Goal: Task Accomplishment & Management: Use online tool/utility

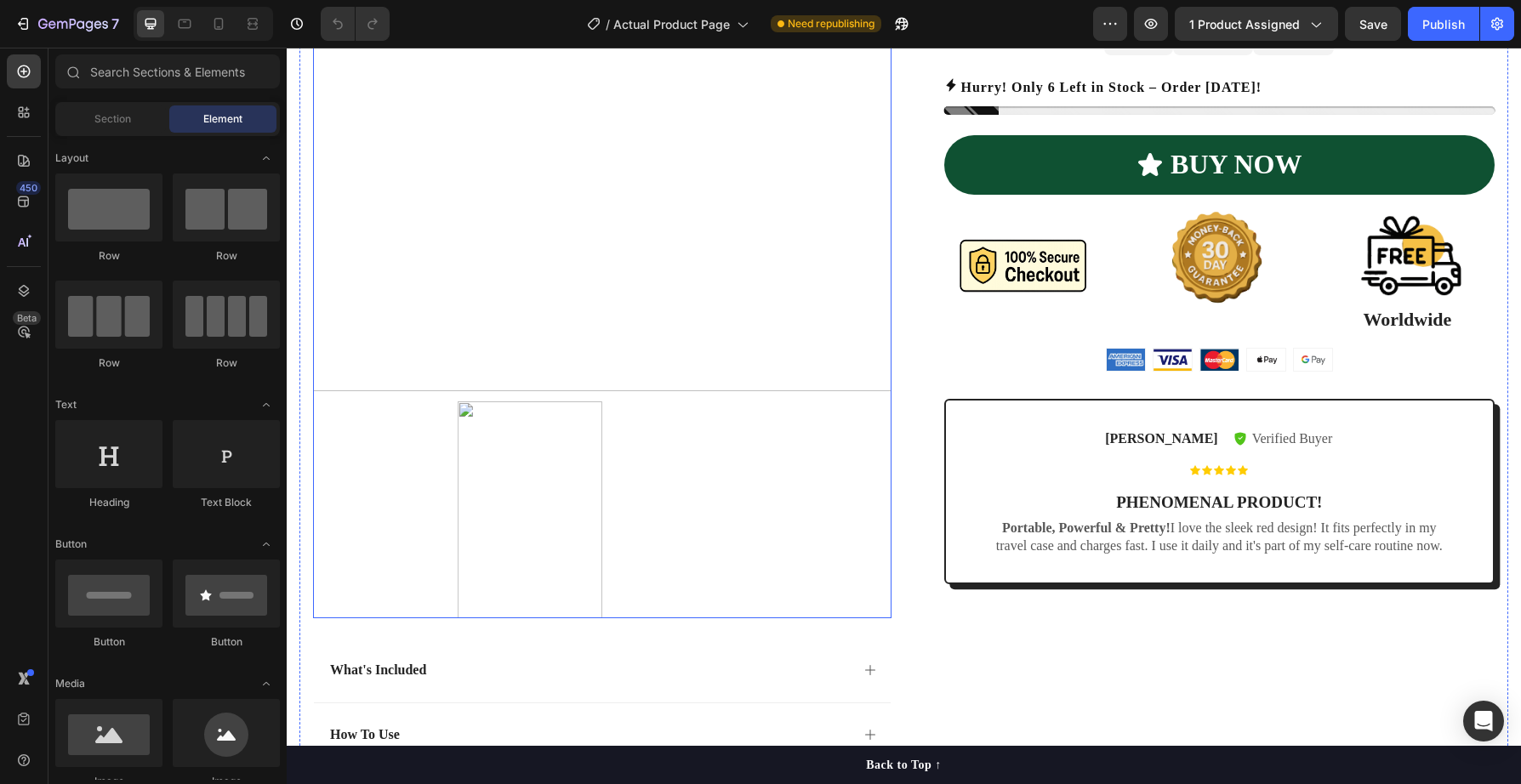
scroll to position [745, 0]
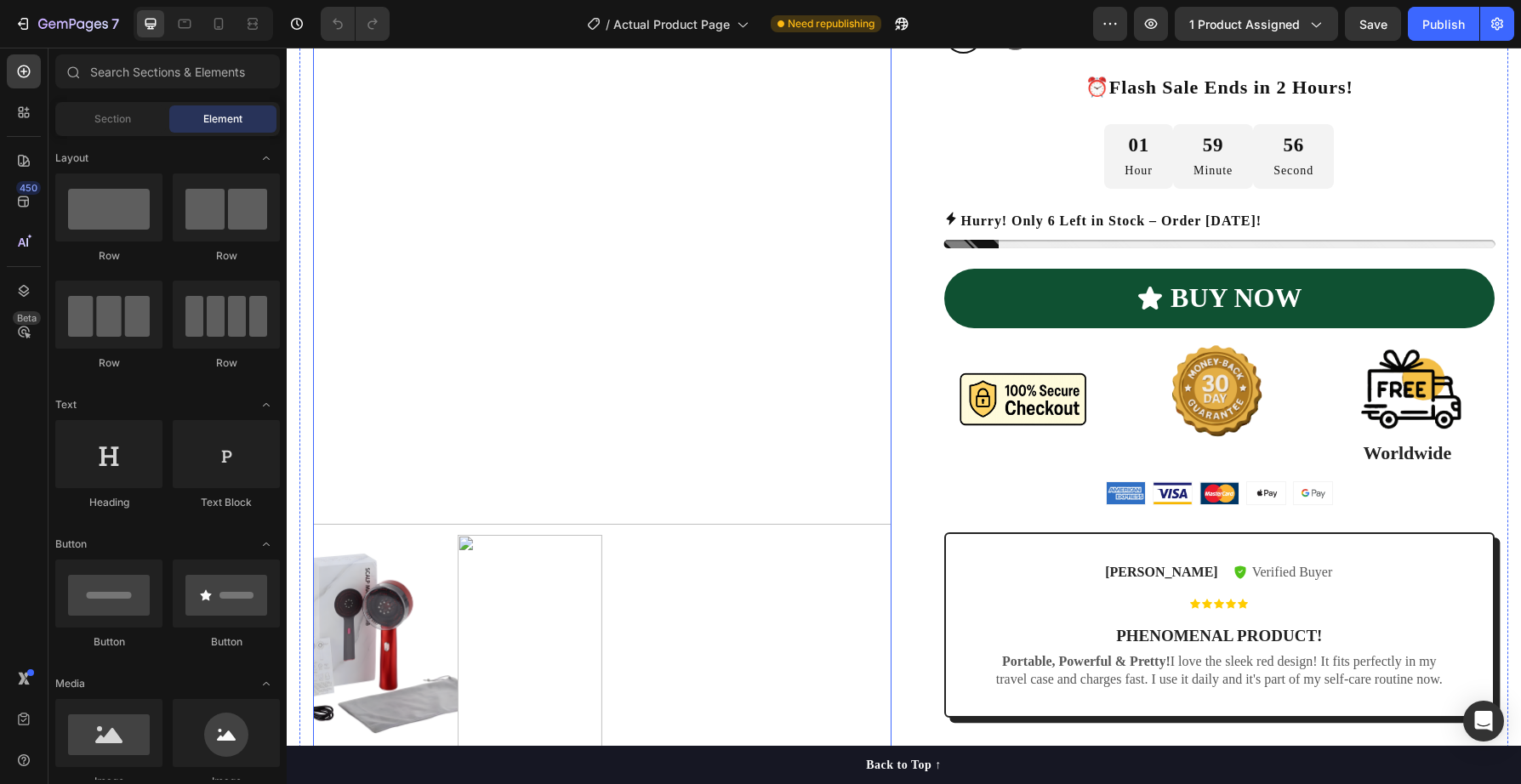
scroll to position [644, 0]
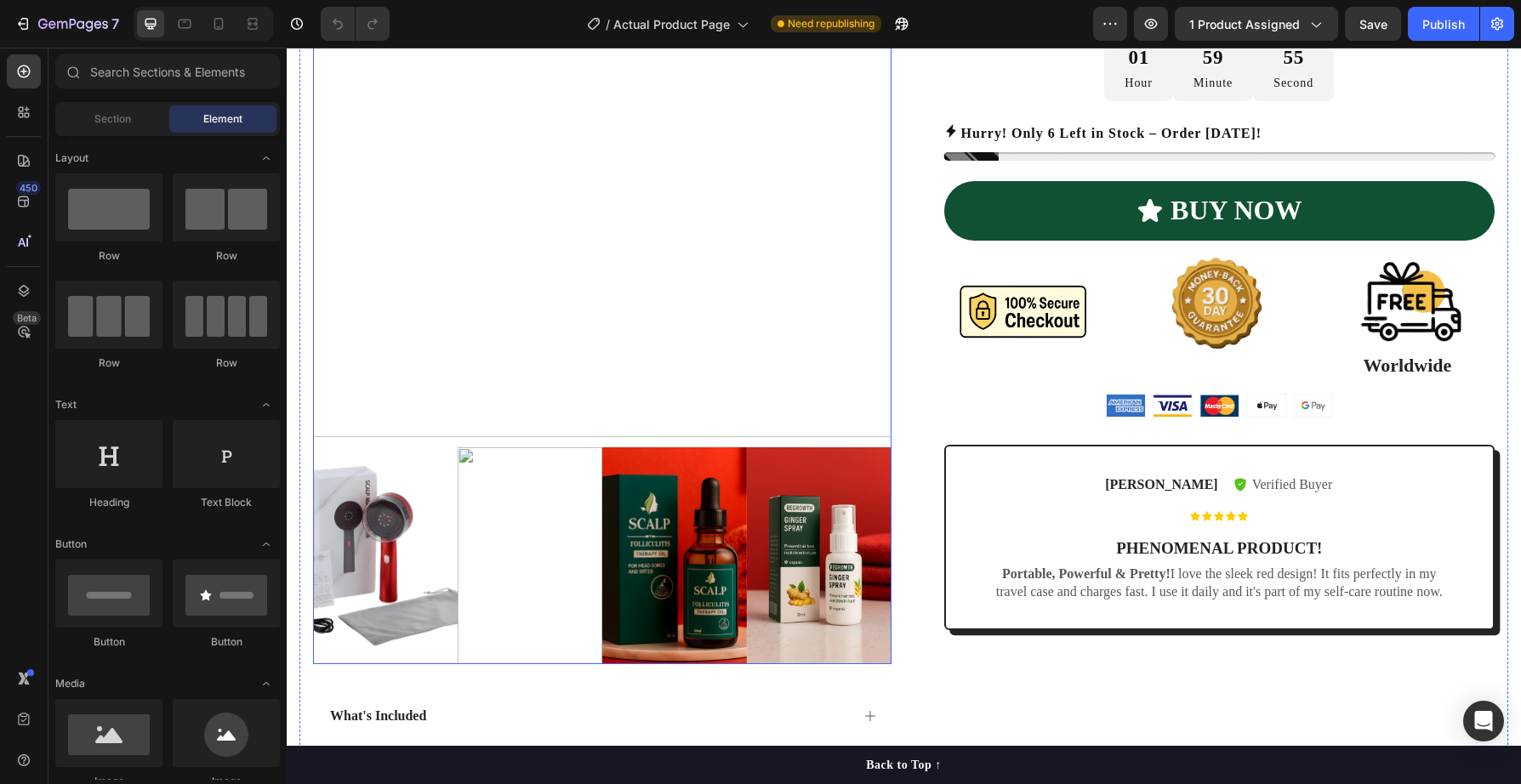
click at [684, 325] on img at bounding box center [602, 3] width 579 height 866
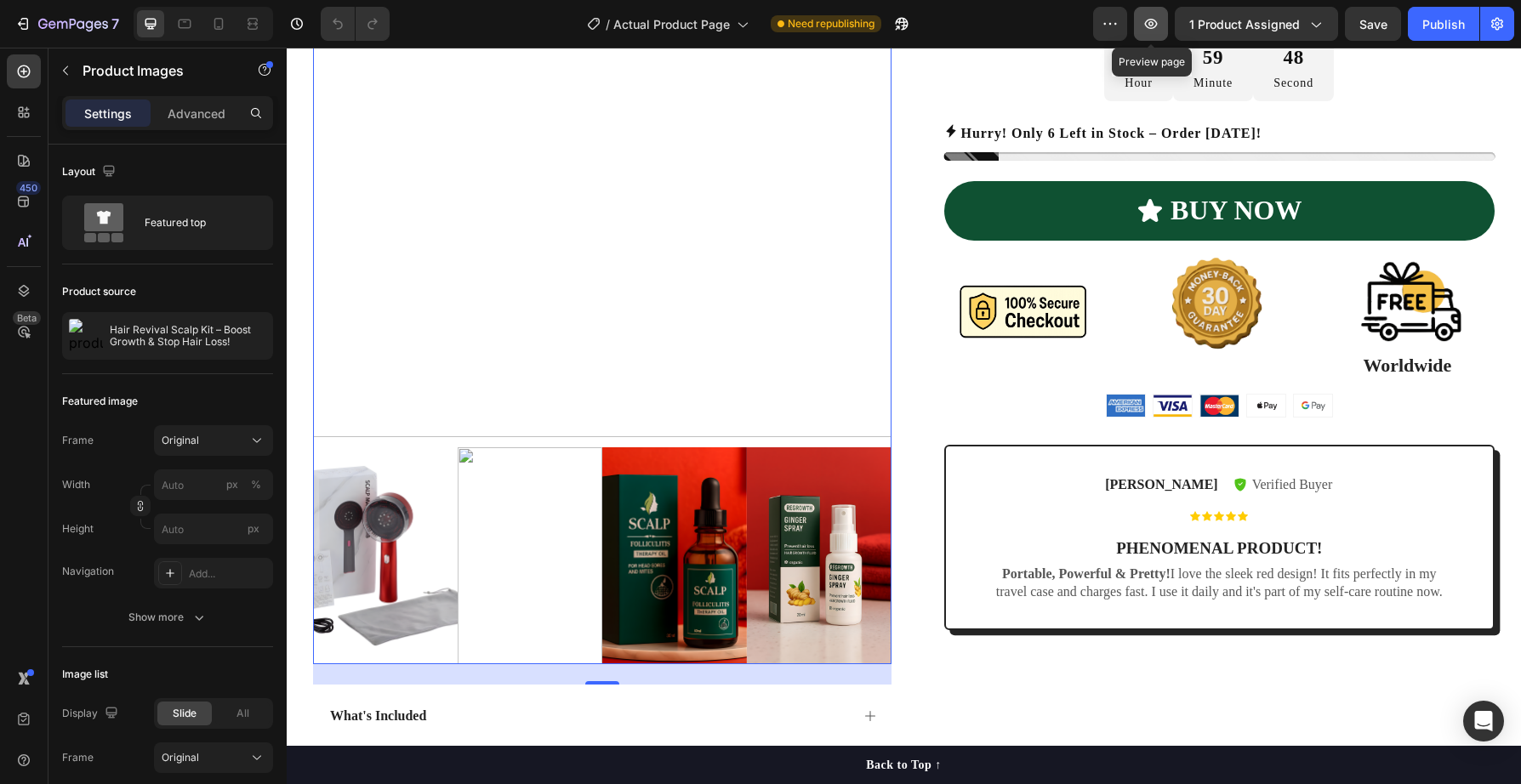
click at [1157, 21] on icon "button" at bounding box center [1151, 24] width 13 height 10
click at [22, 23] on icon "button" at bounding box center [23, 24] width 17 height 17
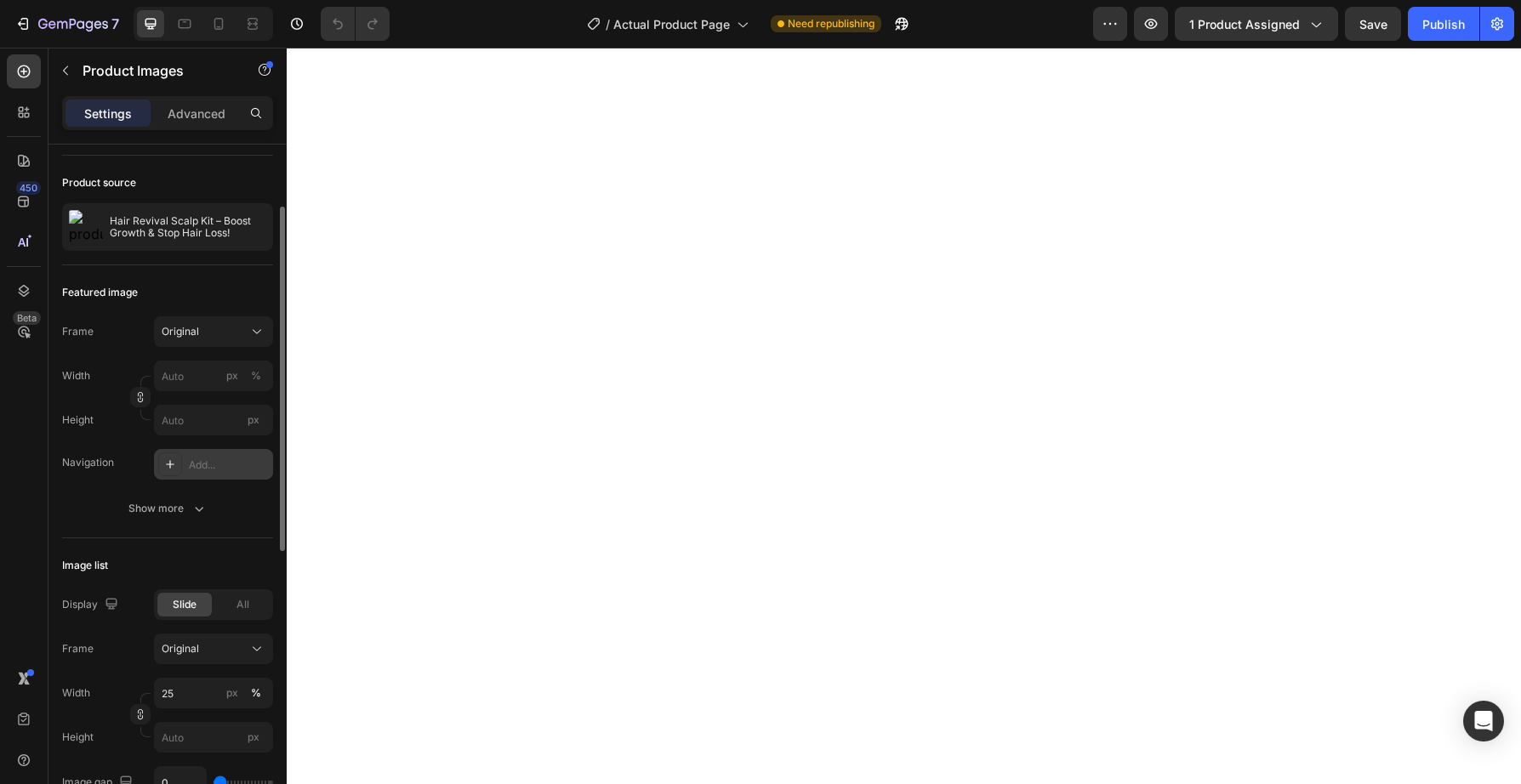
scroll to position [114, 0]
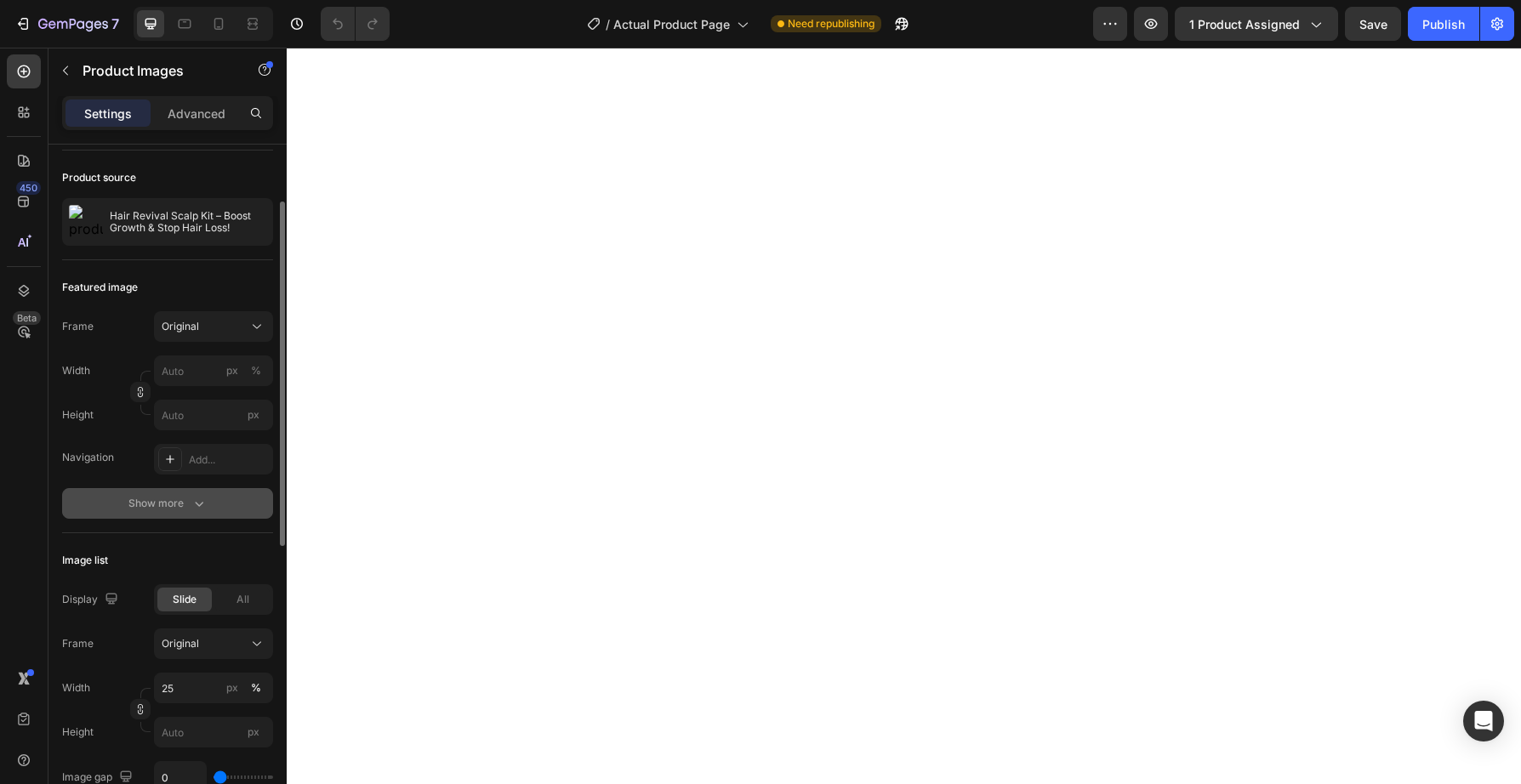
click at [199, 505] on icon "button" at bounding box center [199, 504] width 9 height 5
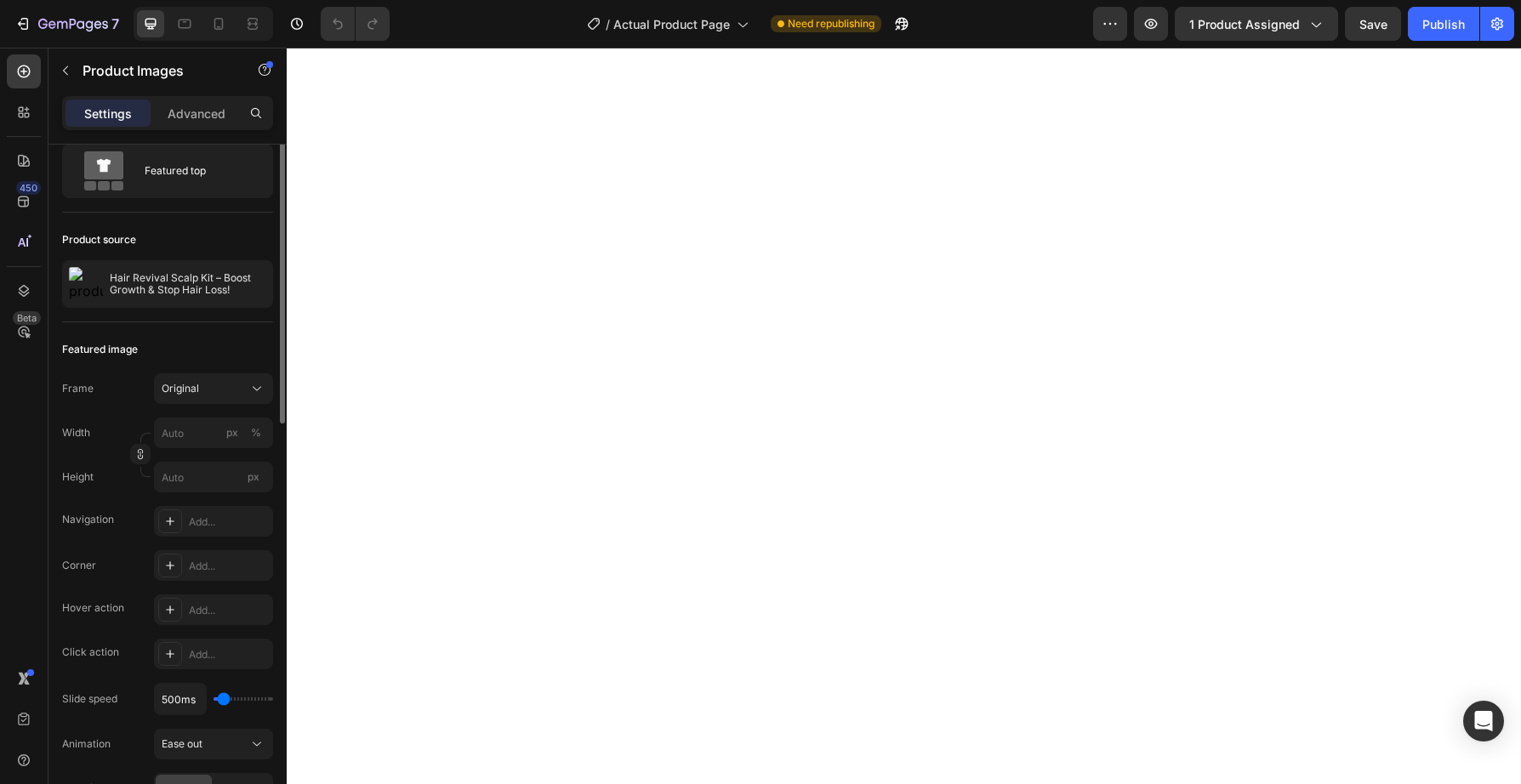
scroll to position [22, 0]
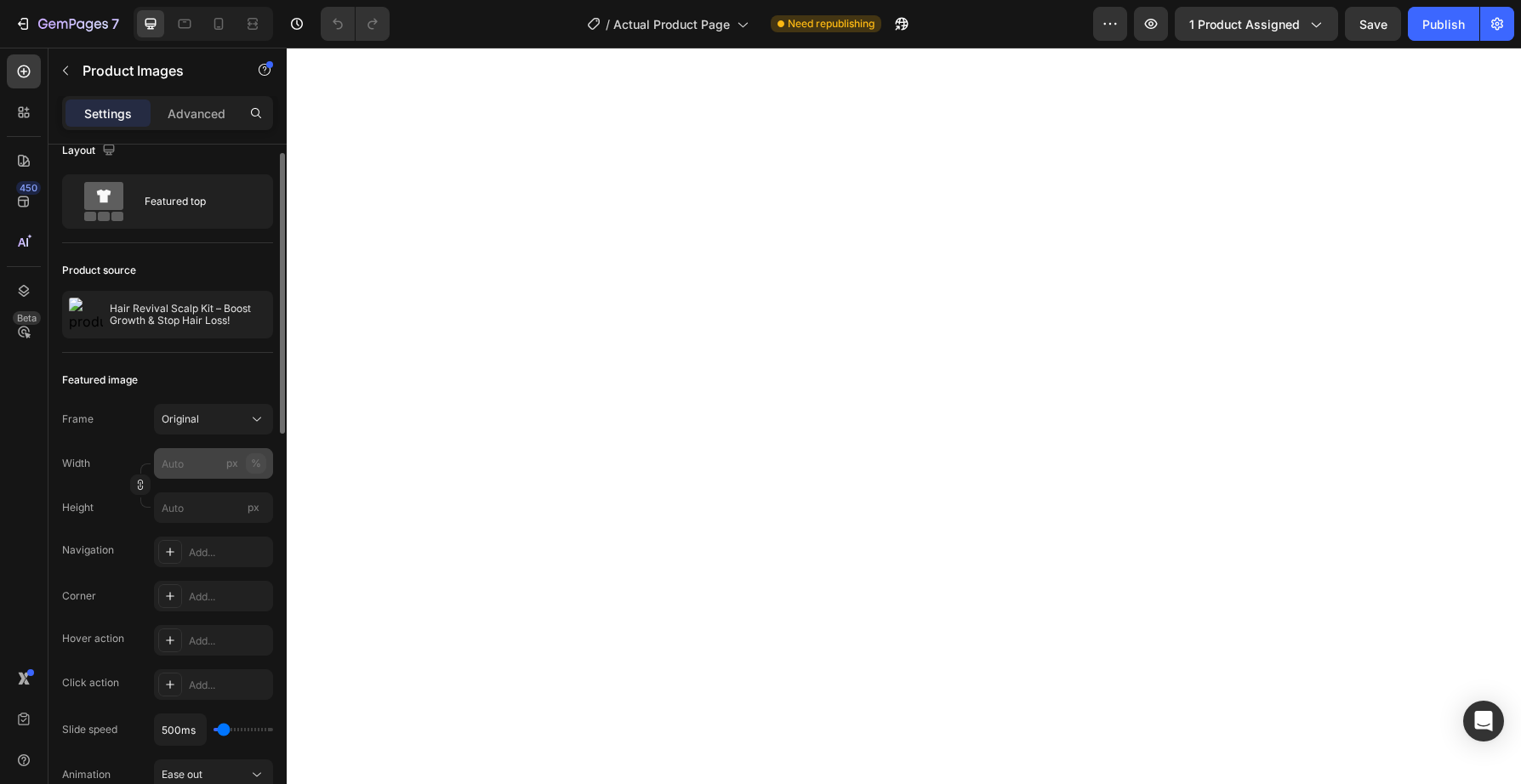
click at [254, 463] on div "%" at bounding box center [257, 463] width 10 height 16
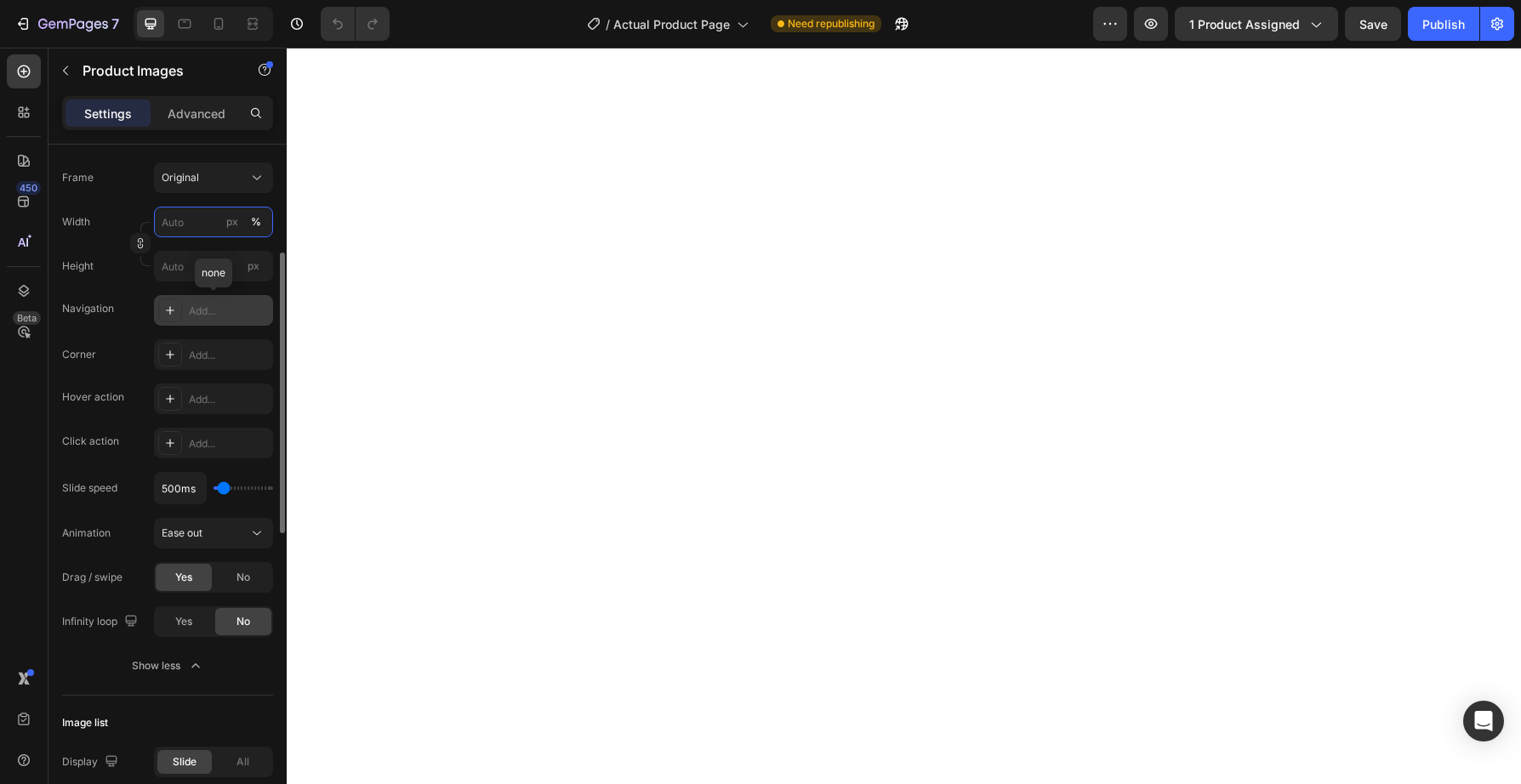
scroll to position [263, 0]
click at [189, 222] on input "px %" at bounding box center [213, 221] width 119 height 30
type input "7"
click at [192, 223] on input "80" at bounding box center [213, 221] width 119 height 30
click at [257, 222] on div "%" at bounding box center [257, 221] width 10 height 16
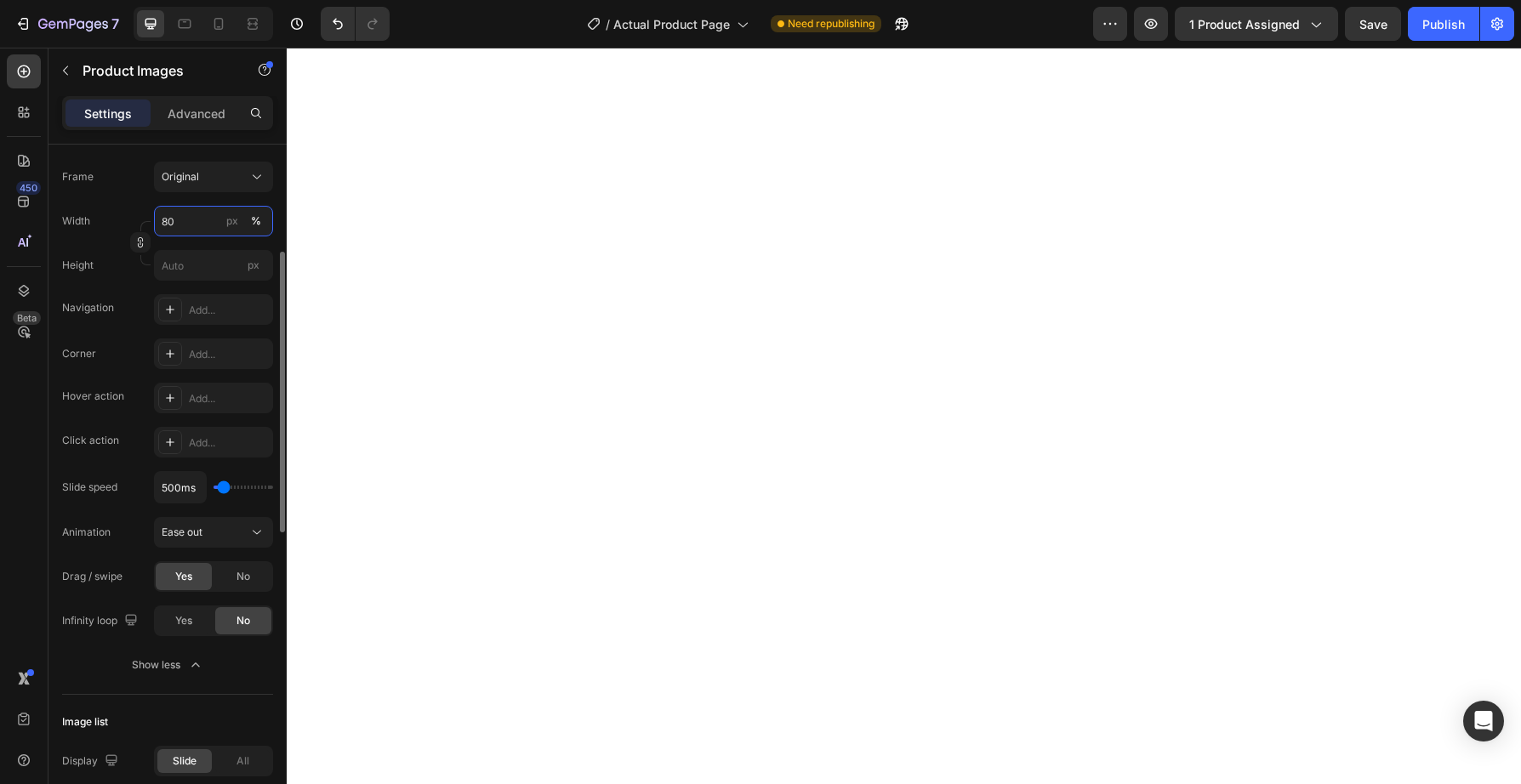
click at [193, 221] on input "80" at bounding box center [213, 221] width 119 height 30
type input "8"
click at [172, 219] on input "895" at bounding box center [213, 221] width 119 height 30
click at [166, 222] on input "895" at bounding box center [213, 221] width 119 height 30
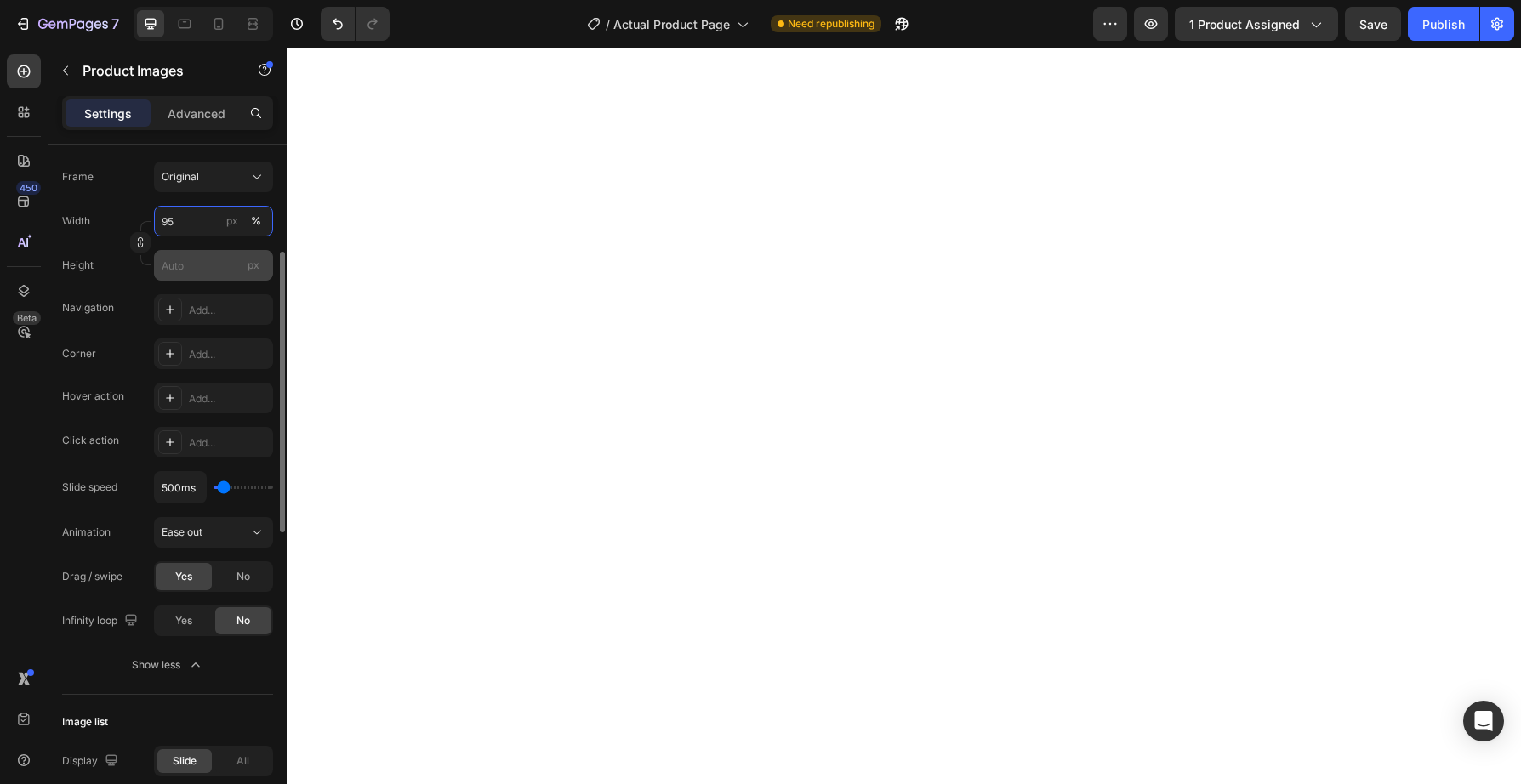
type input "95"
click at [200, 264] on input "px" at bounding box center [213, 265] width 119 height 30
click at [200, 265] on input "px" at bounding box center [213, 265] width 119 height 30
type input "9"
type input "95"
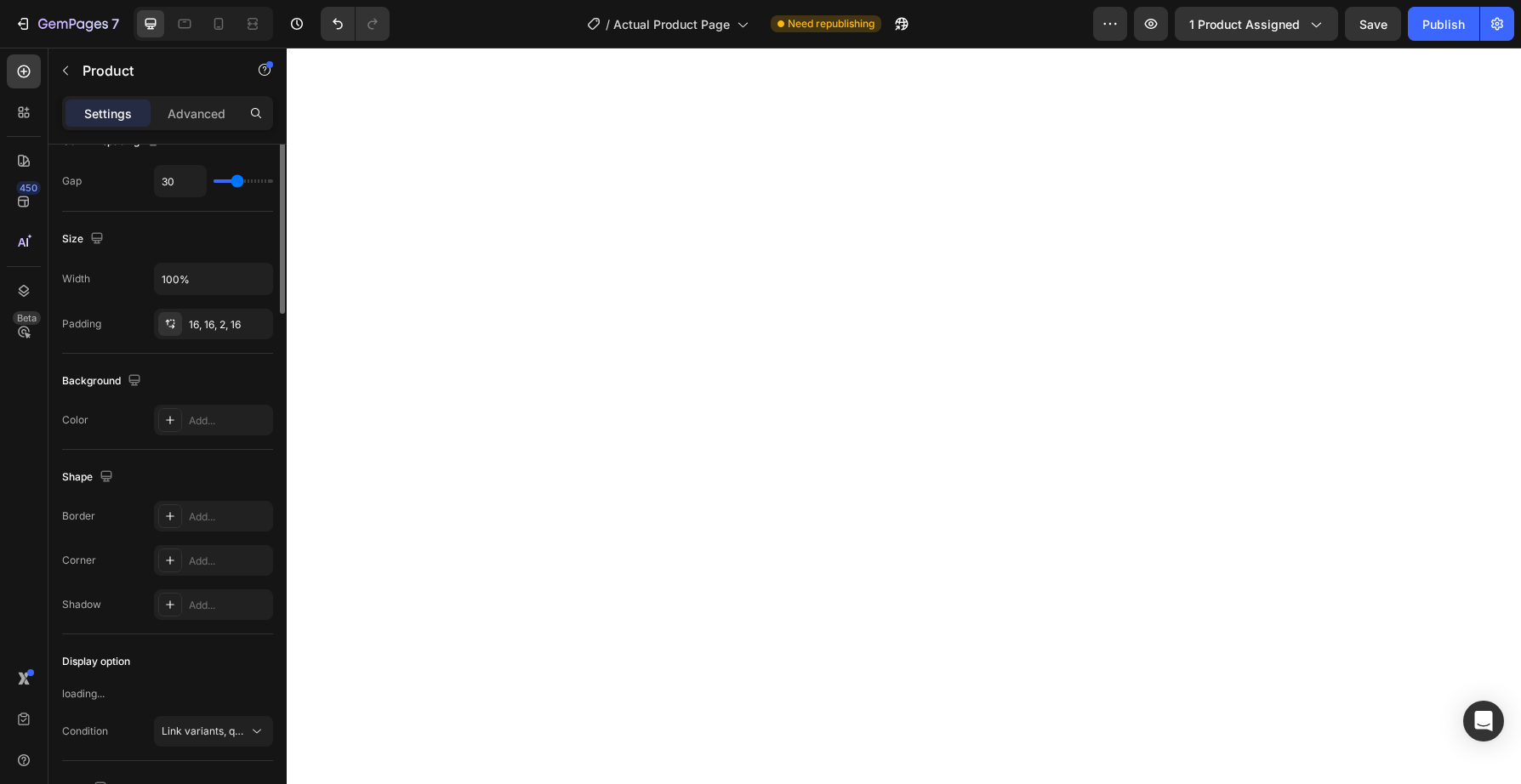
scroll to position [0, 0]
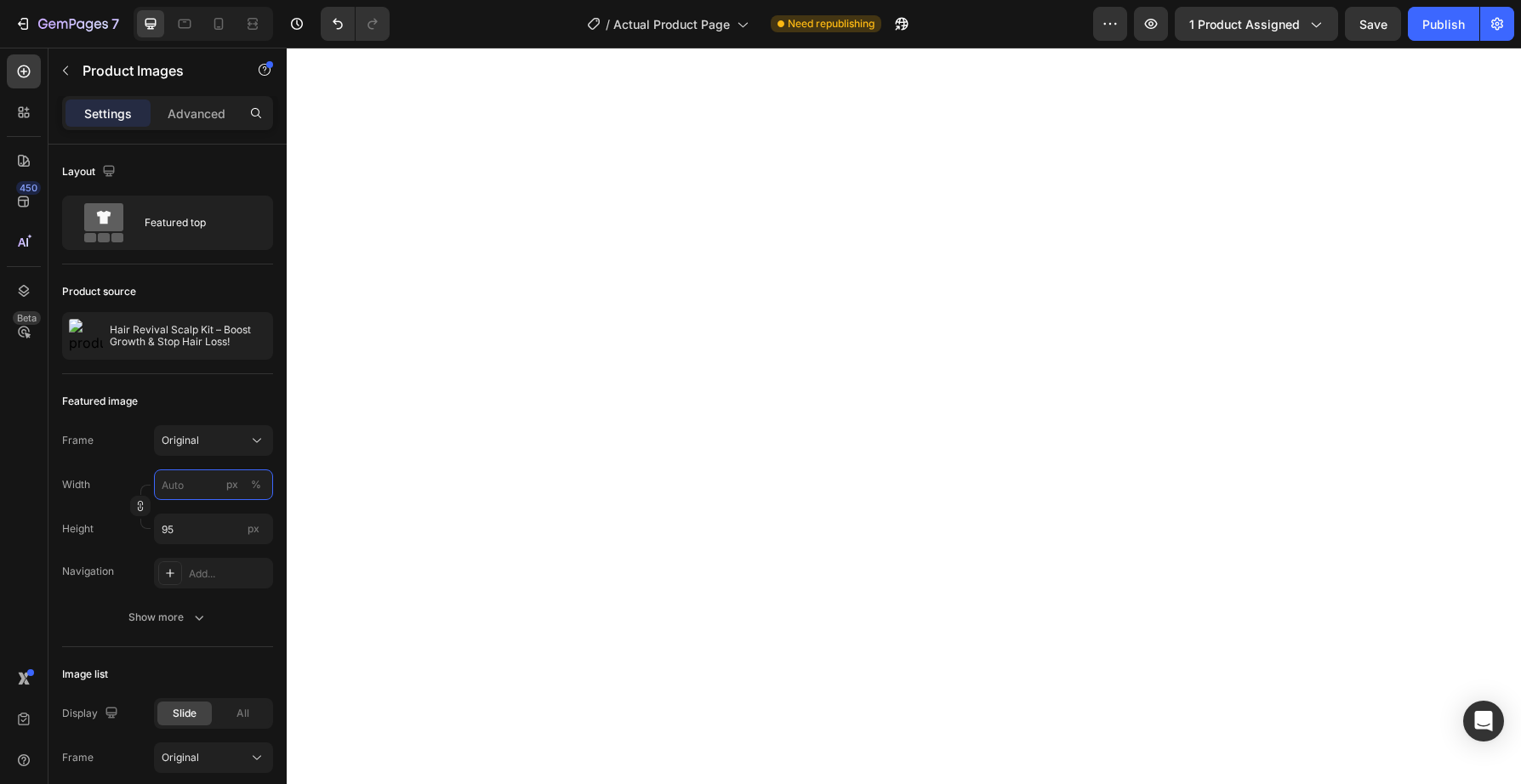
click at [198, 485] on input "px %" at bounding box center [213, 484] width 119 height 30
drag, startPoint x: 198, startPoint y: 485, endPoint x: 160, endPoint y: 485, distance: 38.0
click at [160, 485] on input "px %" at bounding box center [213, 484] width 119 height 30
click at [169, 489] on input "px %" at bounding box center [213, 484] width 119 height 30
click at [265, 487] on button "%" at bounding box center [257, 485] width 21 height 21
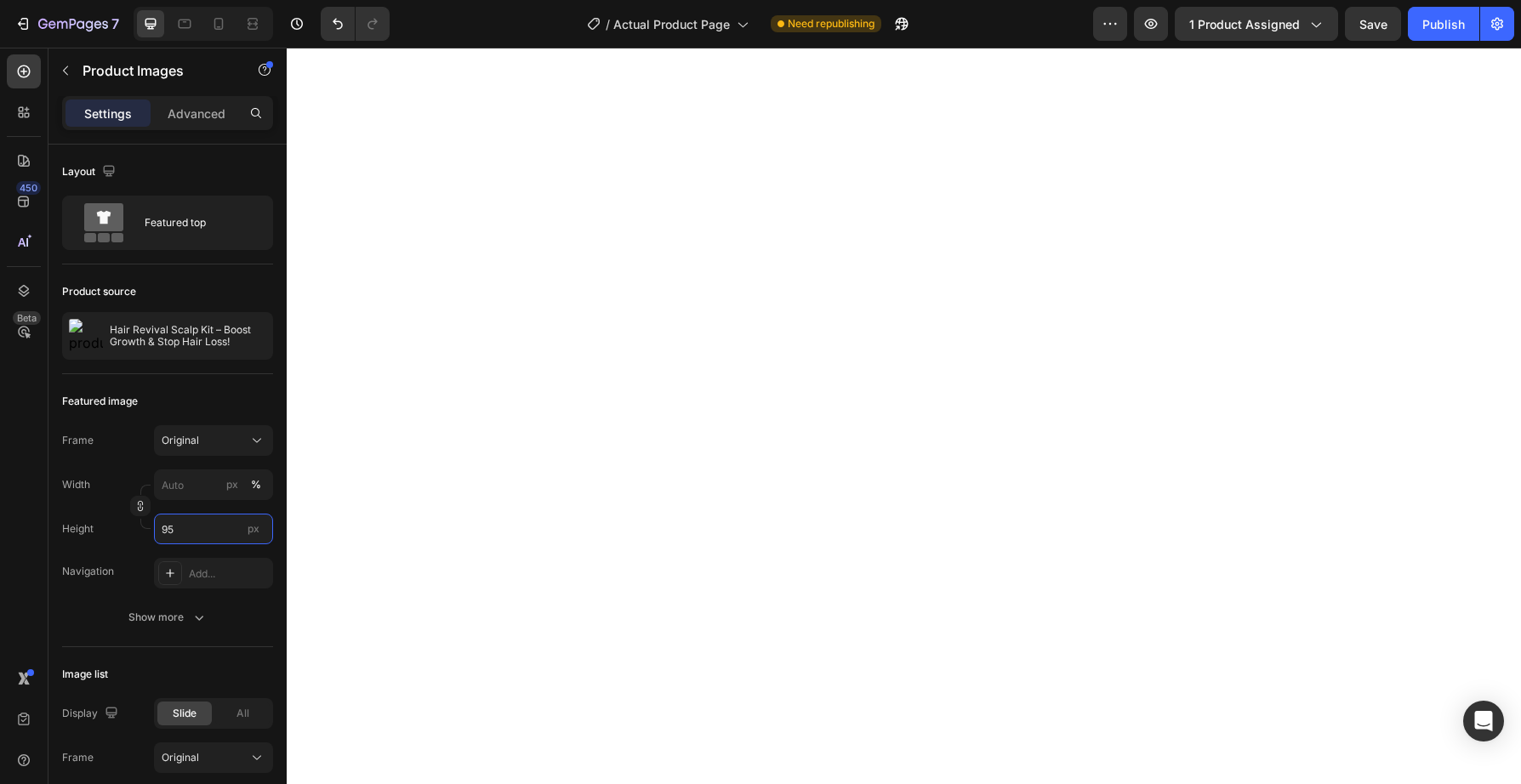
click at [194, 525] on input "95" at bounding box center [213, 528] width 119 height 30
click at [198, 483] on input "px %" at bounding box center [213, 484] width 119 height 30
click at [201, 487] on input "px %" at bounding box center [213, 484] width 119 height 30
type input "95"
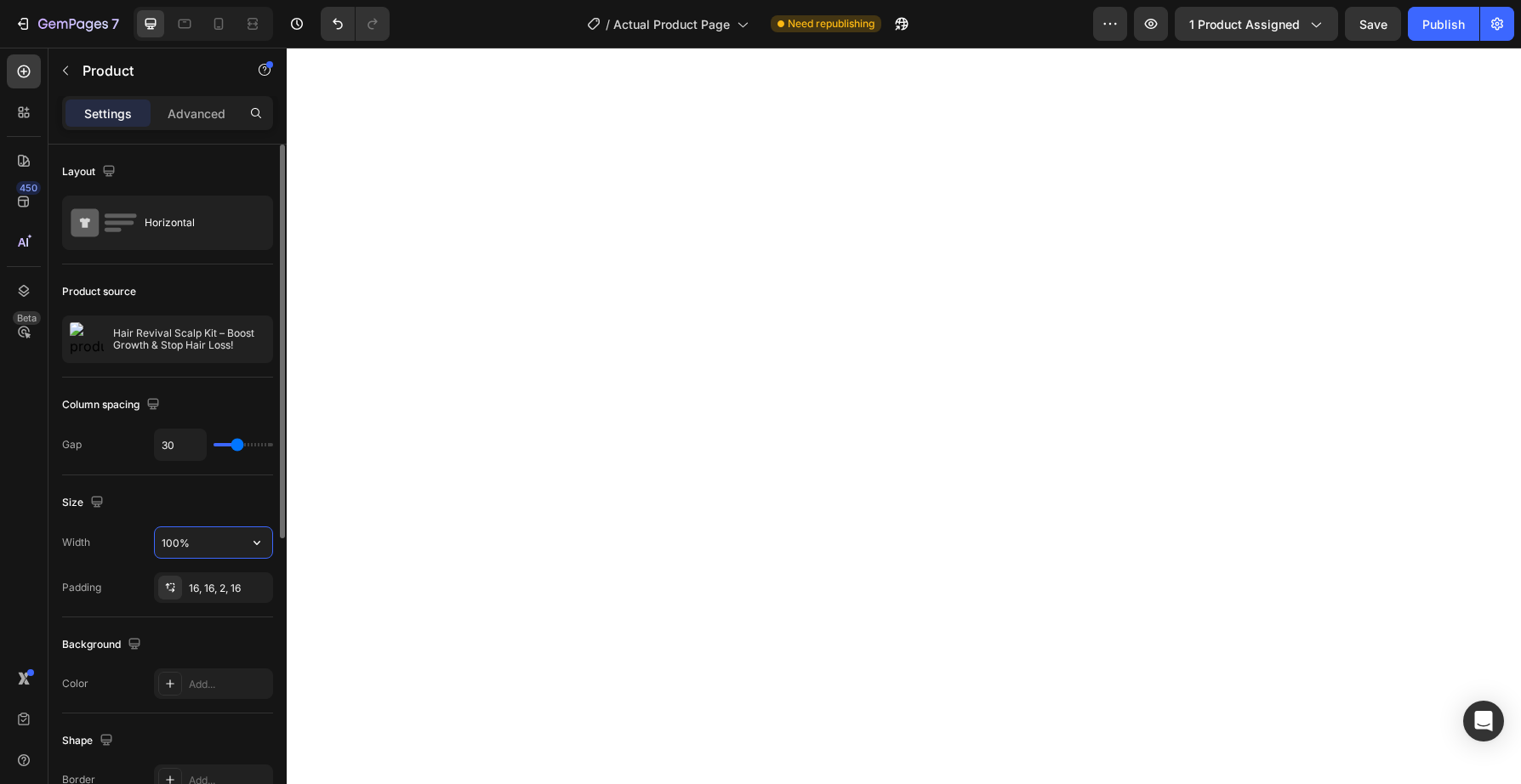
click at [198, 541] on input "100%" at bounding box center [213, 542] width 117 height 30
click at [254, 541] on icon "button" at bounding box center [257, 542] width 7 height 4
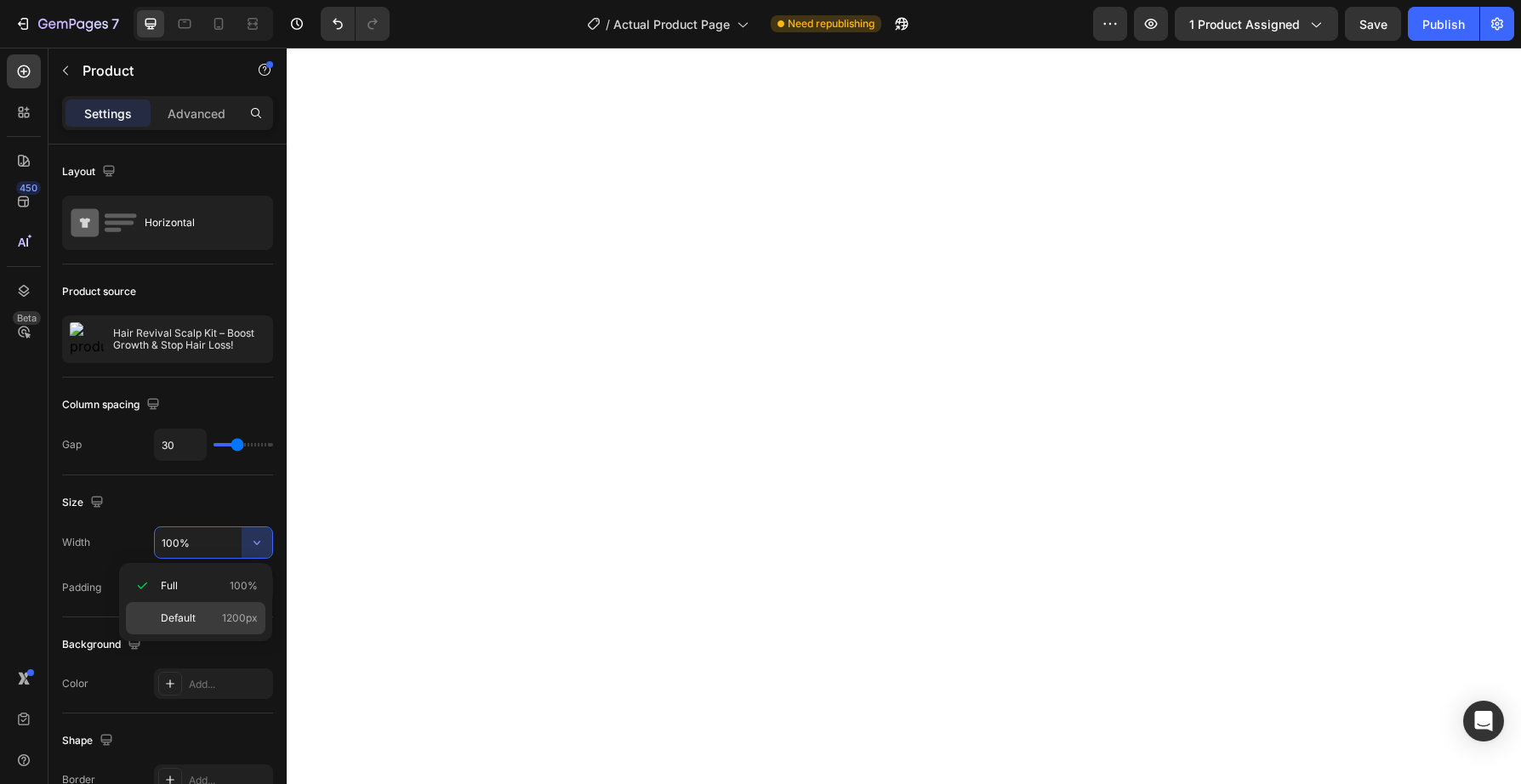
click at [202, 610] on div "Default 1200px" at bounding box center [195, 618] width 140 height 32
type input "1200"
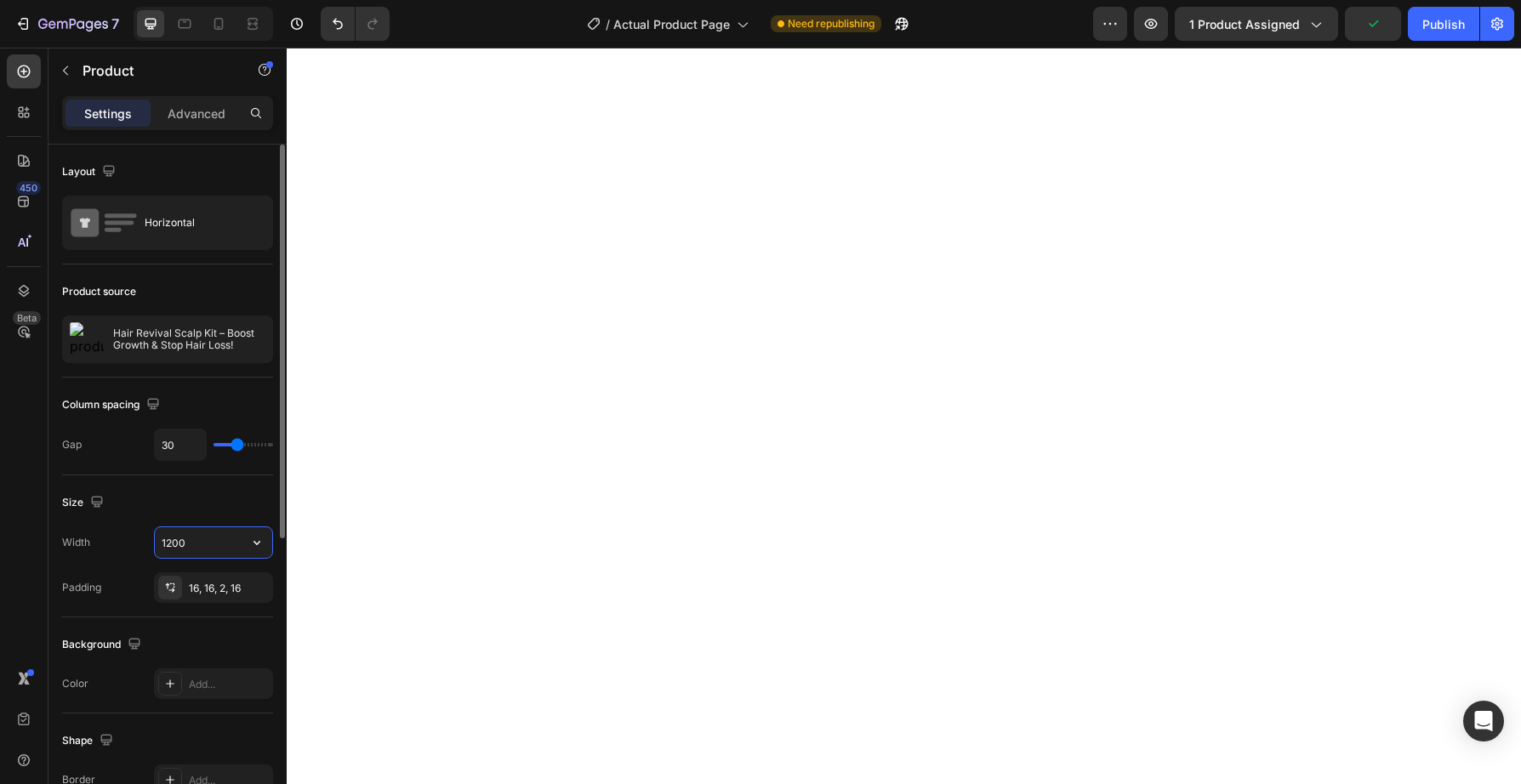
click at [196, 547] on input "1200" at bounding box center [213, 542] width 117 height 30
click at [260, 541] on icon "button" at bounding box center [257, 543] width 17 height 17
click at [212, 497] on div "Size" at bounding box center [167, 502] width 211 height 27
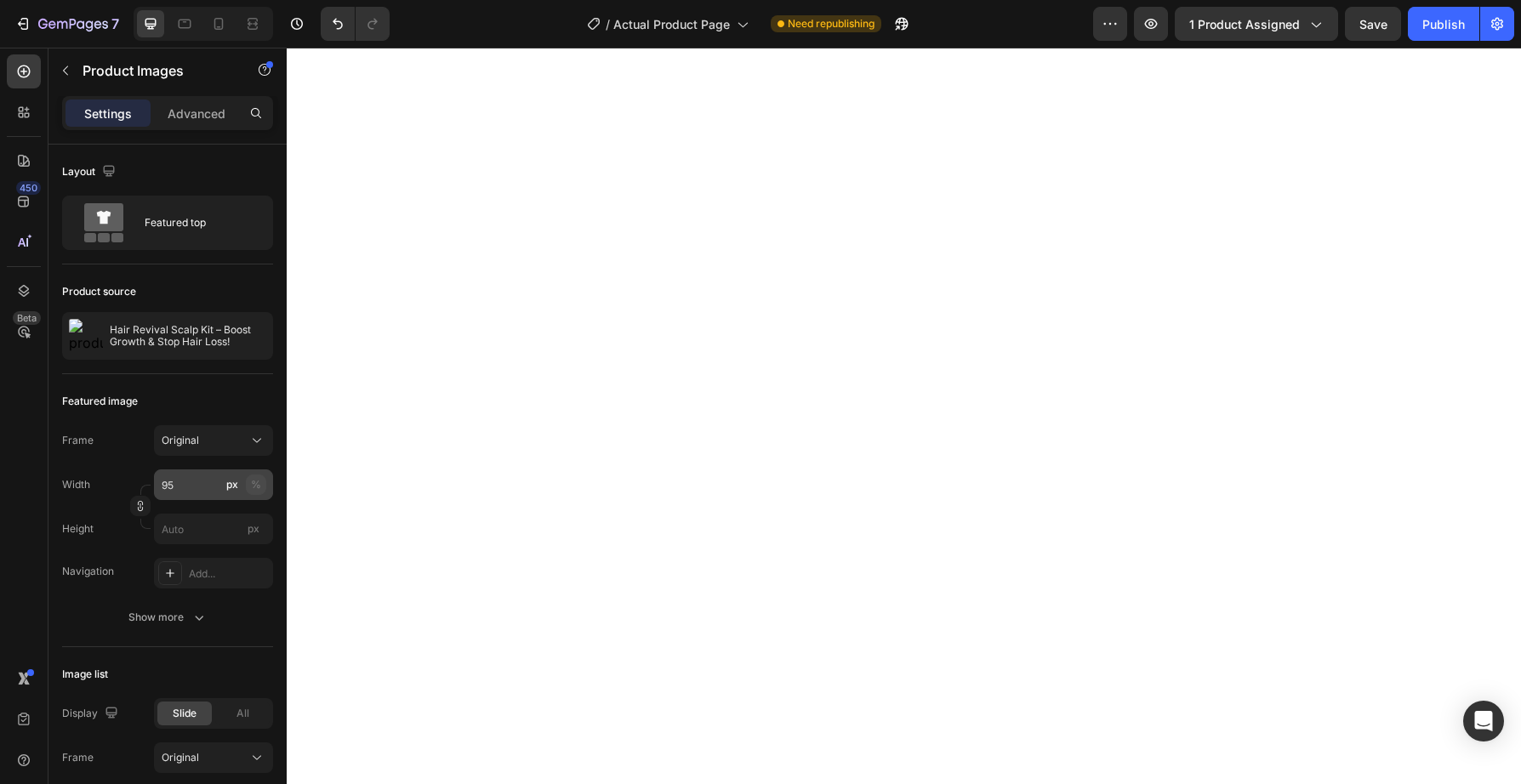
click at [255, 486] on div "%" at bounding box center [257, 485] width 10 height 16
click at [139, 509] on icon "button" at bounding box center [140, 506] width 12 height 12
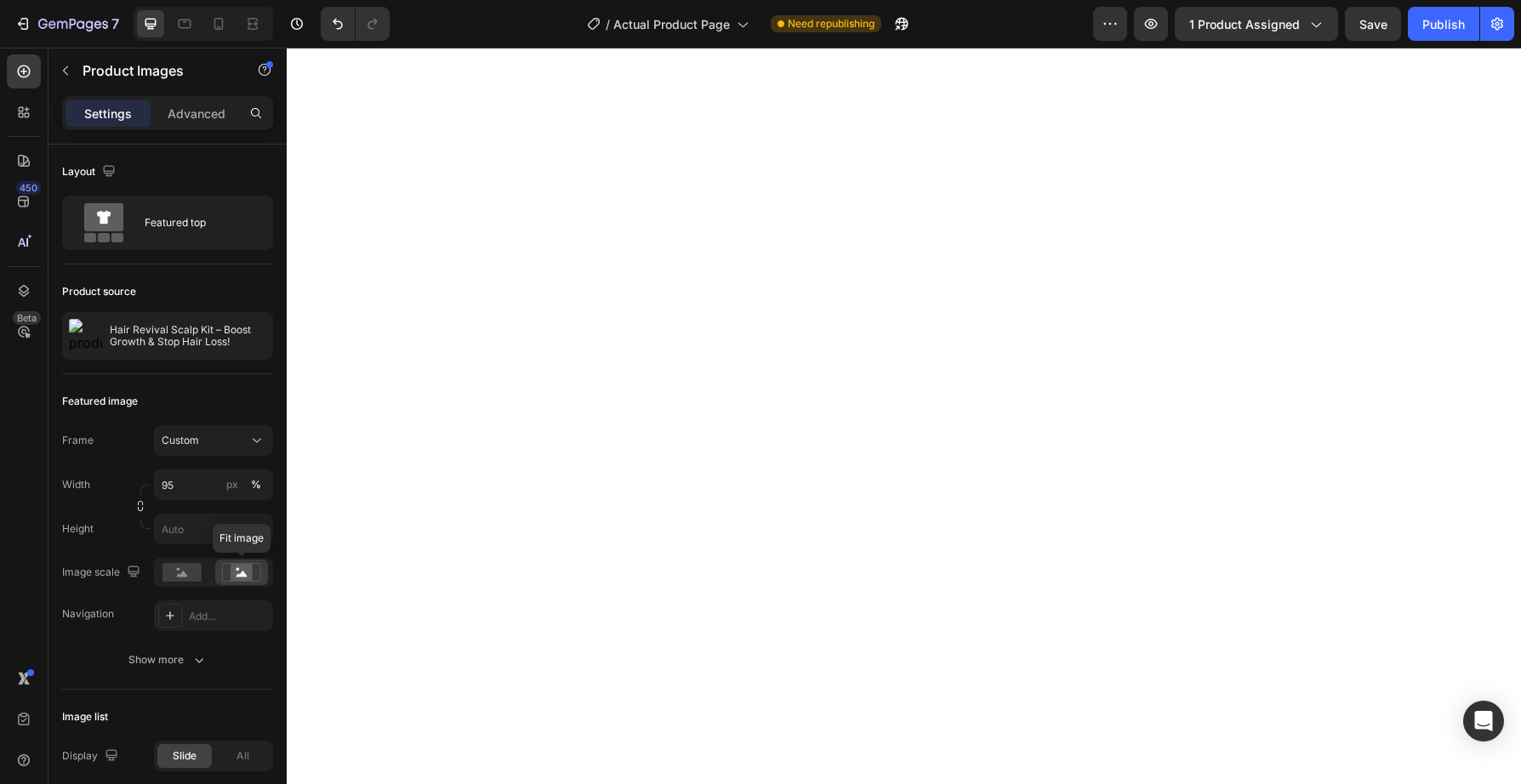
click at [246, 573] on rect at bounding box center [242, 573] width 23 height 17
click at [244, 575] on icon at bounding box center [242, 573] width 11 height 6
click at [184, 573] on icon at bounding box center [182, 573] width 11 height 6
click at [198, 485] on input "95" at bounding box center [213, 484] width 119 height 30
type input "9"
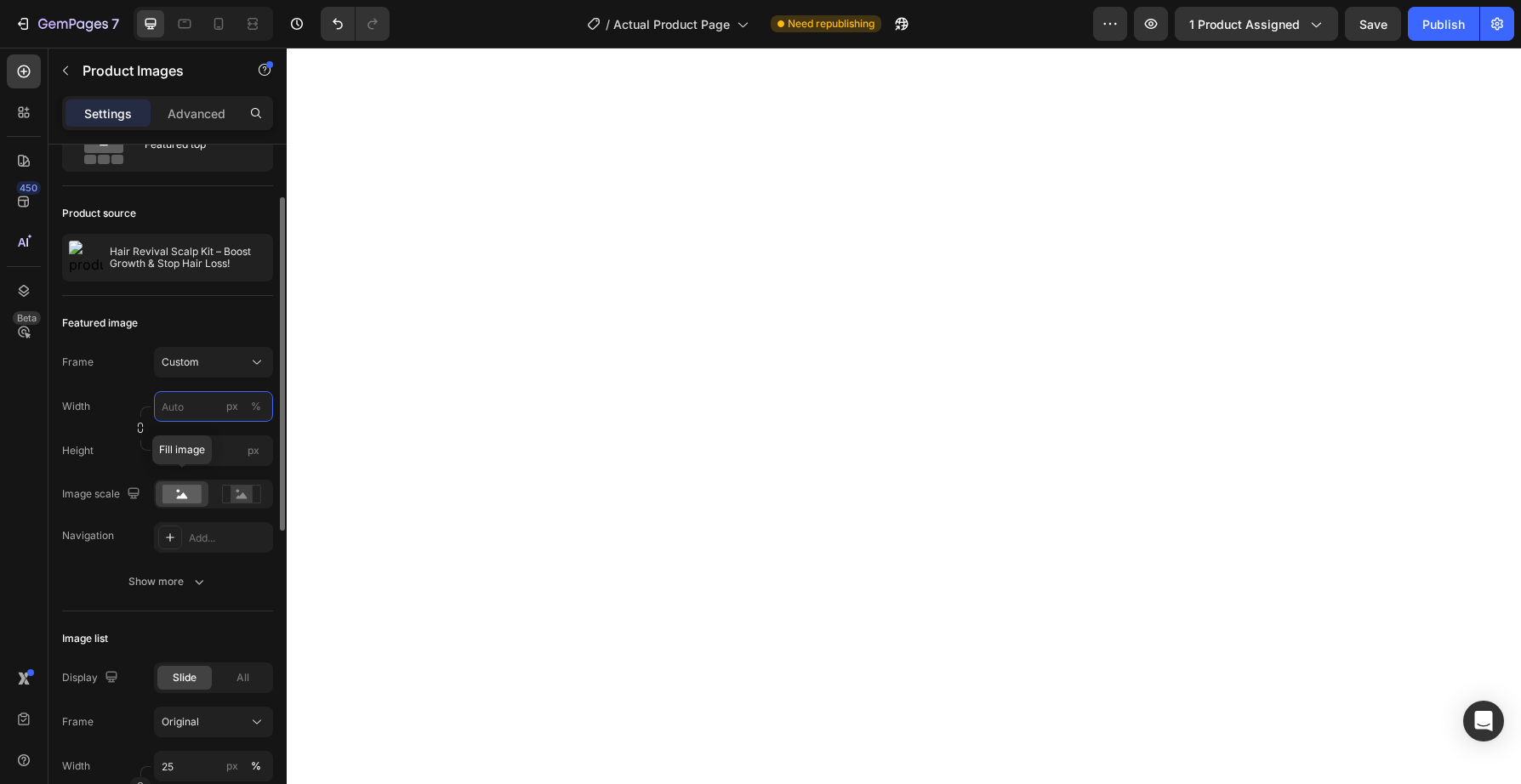
scroll to position [90, 0]
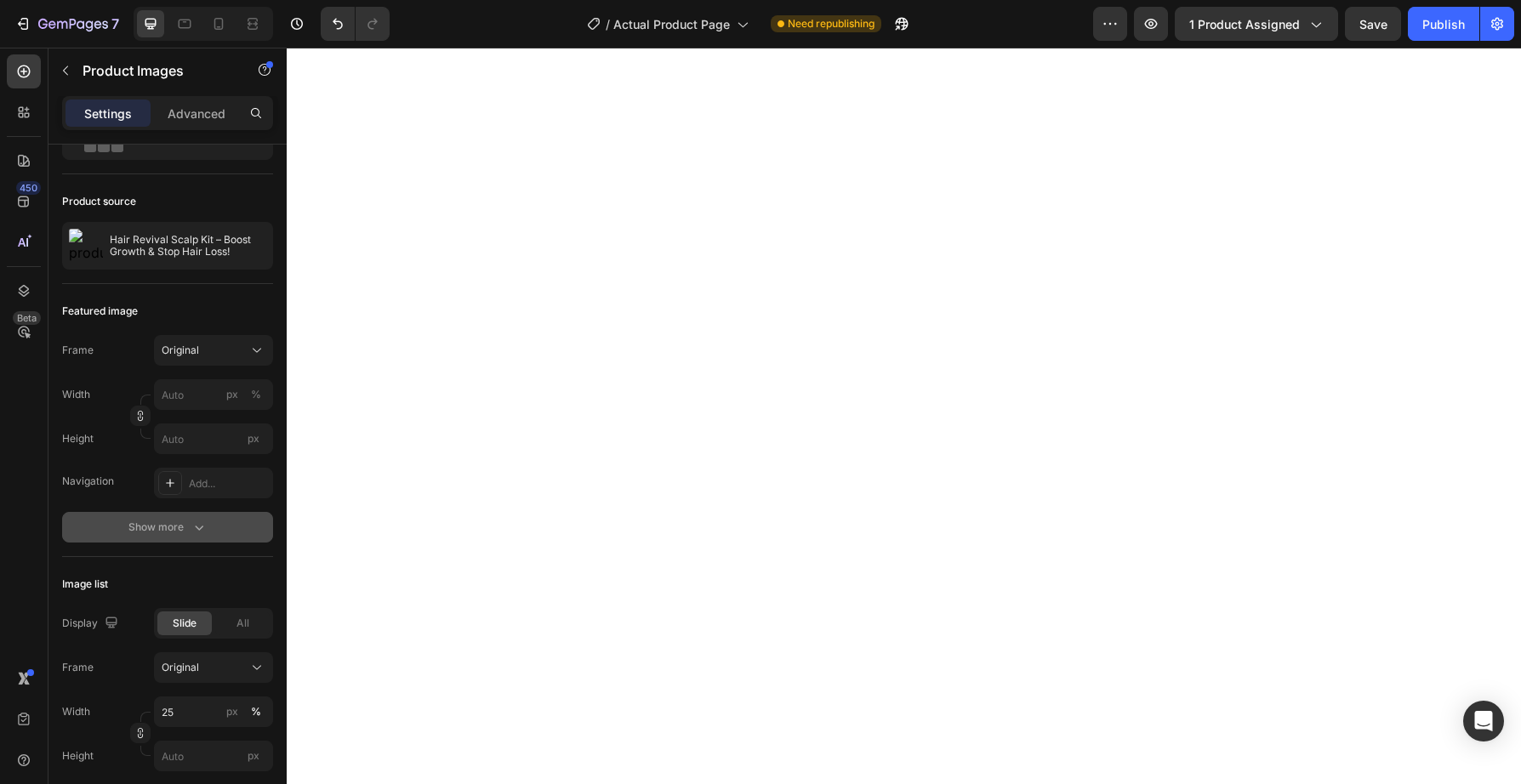
click at [184, 529] on div "Show more" at bounding box center [167, 528] width 79 height 17
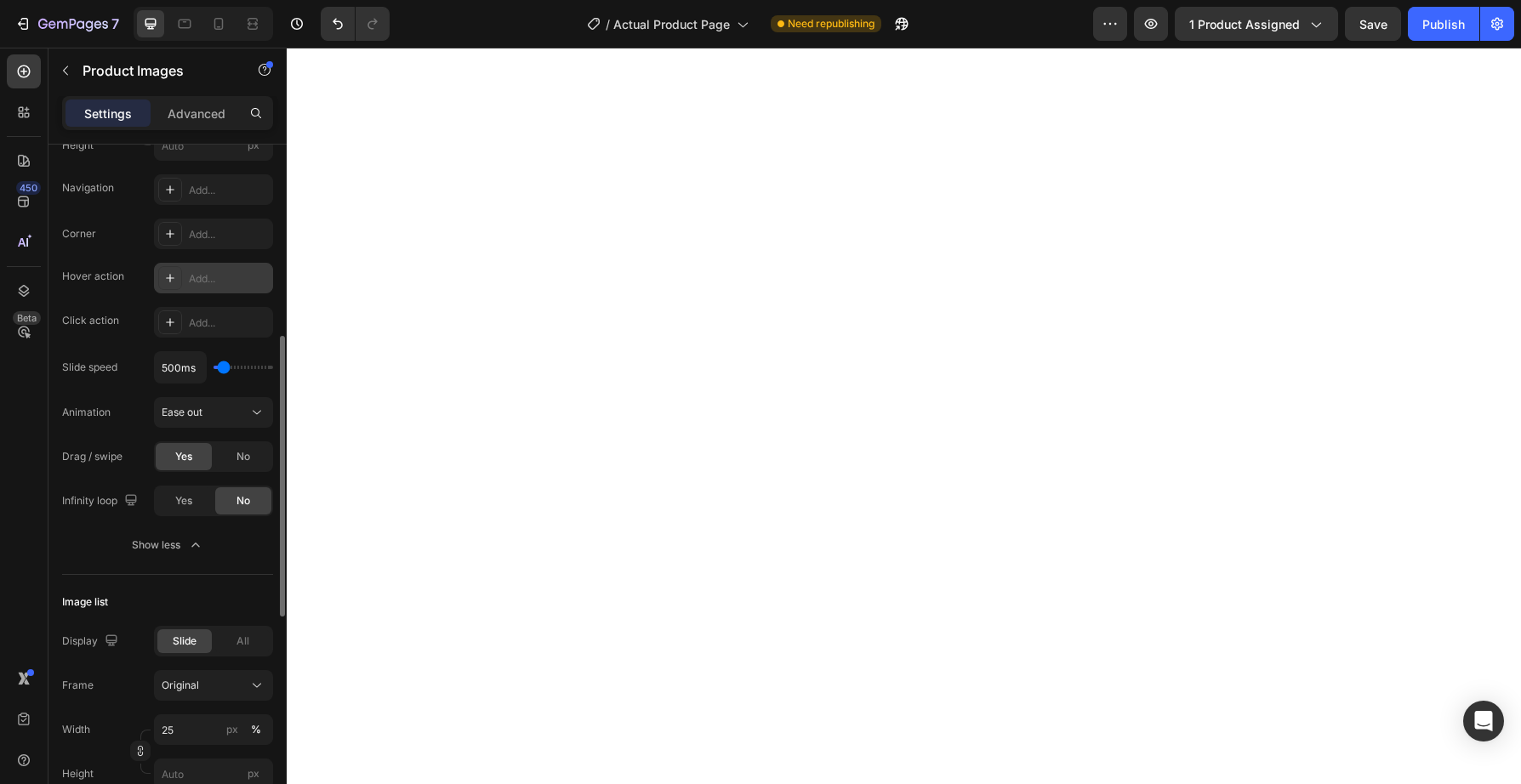
scroll to position [412, 0]
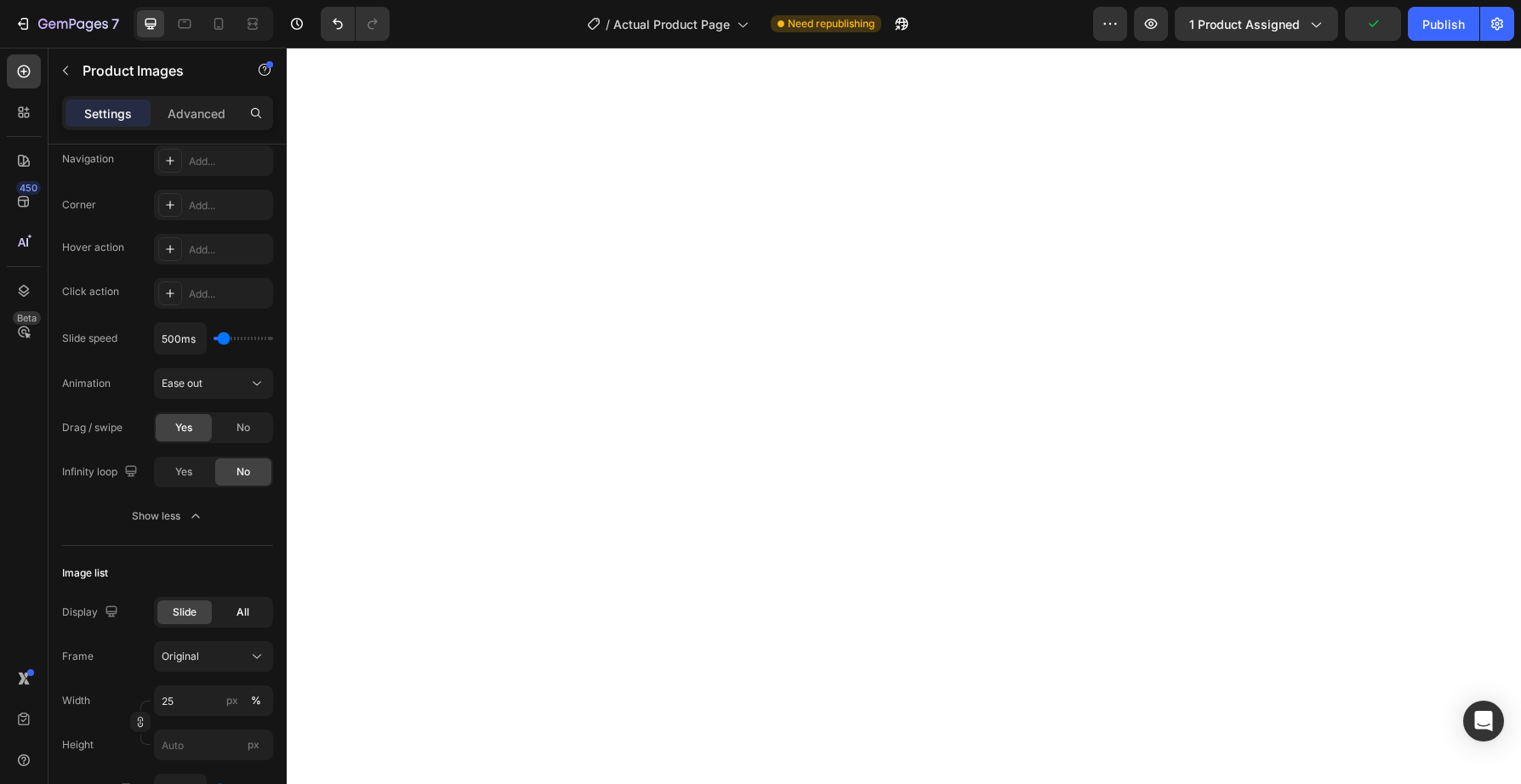
click at [239, 617] on span "All" at bounding box center [243, 612] width 13 height 16
click at [179, 614] on span "Slide" at bounding box center [184, 612] width 23 height 16
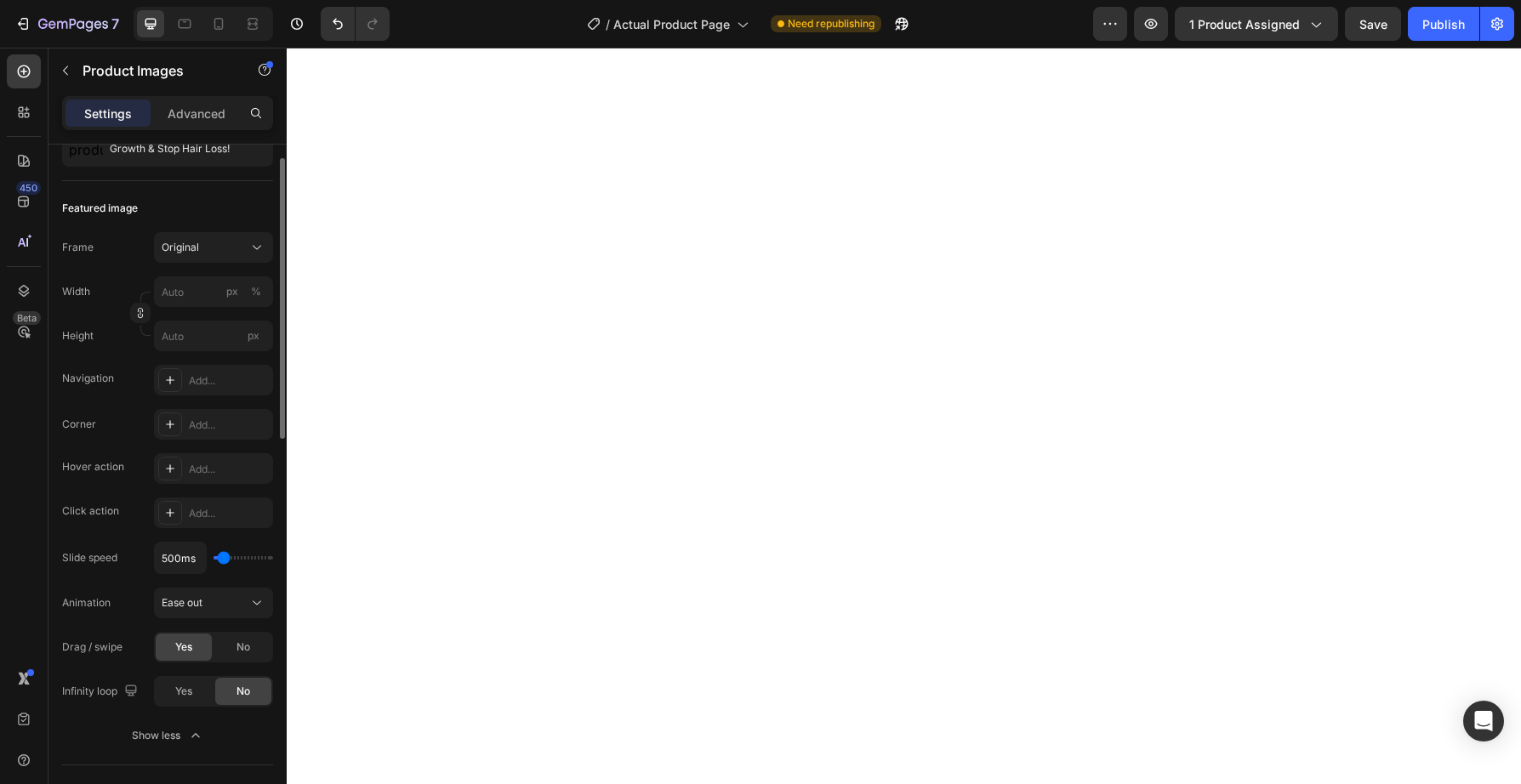
scroll to position [0, 0]
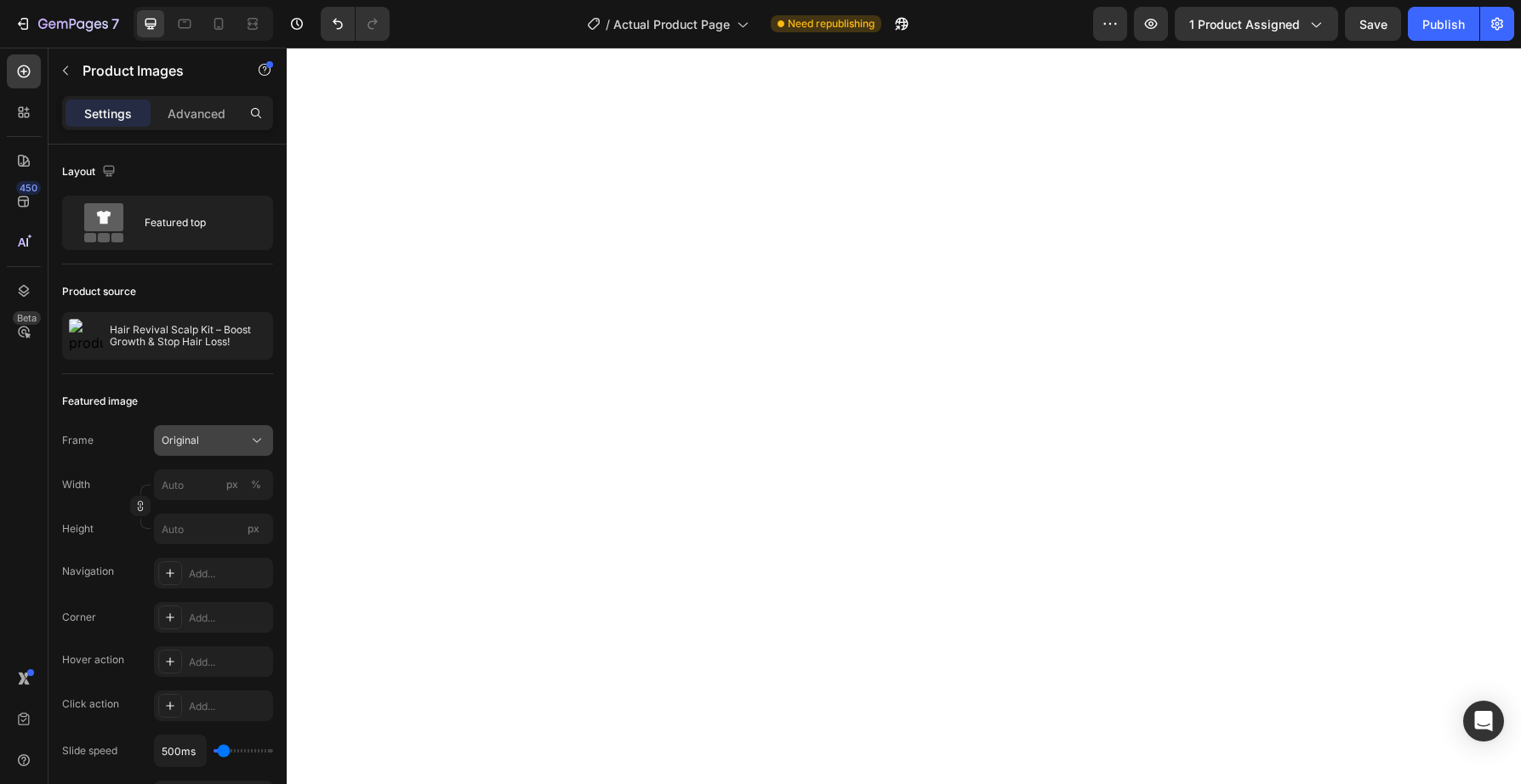
click at [263, 437] on icon at bounding box center [257, 441] width 17 height 17
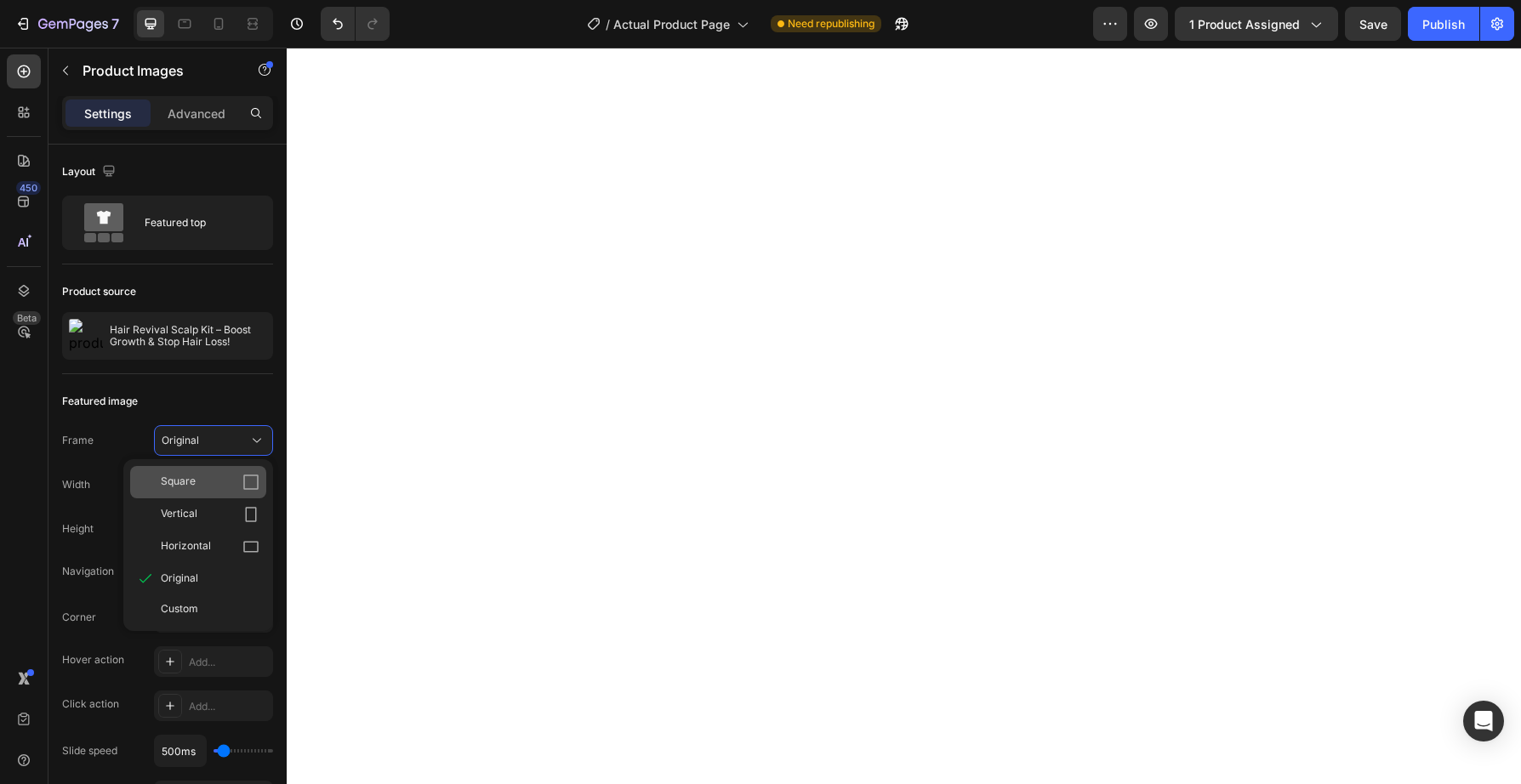
click at [254, 482] on icon at bounding box center [251, 483] width 17 height 17
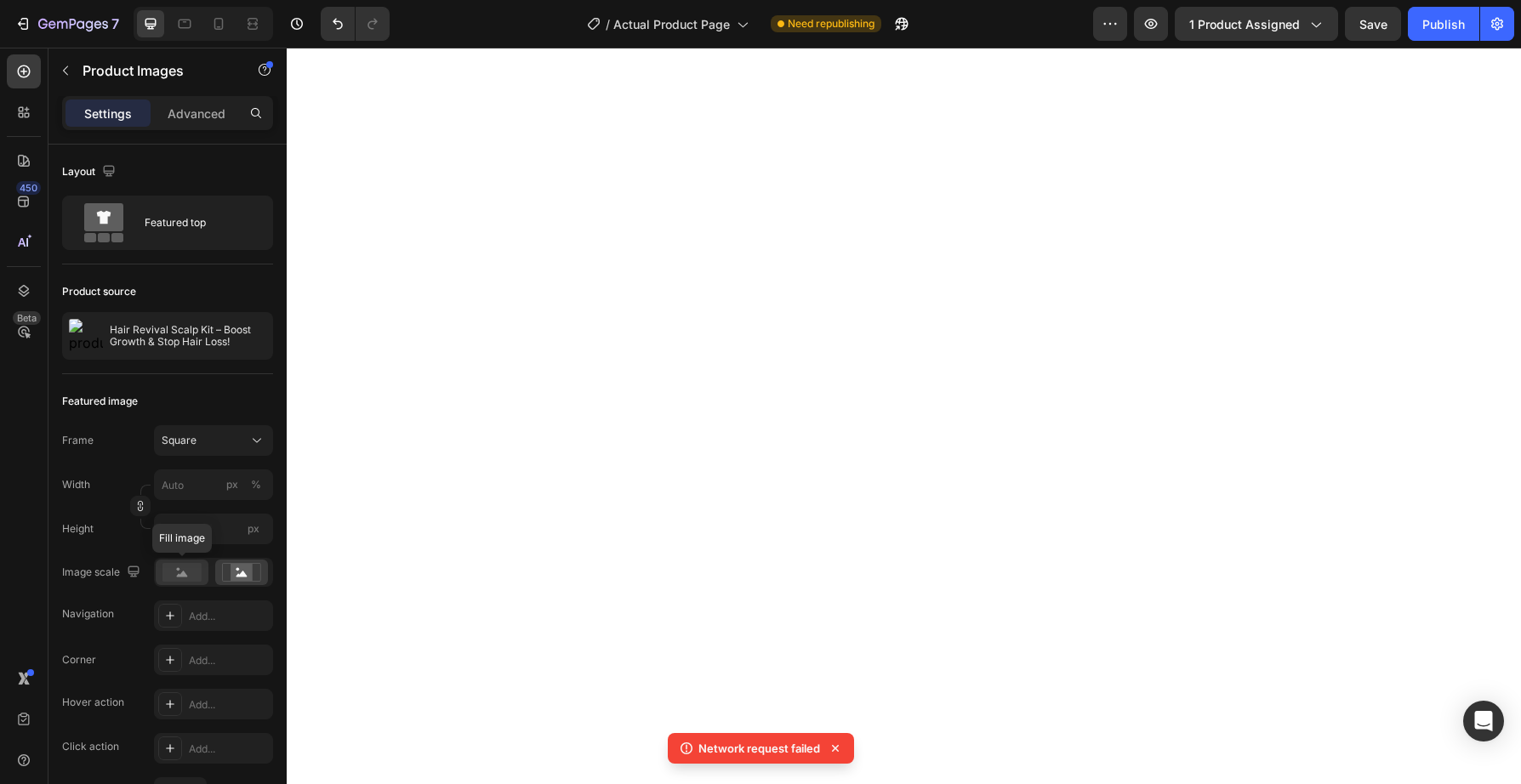
click at [188, 572] on rect at bounding box center [182, 573] width 39 height 19
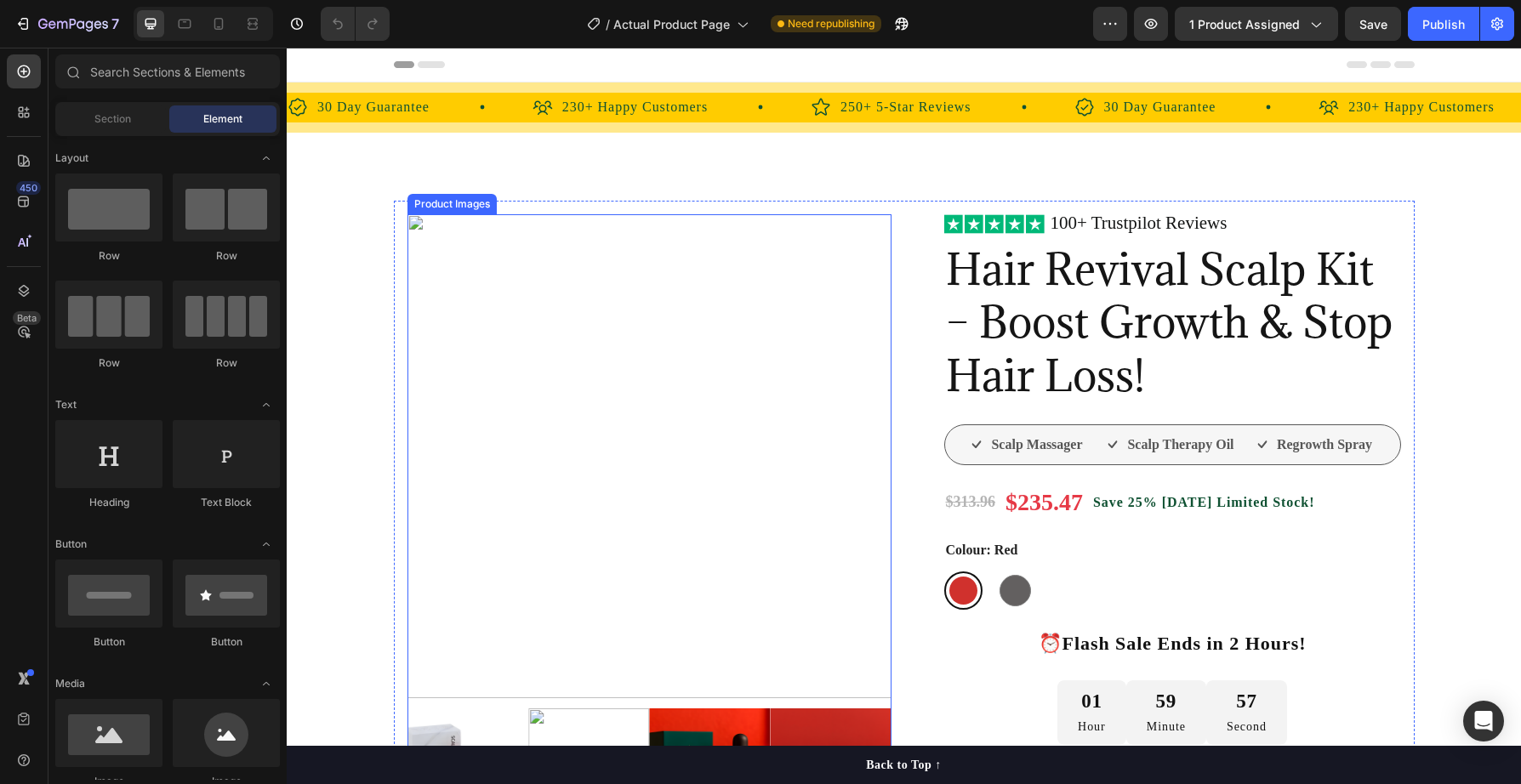
click at [519, 352] on img at bounding box center [649, 456] width 484 height 484
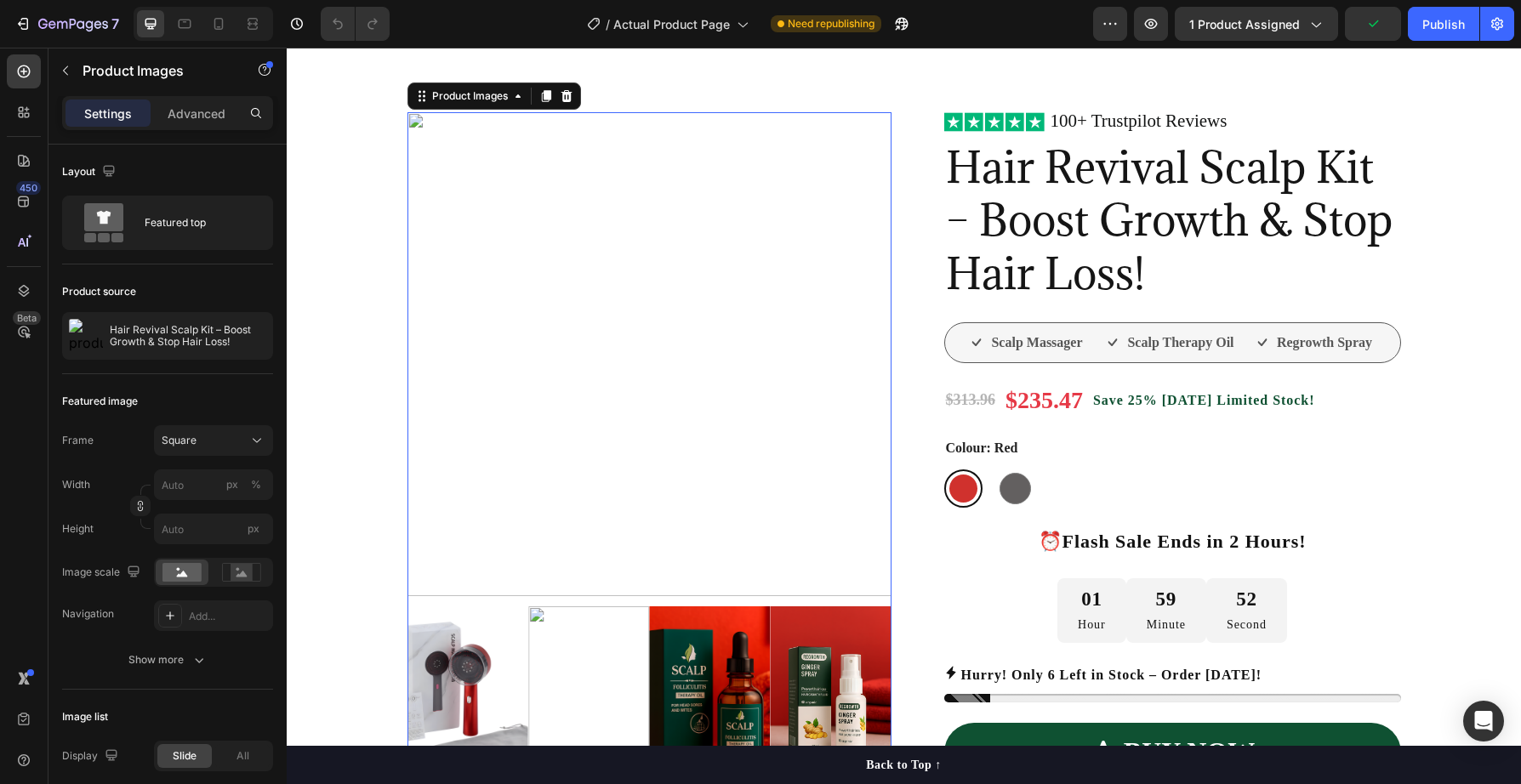
scroll to position [172, 0]
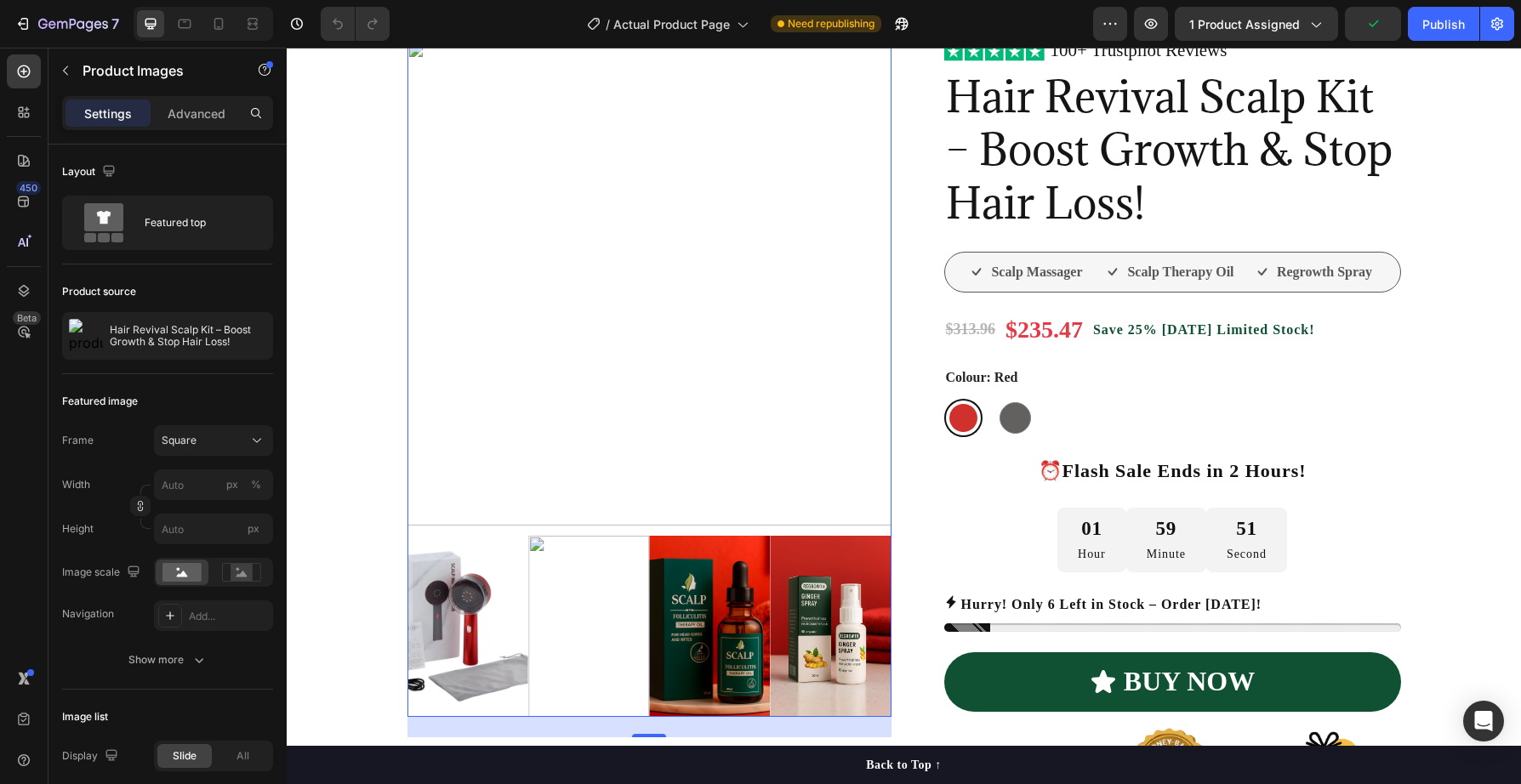
click at [456, 605] on img at bounding box center [467, 626] width 120 height 181
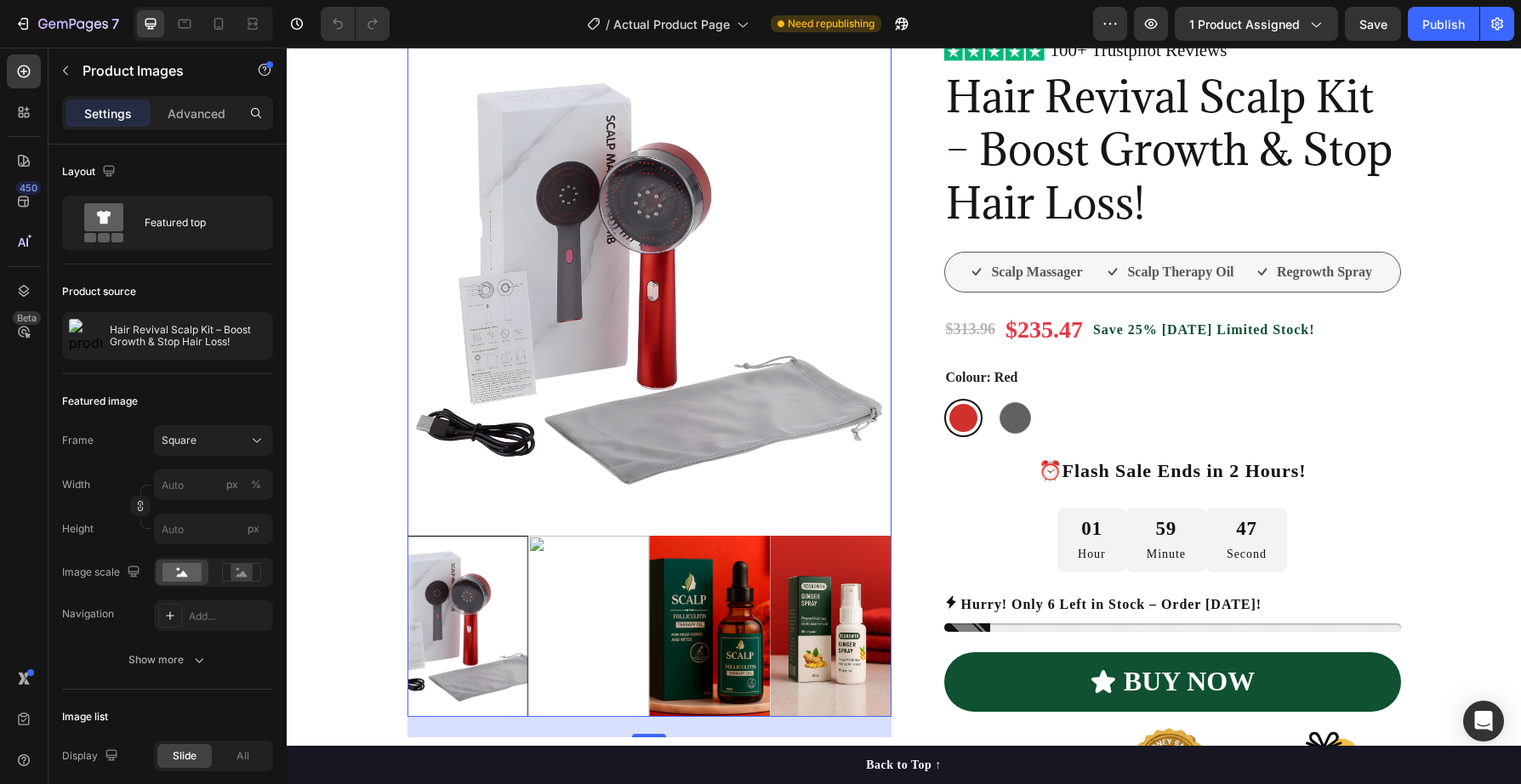
click at [591, 612] on img at bounding box center [588, 626] width 120 height 181
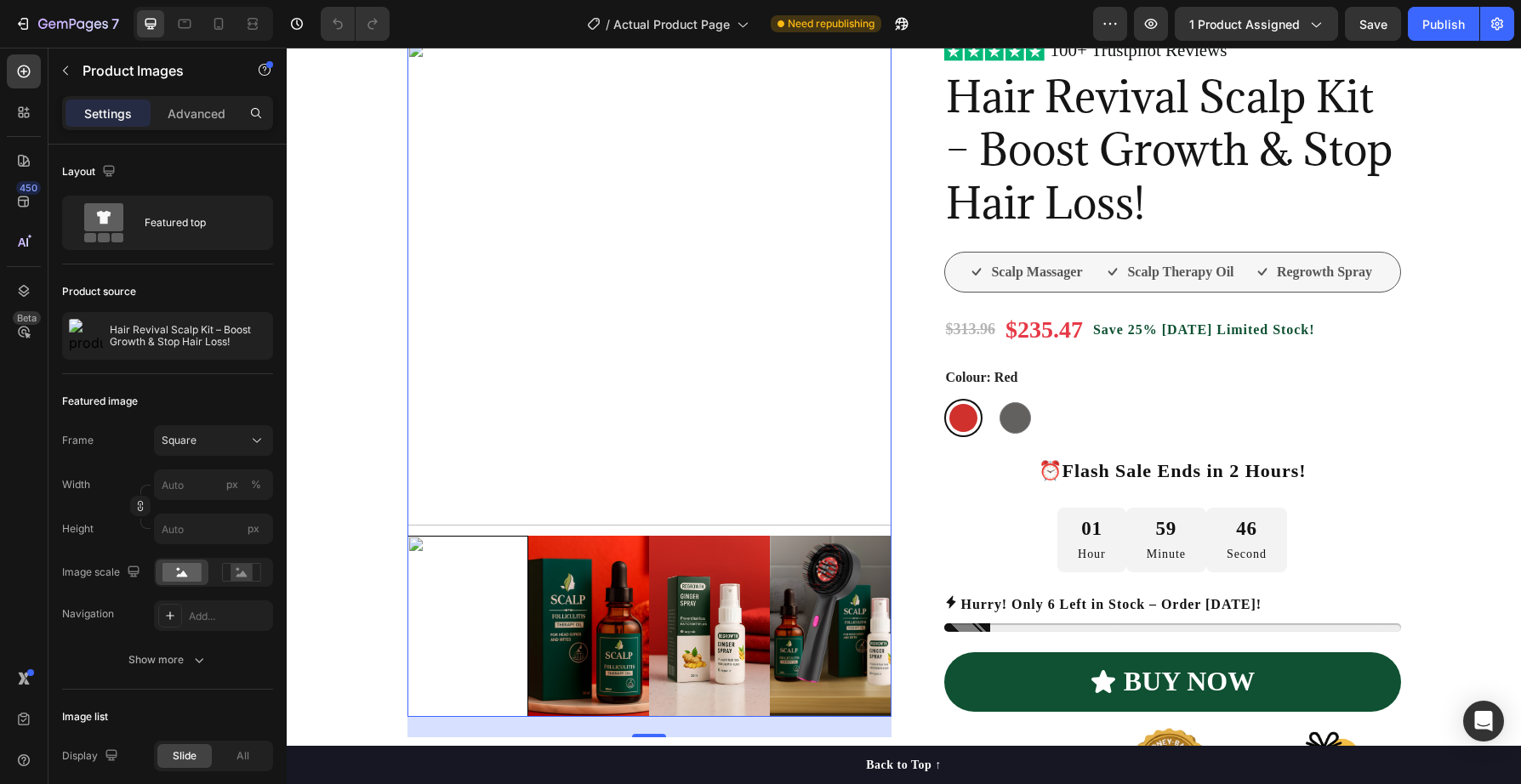
click at [586, 620] on img at bounding box center [588, 626] width 120 height 181
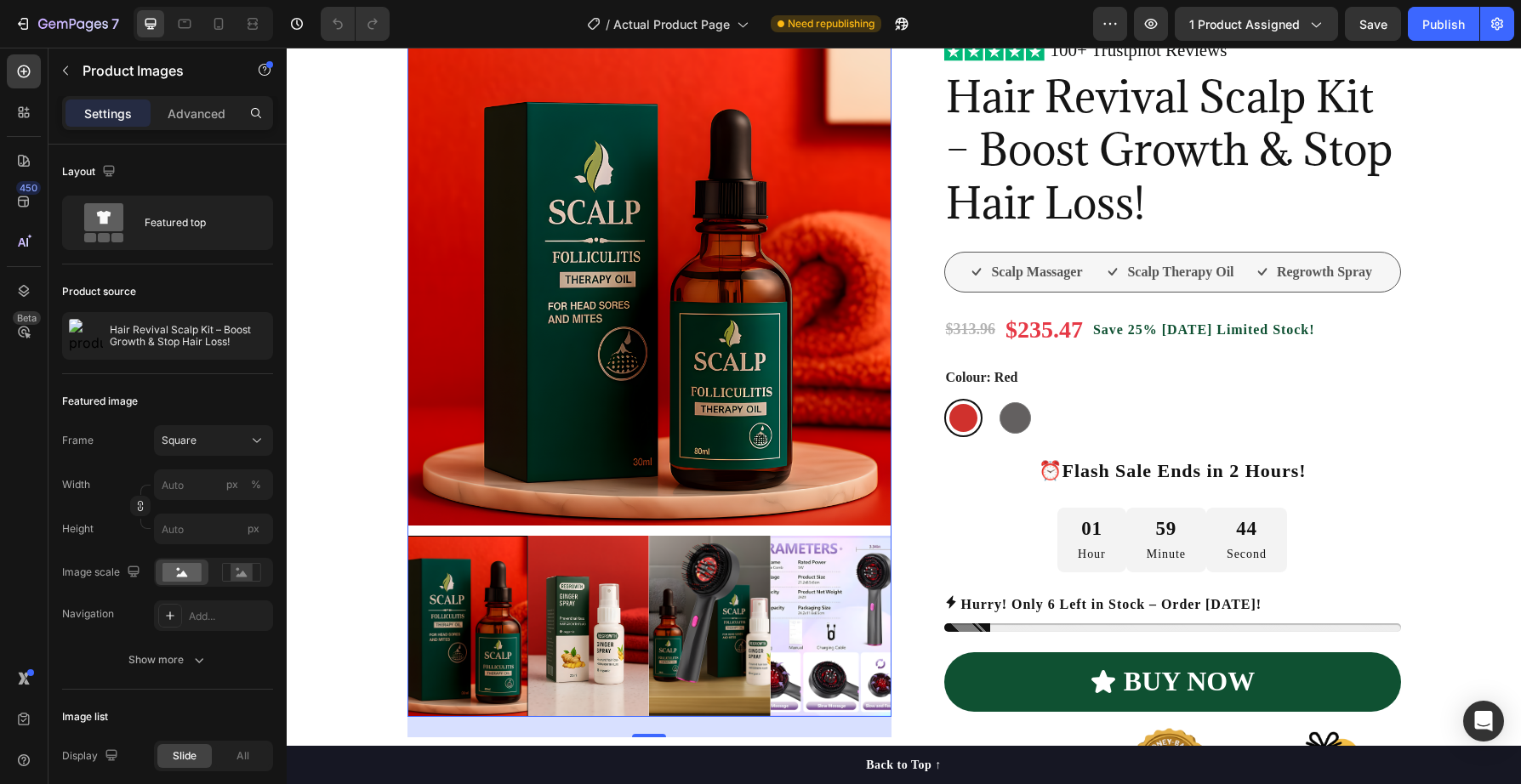
click at [616, 631] on img at bounding box center [588, 626] width 120 height 181
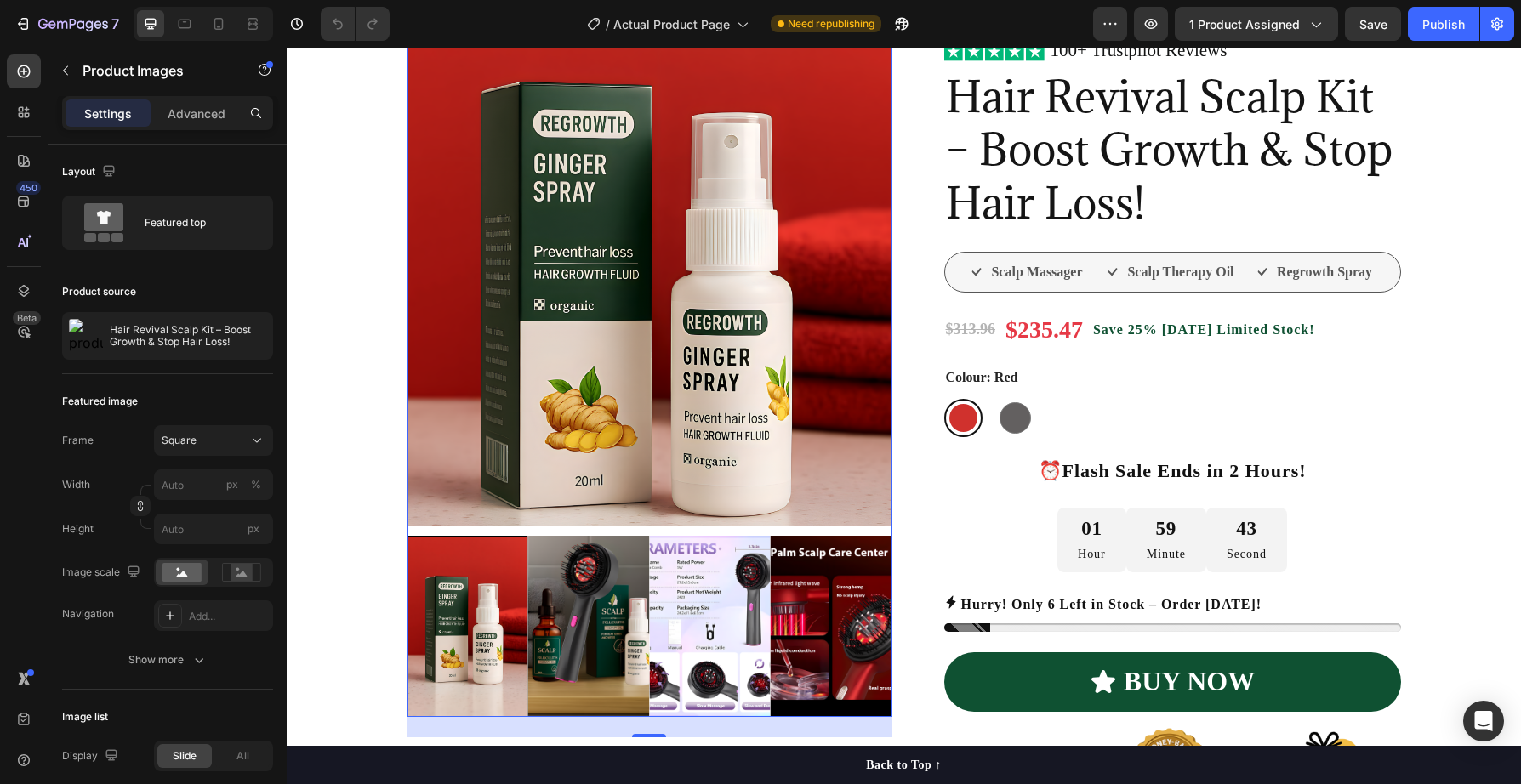
click at [613, 634] on img at bounding box center [588, 626] width 120 height 181
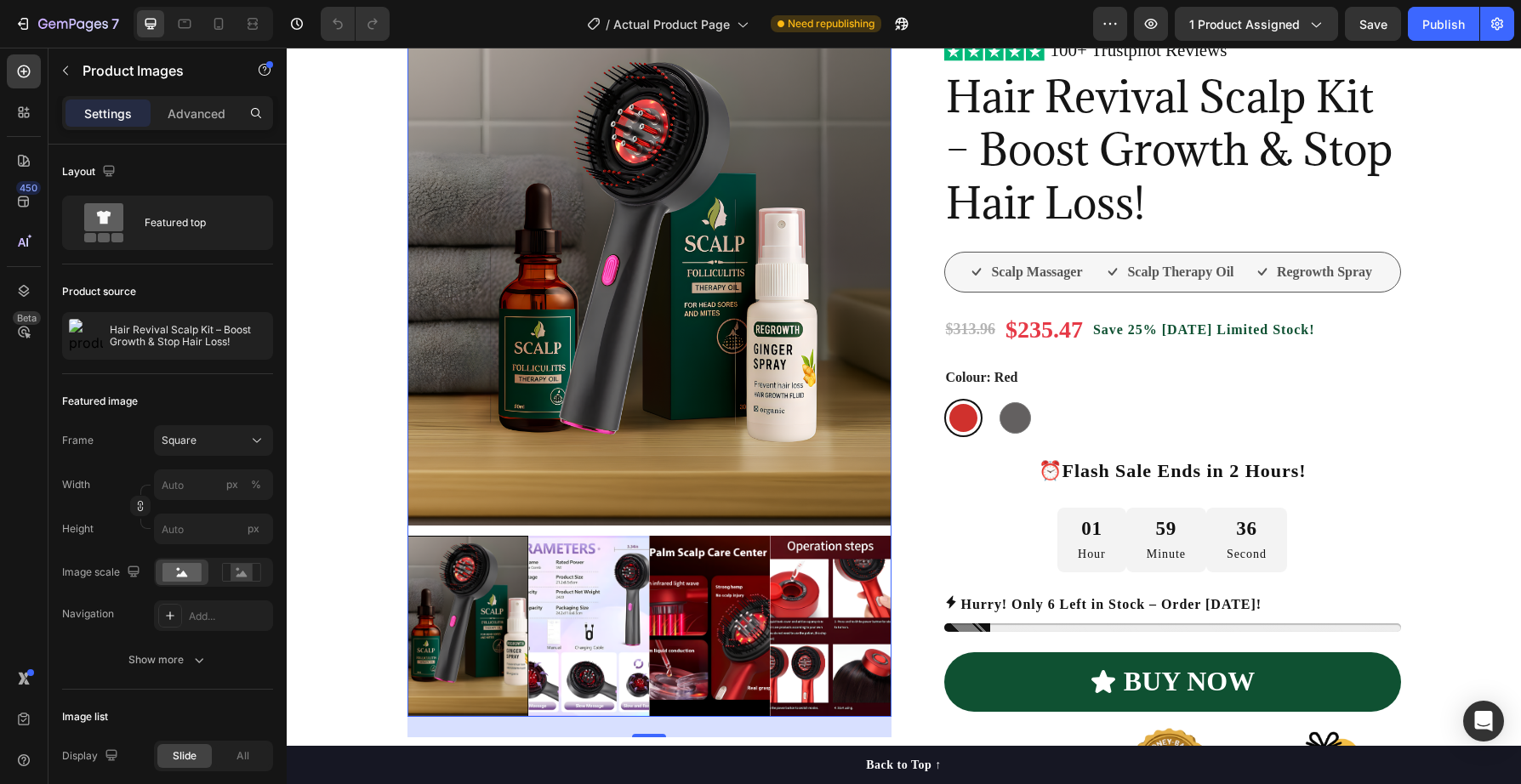
click at [596, 628] on img at bounding box center [588, 626] width 120 height 181
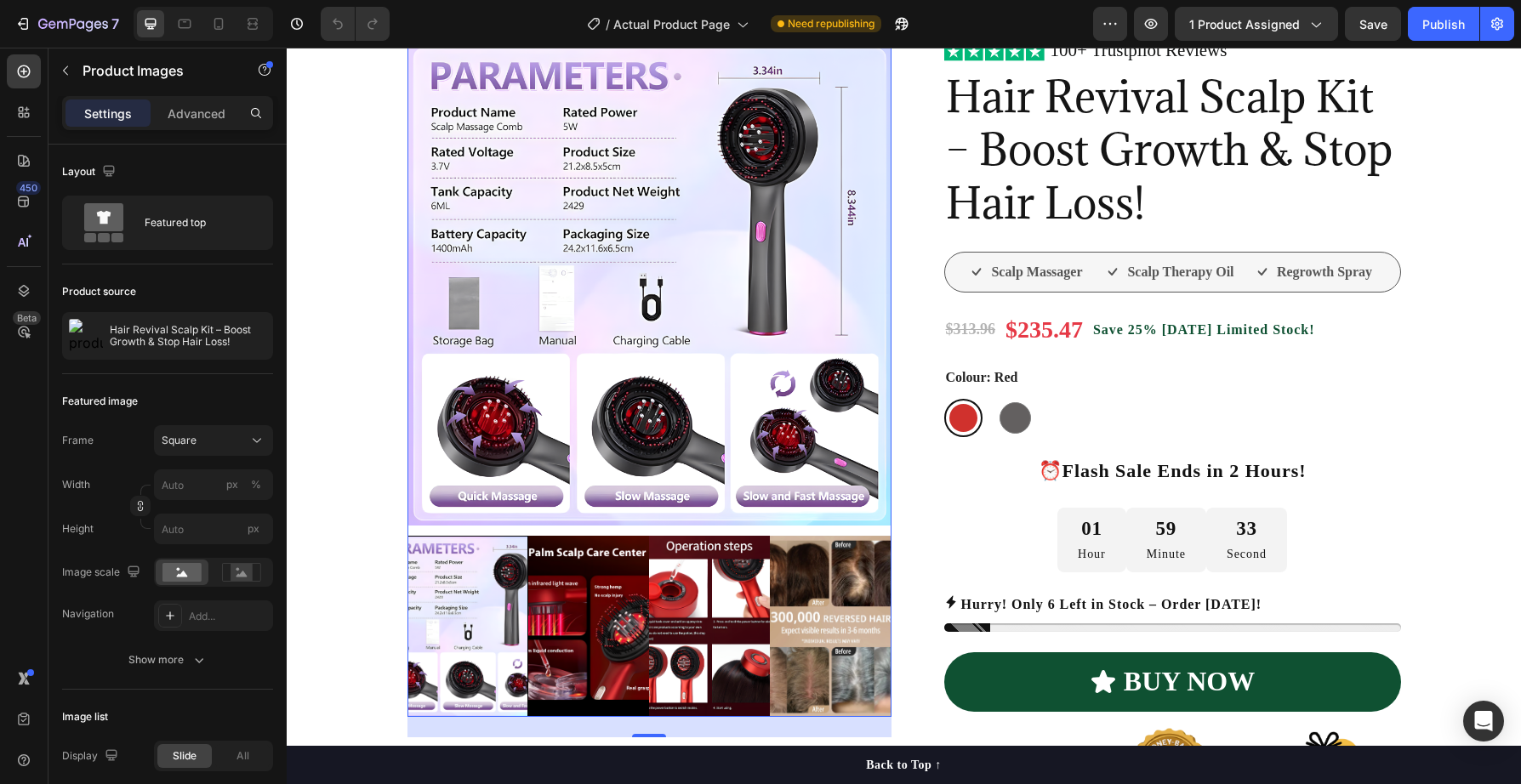
click at [596, 628] on img at bounding box center [588, 626] width 120 height 181
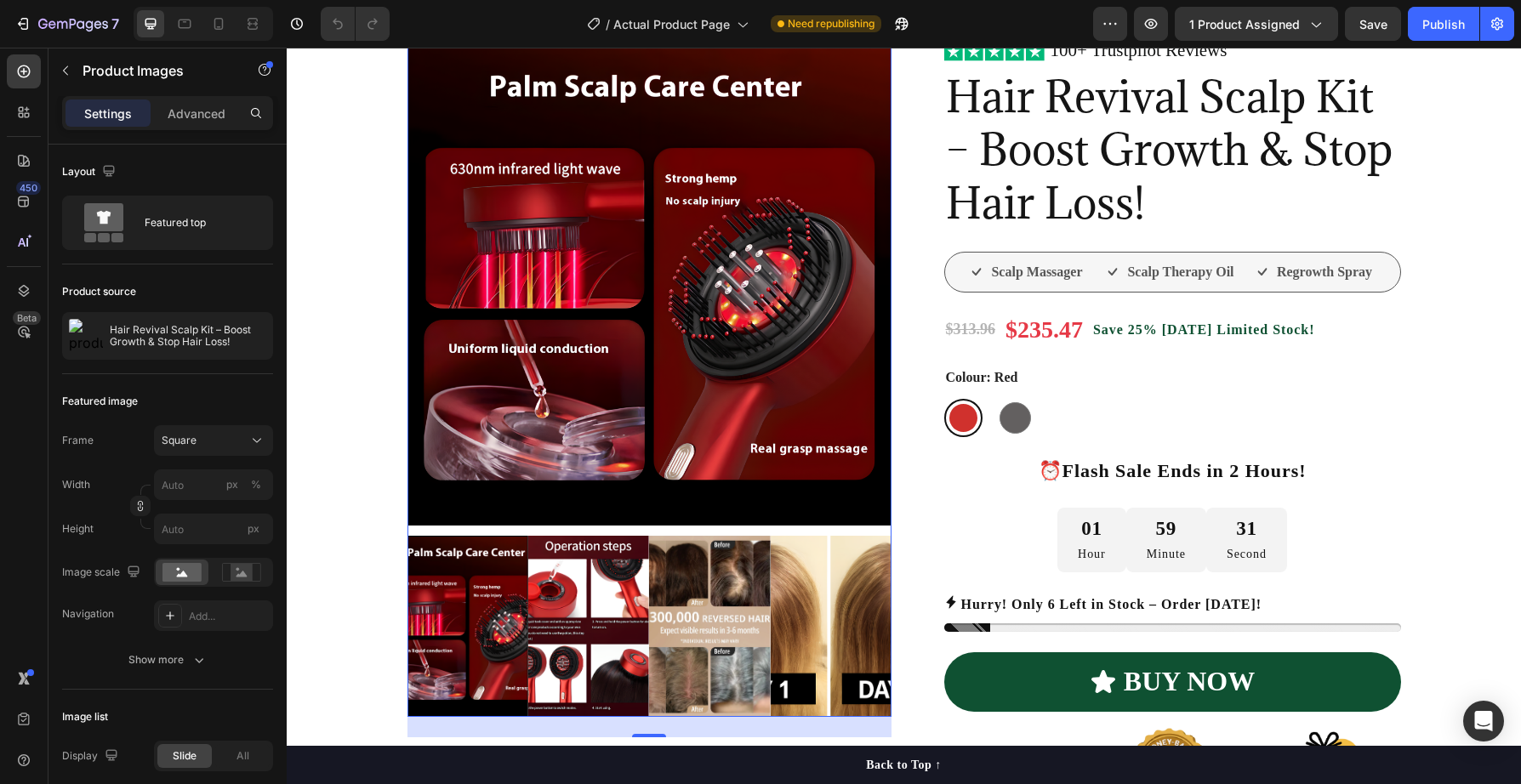
click at [601, 635] on img at bounding box center [588, 626] width 120 height 181
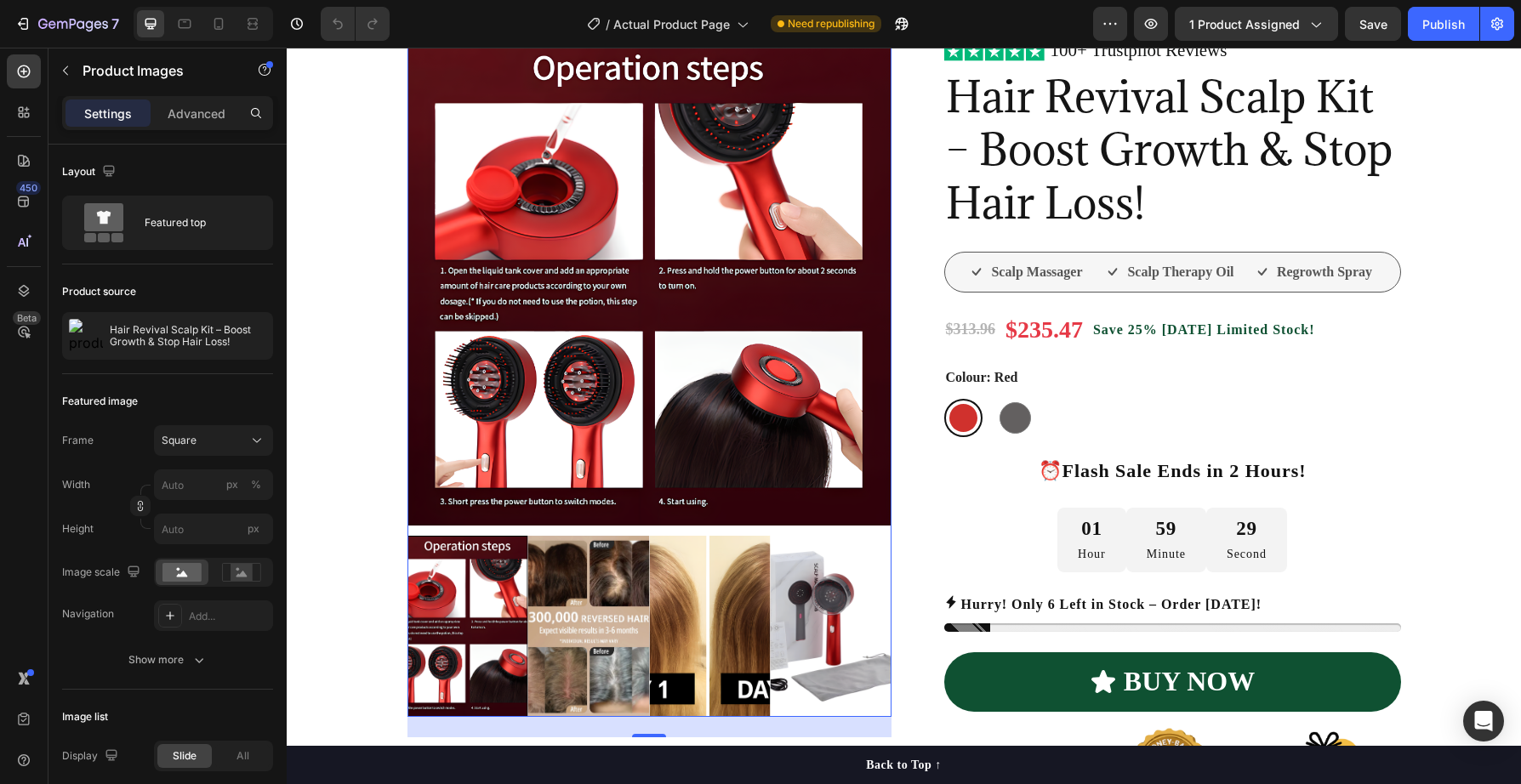
click at [627, 631] on img at bounding box center [588, 626] width 120 height 181
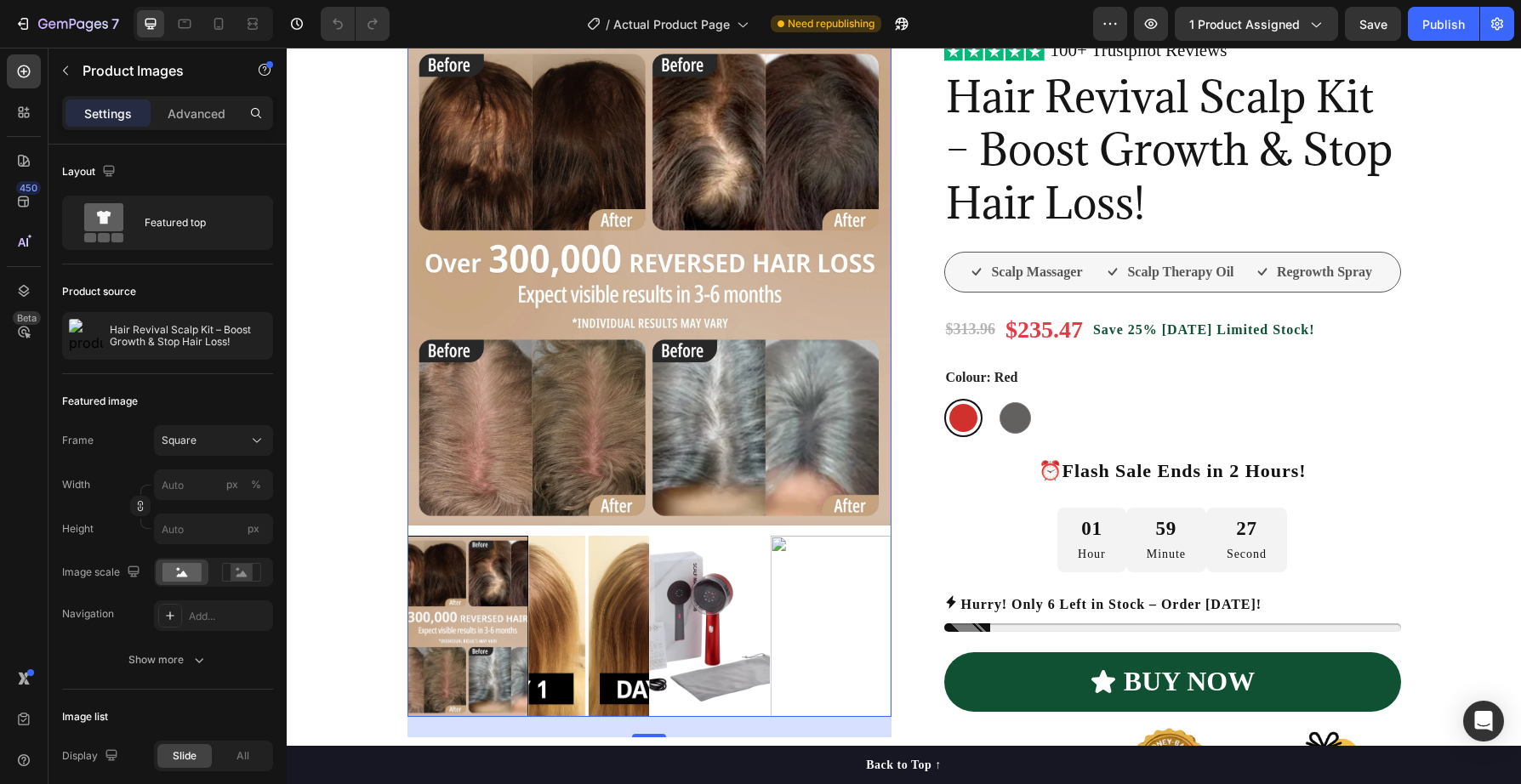
click at [625, 631] on img at bounding box center [588, 626] width 120 height 181
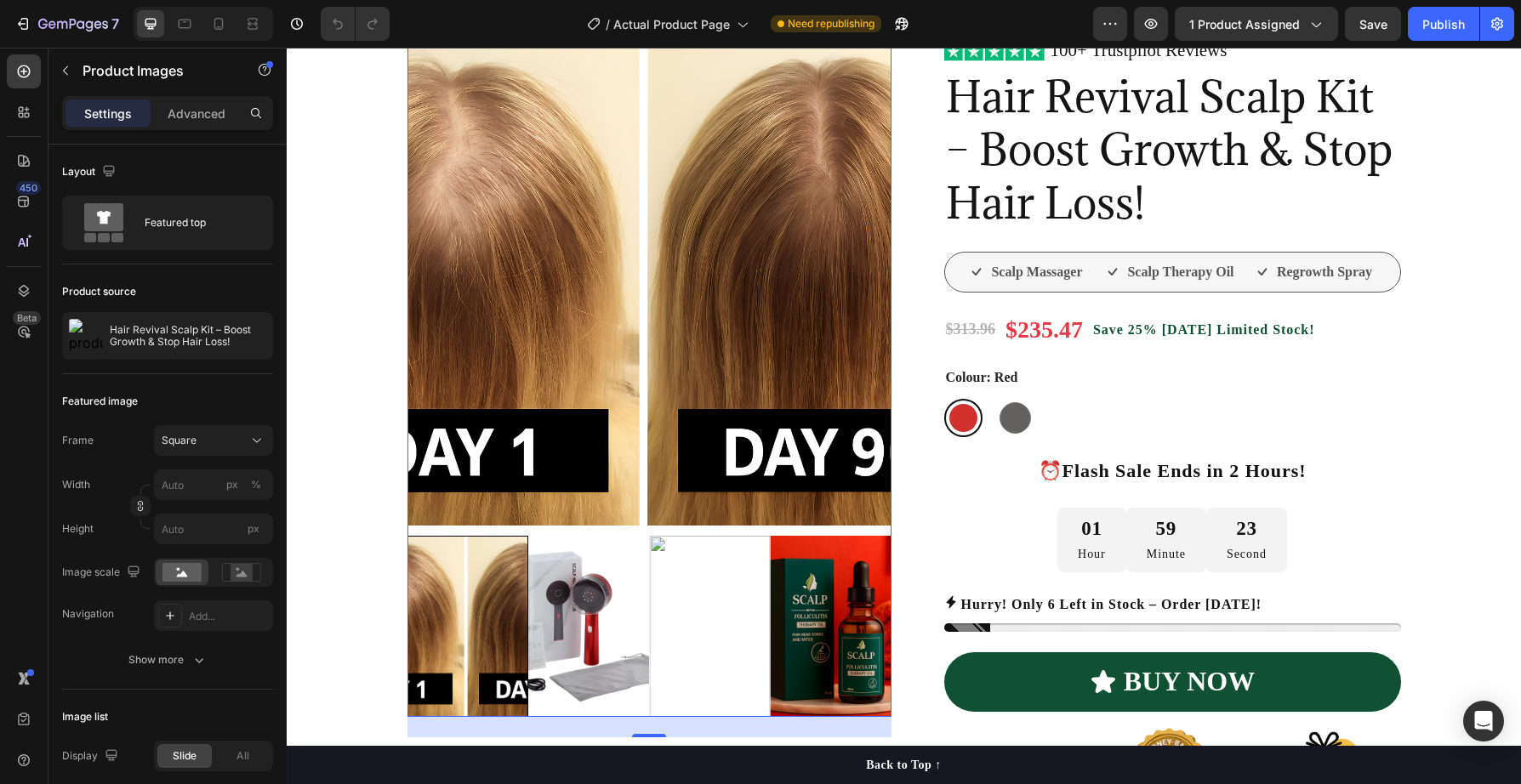
click at [522, 339] on img at bounding box center [649, 283] width 484 height 484
click at [631, 267] on img at bounding box center [649, 283] width 484 height 484
click at [202, 490] on input "px %" at bounding box center [213, 484] width 119 height 30
type input "9"
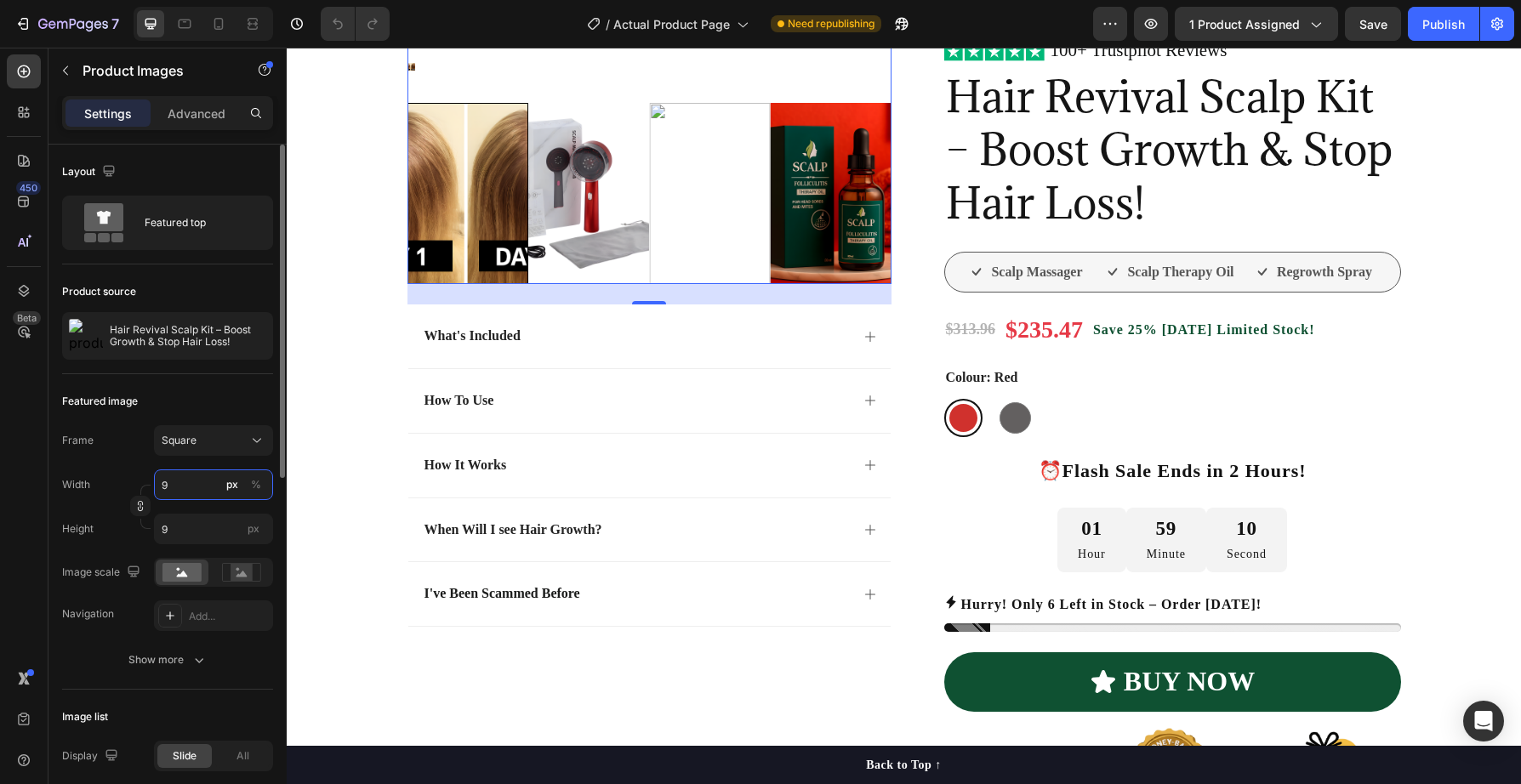
type input "95"
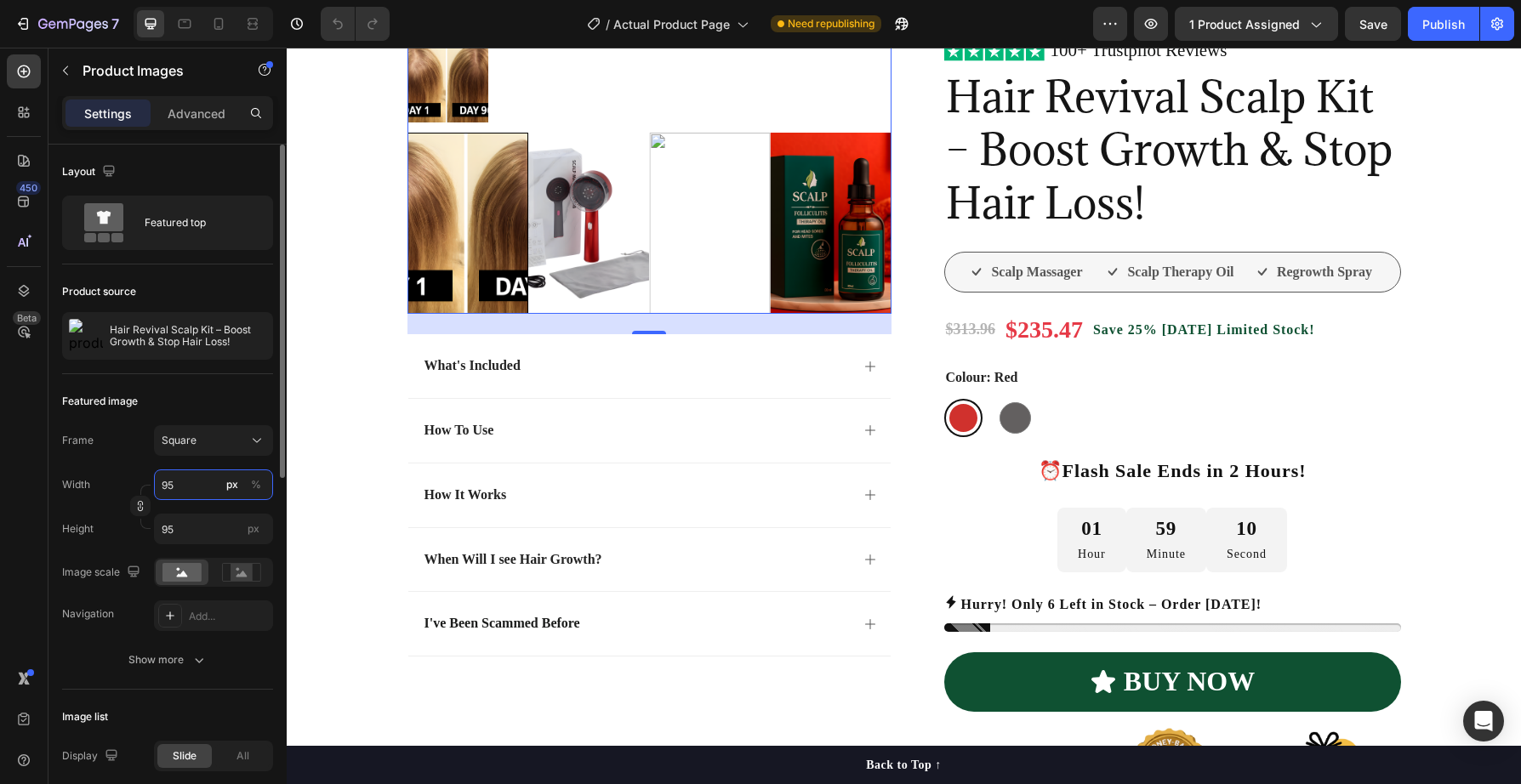
scroll to position [151, 0]
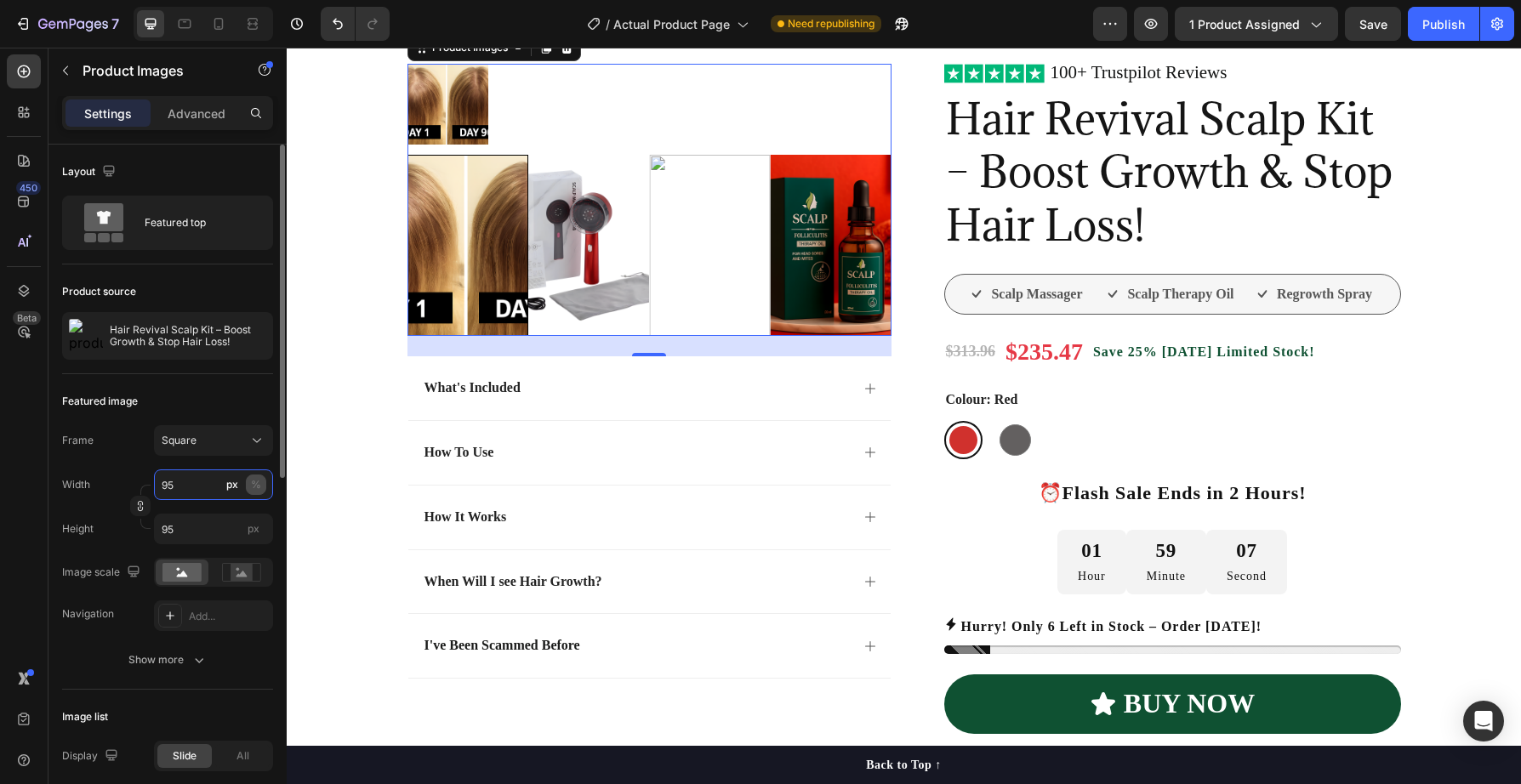
type input "95"
click at [256, 484] on div "%" at bounding box center [257, 485] width 10 height 16
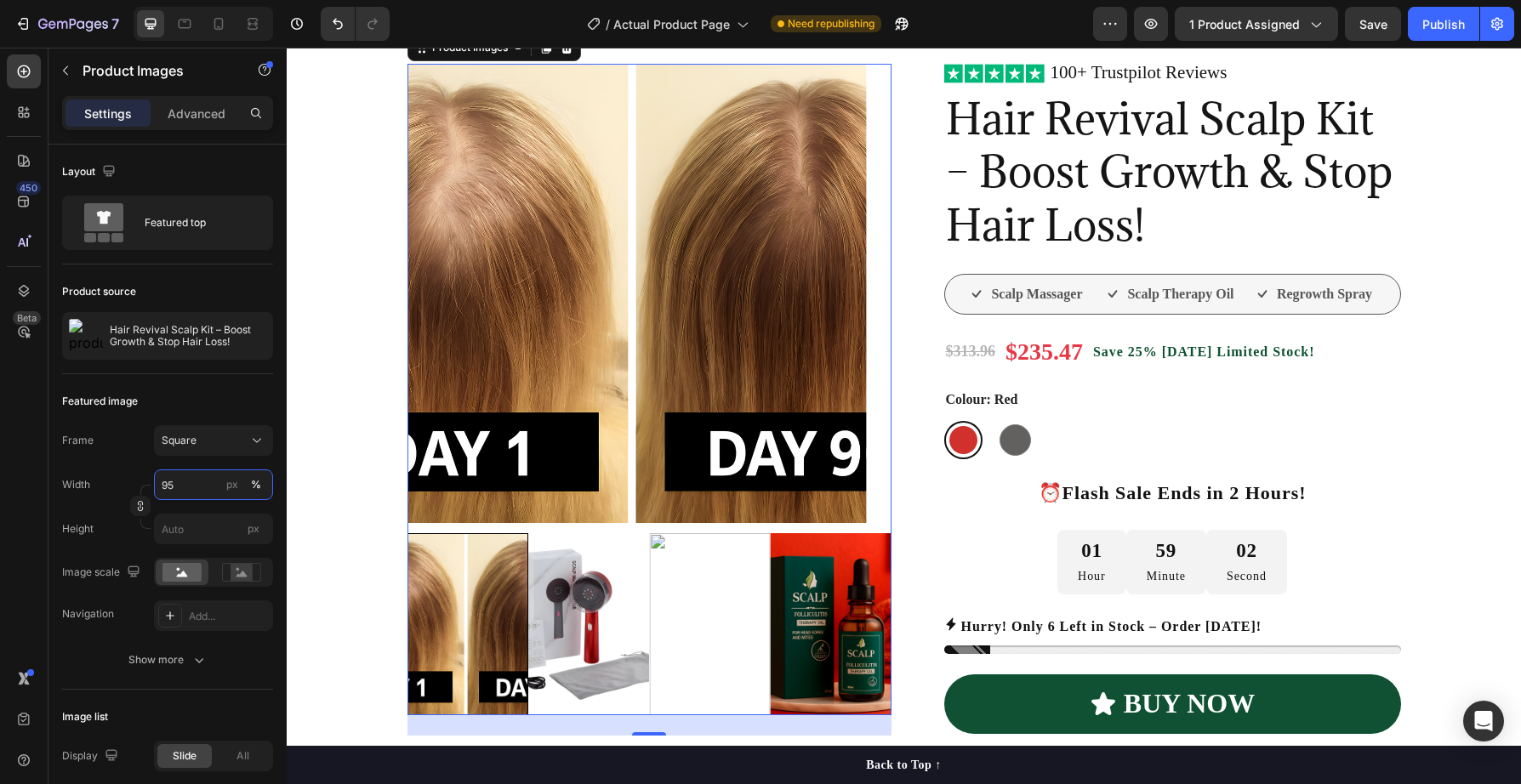
scroll to position [0, 0]
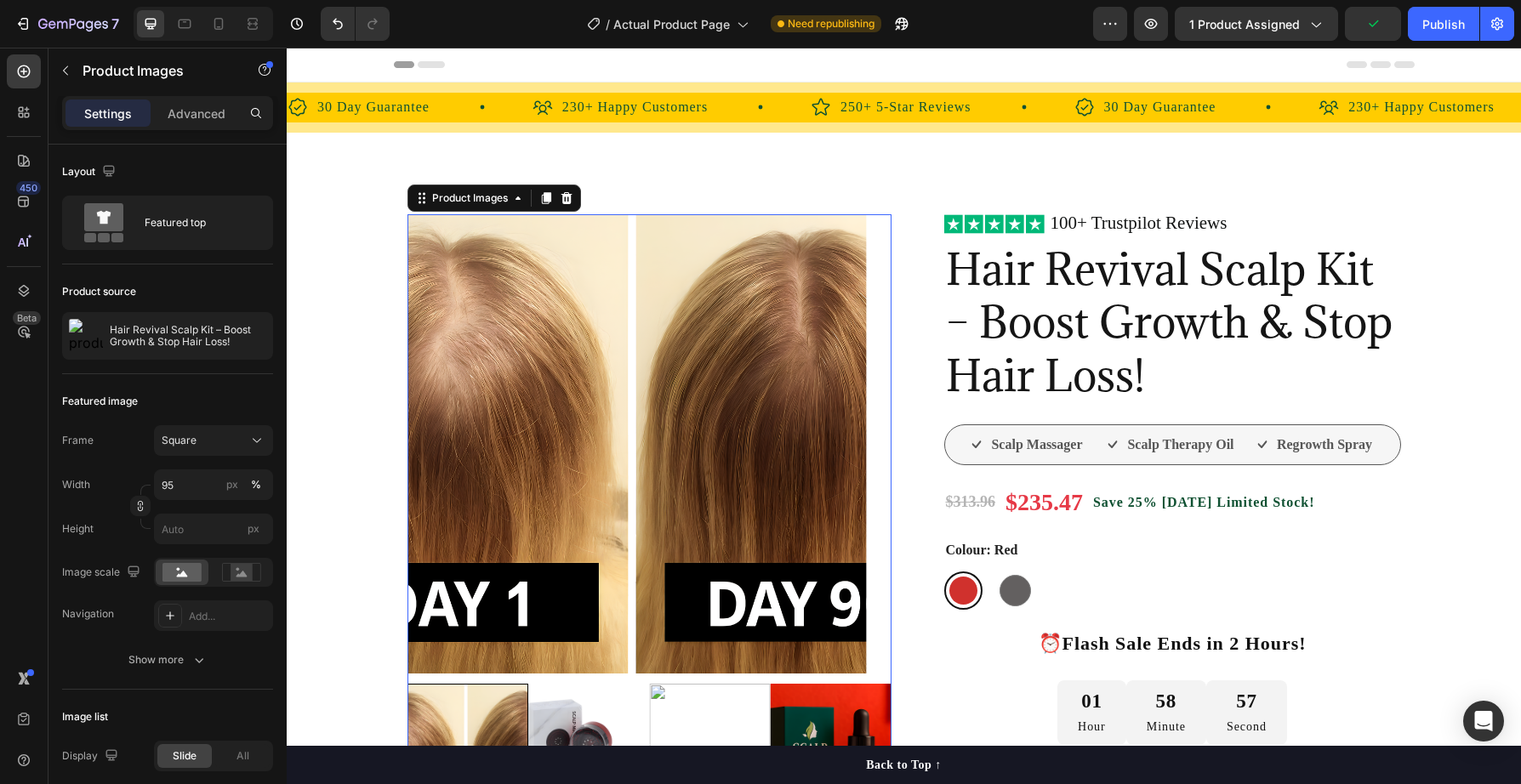
click at [723, 708] on img at bounding box center [709, 774] width 120 height 181
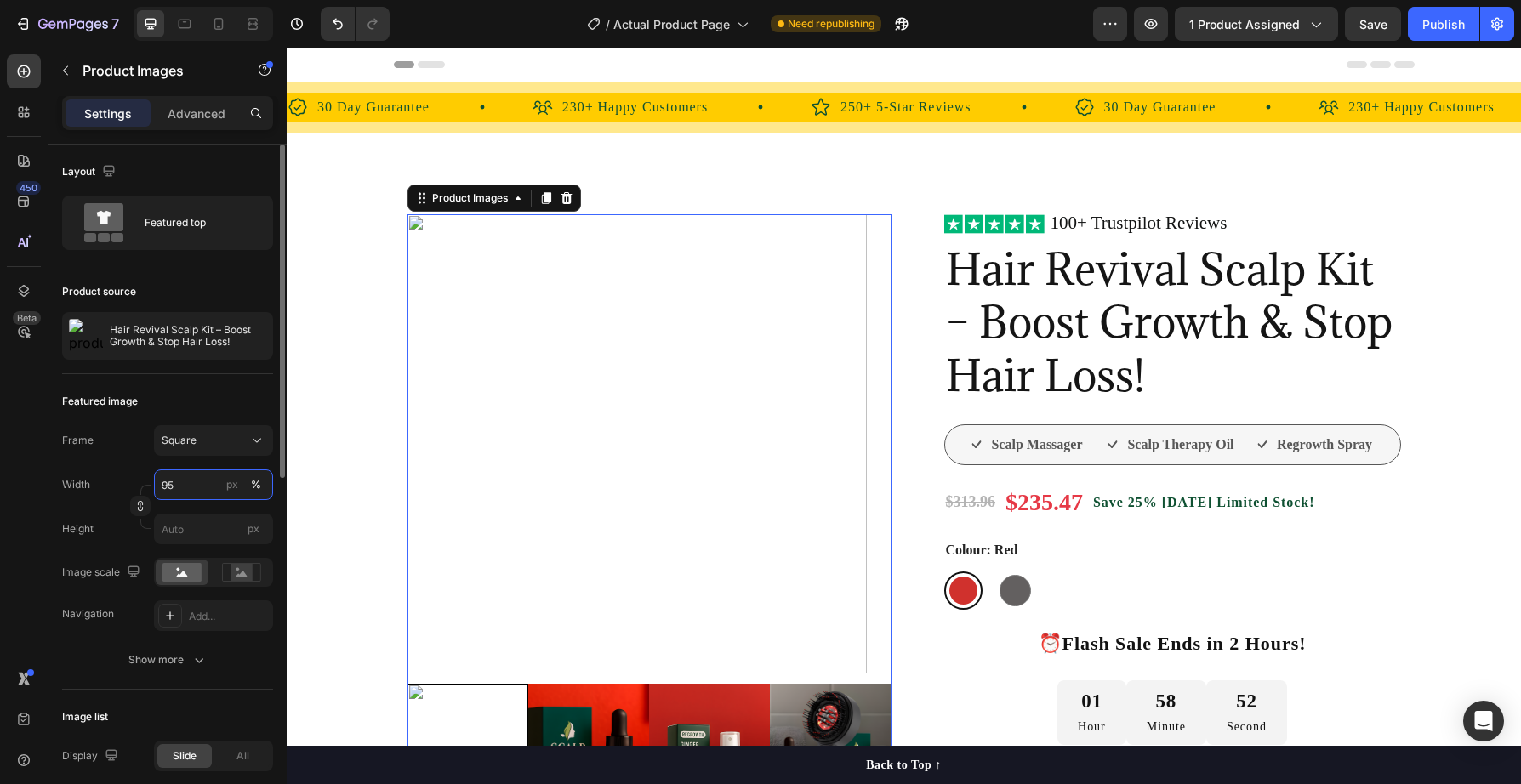
click at [189, 483] on input "95" at bounding box center [213, 484] width 119 height 30
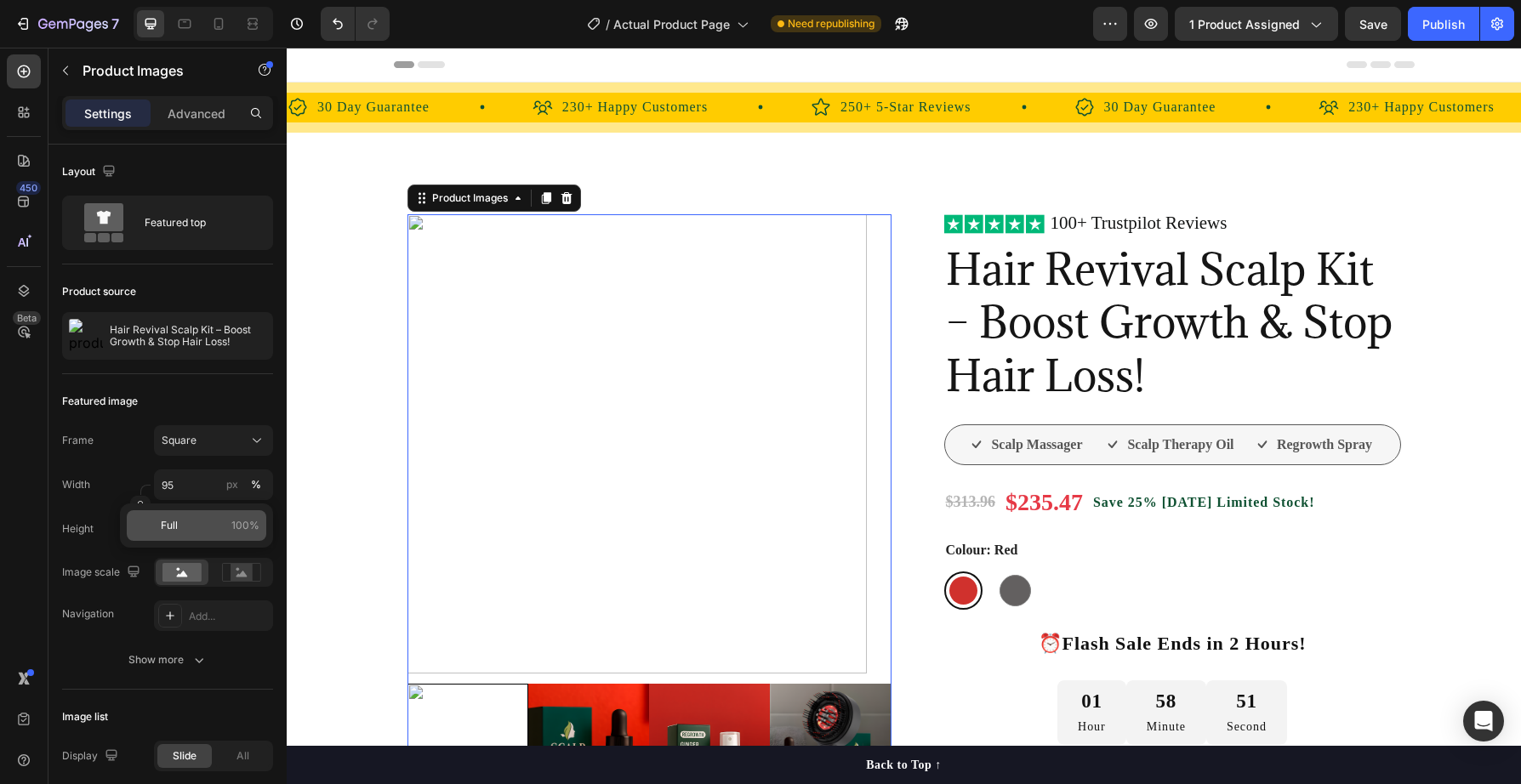
click at [179, 526] on p "Full 100%" at bounding box center [211, 526] width 99 height 16
type input "100"
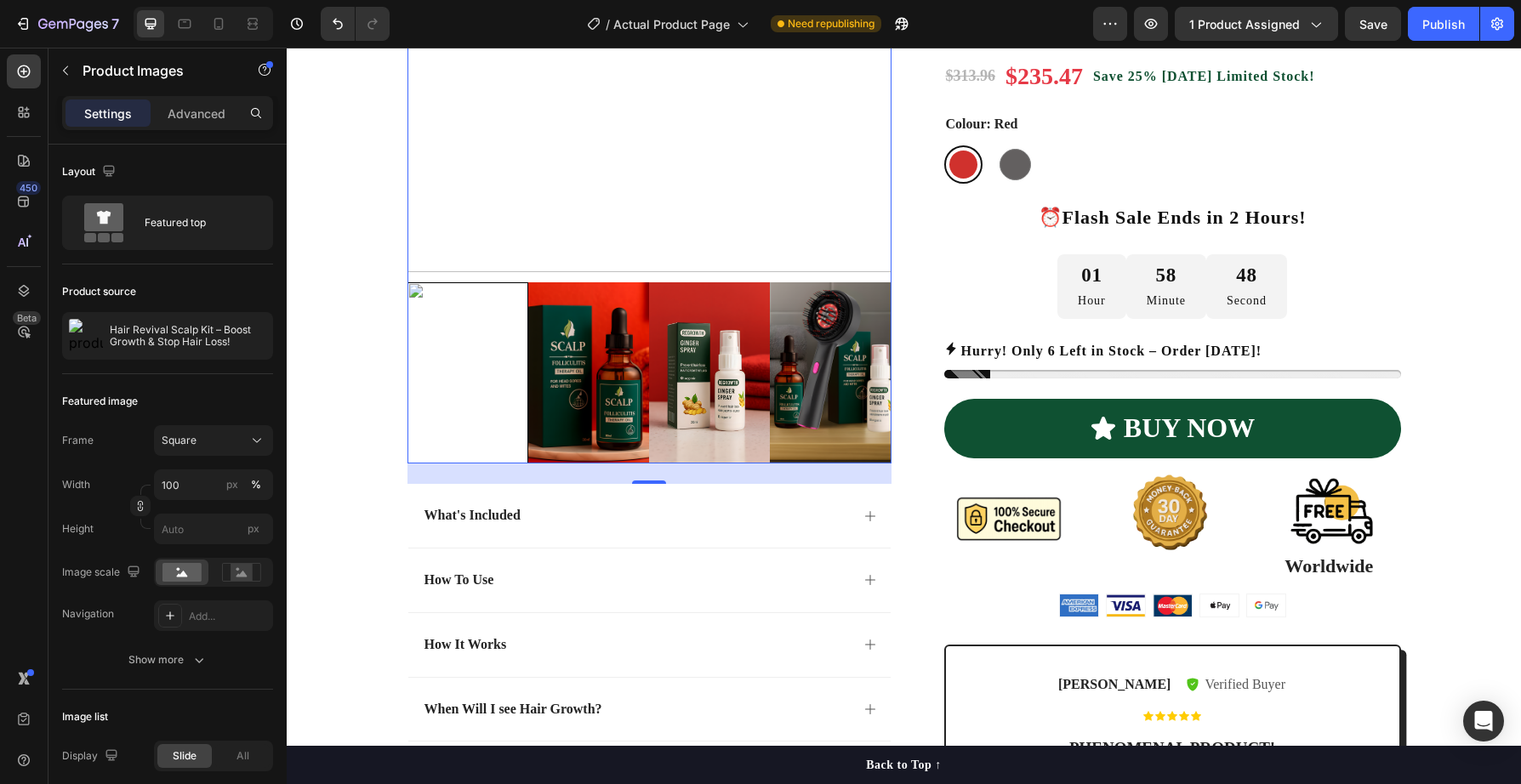
scroll to position [437, 0]
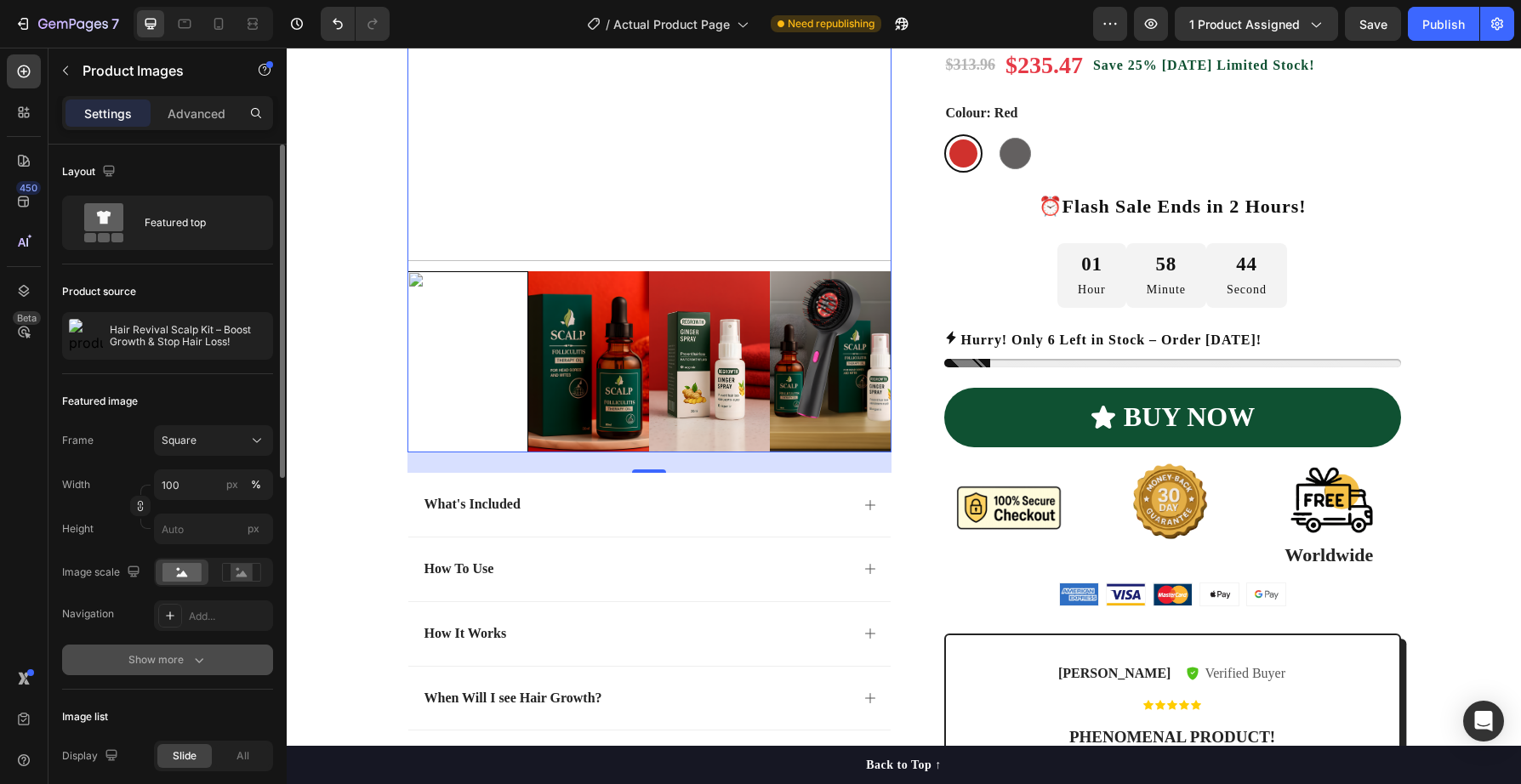
click at [198, 659] on icon "button" at bounding box center [199, 660] width 17 height 17
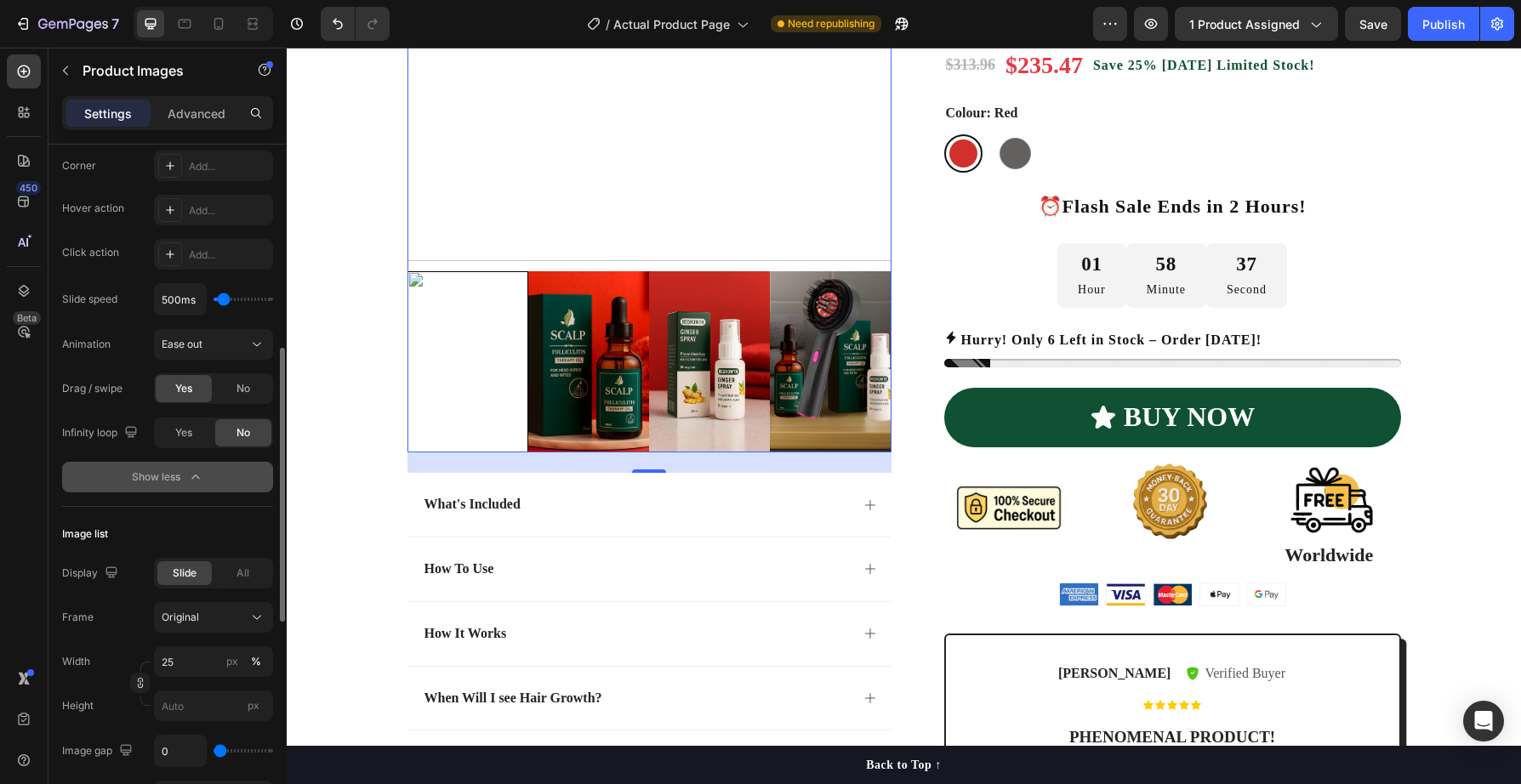
scroll to position [499, 0]
click at [198, 659] on input "25" at bounding box center [213, 656] width 119 height 30
click at [197, 659] on input "25" at bounding box center [213, 656] width 119 height 30
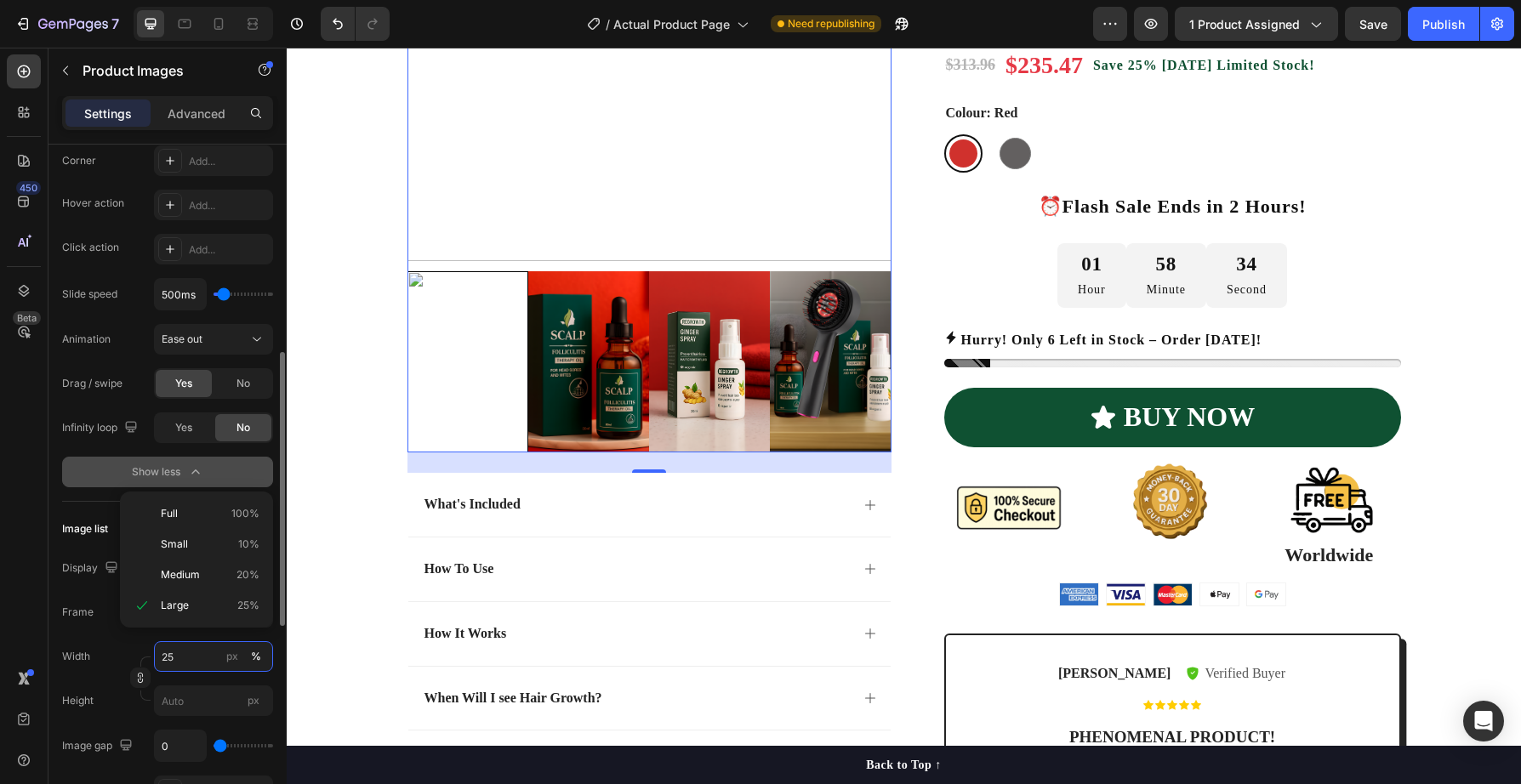
scroll to position [531, 0]
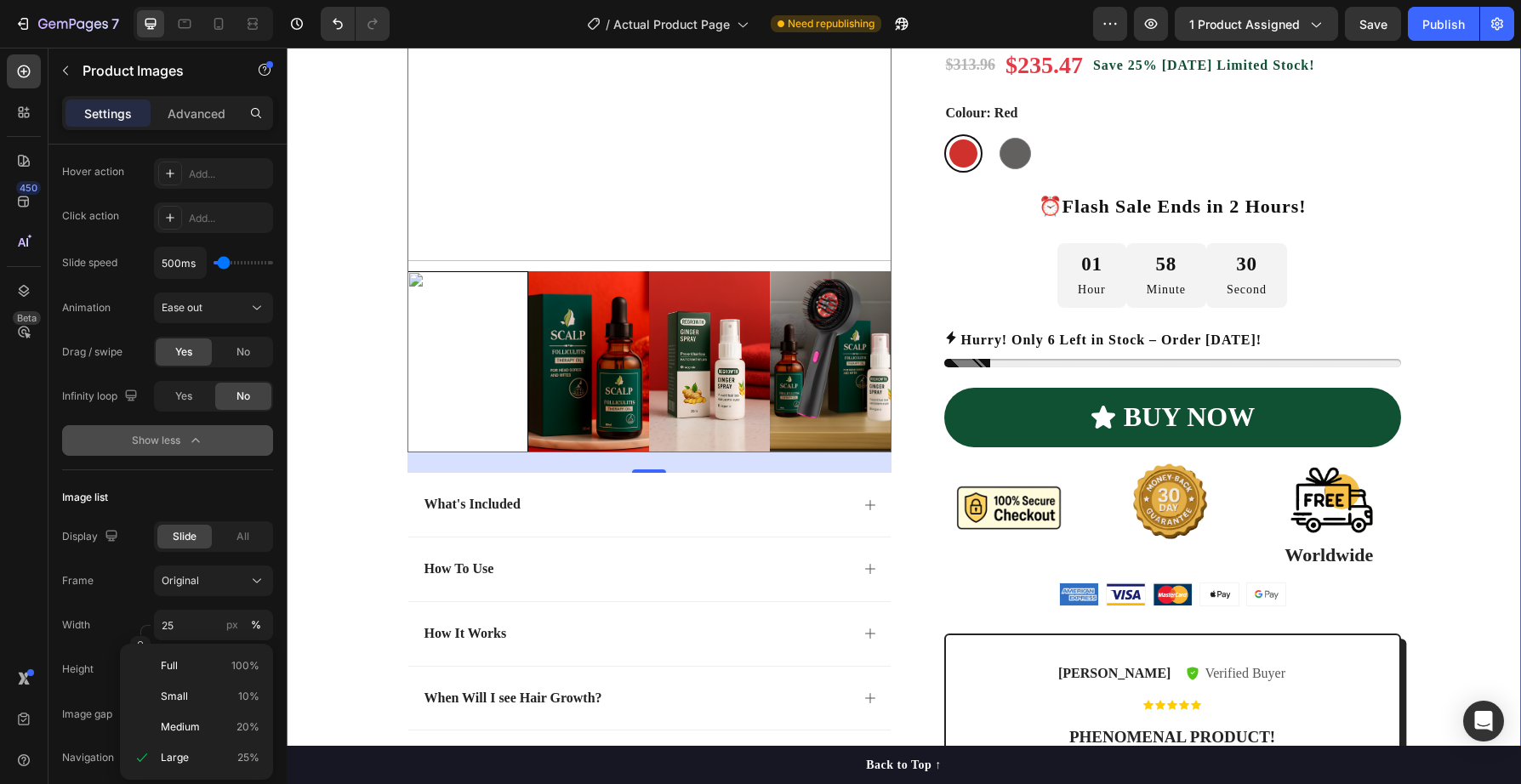
click at [348, 581] on div "Product Images 24 What's Included How To Use How It Works When Will I see Hair …" at bounding box center [904, 318] width 1209 height 1109
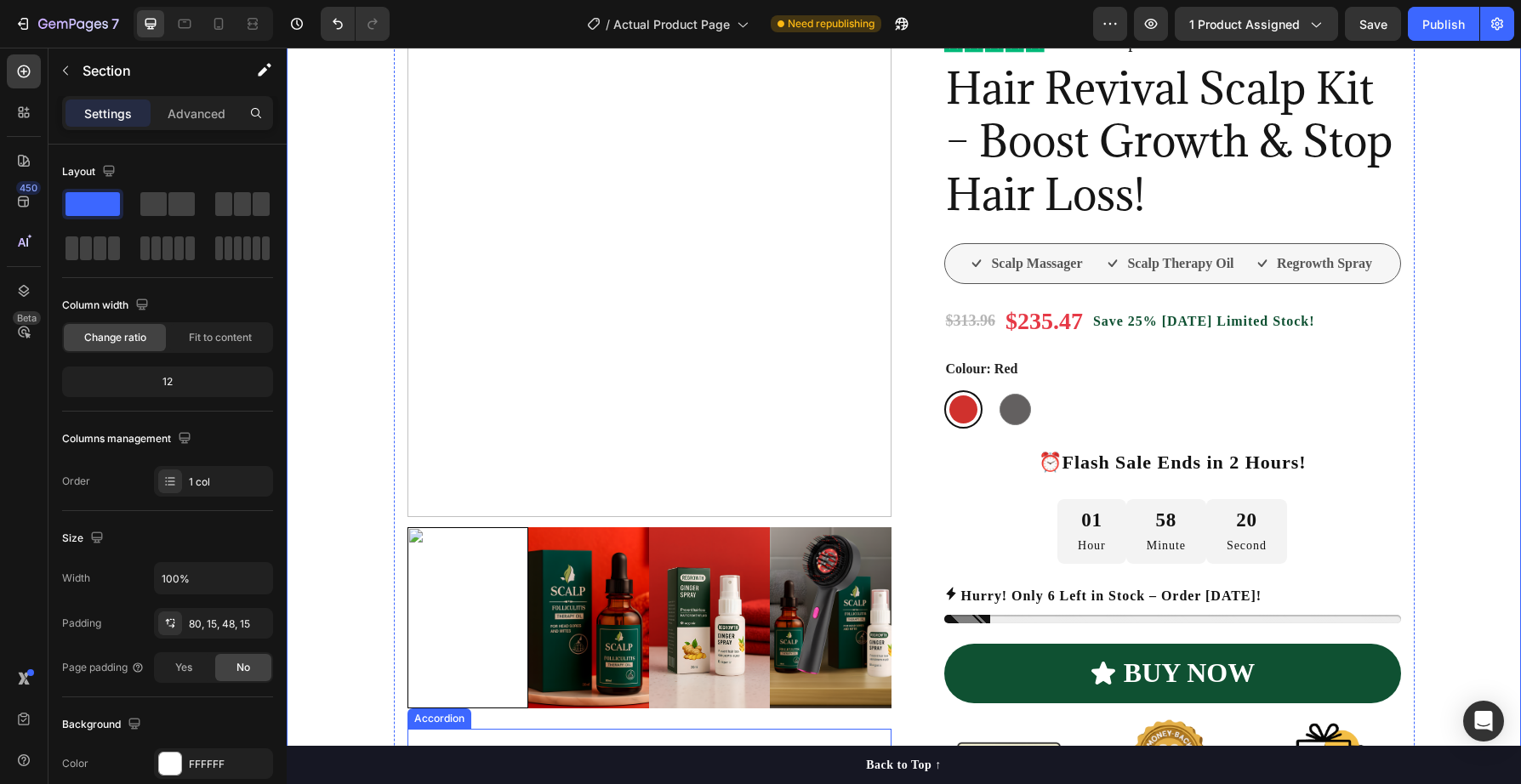
scroll to position [137, 0]
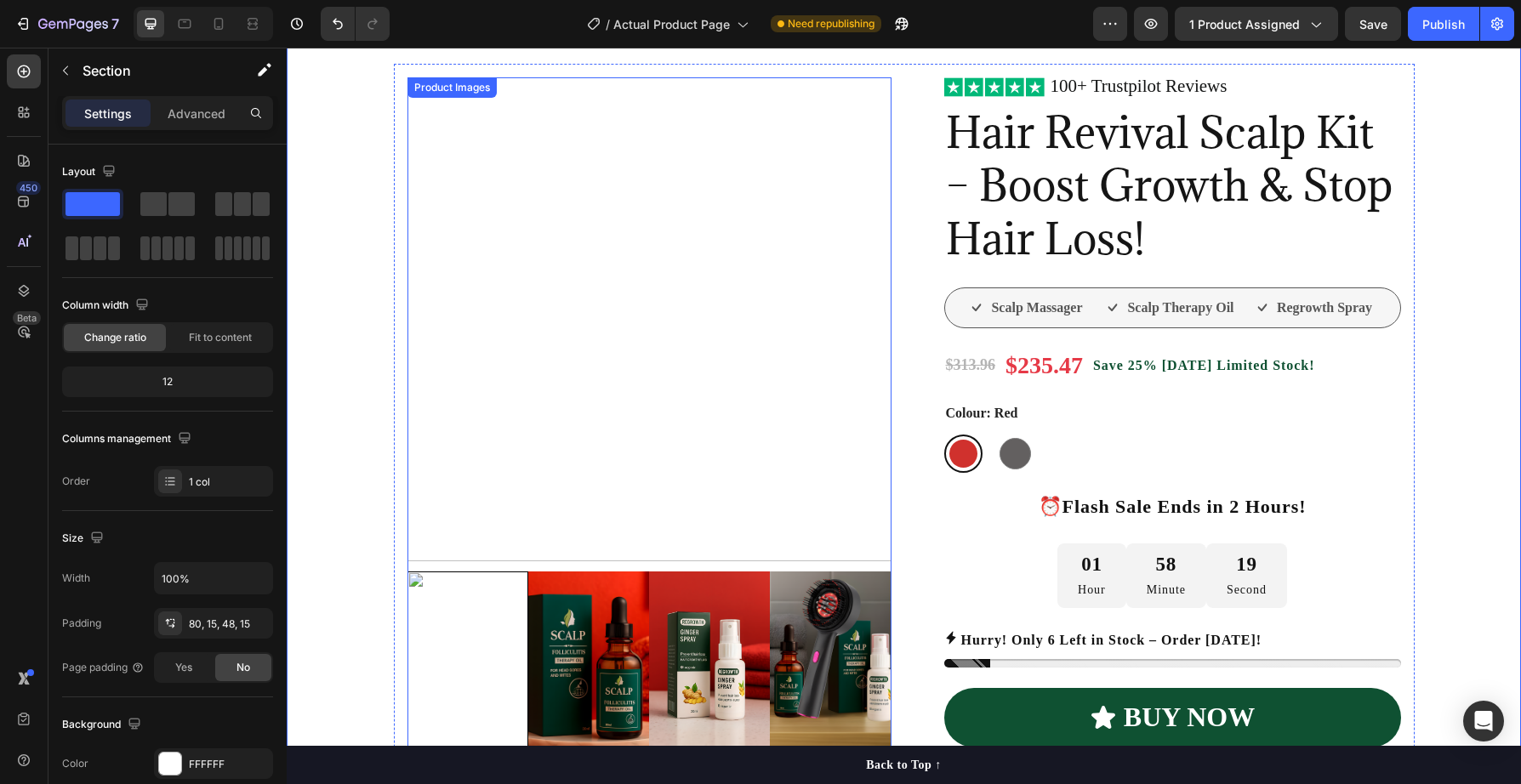
click at [822, 681] on img at bounding box center [830, 662] width 120 height 181
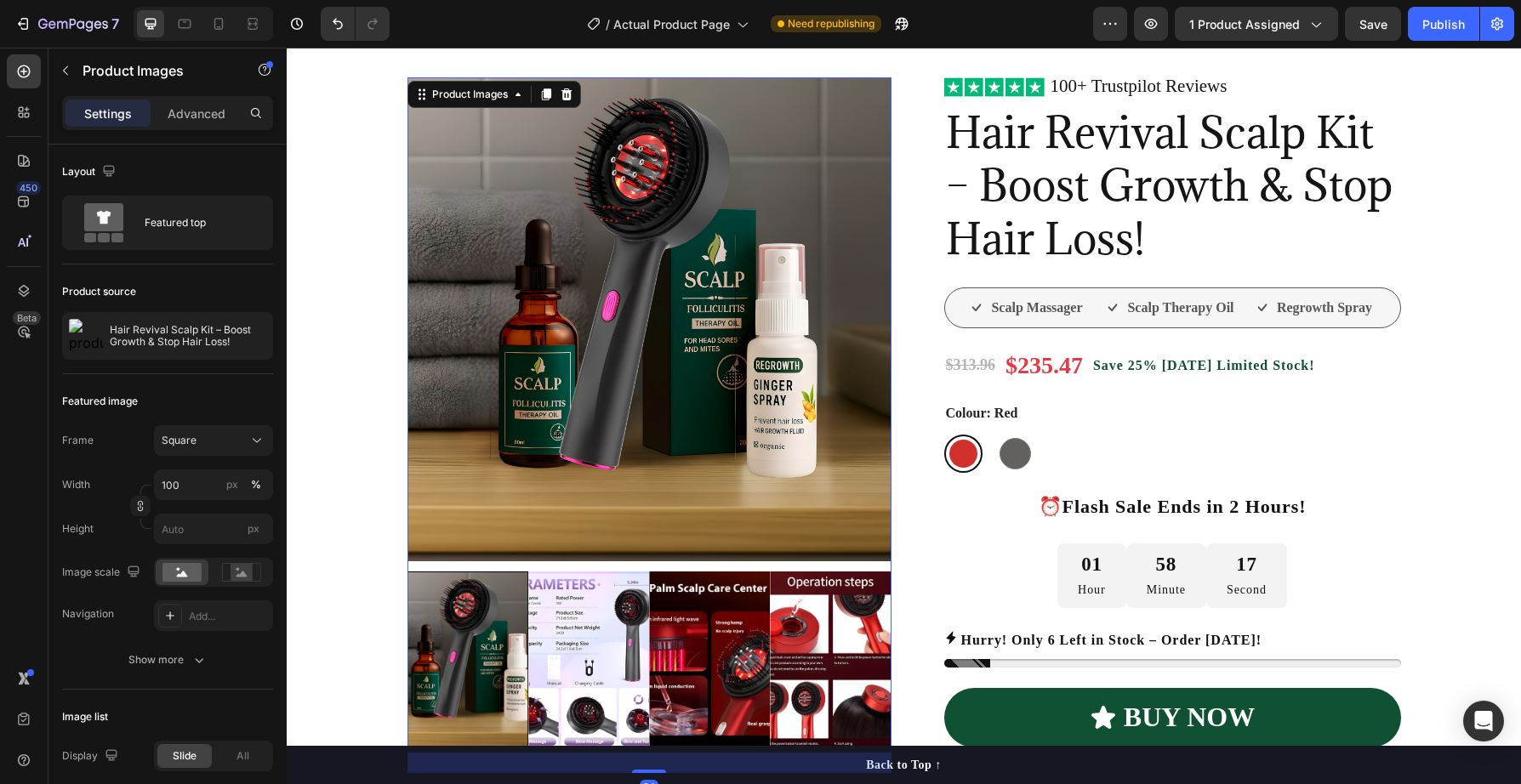
click at [692, 680] on img at bounding box center [709, 662] width 120 height 181
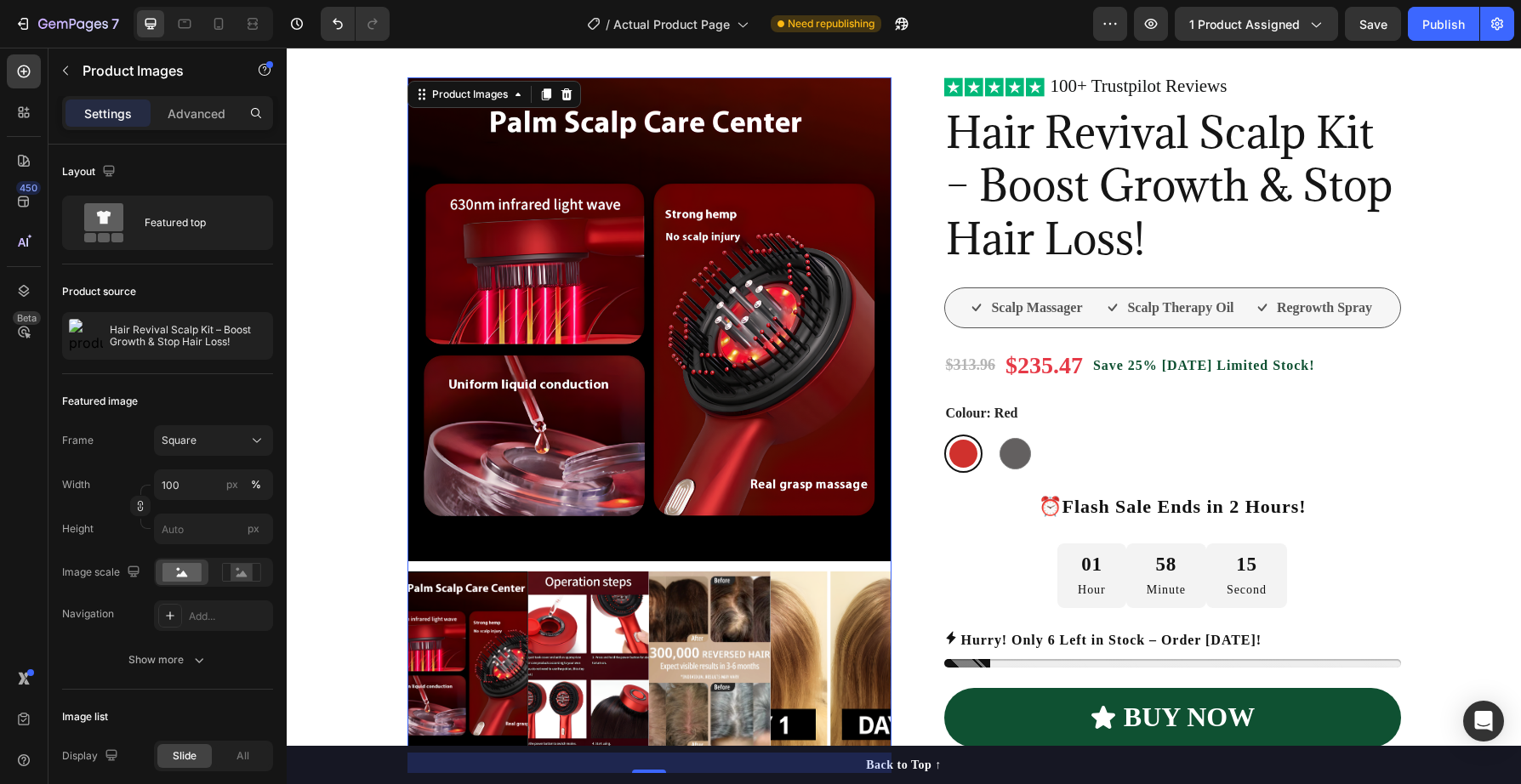
click at [729, 677] on img at bounding box center [709, 662] width 120 height 181
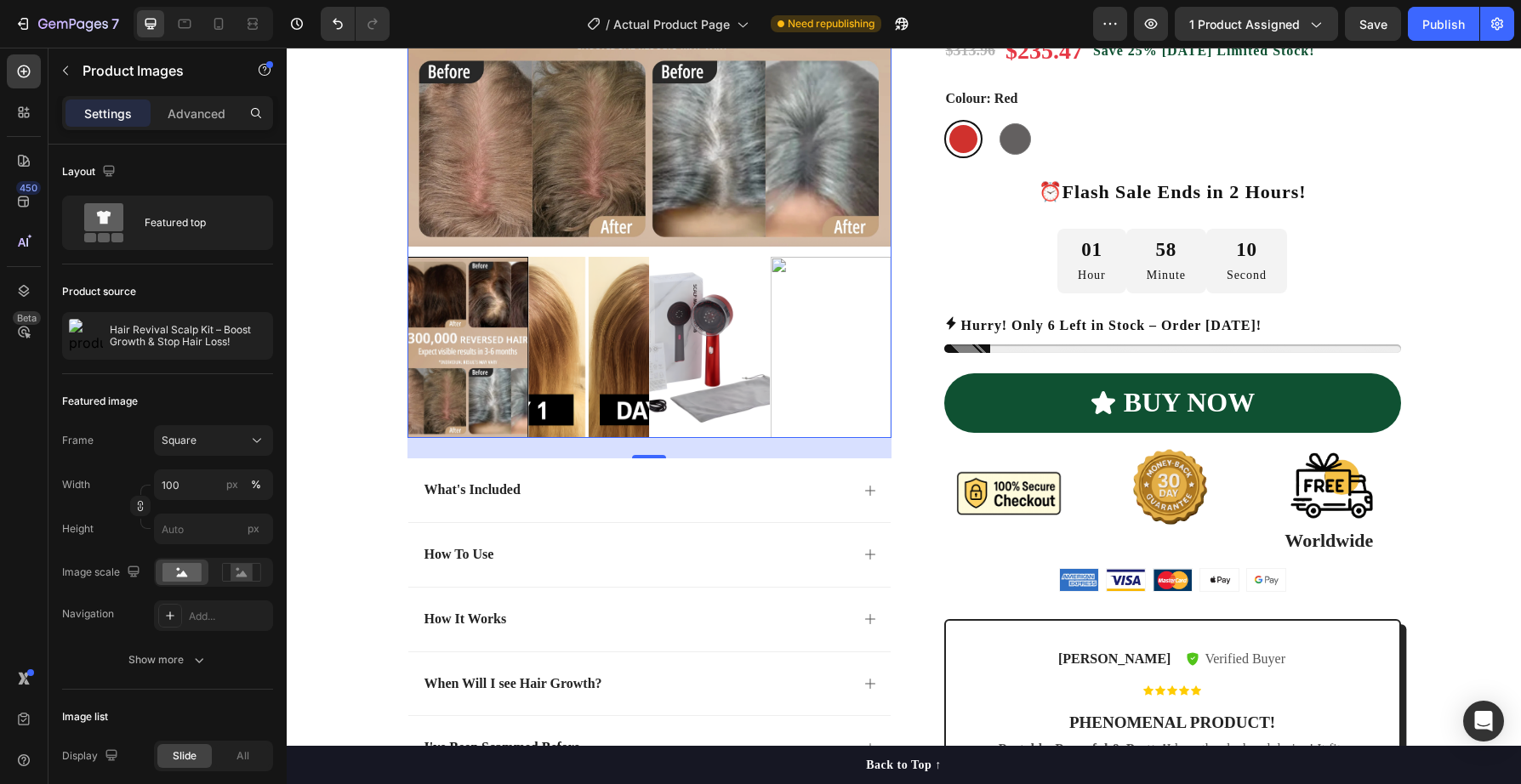
scroll to position [426, 0]
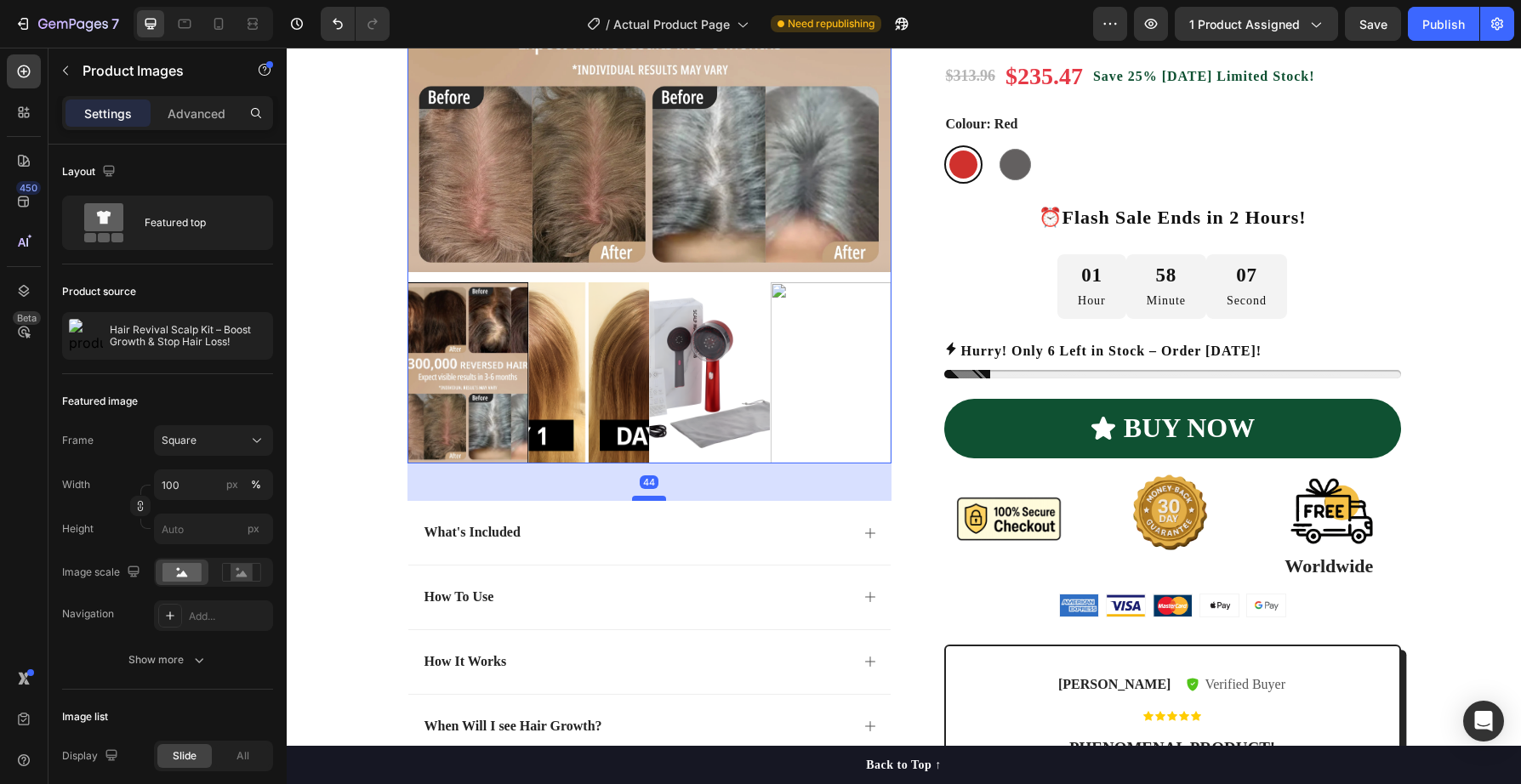
drag, startPoint x: 653, startPoint y: 481, endPoint x: 653, endPoint y: 497, distance: 16.0
click at [653, 497] on div at bounding box center [648, 498] width 34 height 5
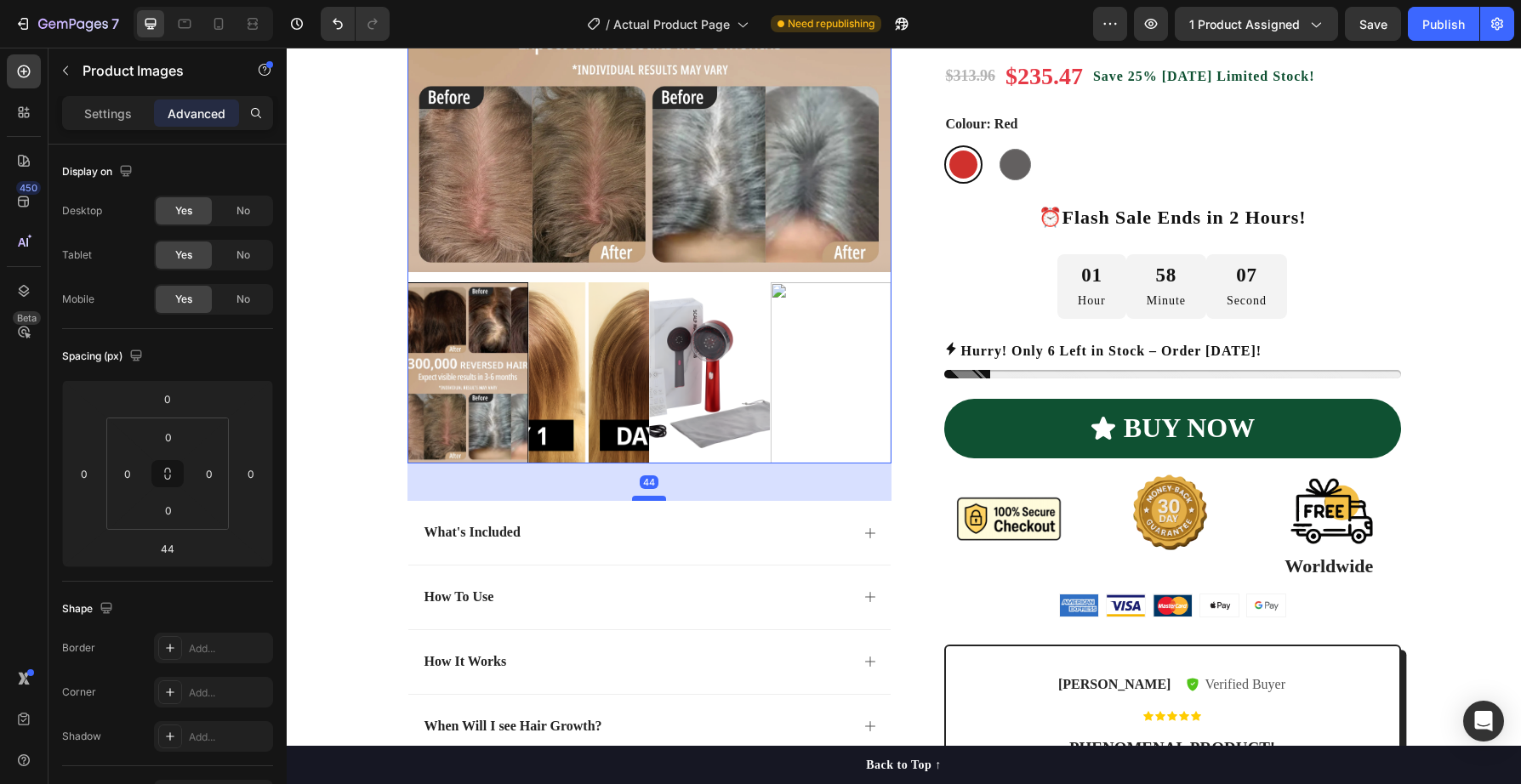
scroll to position [706, 0]
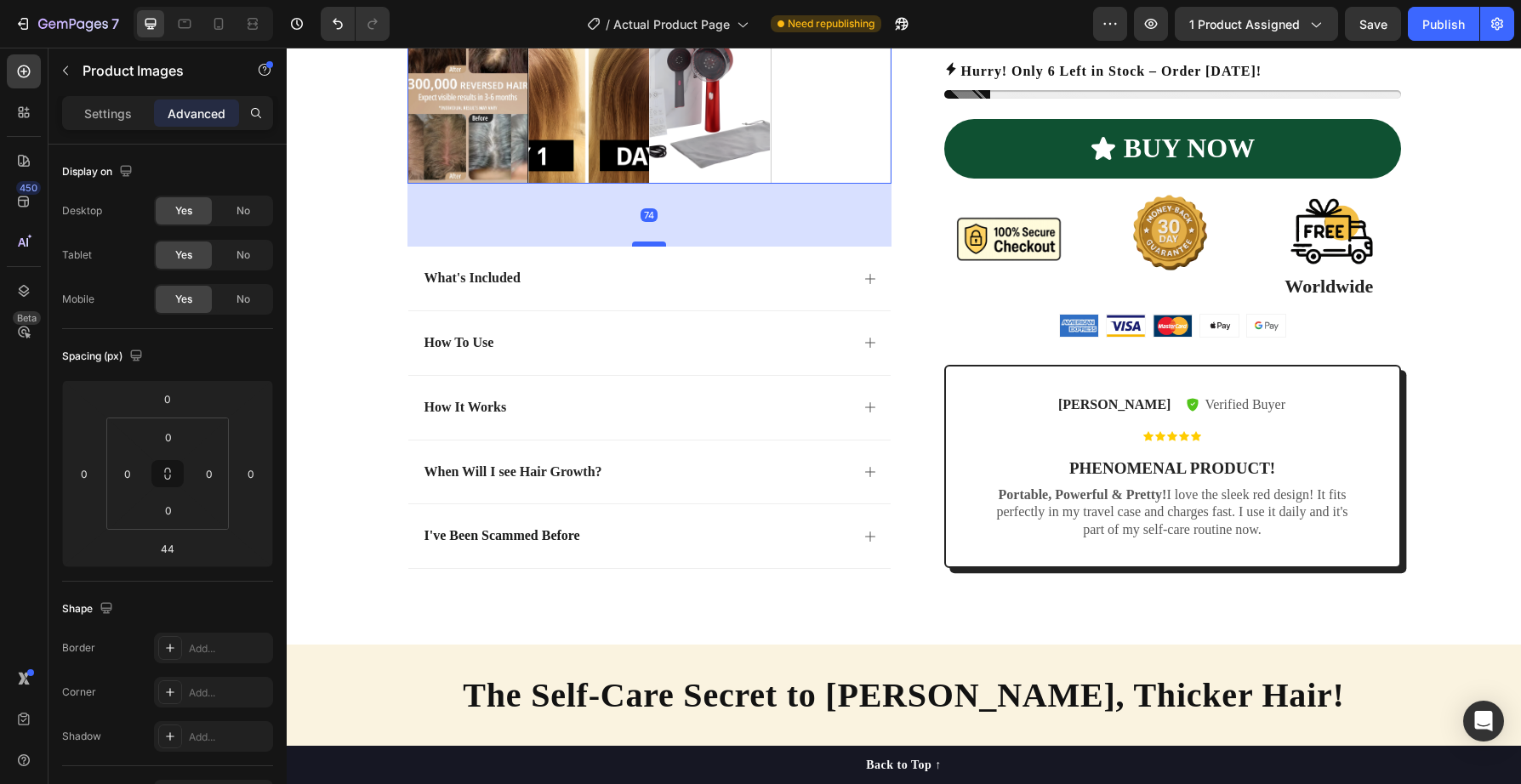
drag, startPoint x: 652, startPoint y: 217, endPoint x: 655, endPoint y: 243, distance: 26.2
click at [655, 243] on div at bounding box center [648, 244] width 34 height 5
type input "74"
click at [911, 211] on div "Product Images 74 What's Included How To Use How It Works When Will I see Hair …" at bounding box center [905, 49] width 1021 height 1109
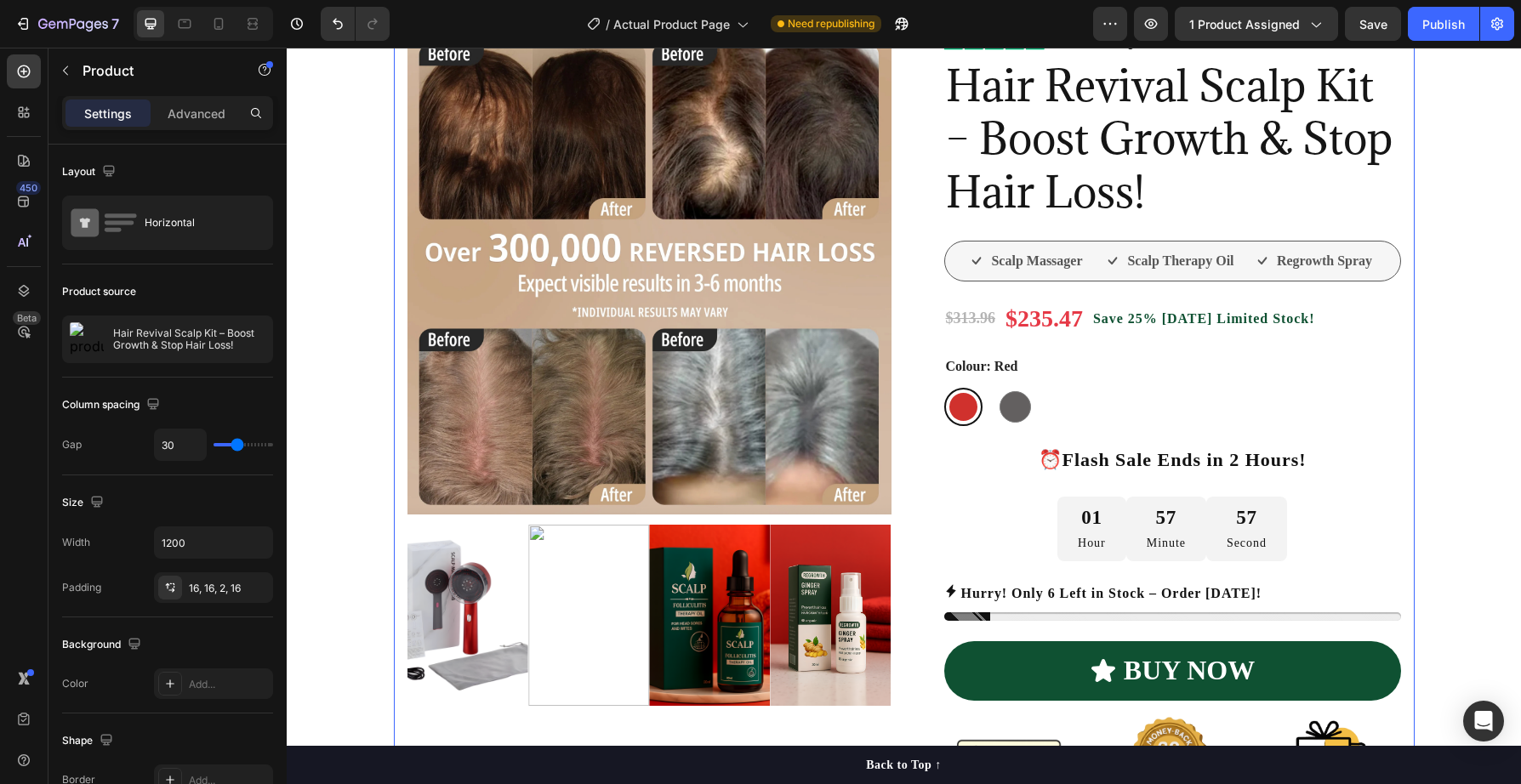
scroll to position [132, 0]
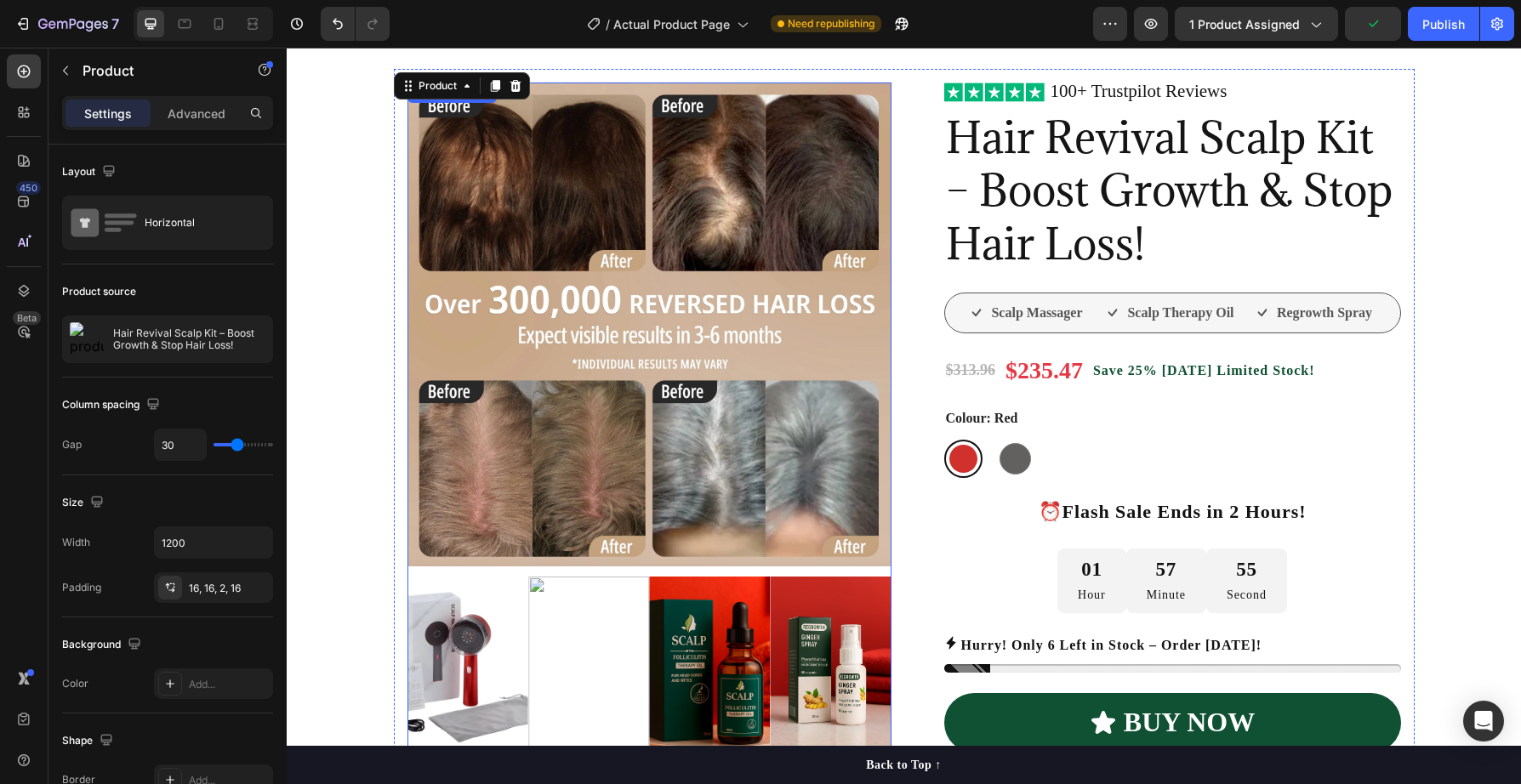
click at [647, 354] on img at bounding box center [649, 324] width 484 height 484
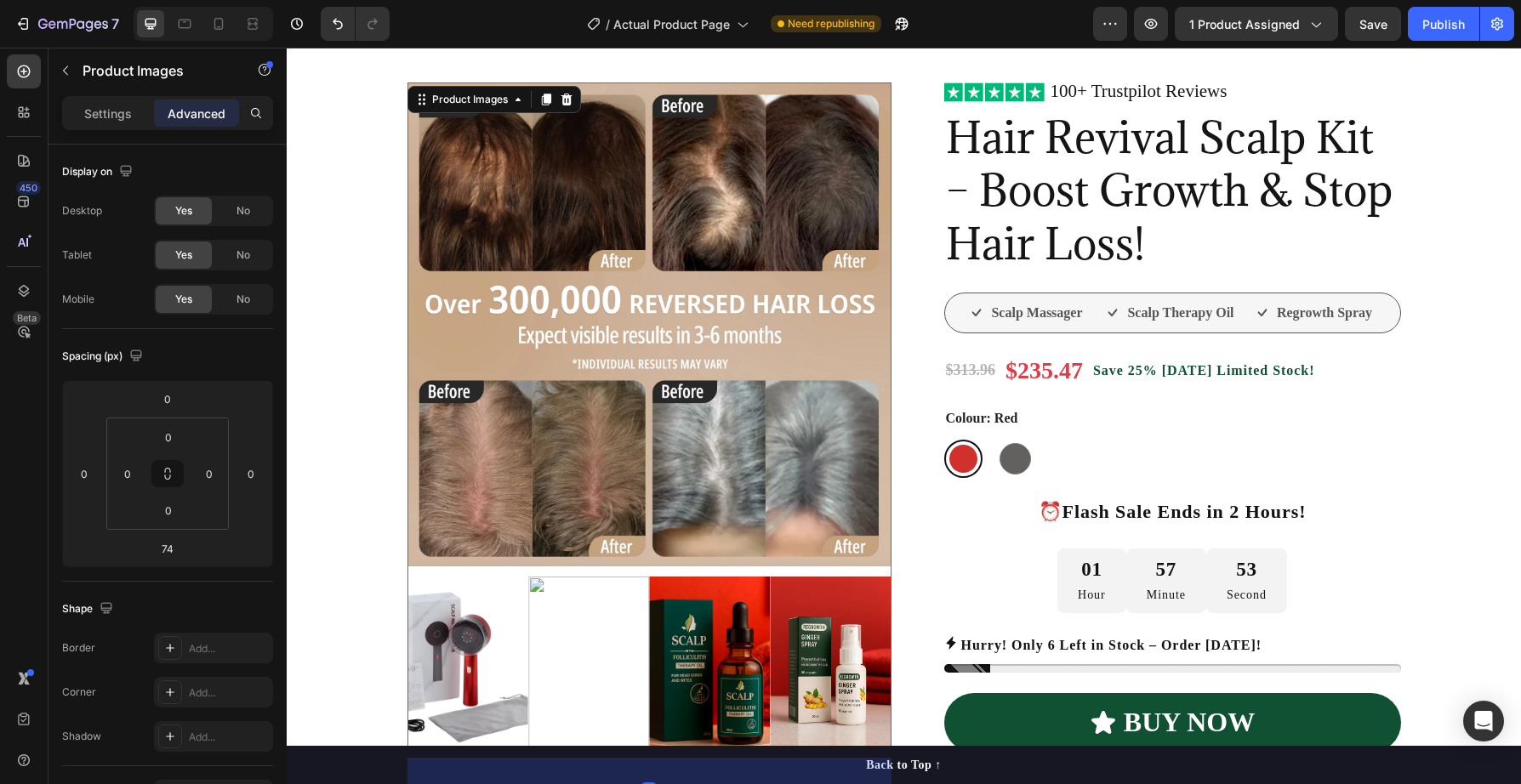
click at [647, 354] on img at bounding box center [649, 324] width 484 height 484
click at [102, 113] on p "Settings" at bounding box center [107, 113] width 48 height 18
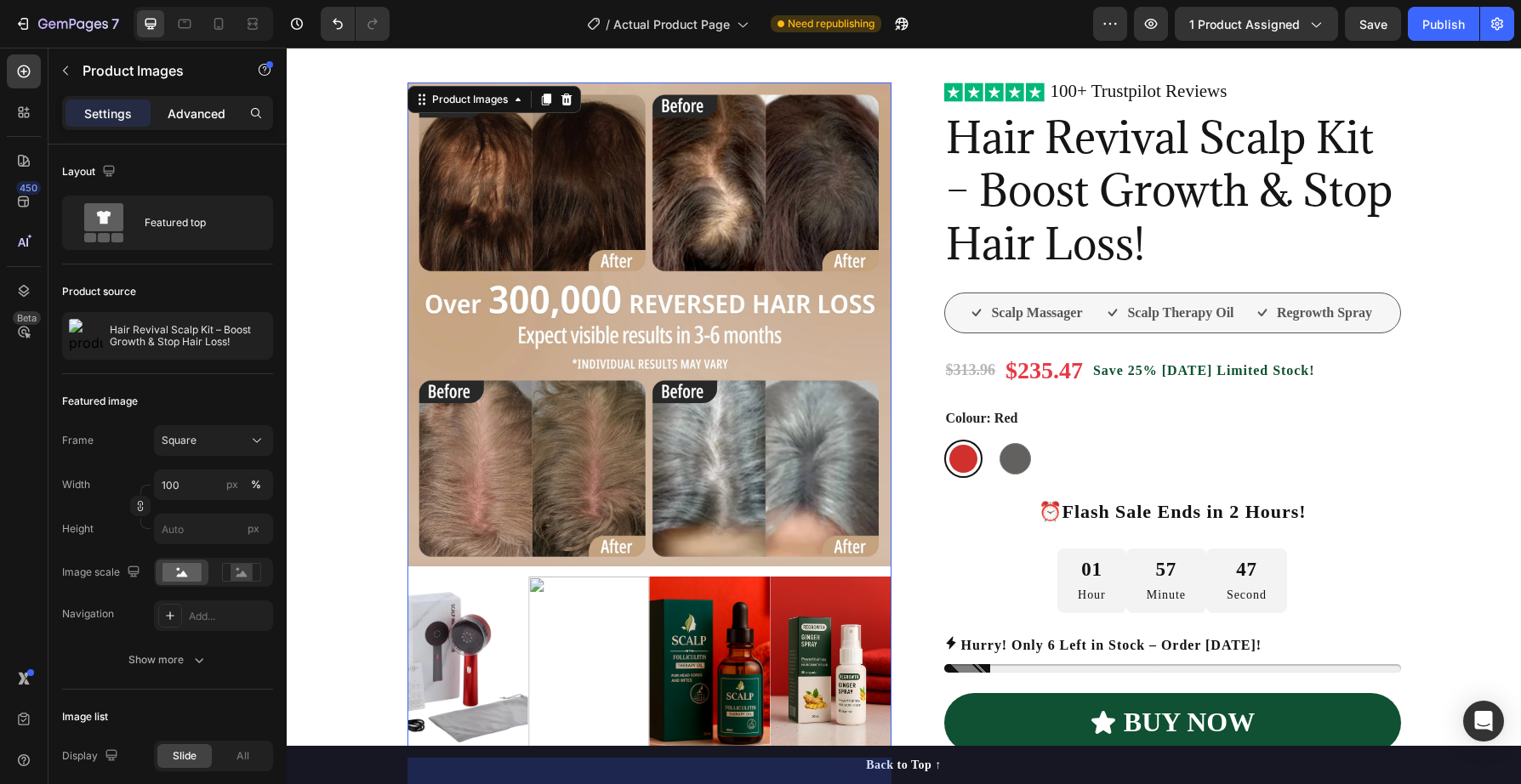
click at [192, 110] on p "Advanced" at bounding box center [196, 113] width 58 height 18
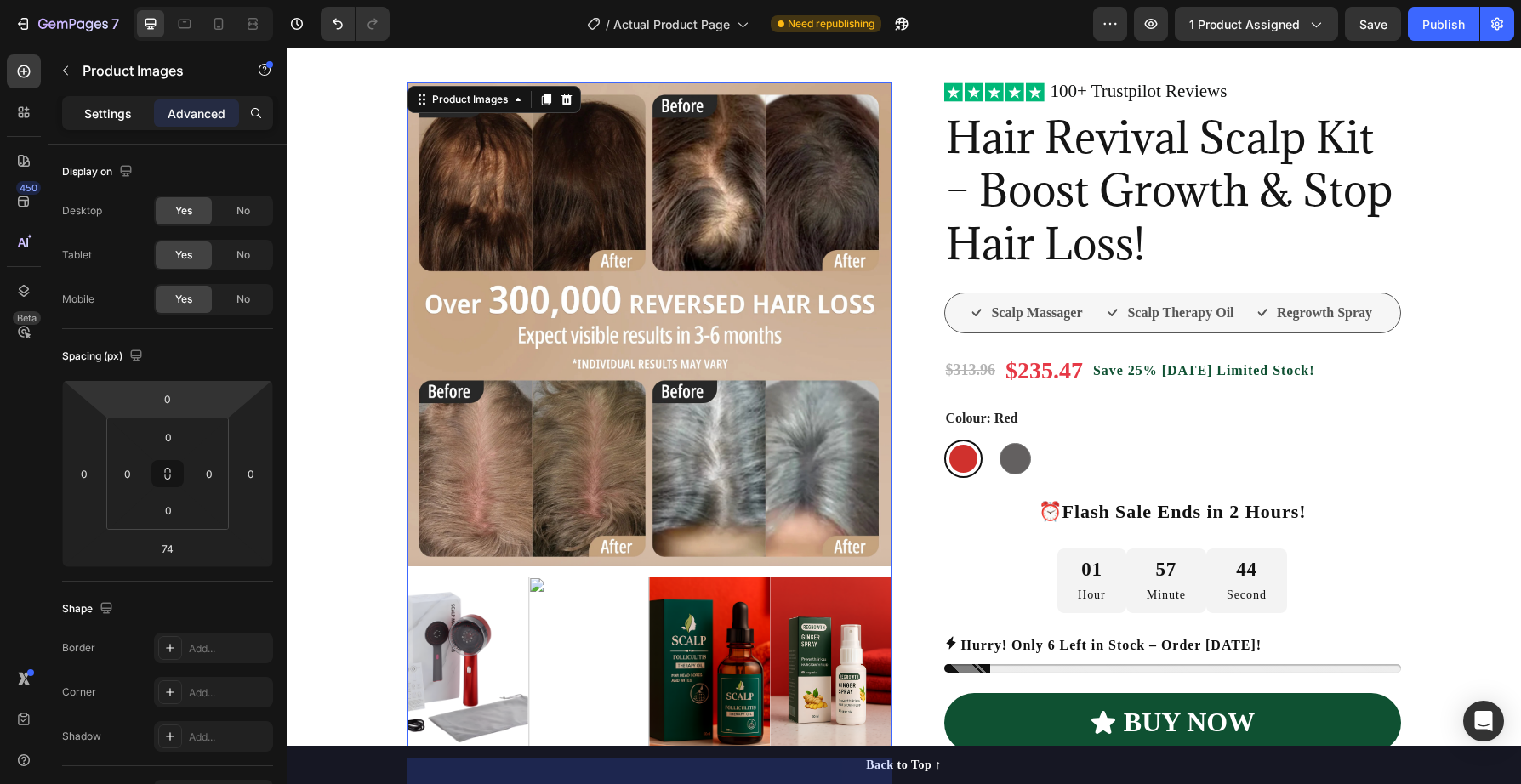
click at [98, 109] on p "Settings" at bounding box center [107, 113] width 48 height 18
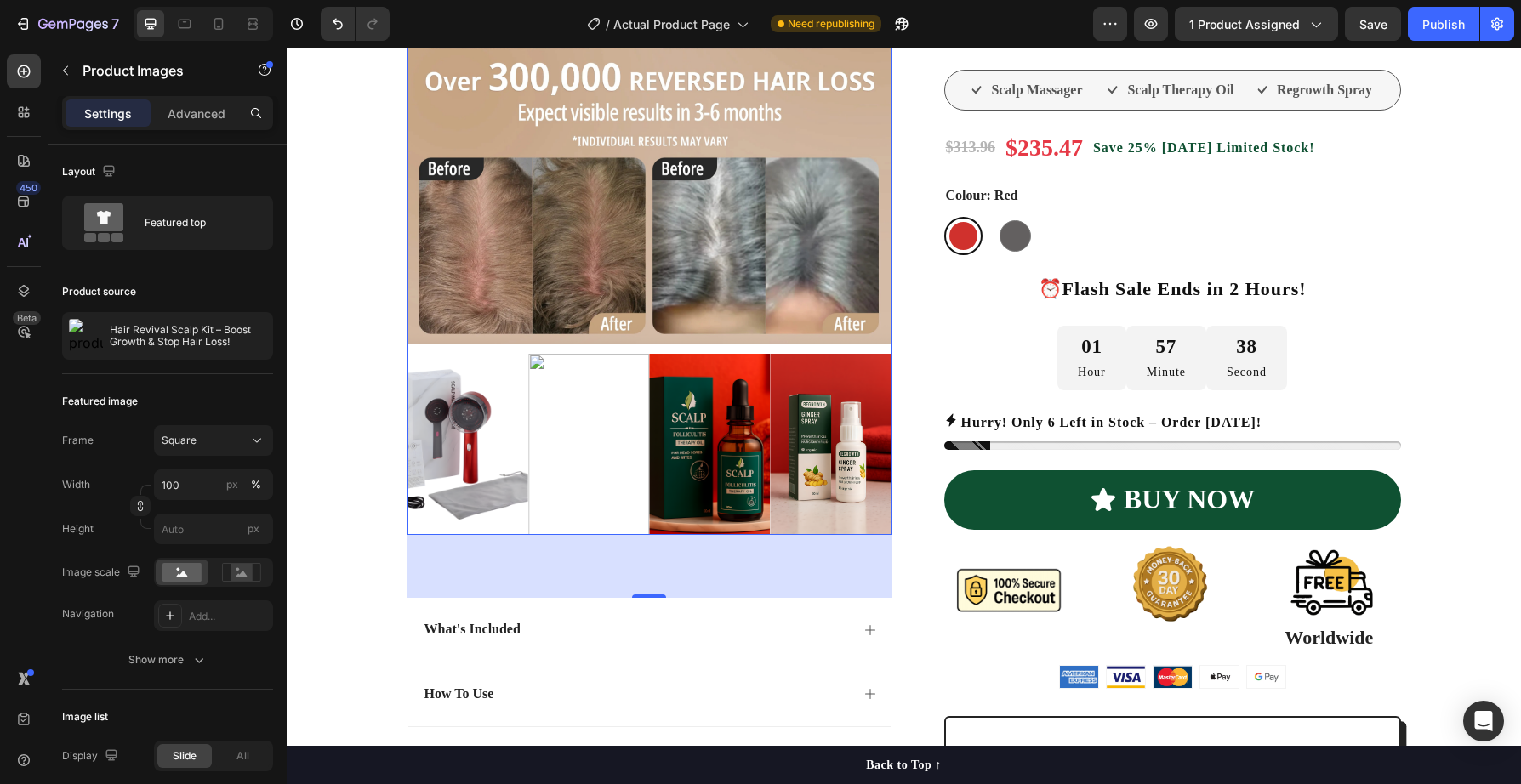
scroll to position [341, 0]
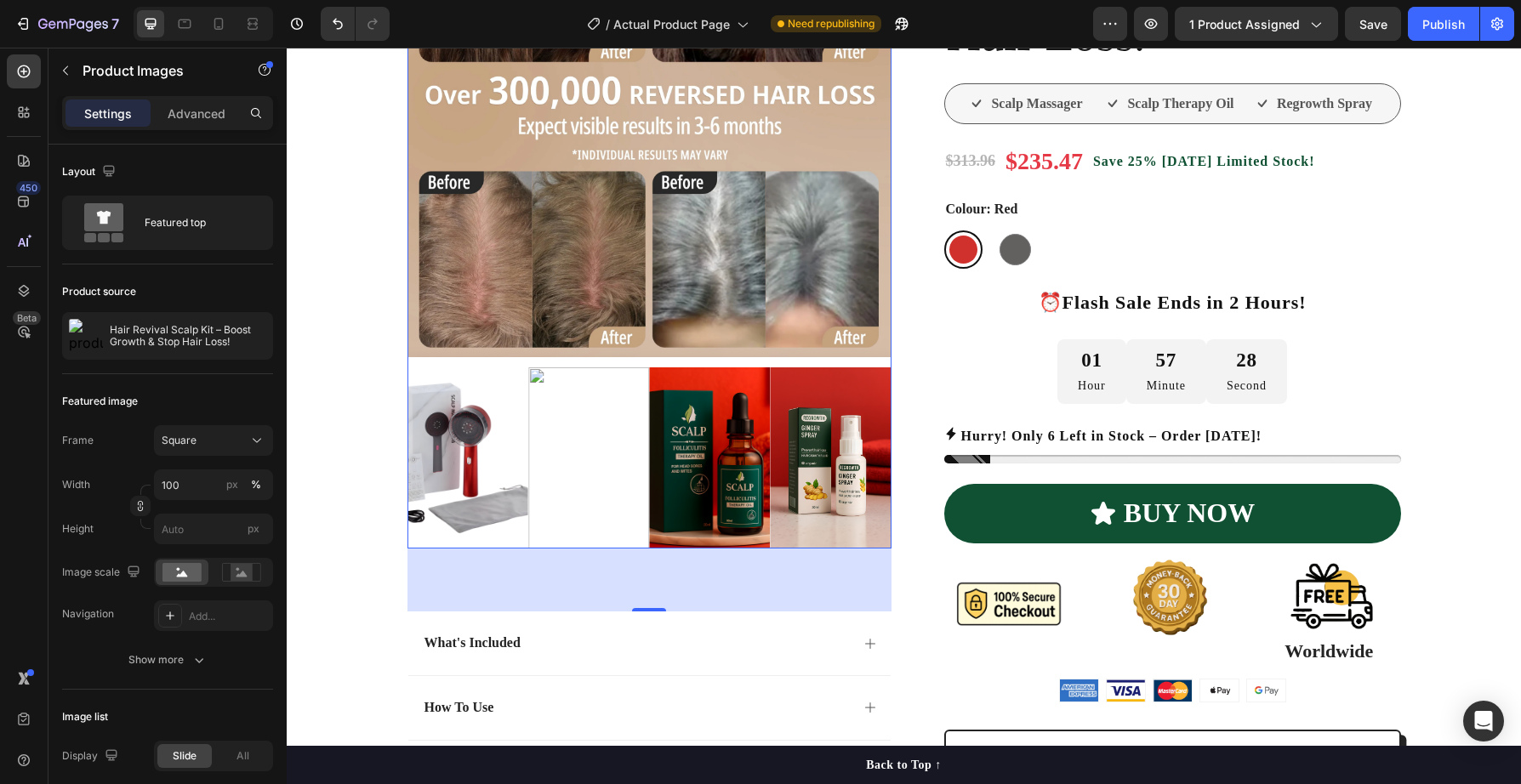
click at [725, 450] on img at bounding box center [709, 457] width 120 height 181
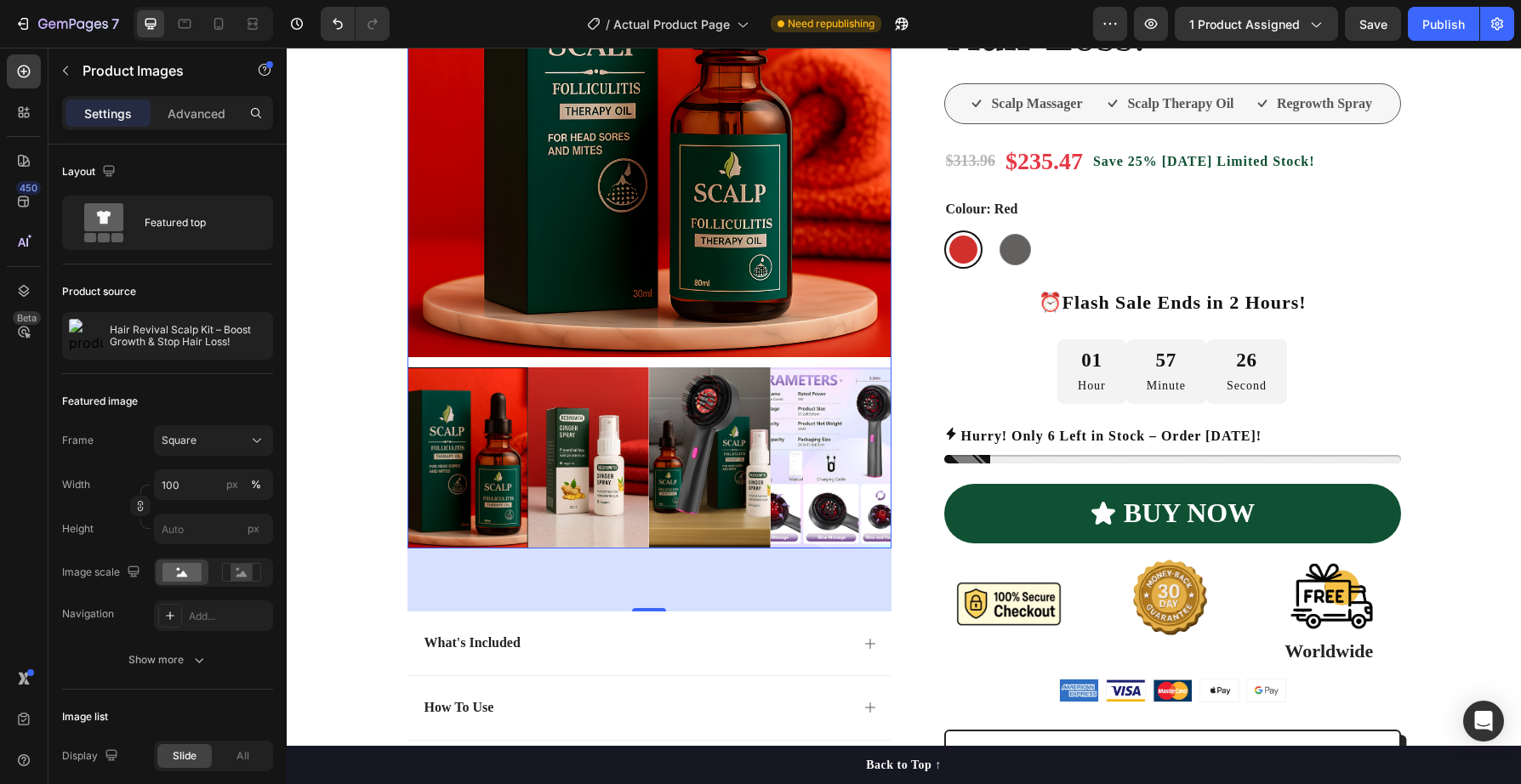
click at [829, 463] on img at bounding box center [830, 457] width 120 height 181
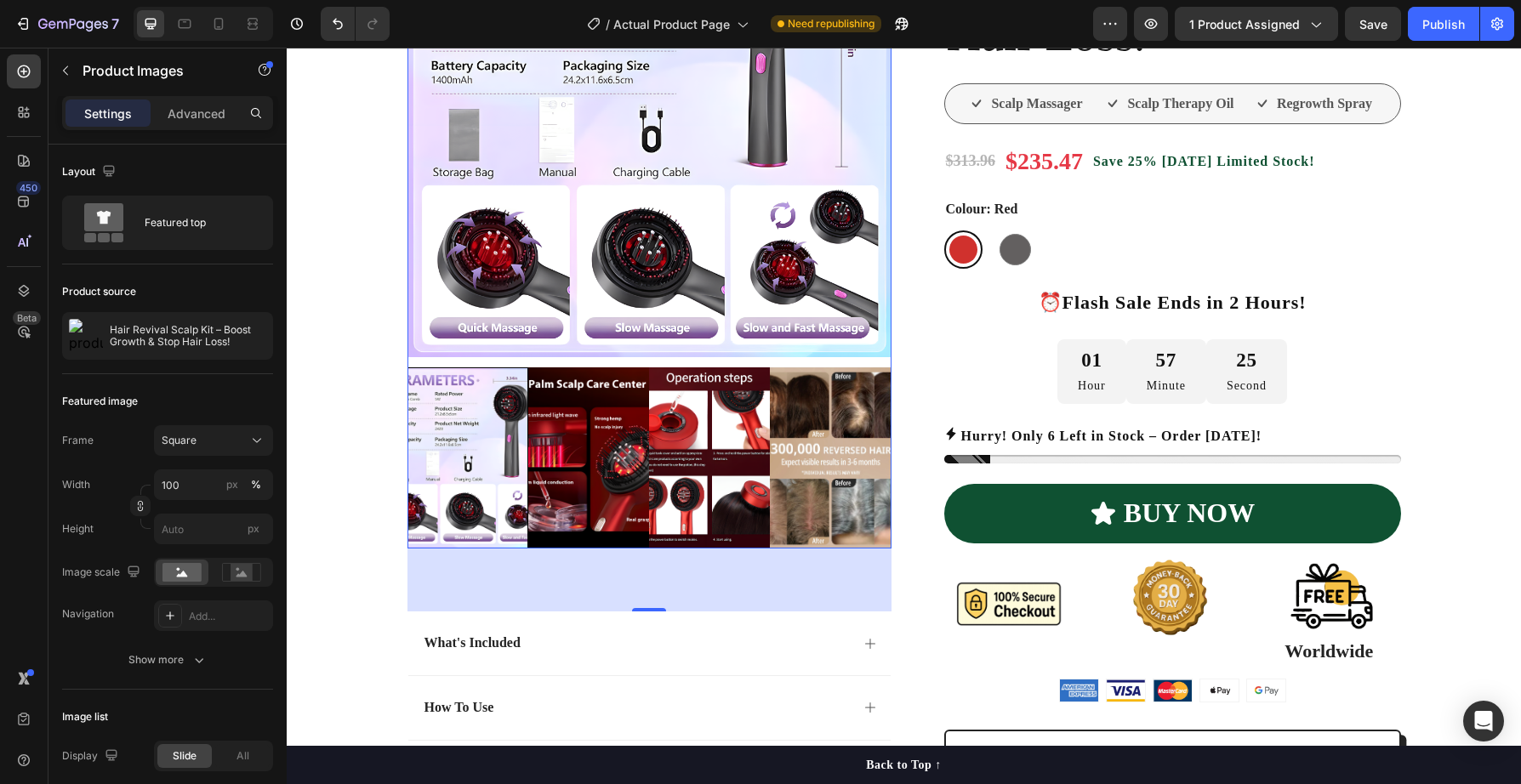
click at [833, 461] on img at bounding box center [830, 457] width 120 height 181
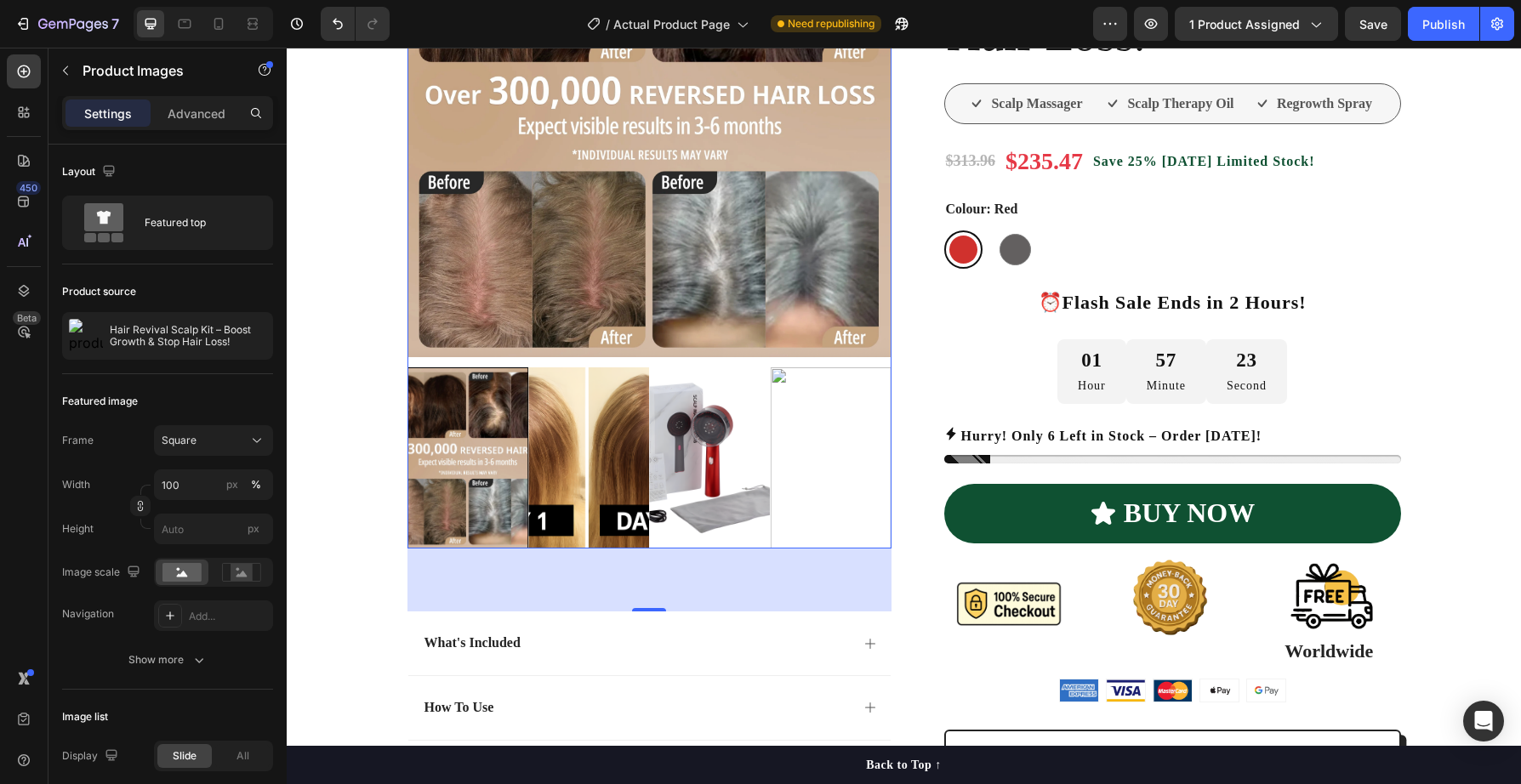
click at [588, 477] on img at bounding box center [588, 457] width 120 height 181
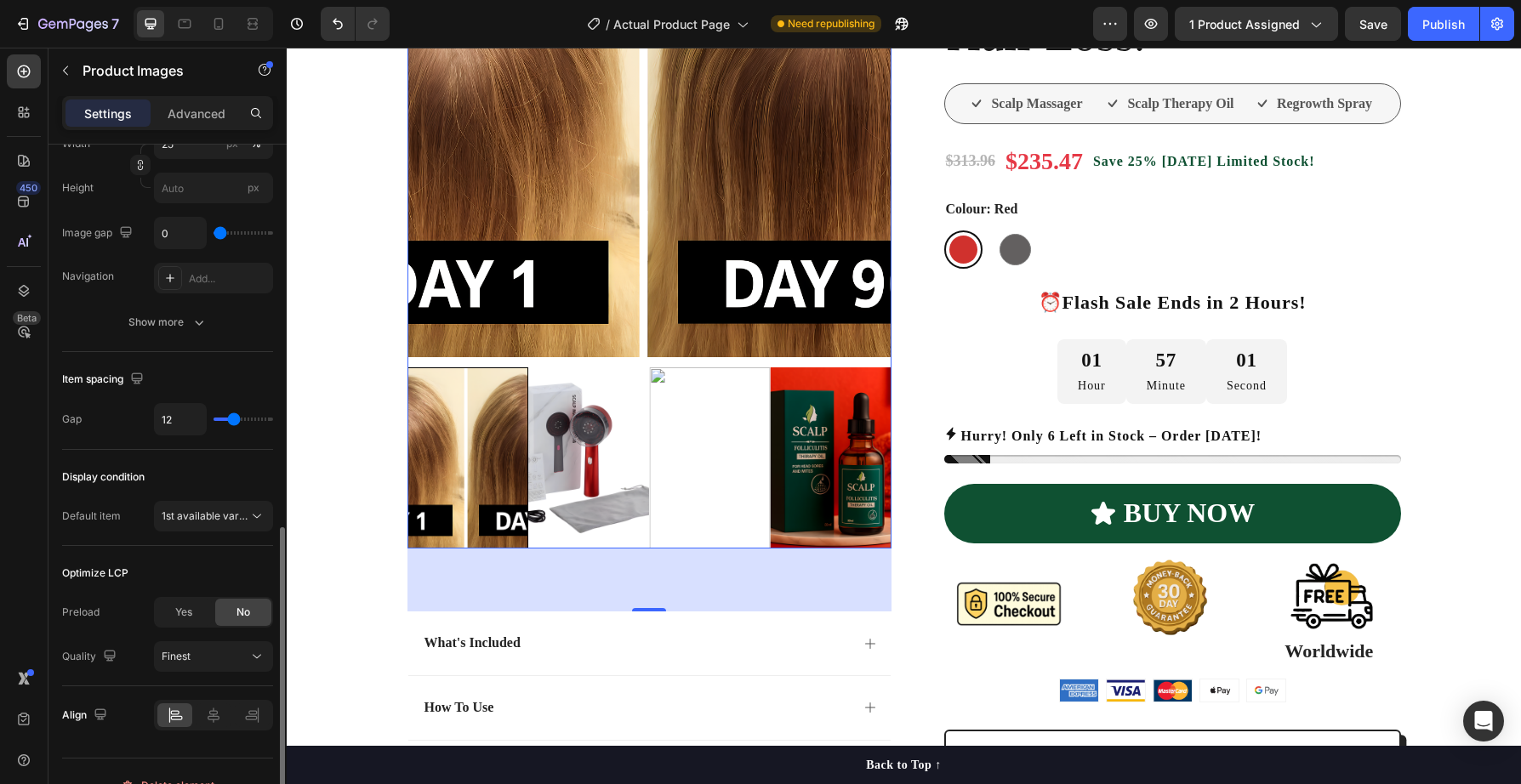
scroll to position [729, 0]
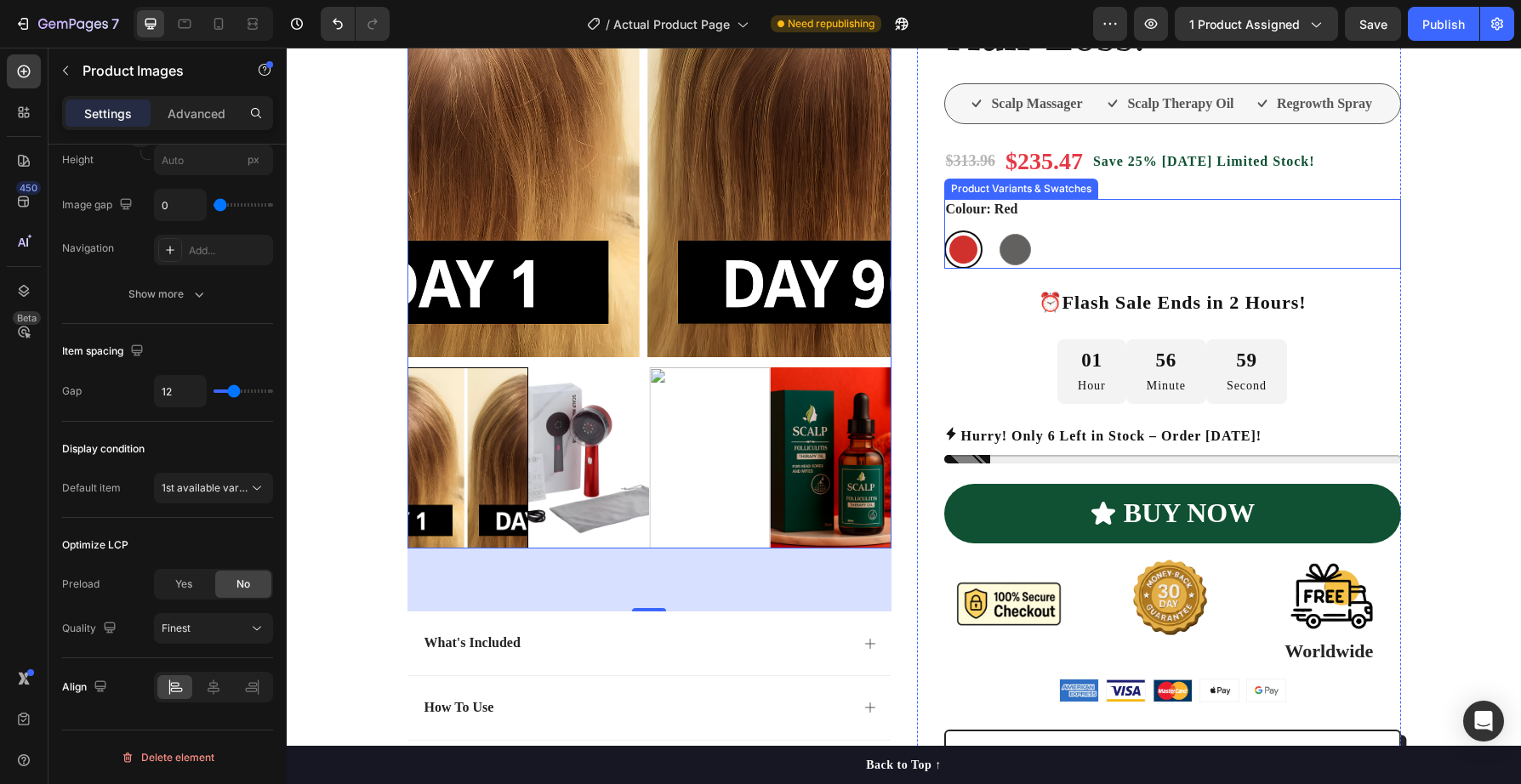
click at [961, 249] on div at bounding box center [964, 249] width 28 height 28
click at [945, 230] on input "Red Red" at bounding box center [944, 230] width 1 height 1
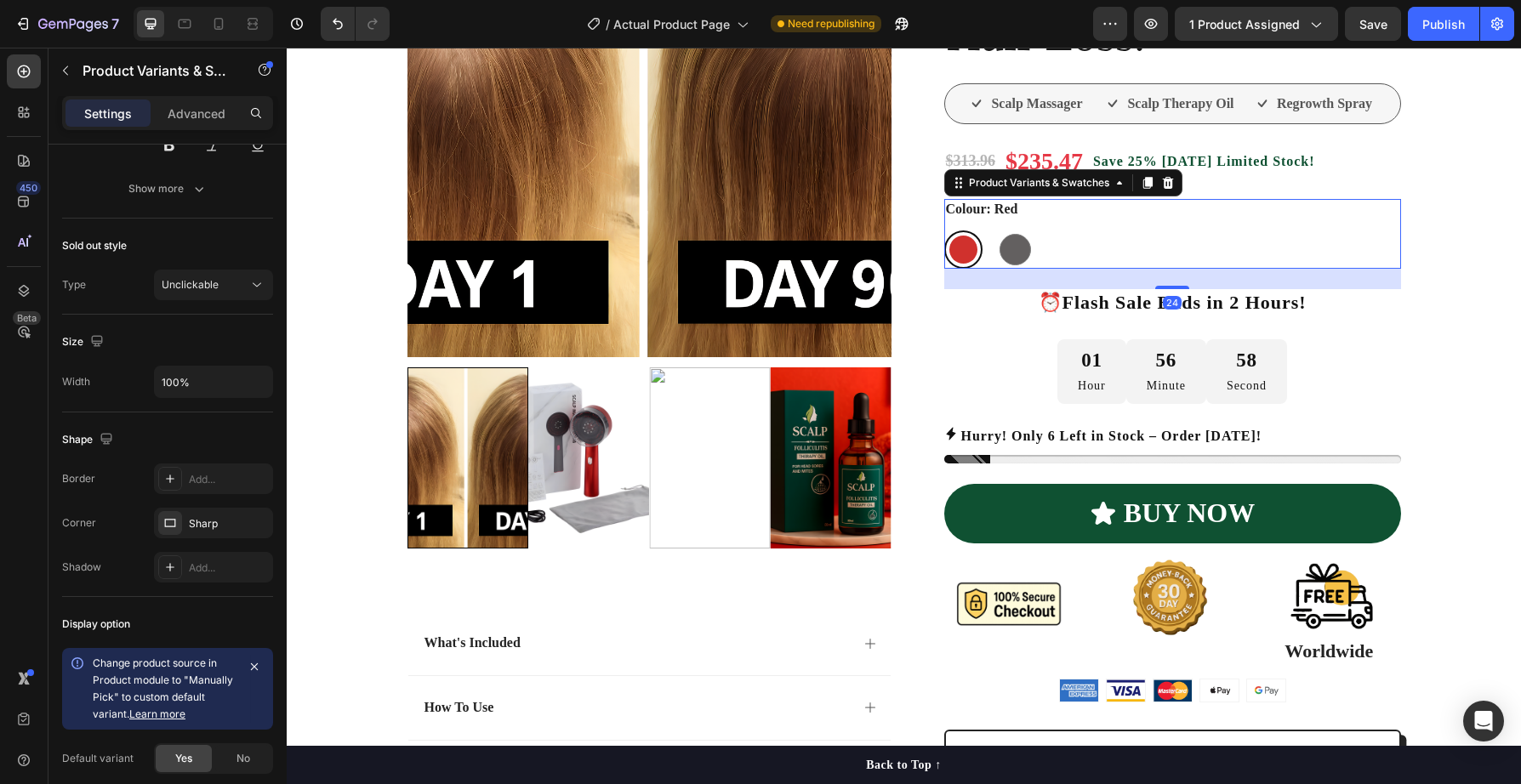
scroll to position [0, 0]
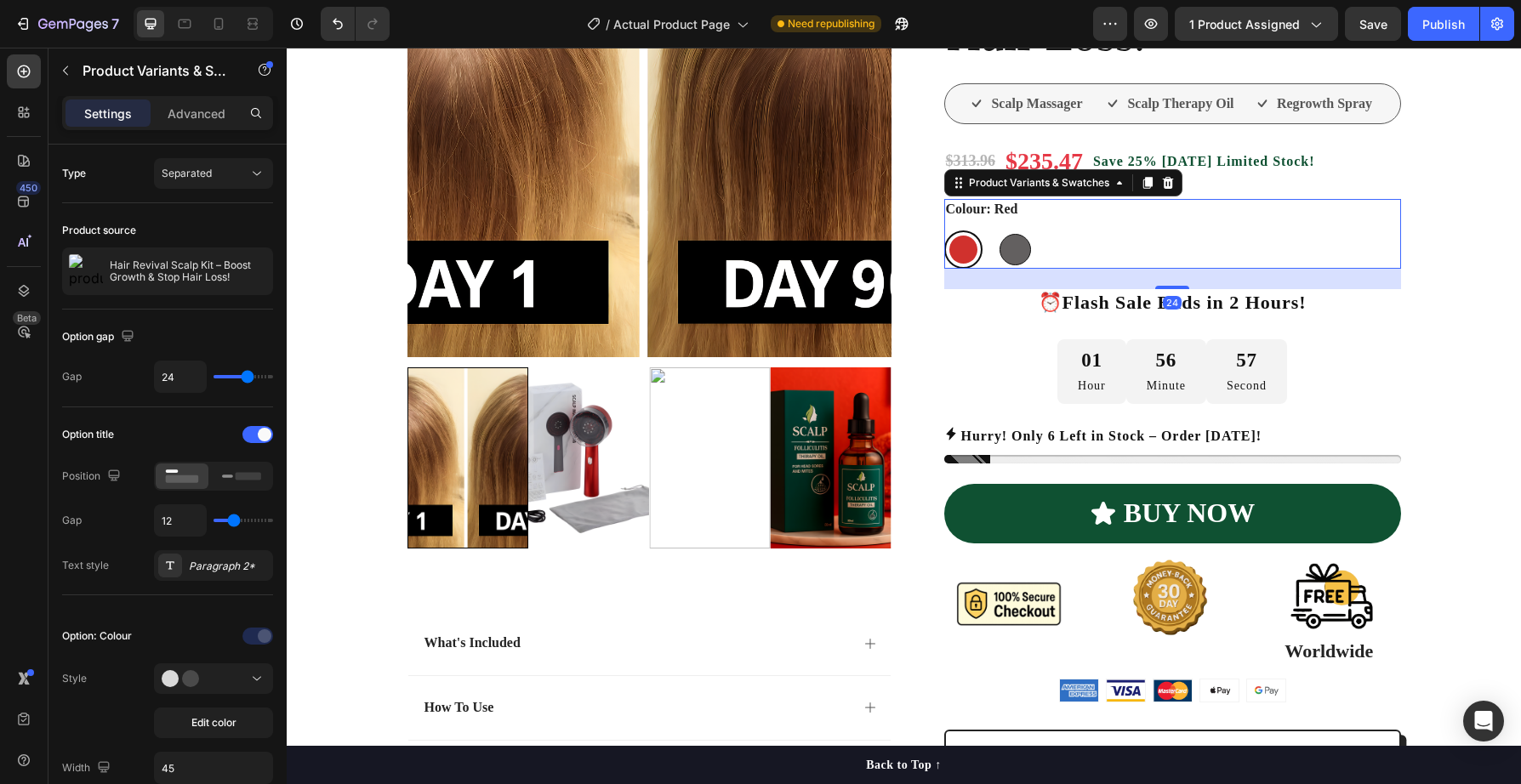
click at [1018, 247] on div at bounding box center [1016, 249] width 31 height 31
click at [997, 230] on input "Grey Grey" at bounding box center [996, 230] width 1 height 1
radio input "true"
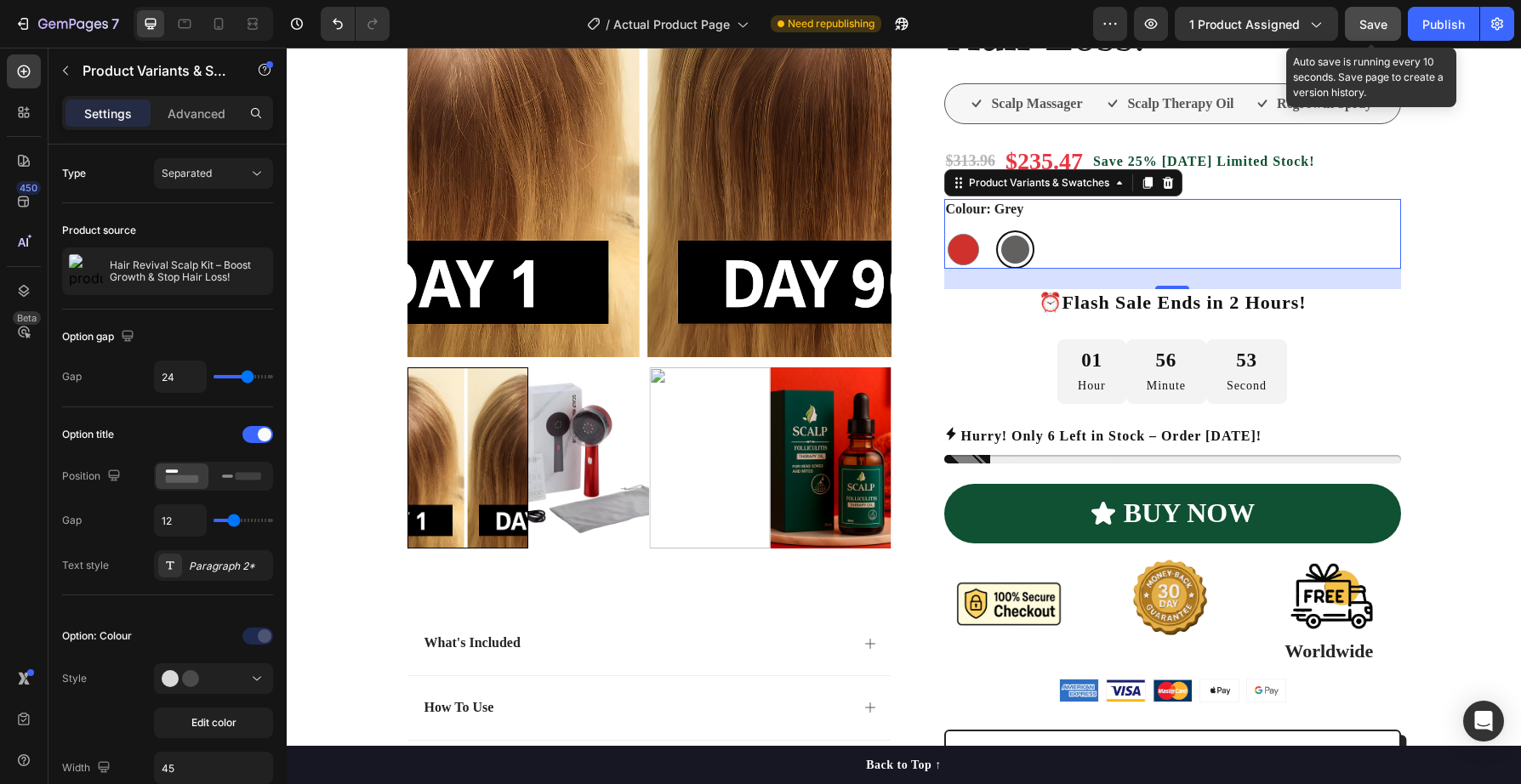
click at [1379, 23] on span "Save" at bounding box center [1374, 24] width 28 height 15
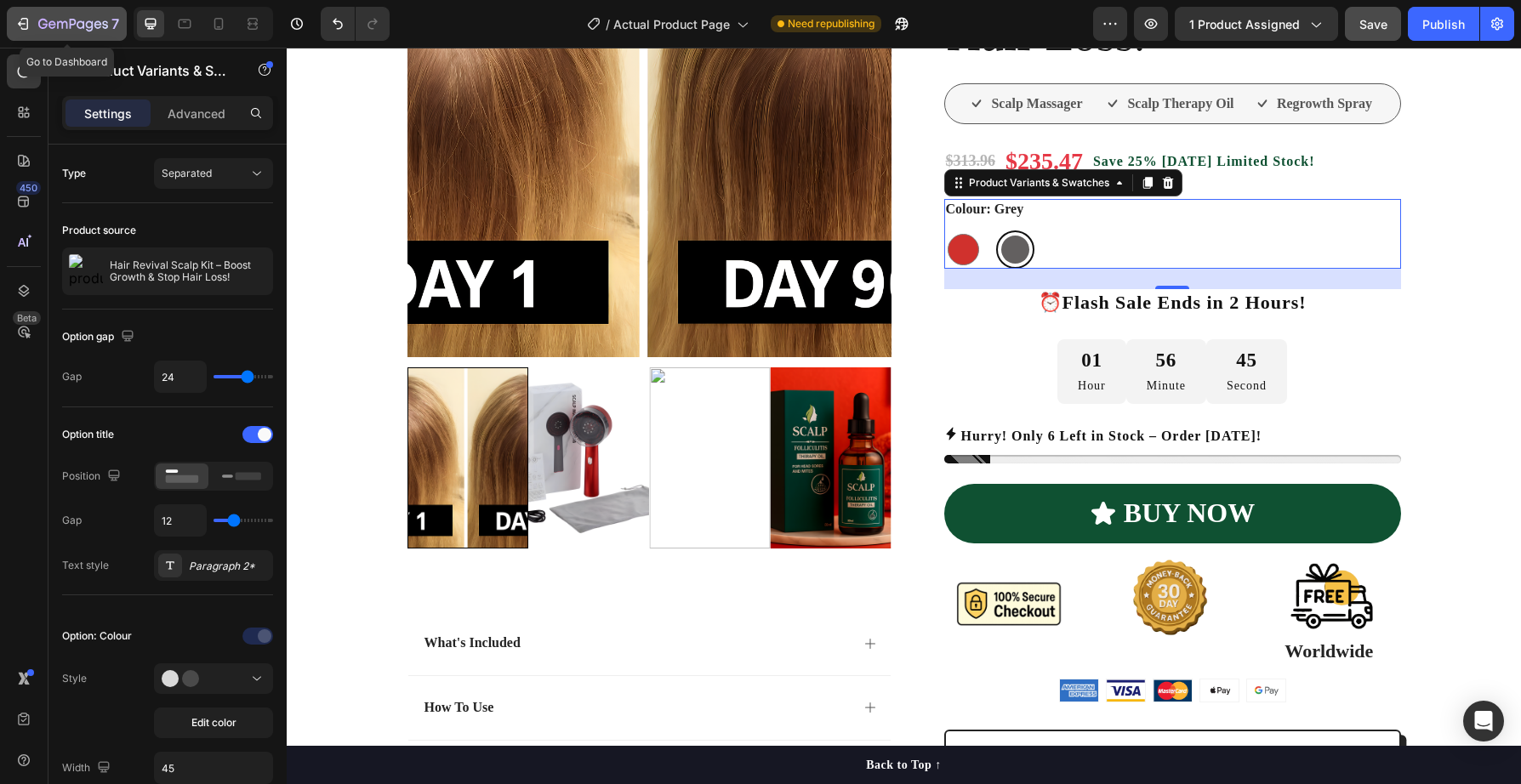
click at [57, 23] on icon "button" at bounding box center [62, 25] width 10 height 8
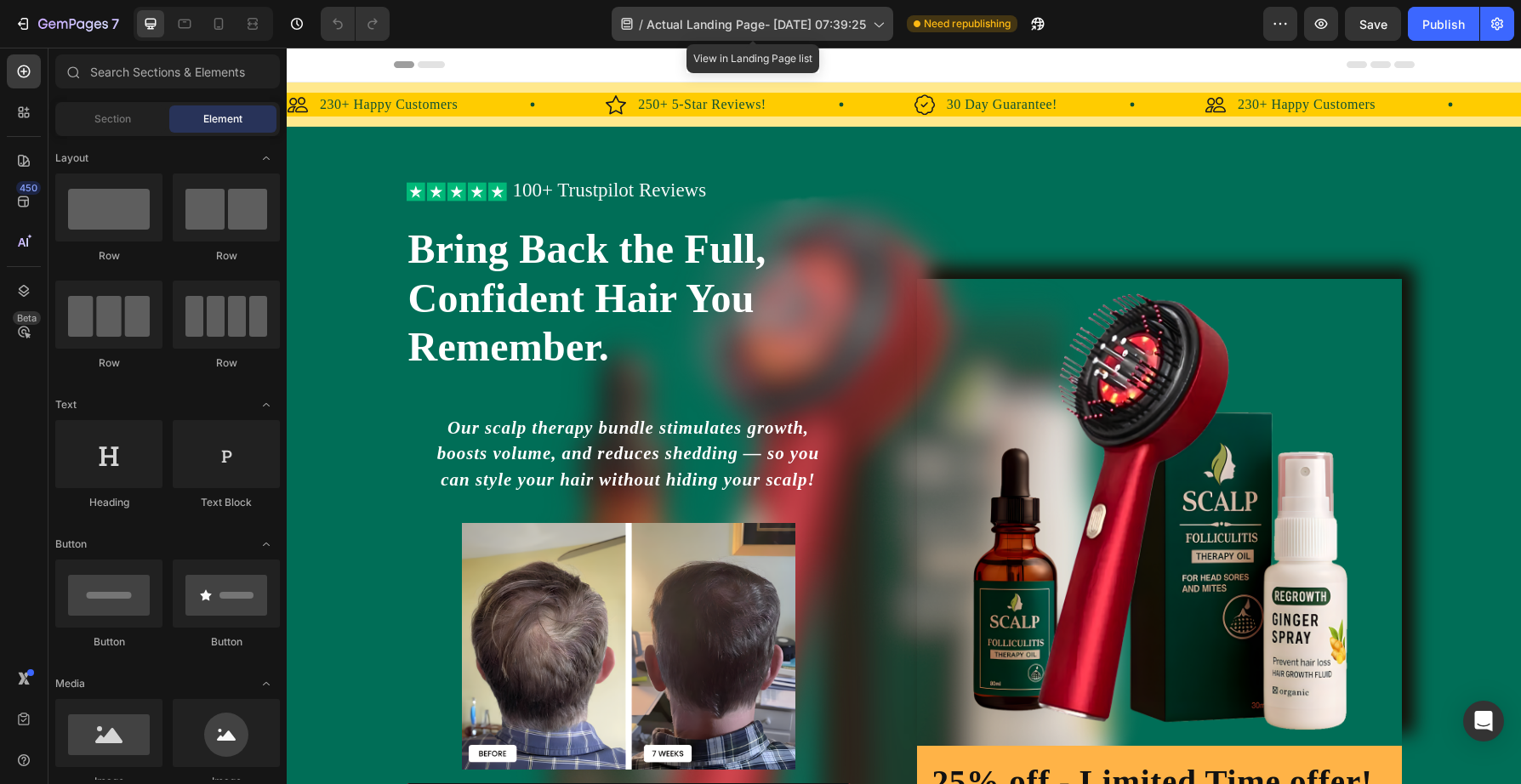
click at [885, 23] on icon at bounding box center [878, 24] width 17 height 17
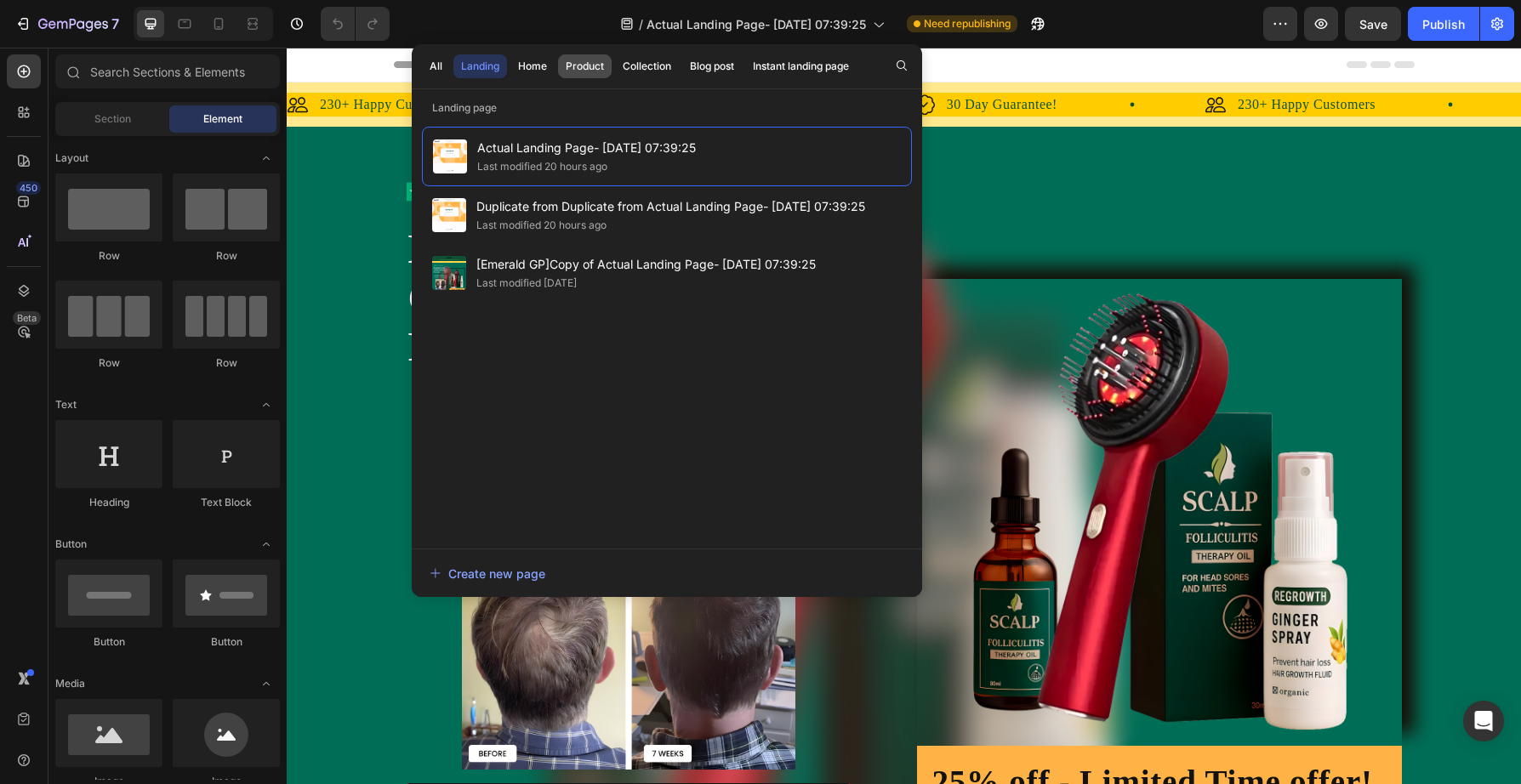
click at [591, 60] on div "Product" at bounding box center [585, 67] width 38 height 16
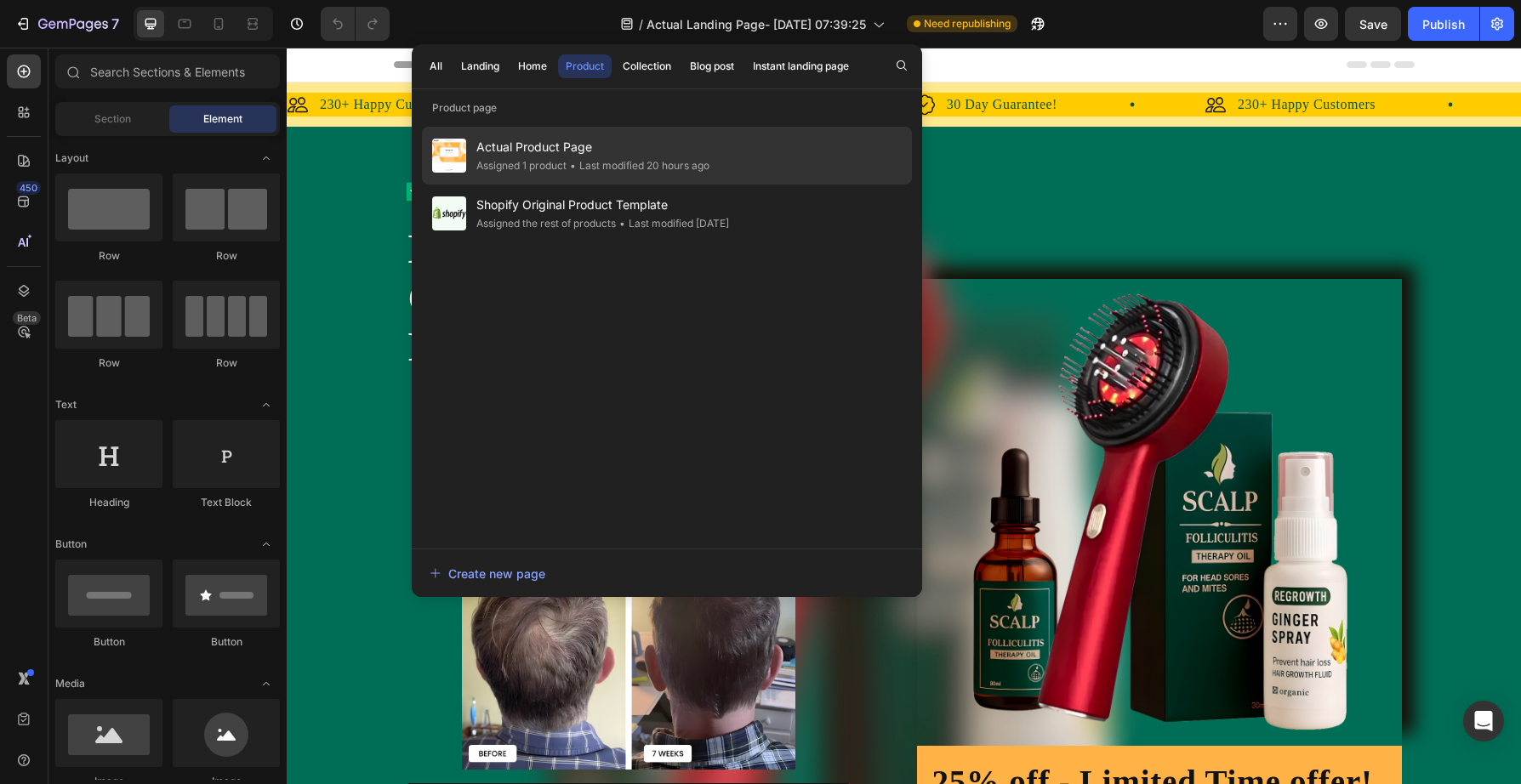
click at [574, 154] on span "Actual Product Page" at bounding box center [593, 147] width 233 height 21
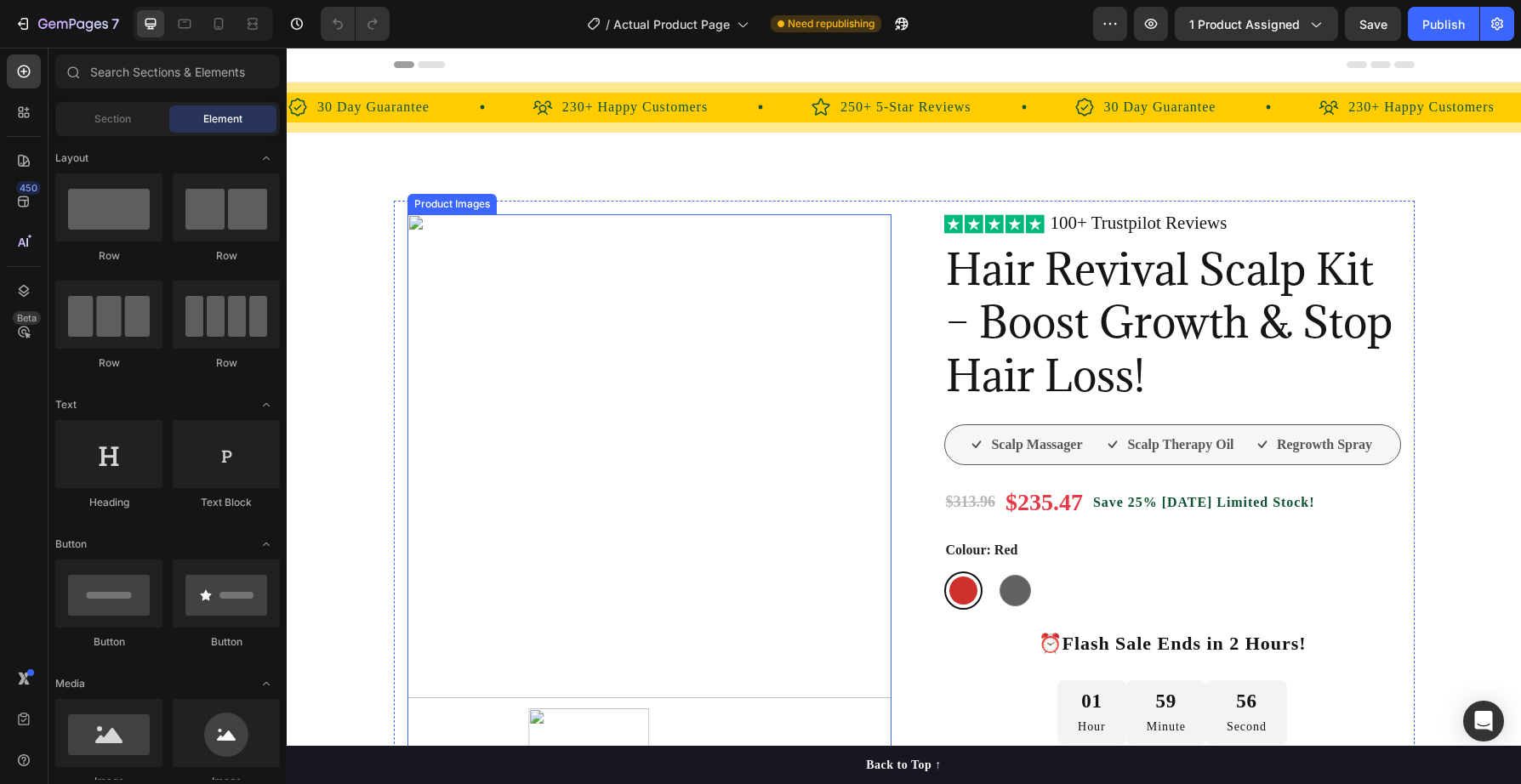
scroll to position [242, 0]
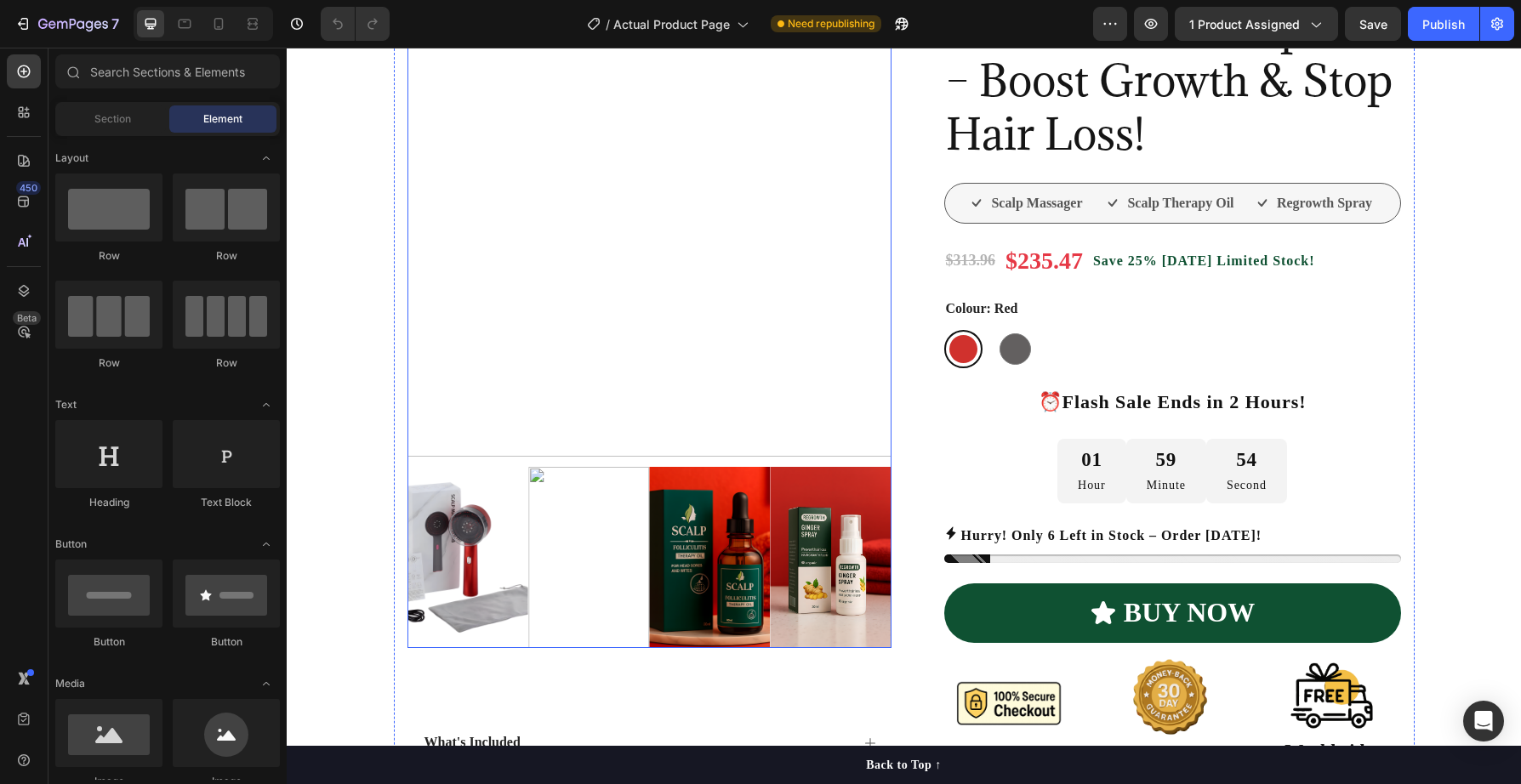
click at [584, 554] on img at bounding box center [588, 557] width 120 height 181
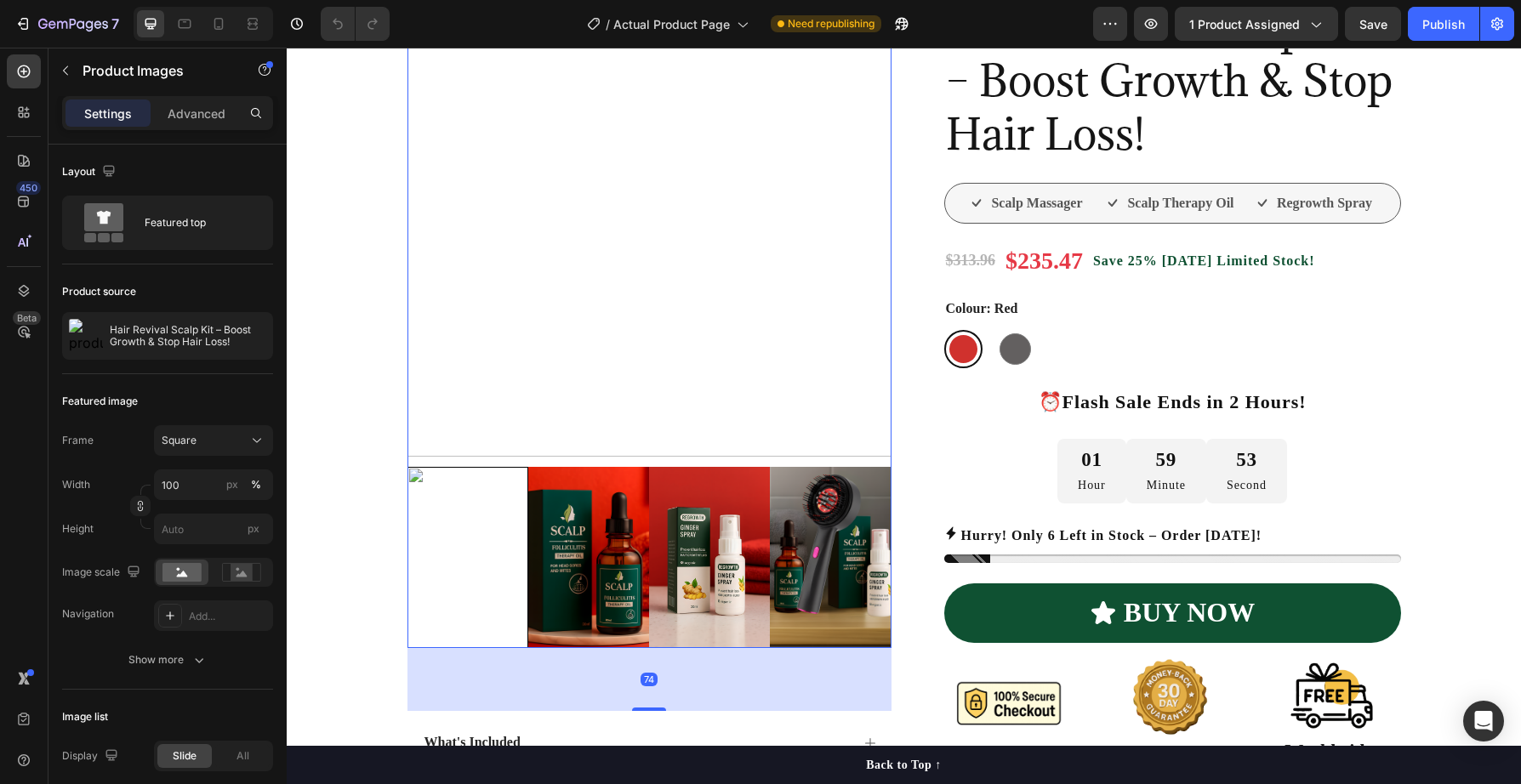
click at [602, 558] on img at bounding box center [588, 557] width 120 height 181
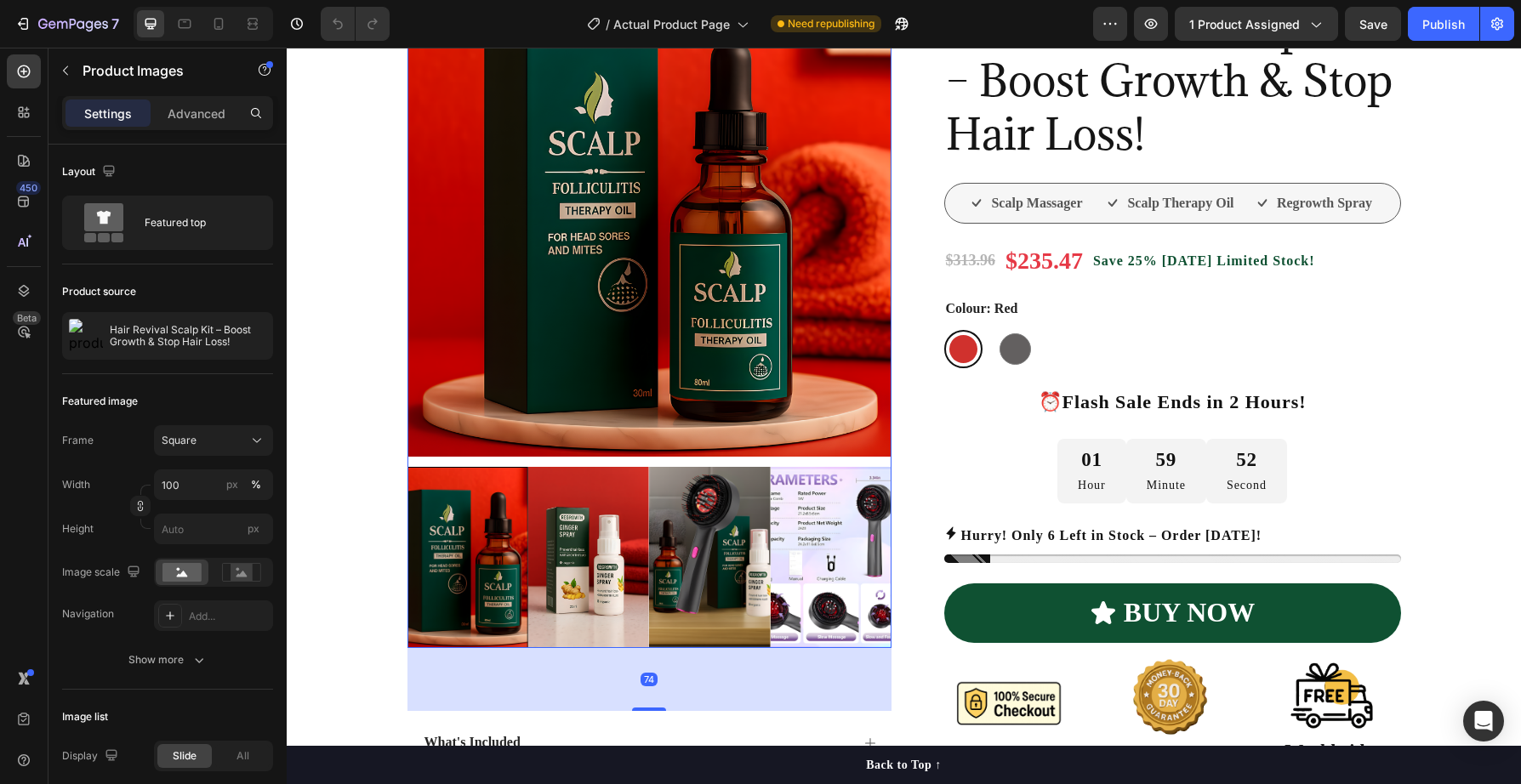
click at [621, 557] on img at bounding box center [588, 557] width 120 height 181
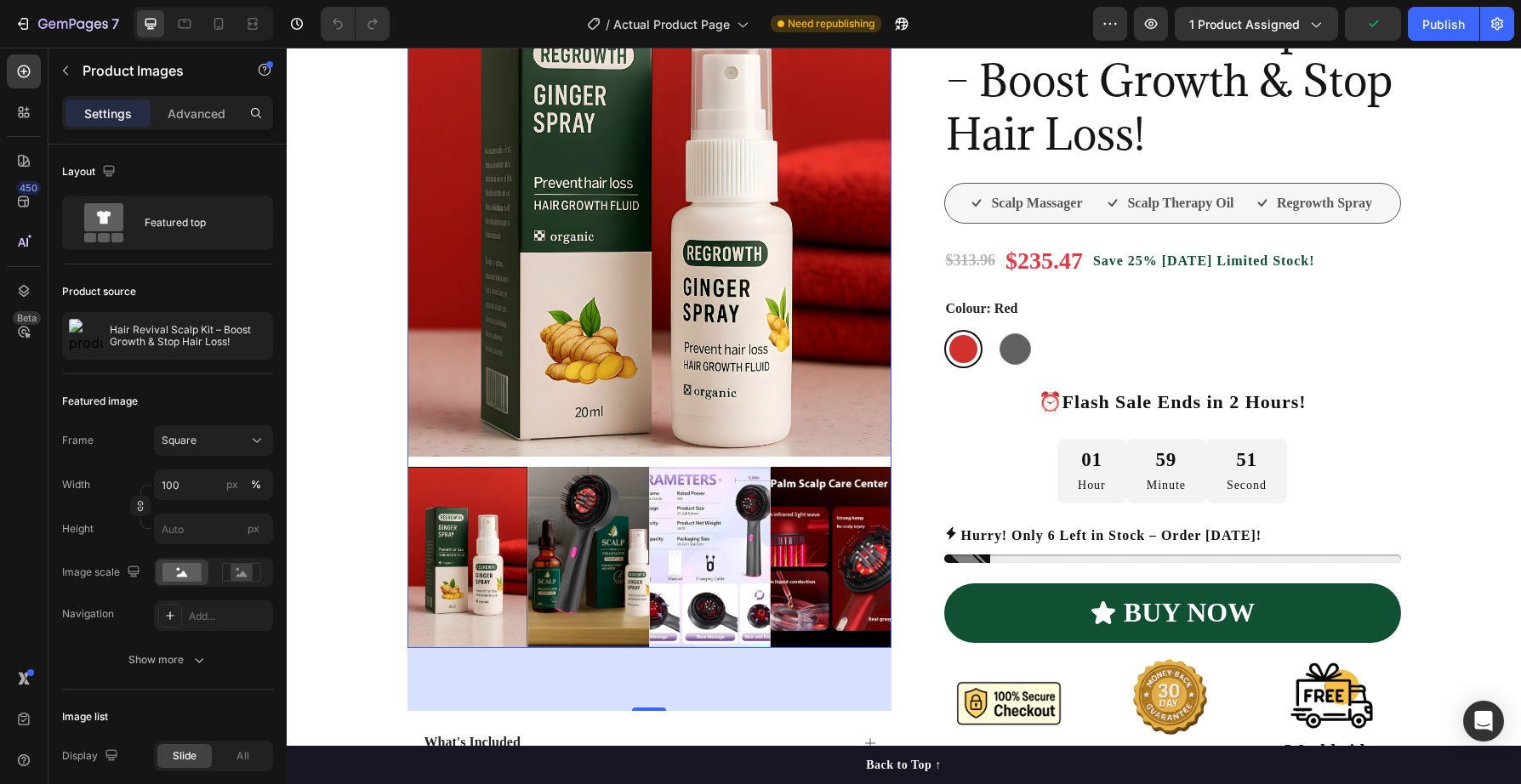
click at [624, 559] on img at bounding box center [588, 557] width 120 height 181
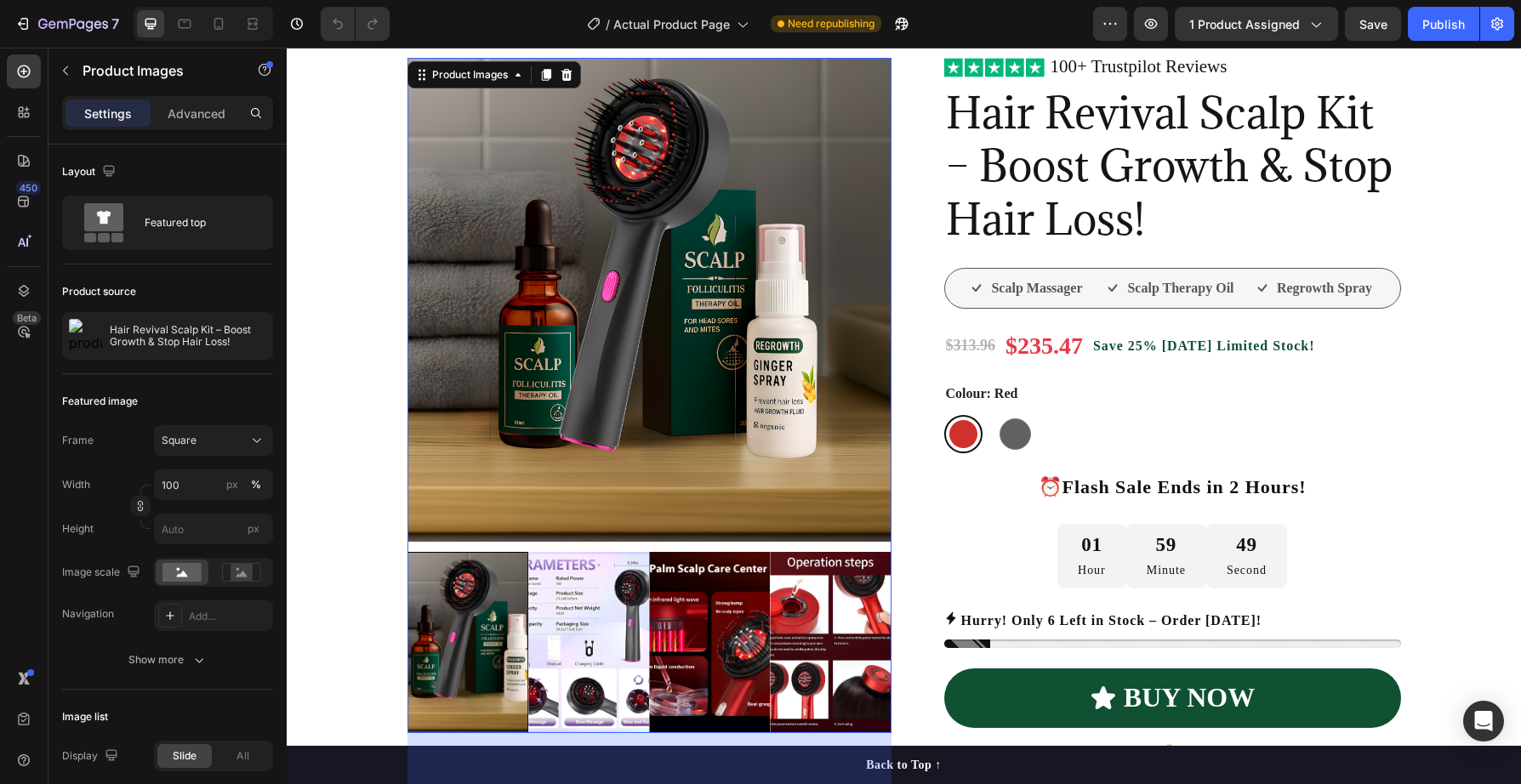
scroll to position [154, 0]
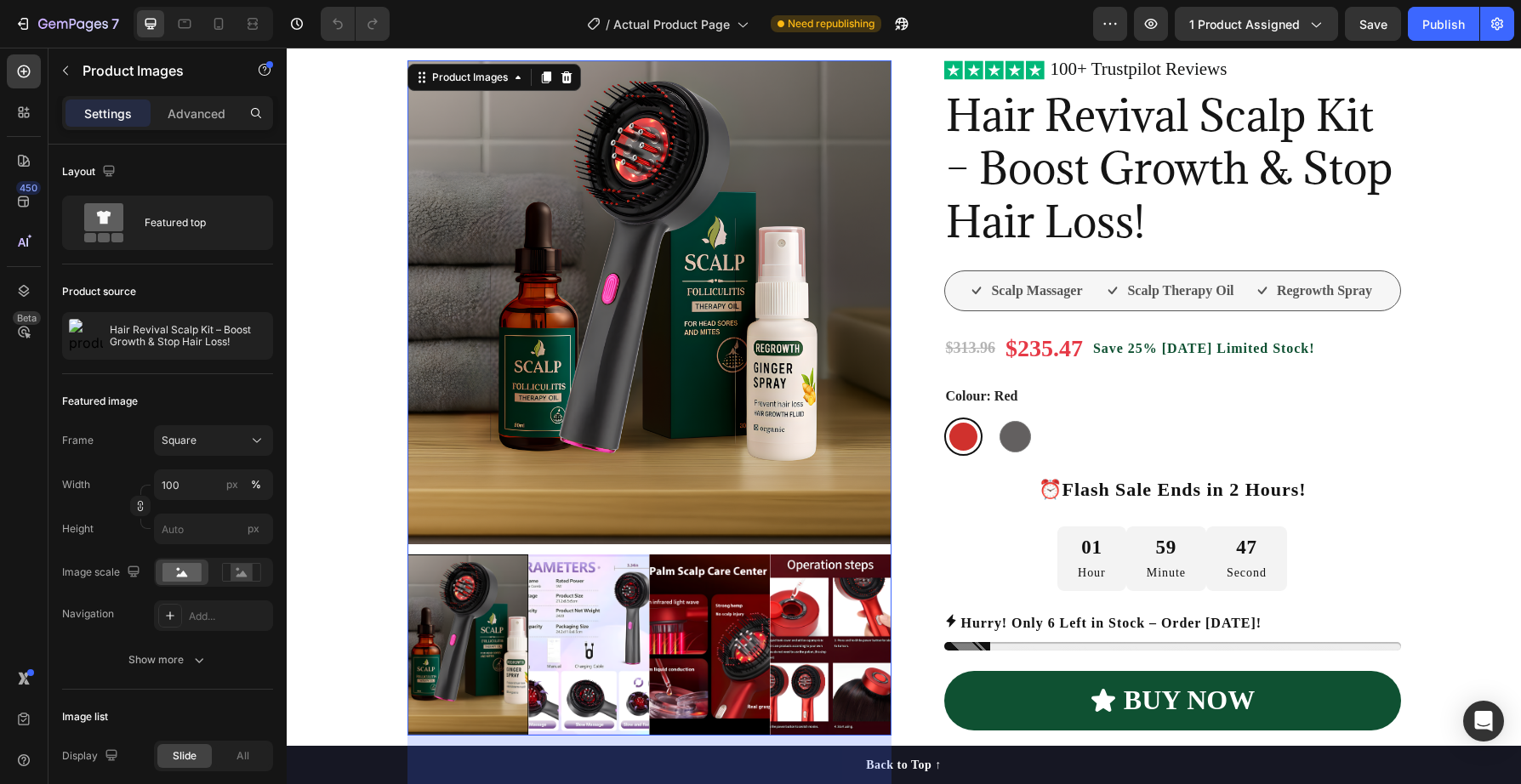
click at [684, 614] on img at bounding box center [709, 645] width 120 height 181
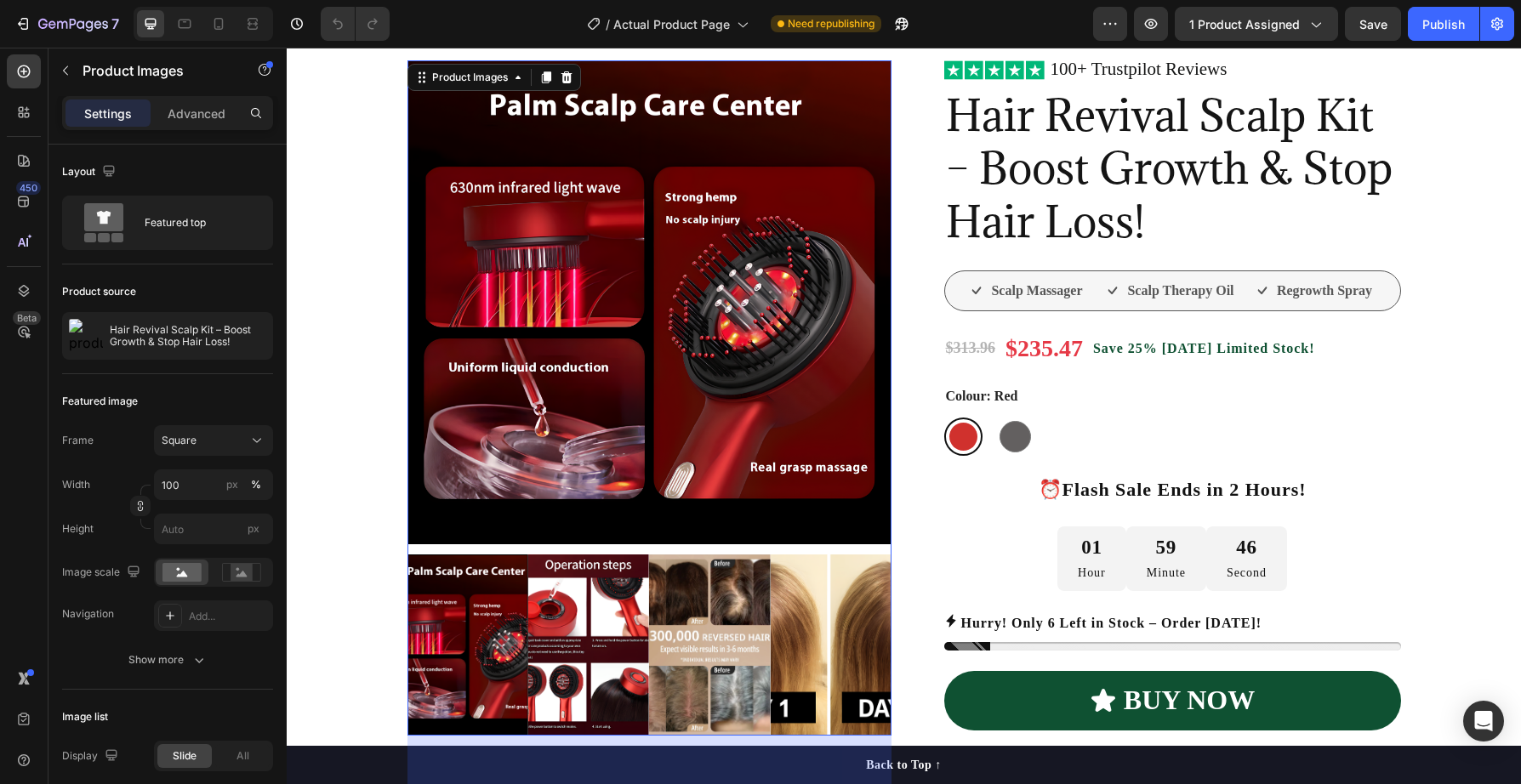
click at [693, 632] on img at bounding box center [709, 645] width 120 height 181
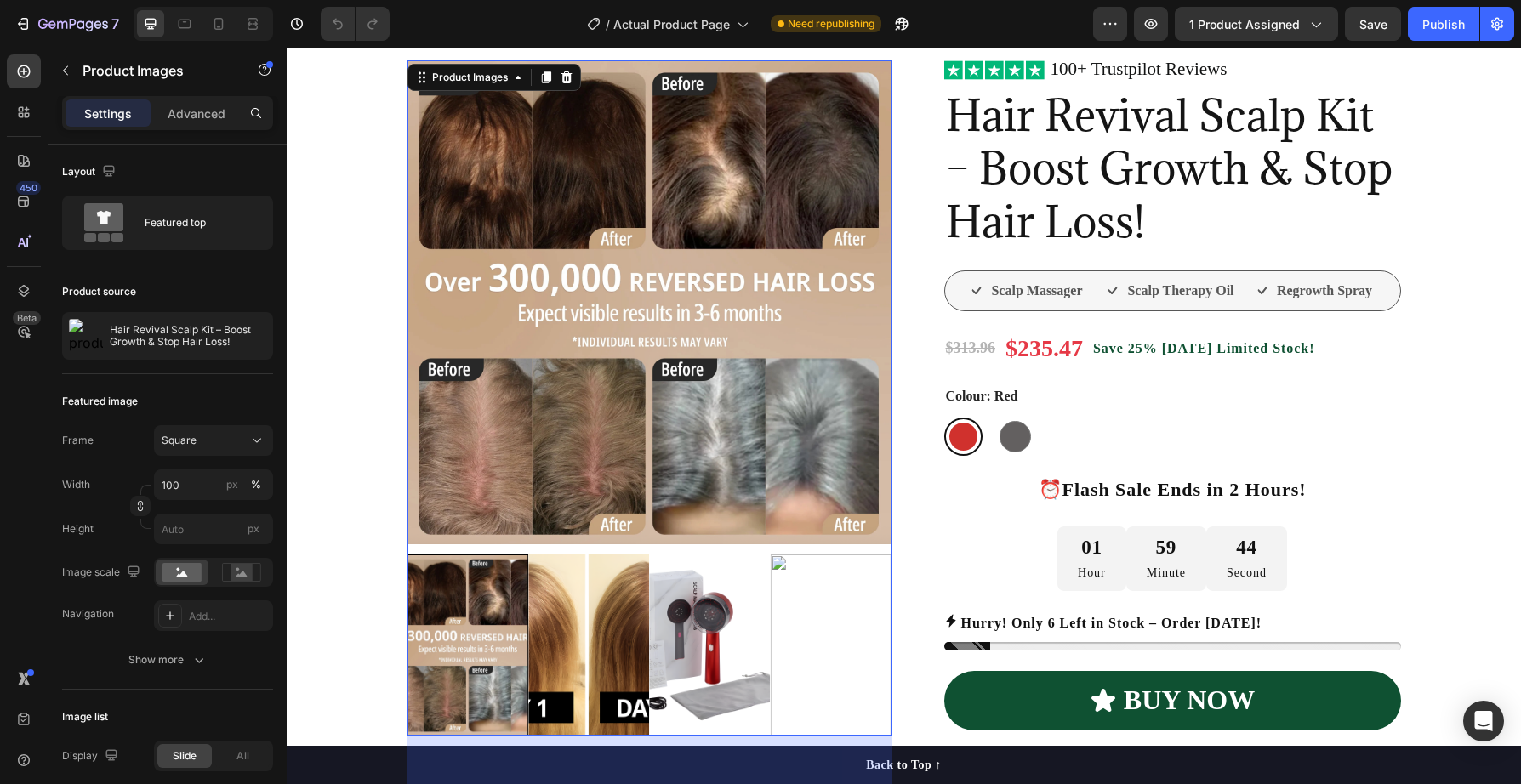
click at [604, 649] on img at bounding box center [588, 645] width 120 height 181
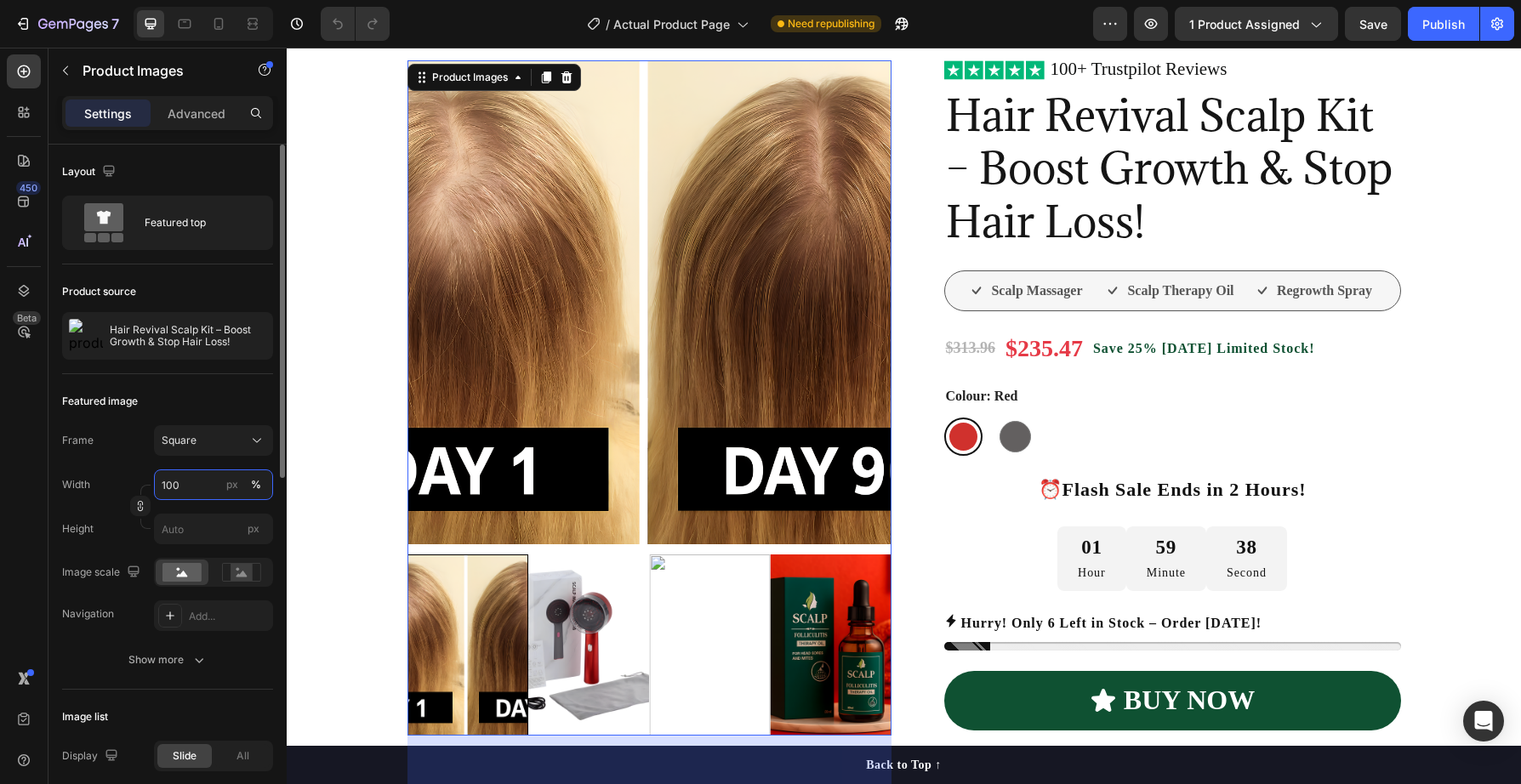
click at [202, 489] on input "100" at bounding box center [213, 484] width 119 height 30
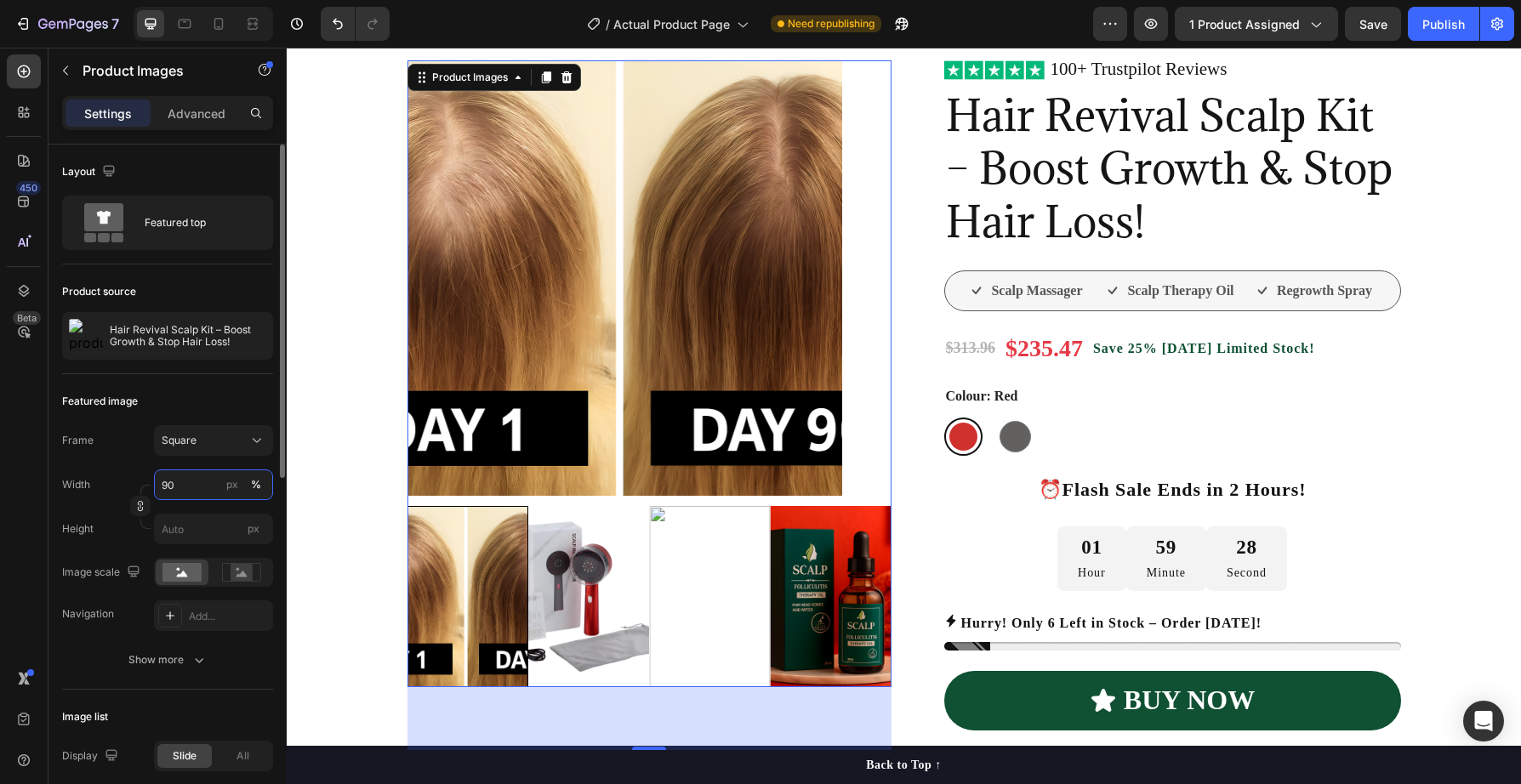
type input "9"
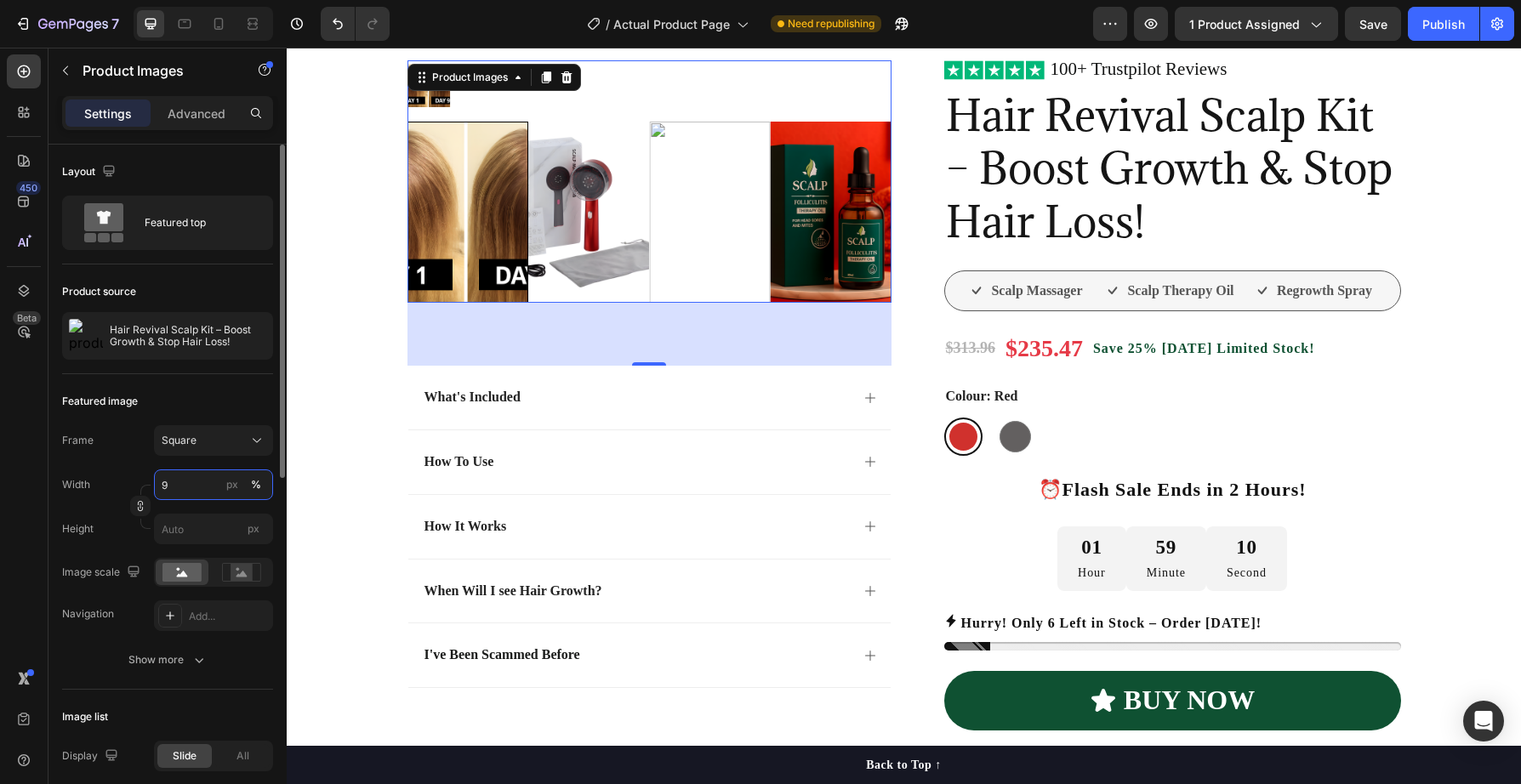
click at [198, 484] on input "9" at bounding box center [213, 484] width 119 height 30
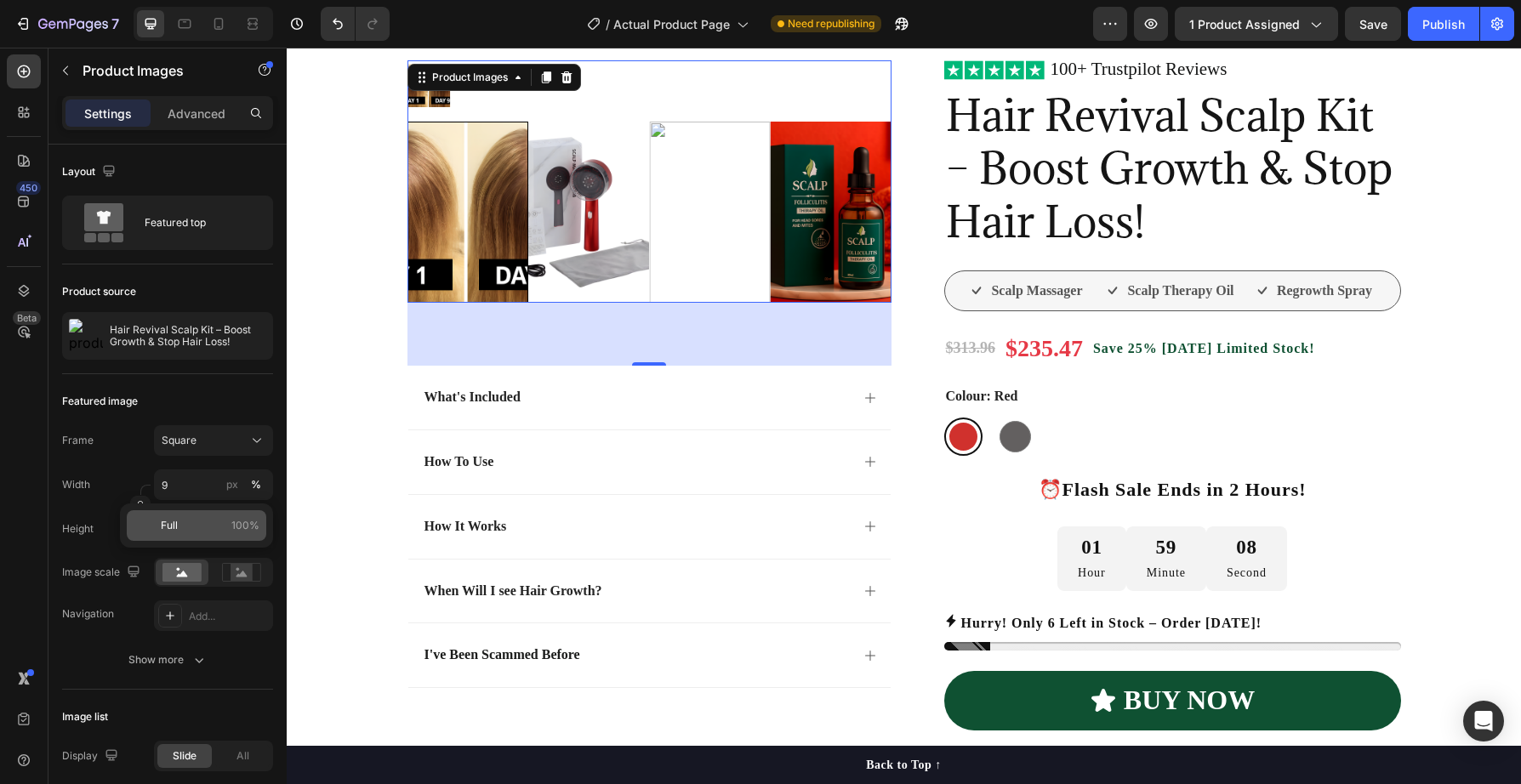
click at [205, 524] on p "Full 100%" at bounding box center [211, 526] width 99 height 16
type input "100"
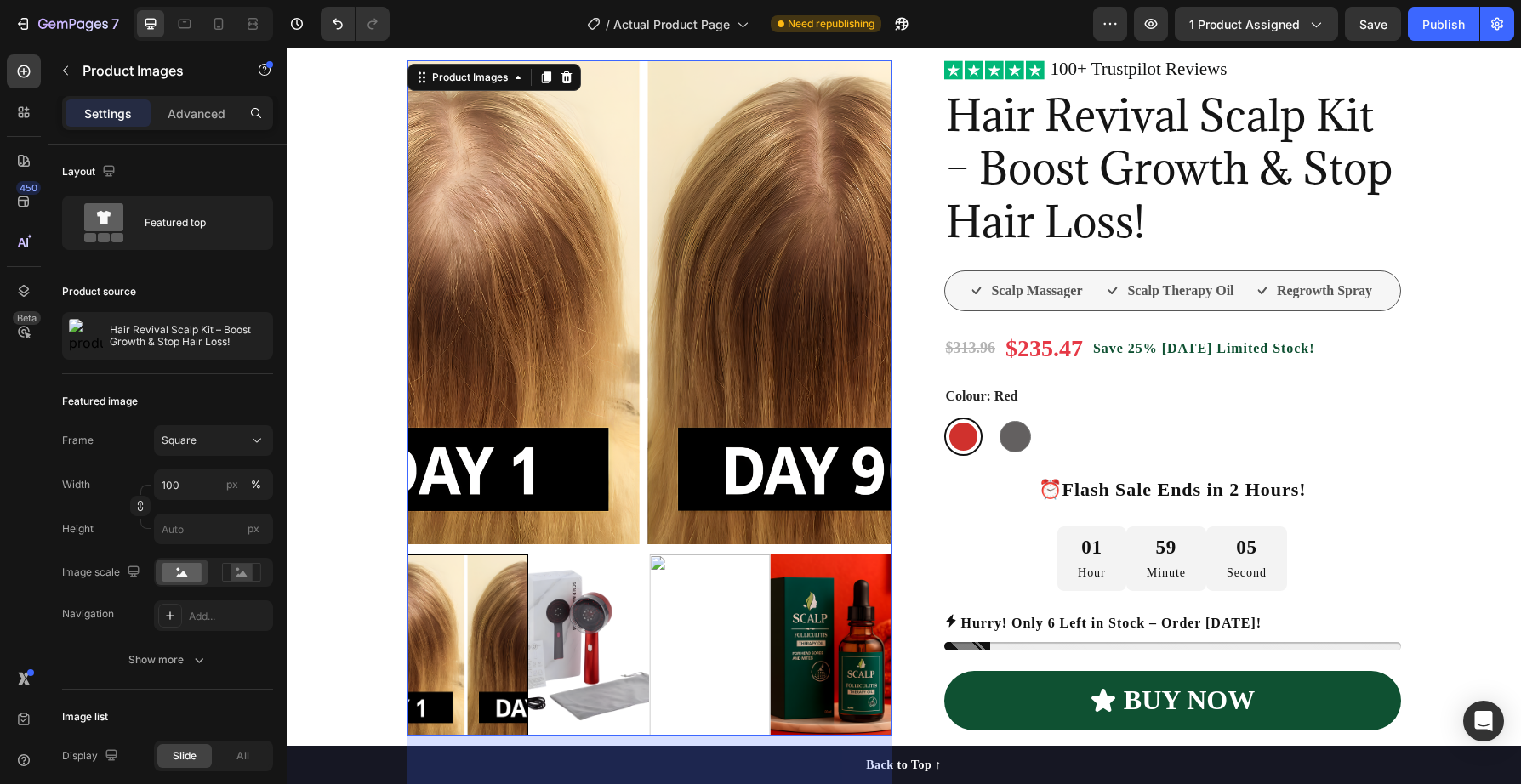
click at [598, 657] on img at bounding box center [588, 645] width 120 height 181
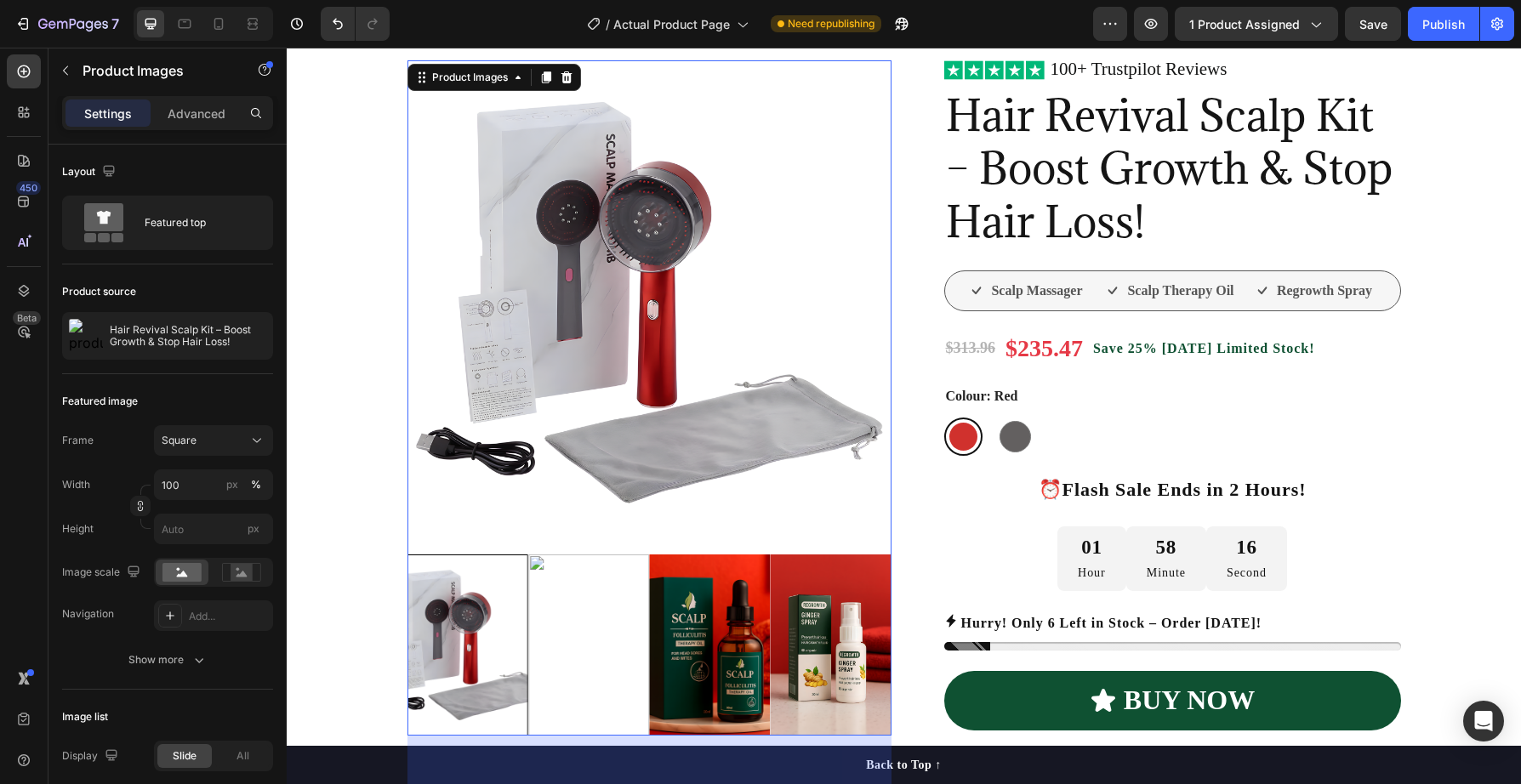
click at [604, 636] on img at bounding box center [588, 645] width 120 height 181
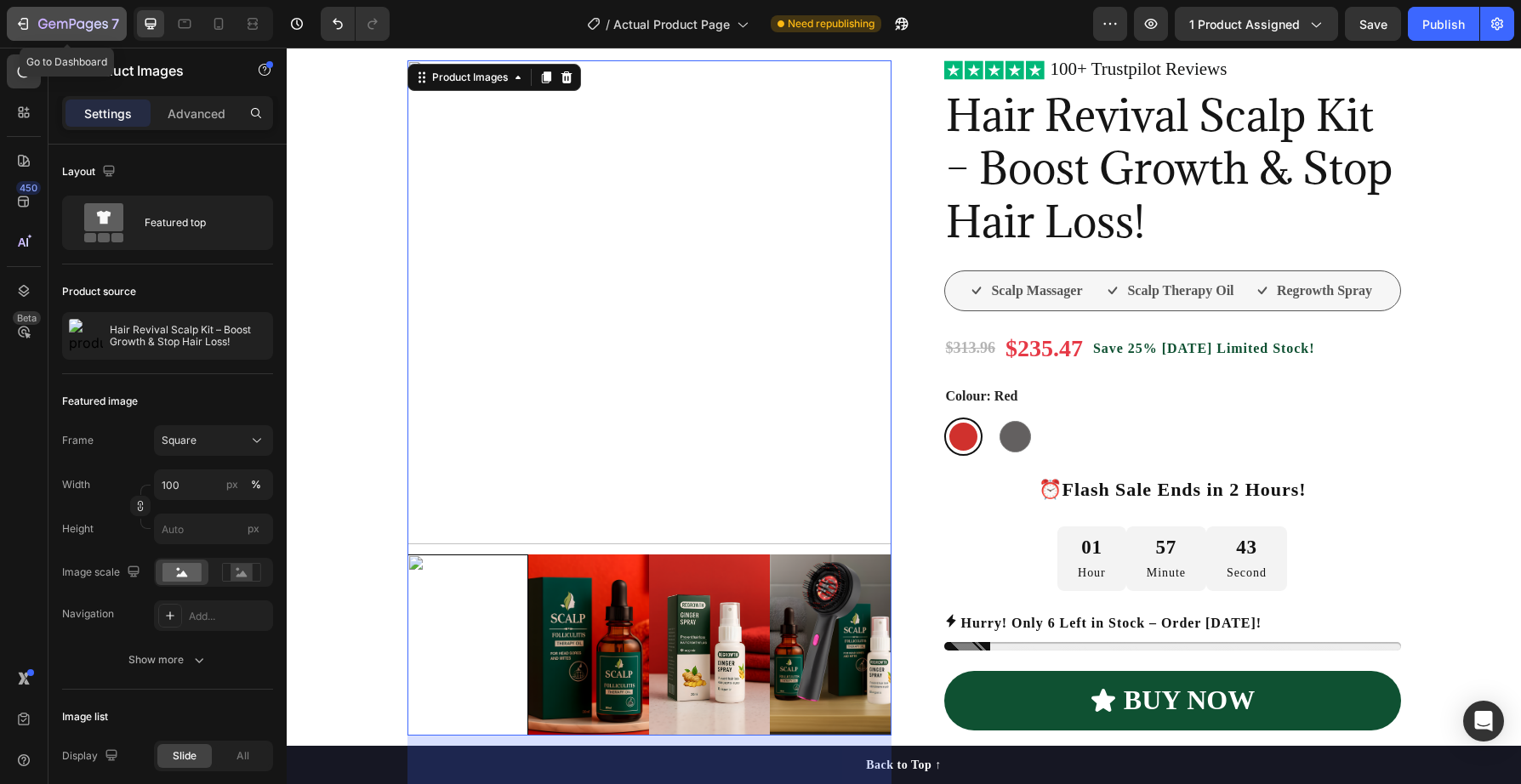
click at [77, 23] on icon "button" at bounding box center [80, 24] width 8 height 8
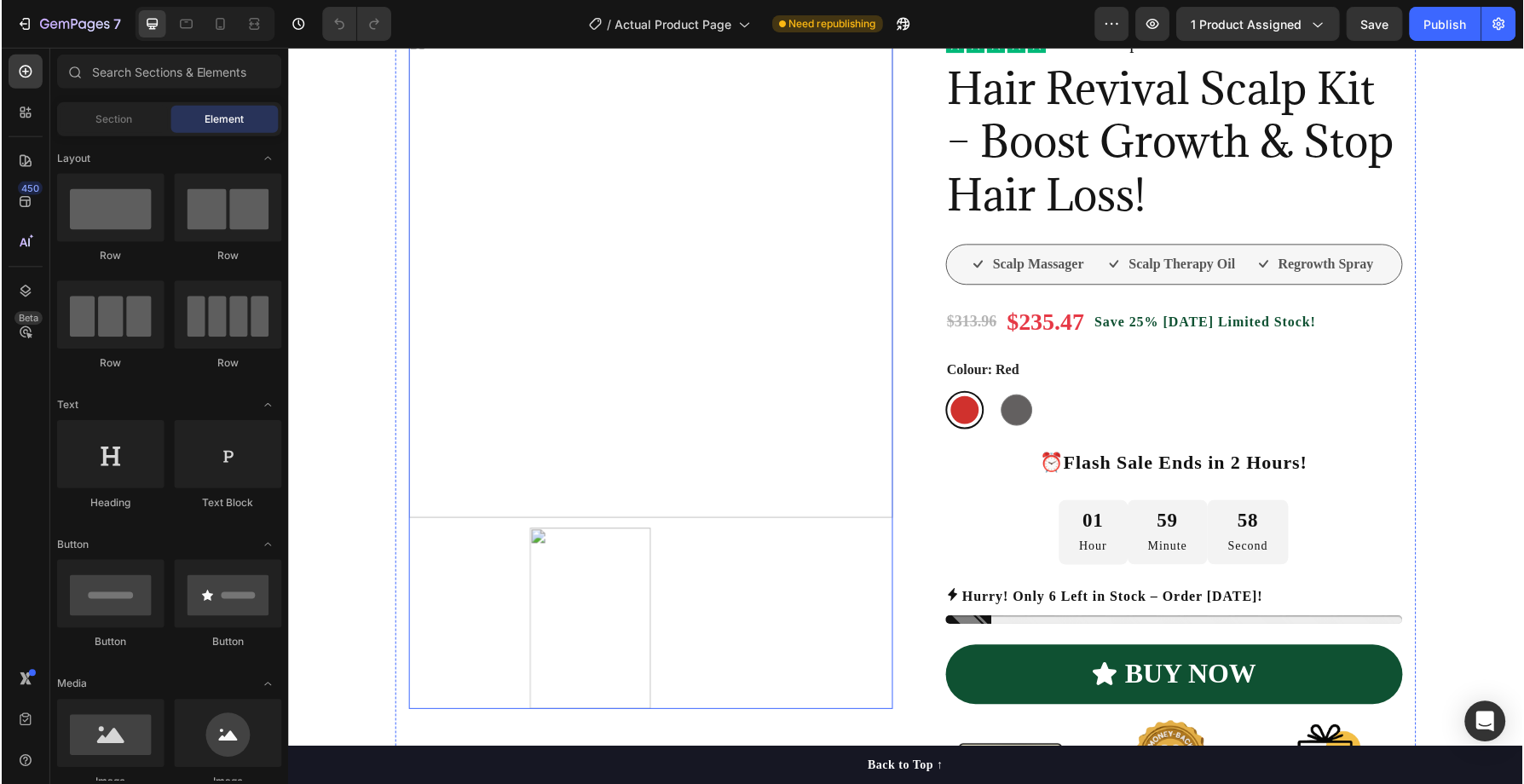
scroll to position [289, 0]
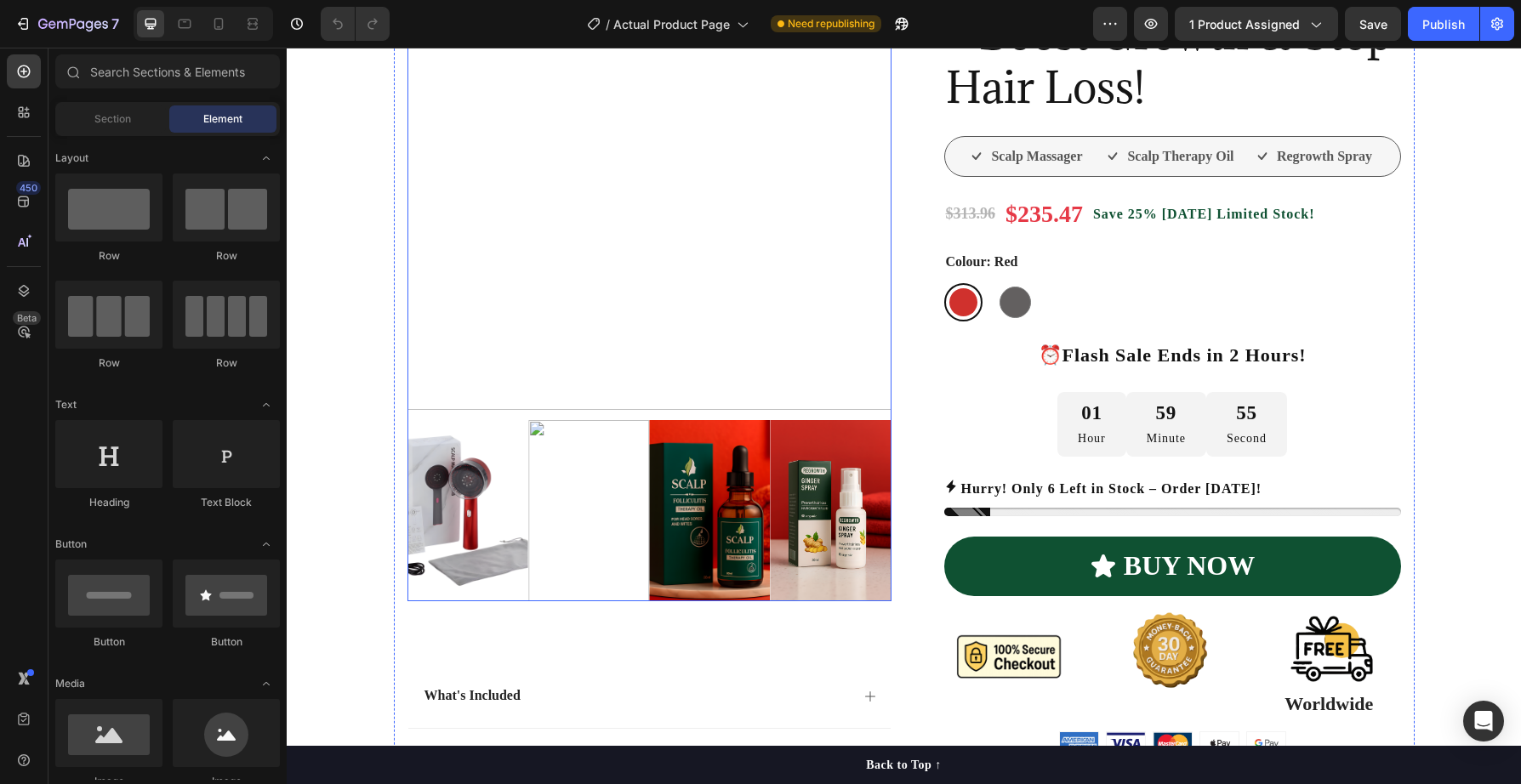
click at [686, 289] on img at bounding box center [649, 168] width 484 height 484
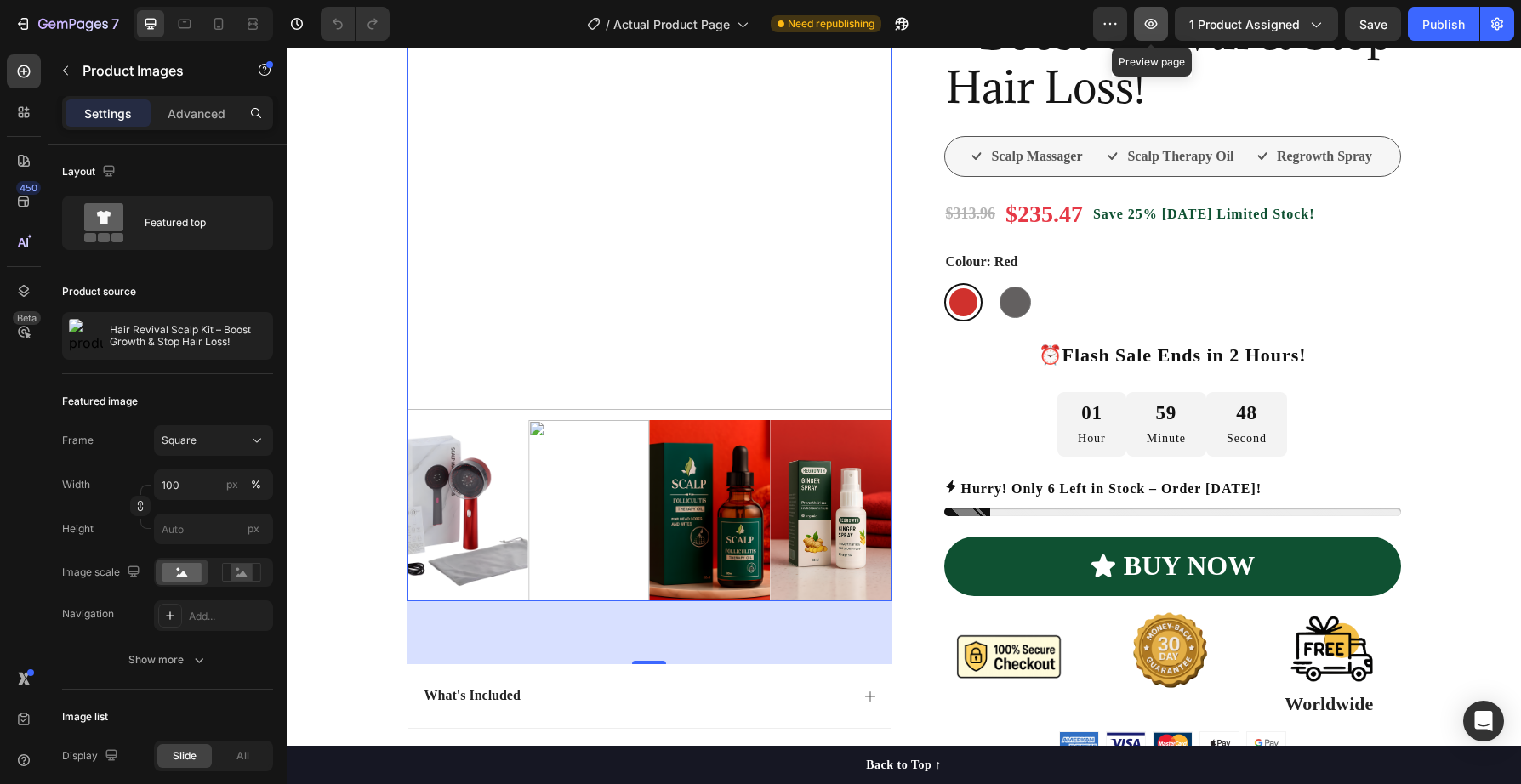
click at [1154, 23] on icon "button" at bounding box center [1151, 24] width 13 height 10
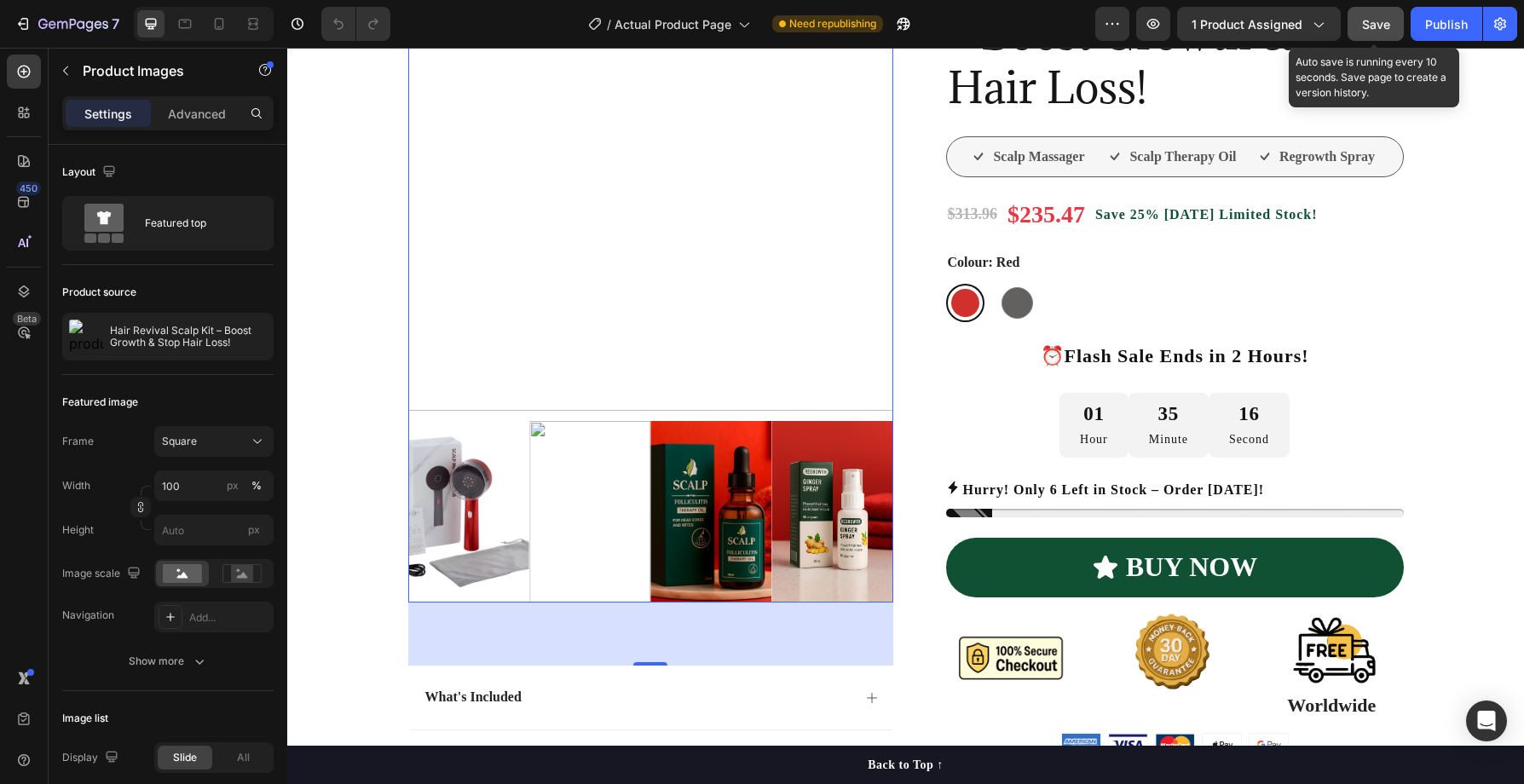
click at [1375, 22] on span "Save" at bounding box center [1376, 24] width 28 height 15
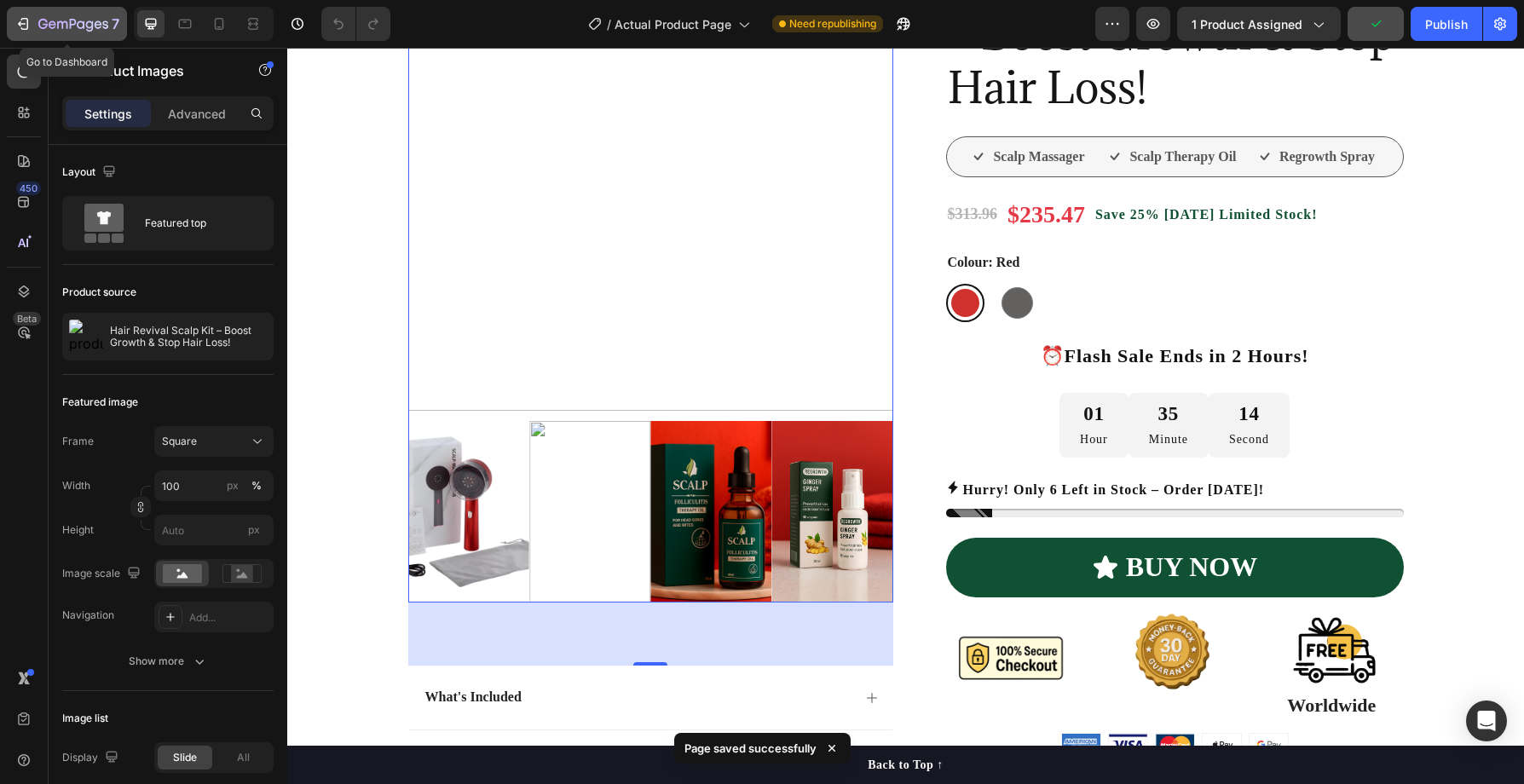
click at [77, 24] on icon "button" at bounding box center [73, 25] width 70 height 15
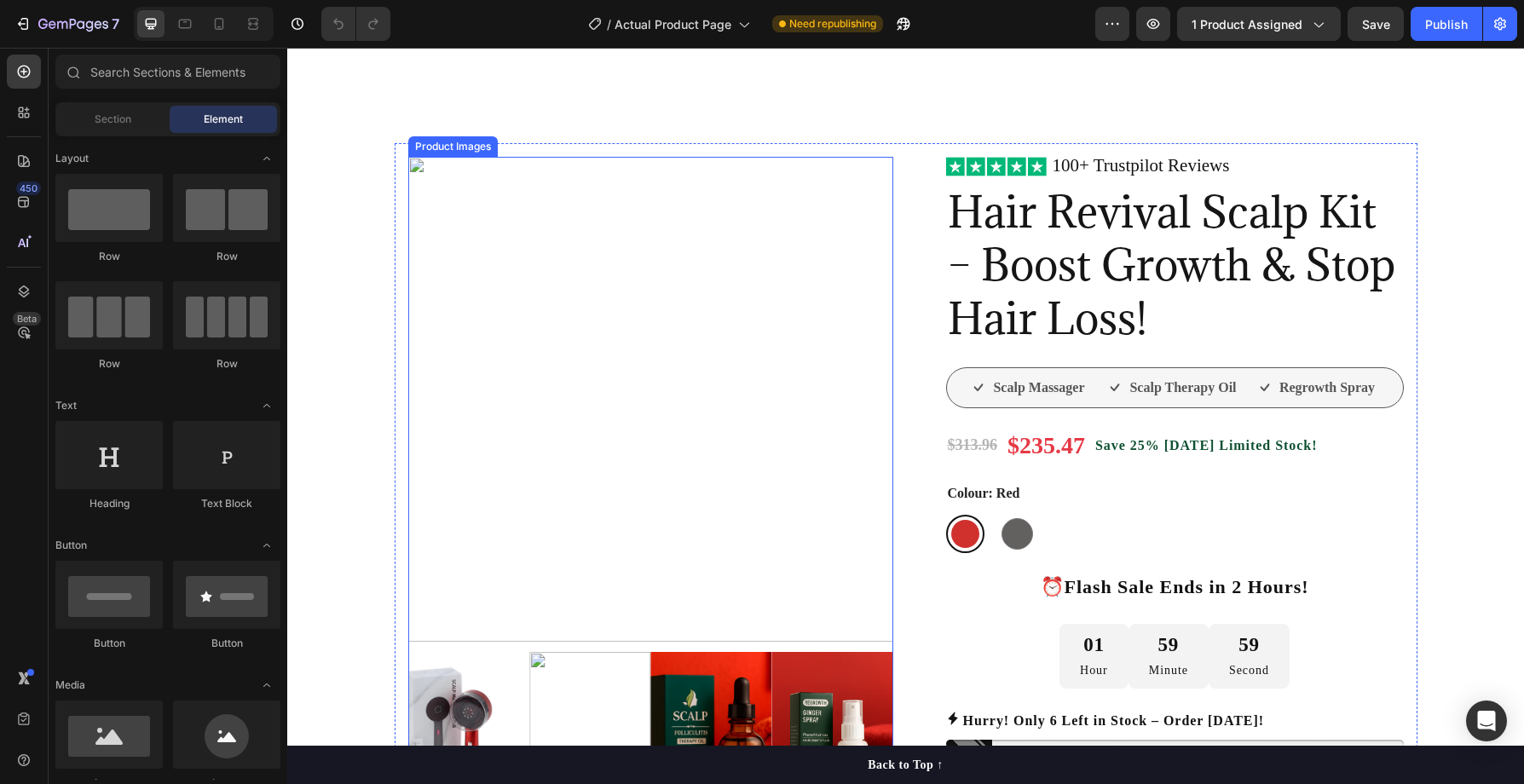
scroll to position [208, 0]
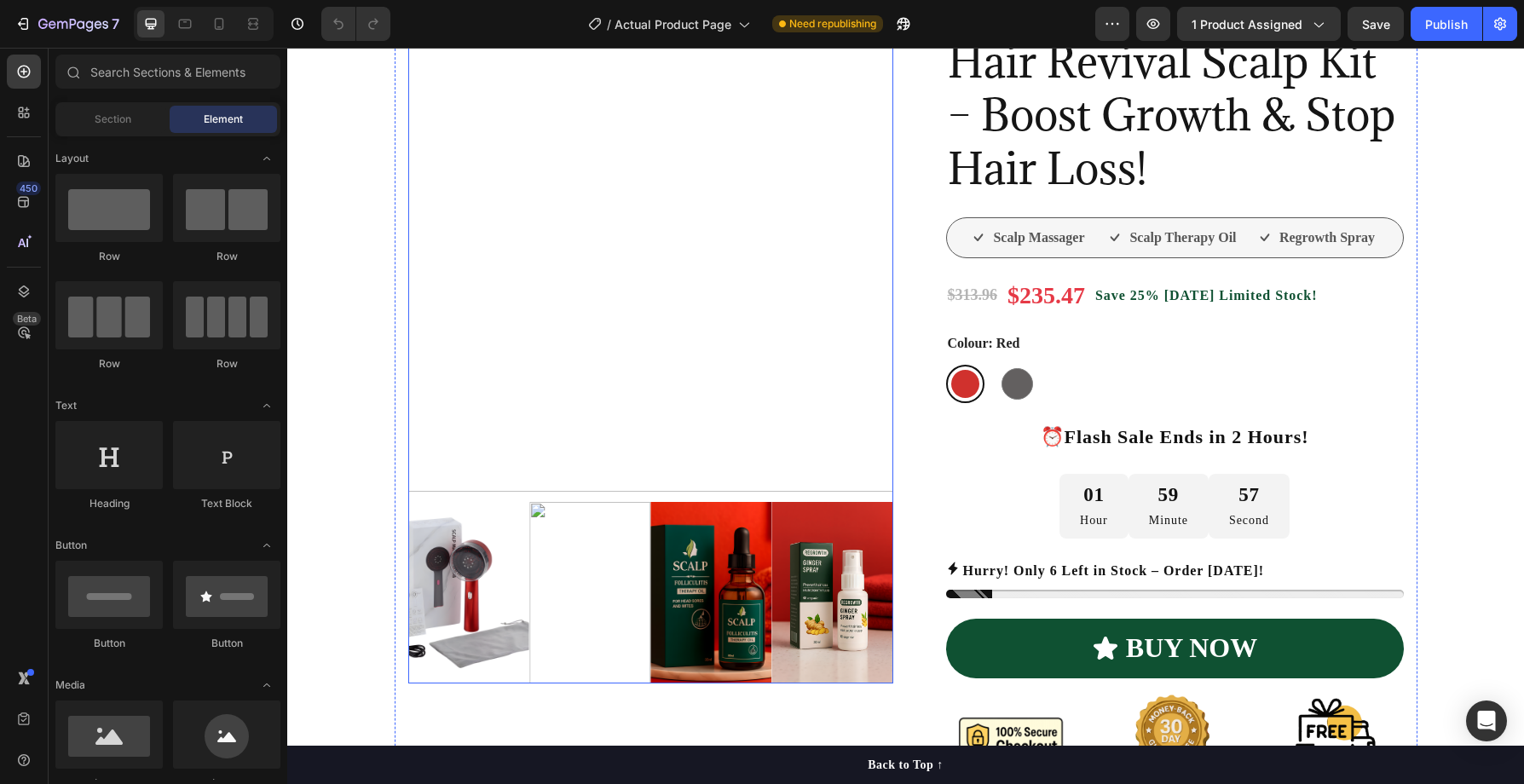
click at [824, 557] on img at bounding box center [832, 592] width 121 height 181
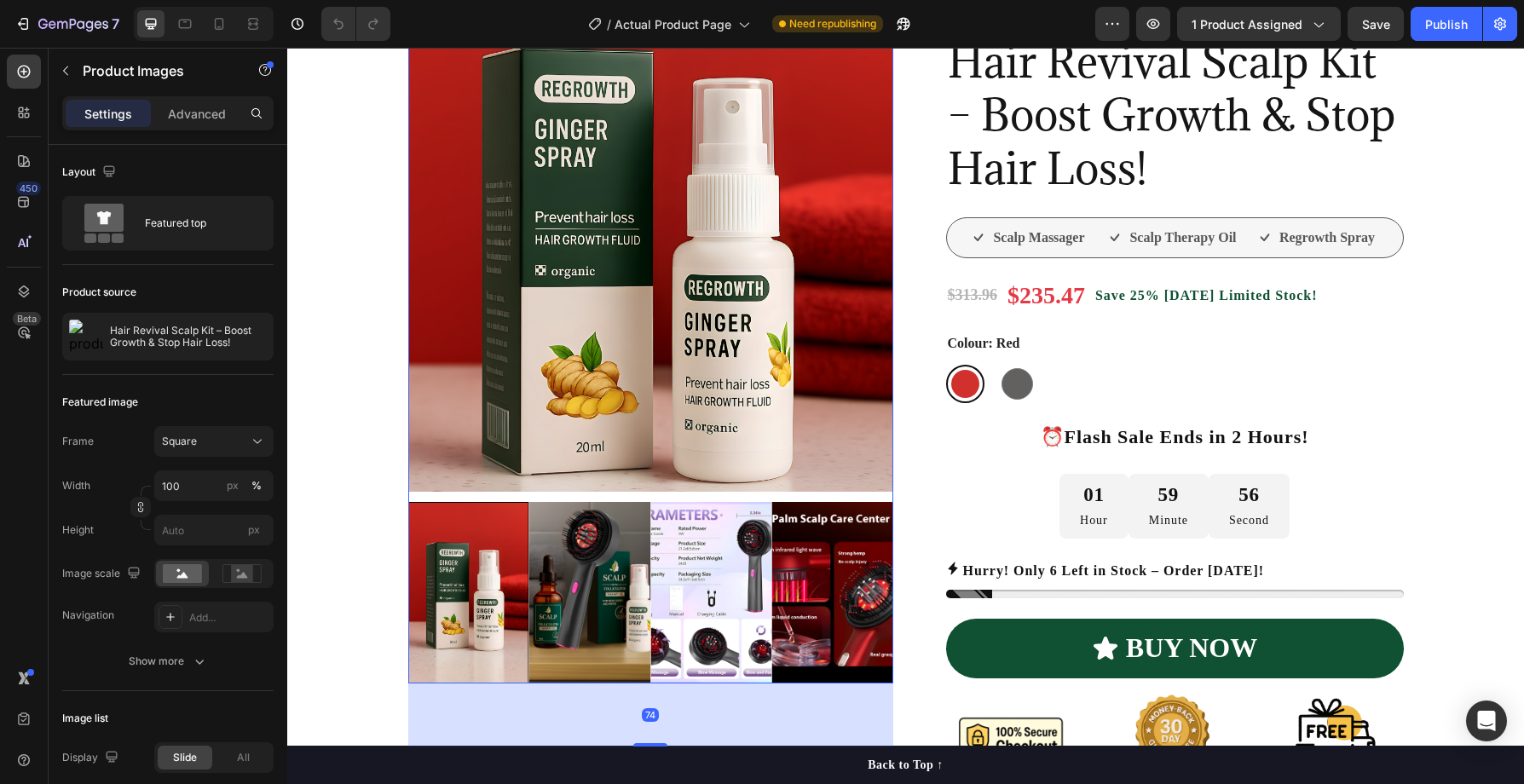
click at [833, 571] on img at bounding box center [832, 592] width 121 height 181
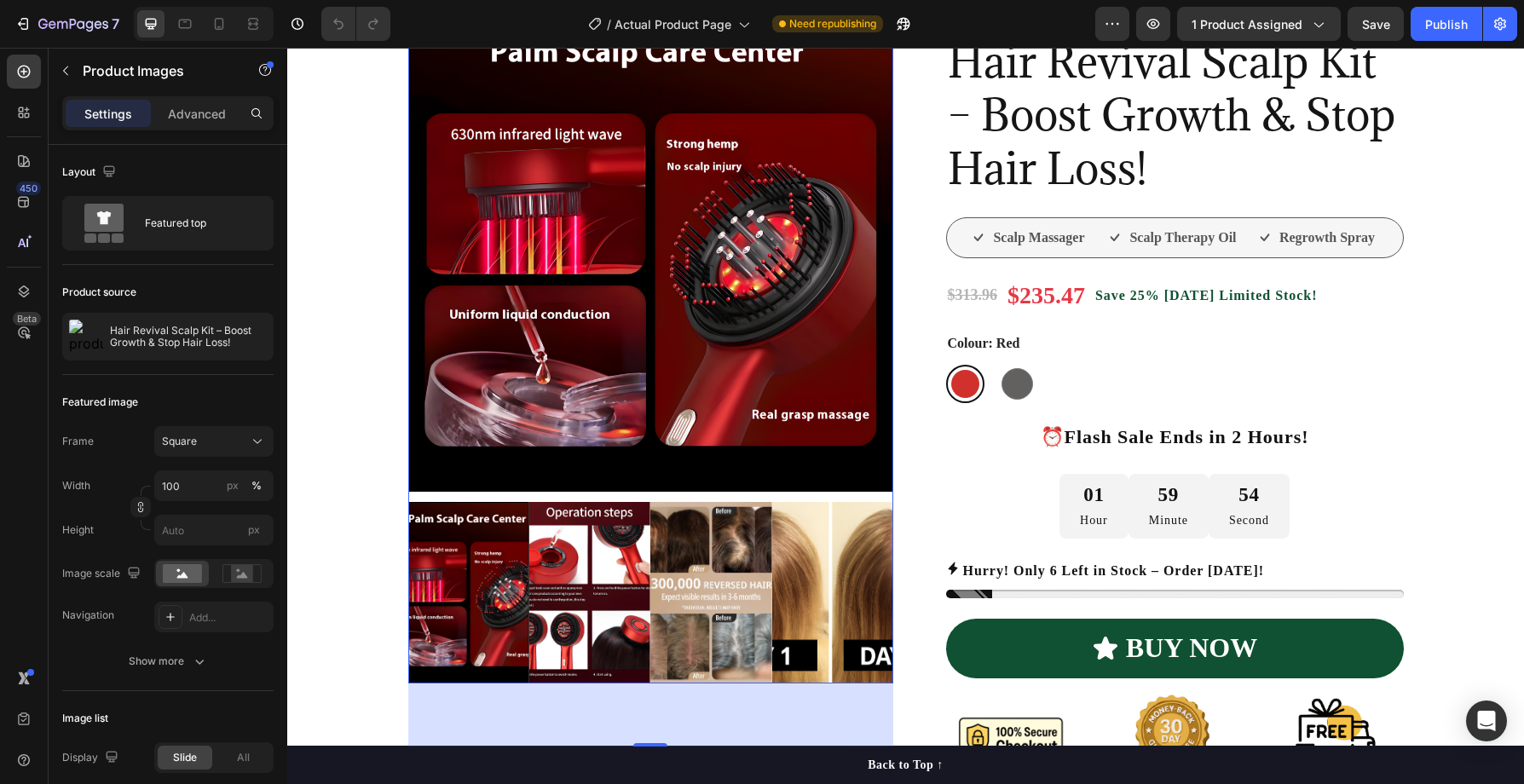
click at [821, 575] on img at bounding box center [832, 592] width 121 height 181
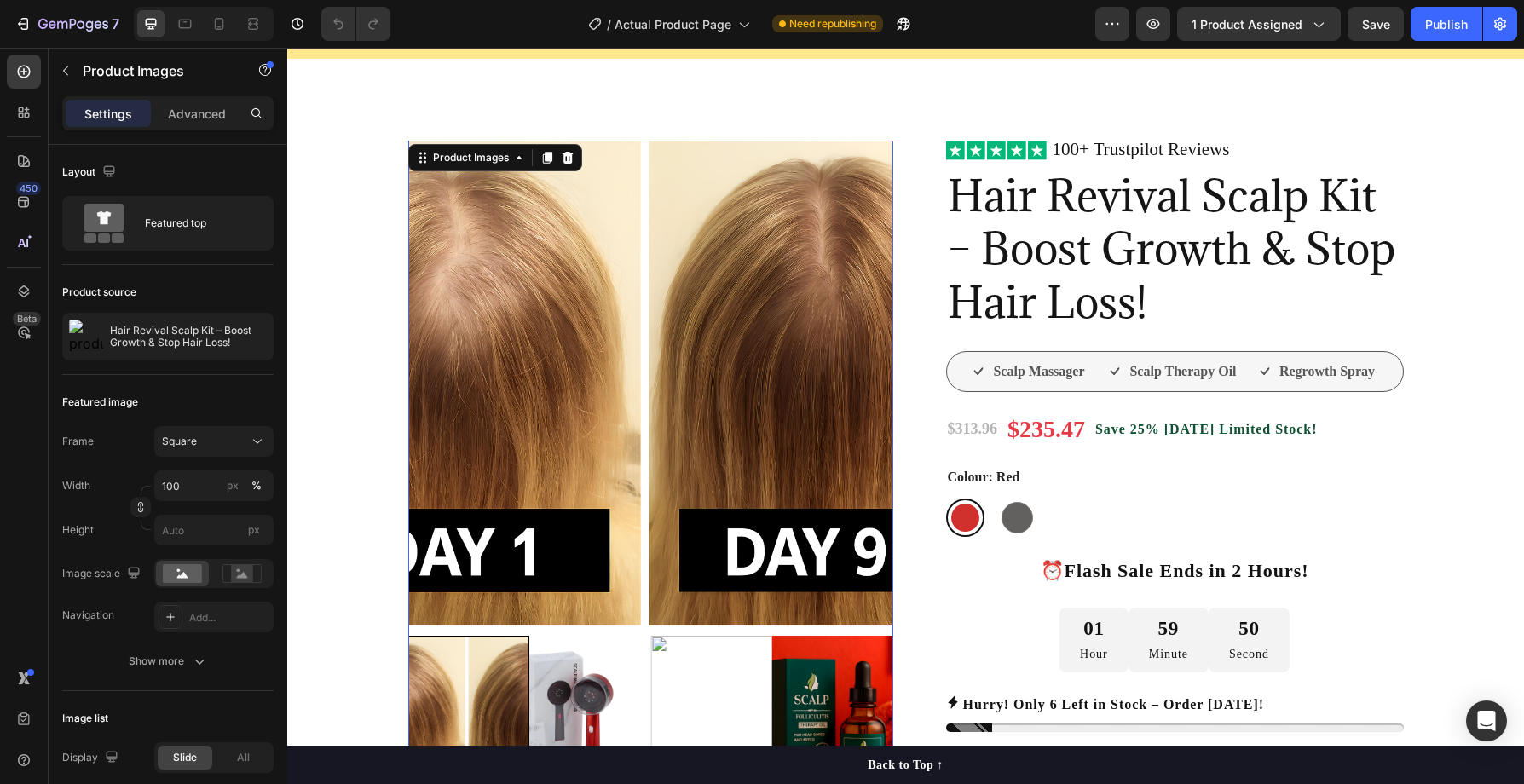
scroll to position [0, 0]
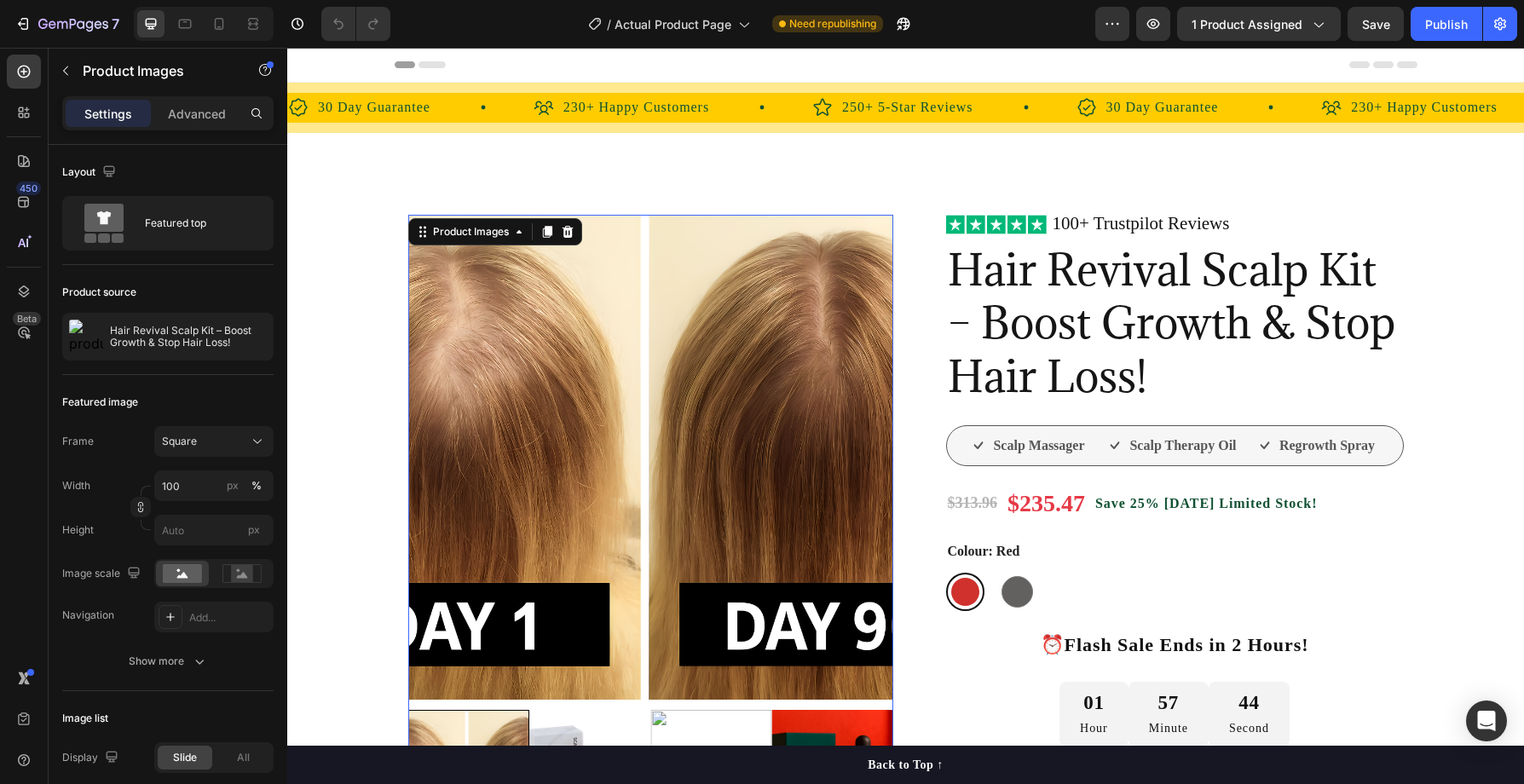
click at [773, 428] on img at bounding box center [650, 457] width 485 height 485
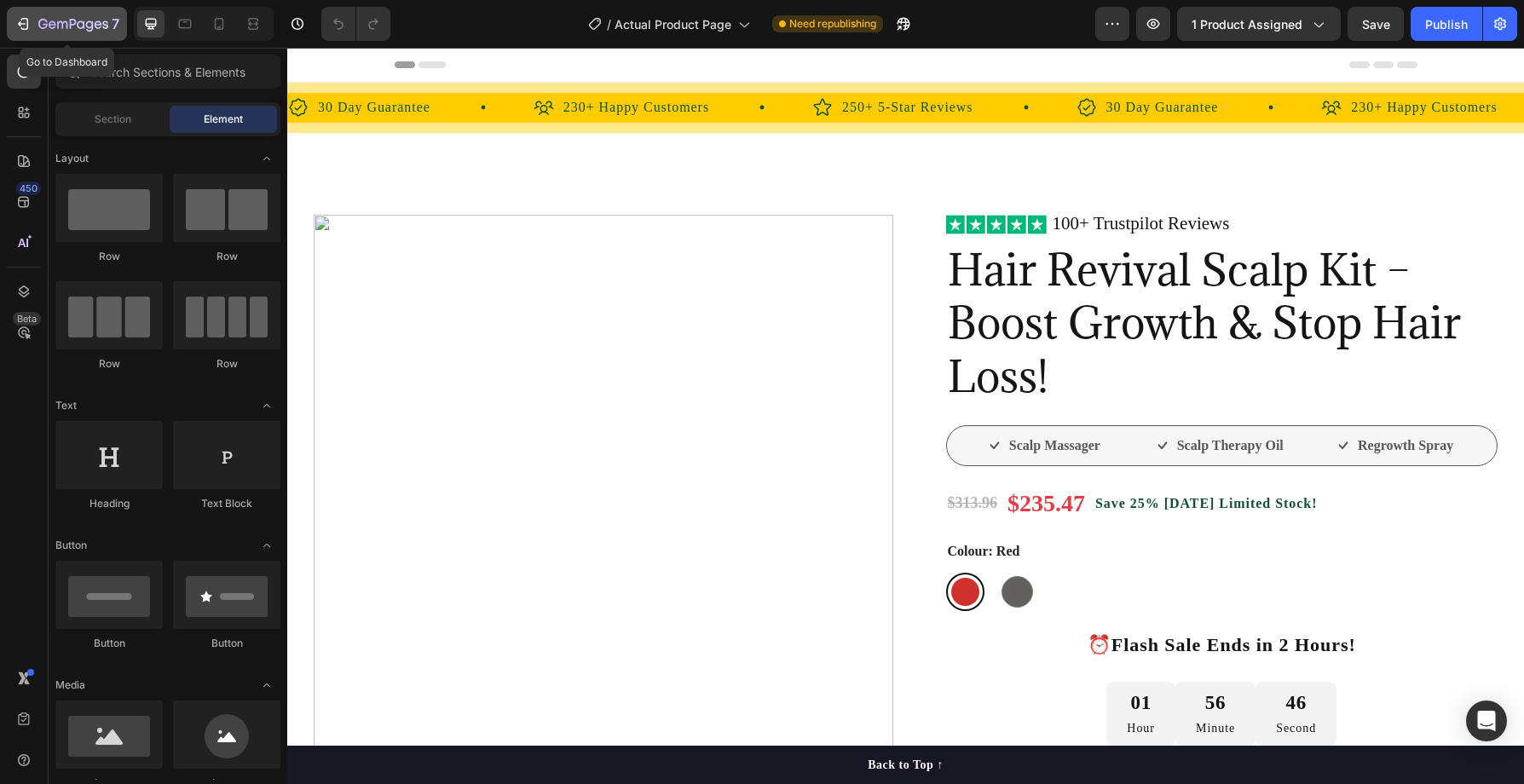
click at [31, 23] on div "7" at bounding box center [67, 24] width 105 height 21
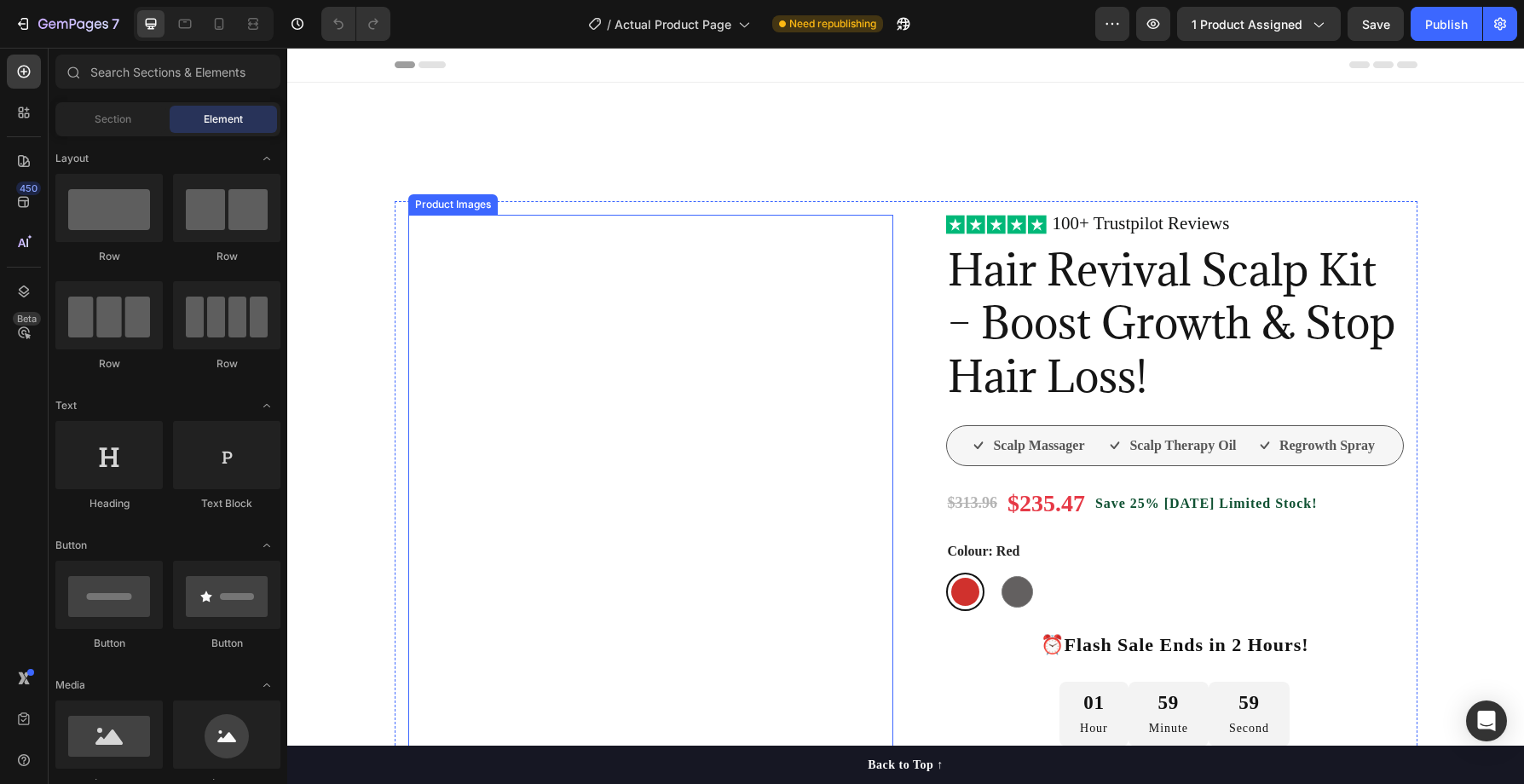
scroll to position [557, 0]
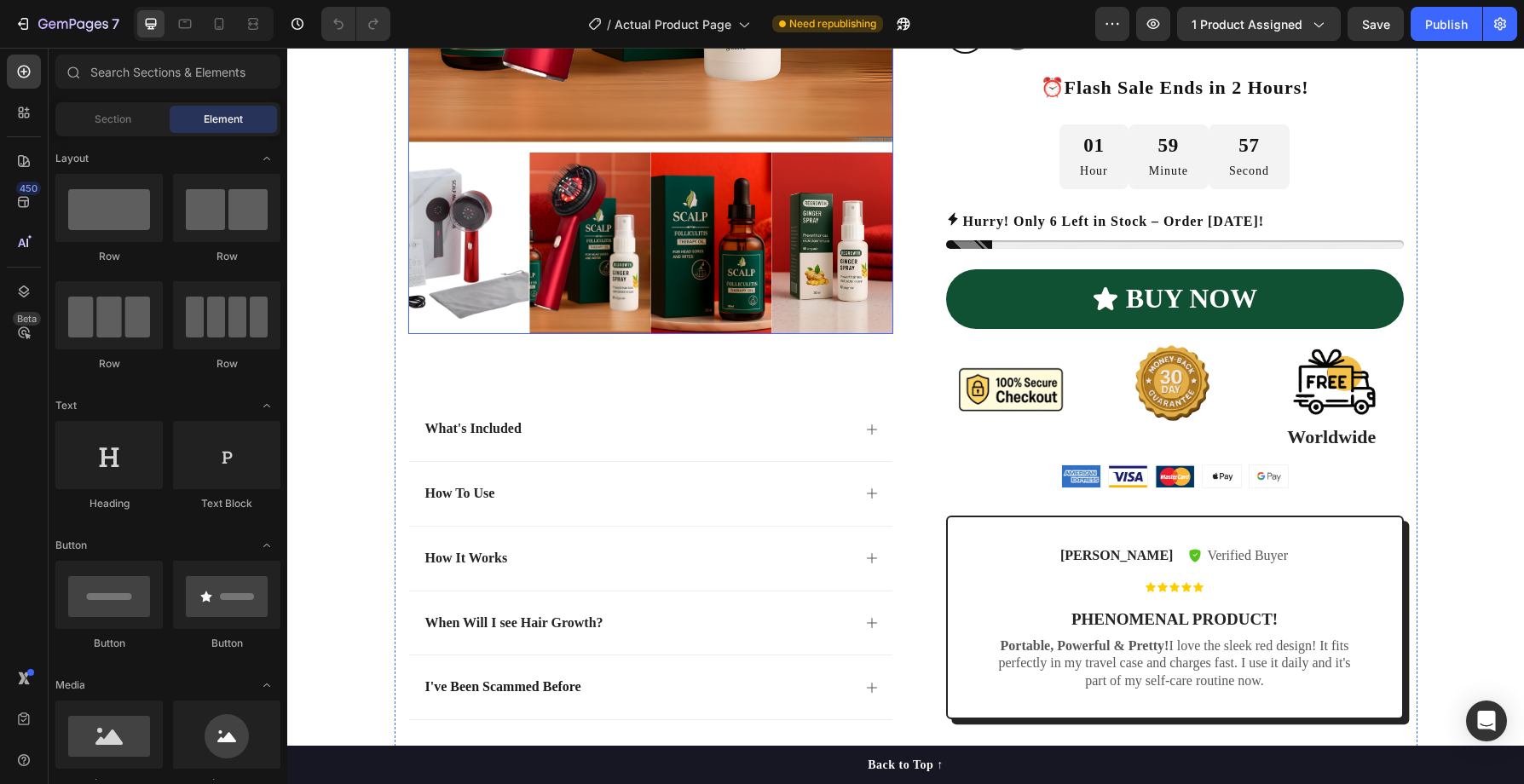
click at [509, 235] on img at bounding box center [468, 243] width 121 height 181
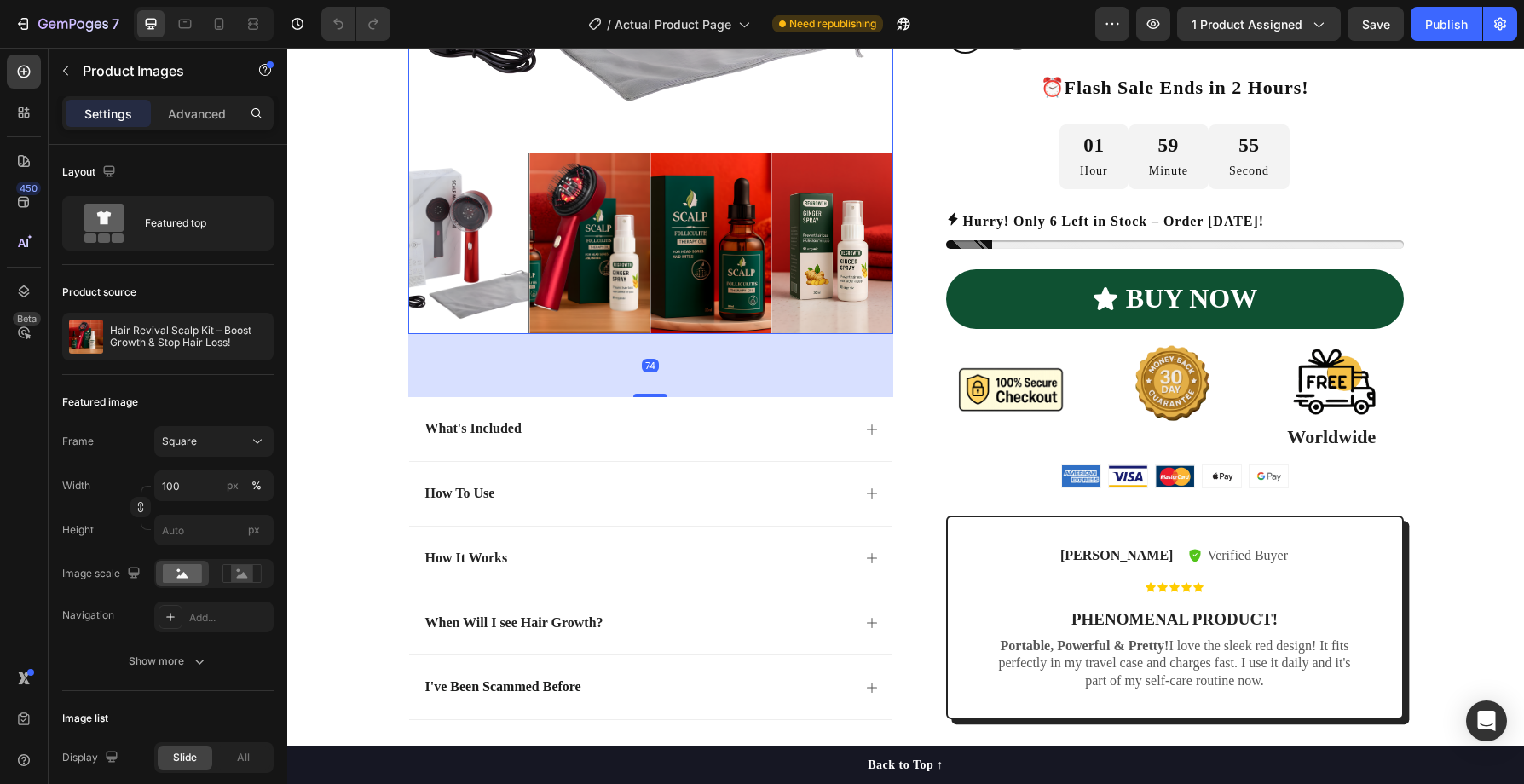
click at [583, 253] on img at bounding box center [590, 243] width 121 height 181
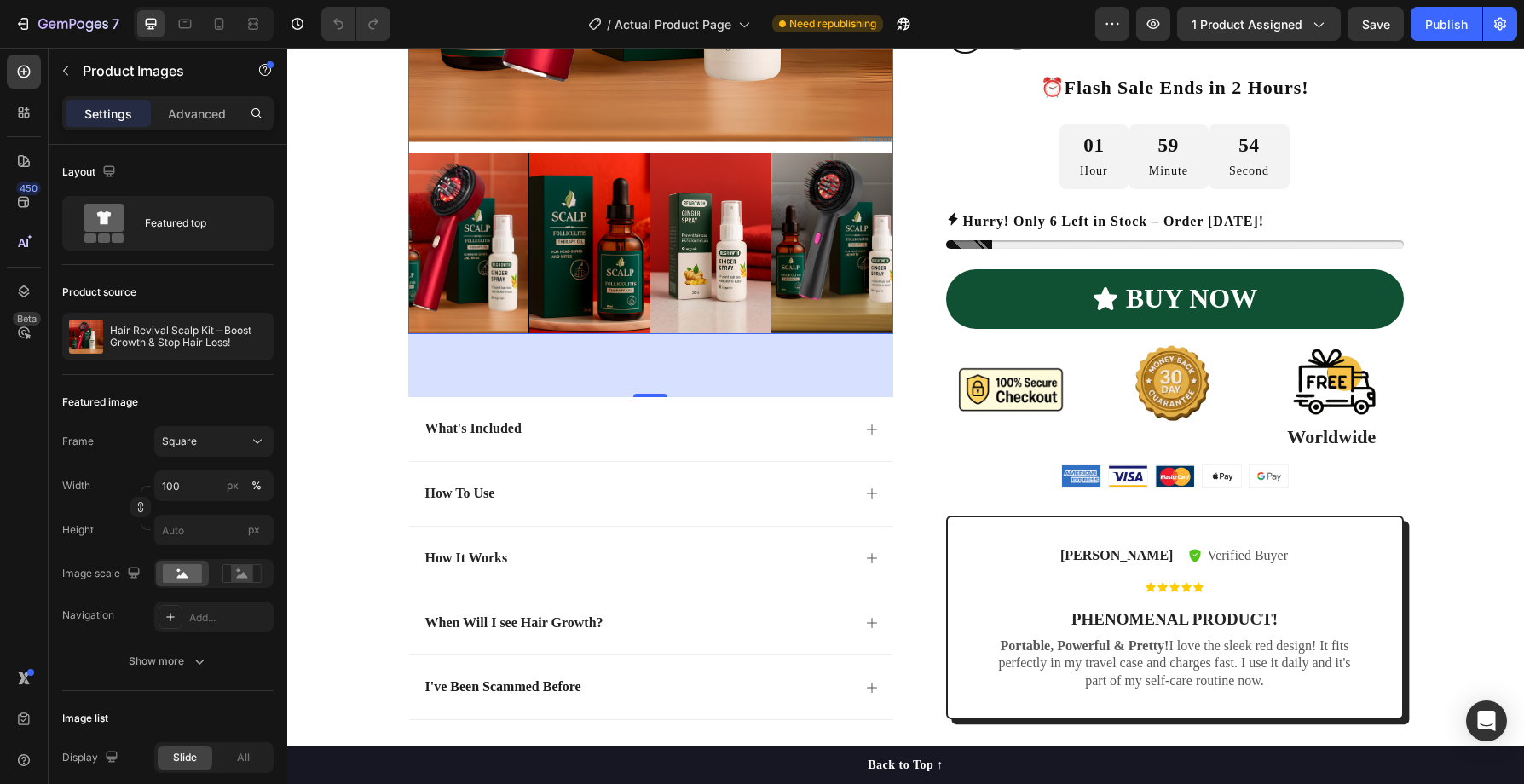
click at [605, 252] on img at bounding box center [590, 243] width 121 height 181
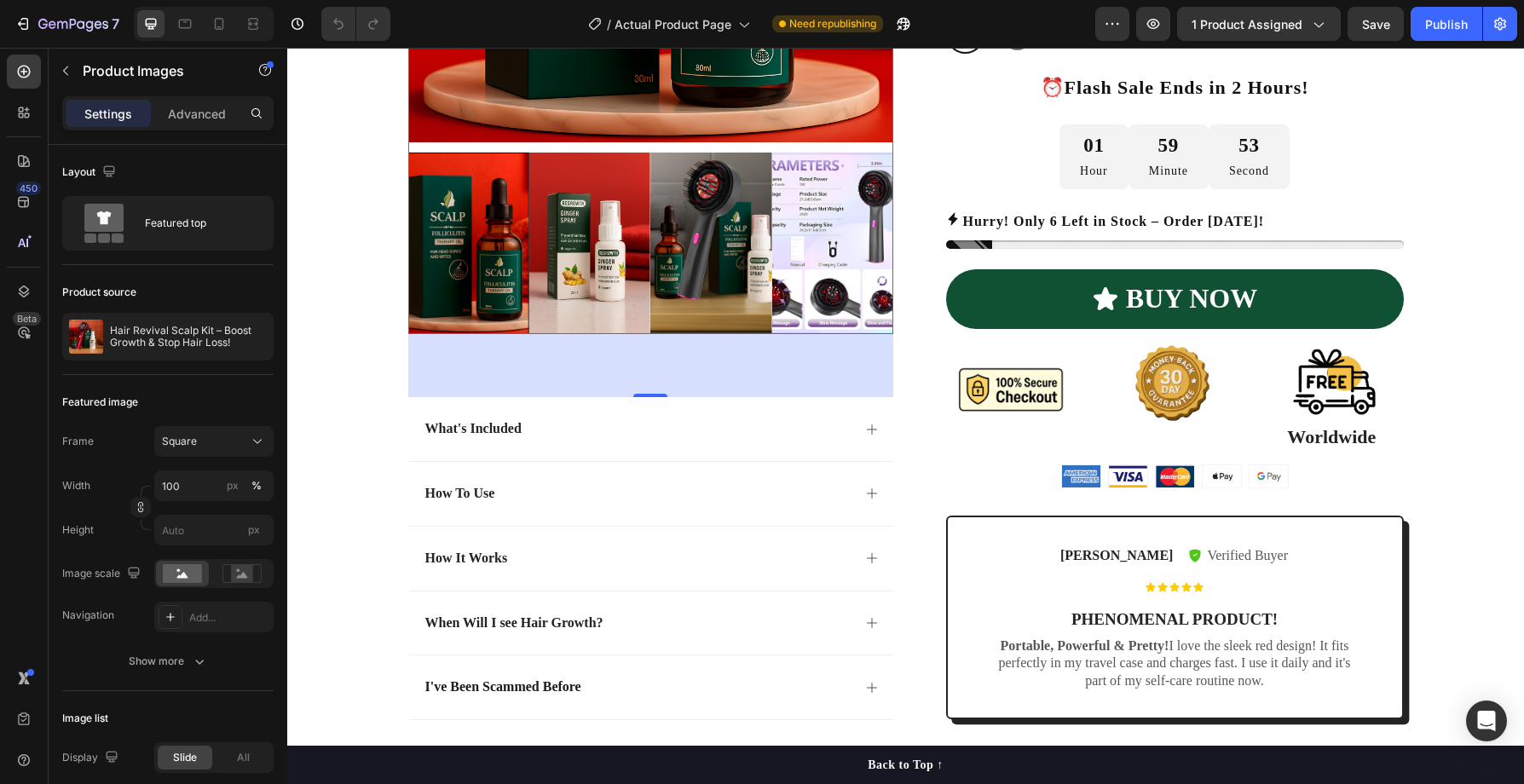
click at [609, 250] on img at bounding box center [590, 243] width 121 height 181
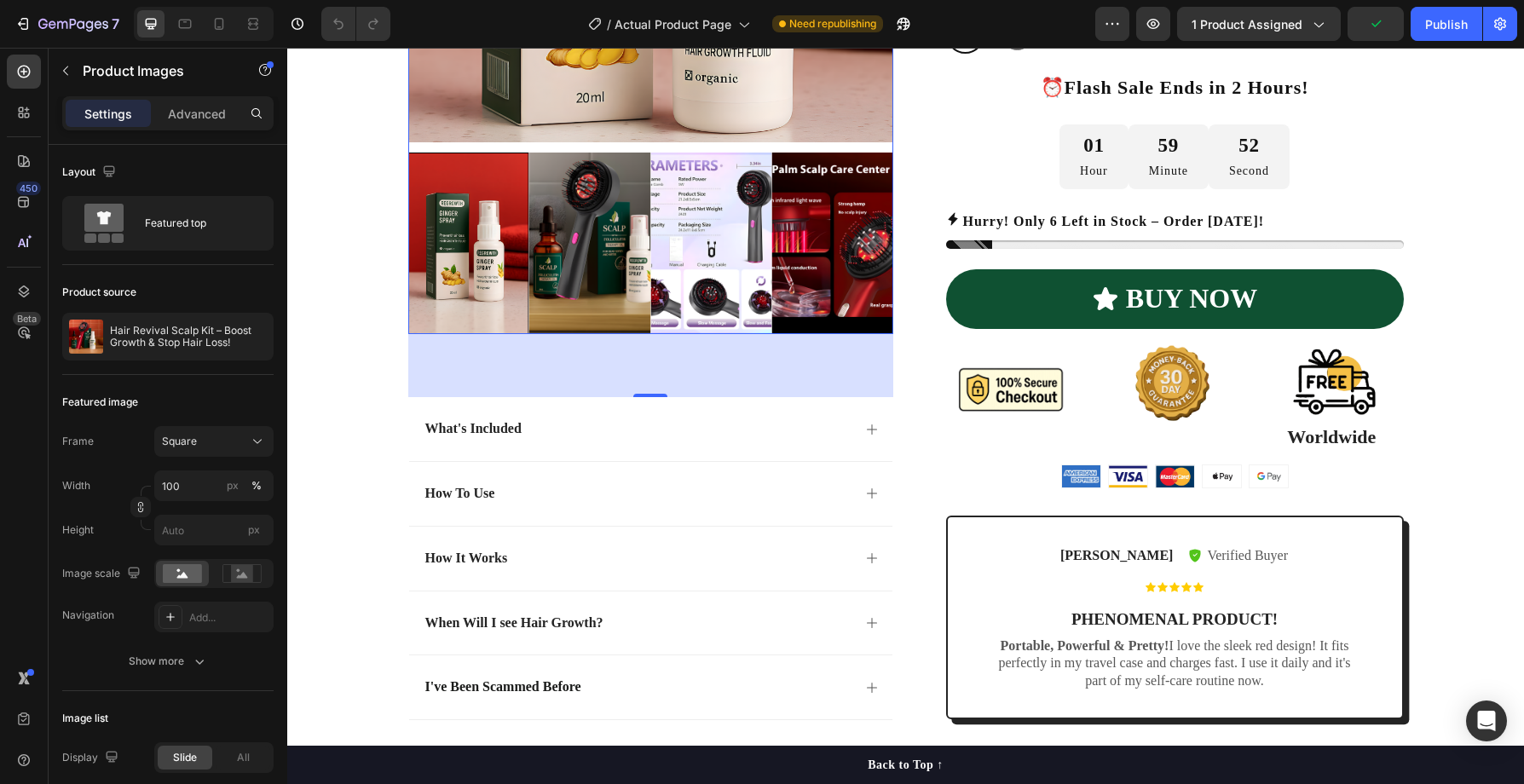
click at [855, 245] on img at bounding box center [832, 243] width 121 height 181
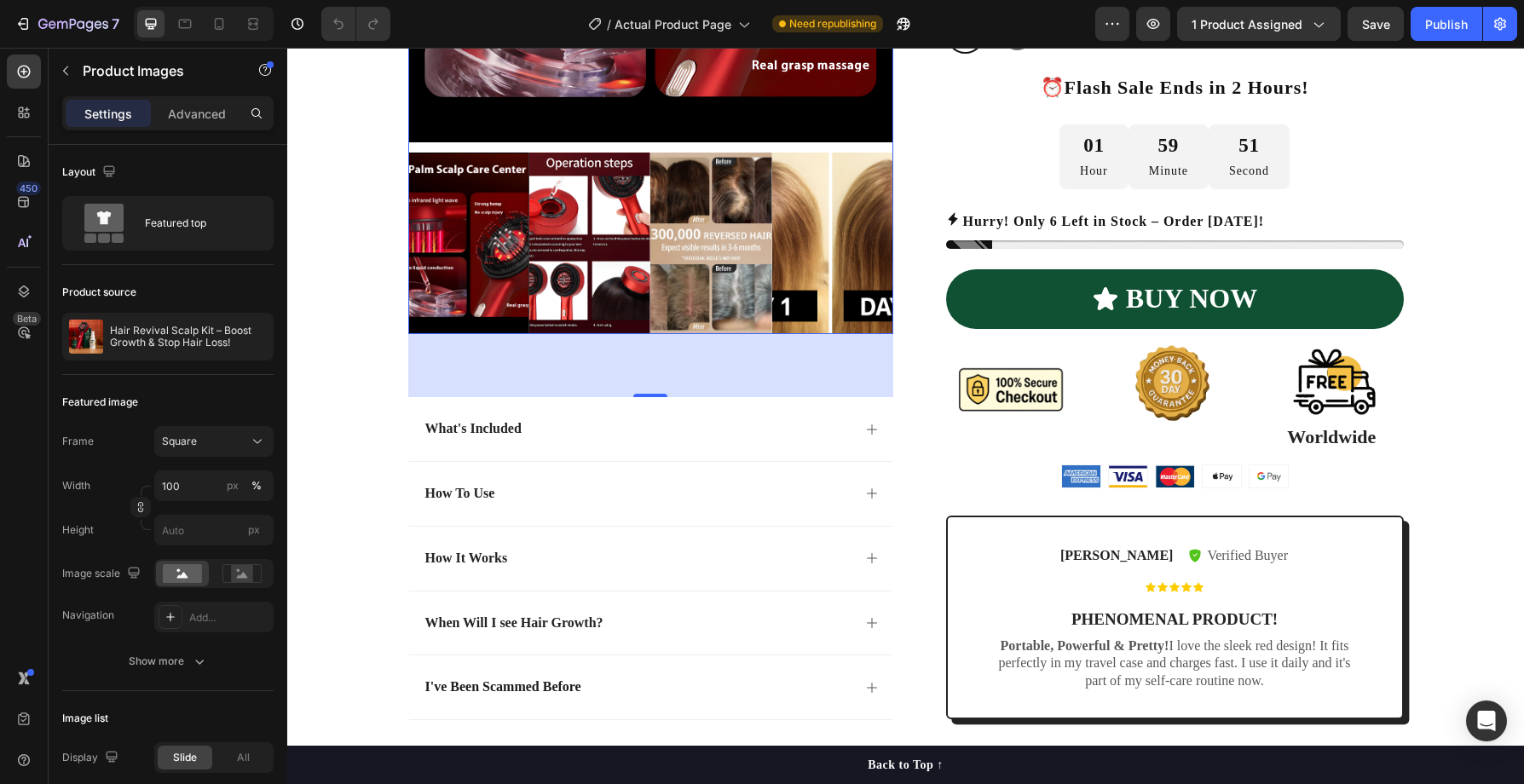
click at [854, 245] on img at bounding box center [832, 243] width 121 height 181
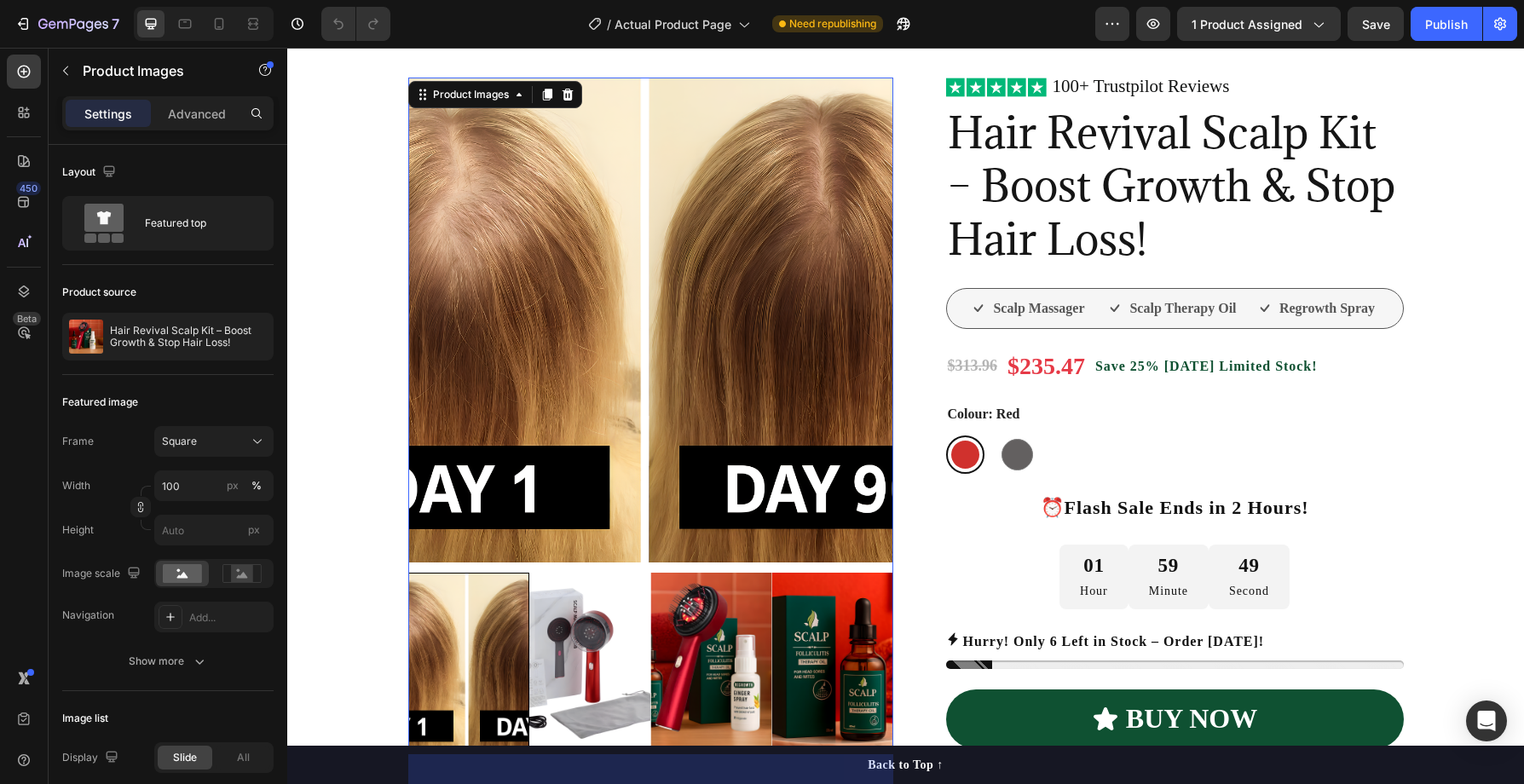
scroll to position [0, 0]
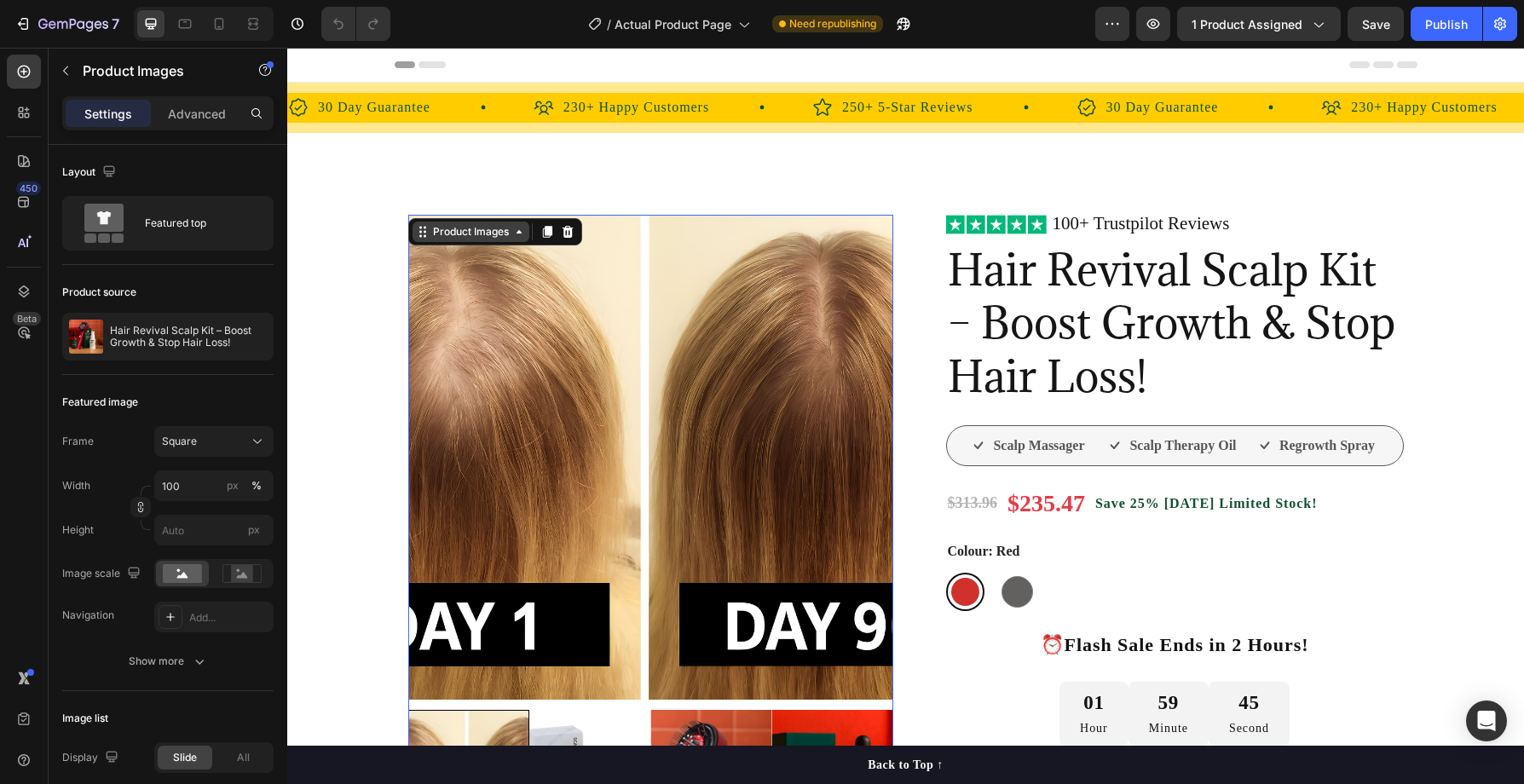
click at [428, 240] on div "Product Images" at bounding box center [471, 232] width 117 height 21
click at [444, 239] on div "Product Images" at bounding box center [471, 232] width 117 height 21
click at [247, 578] on rect at bounding box center [242, 574] width 23 height 17
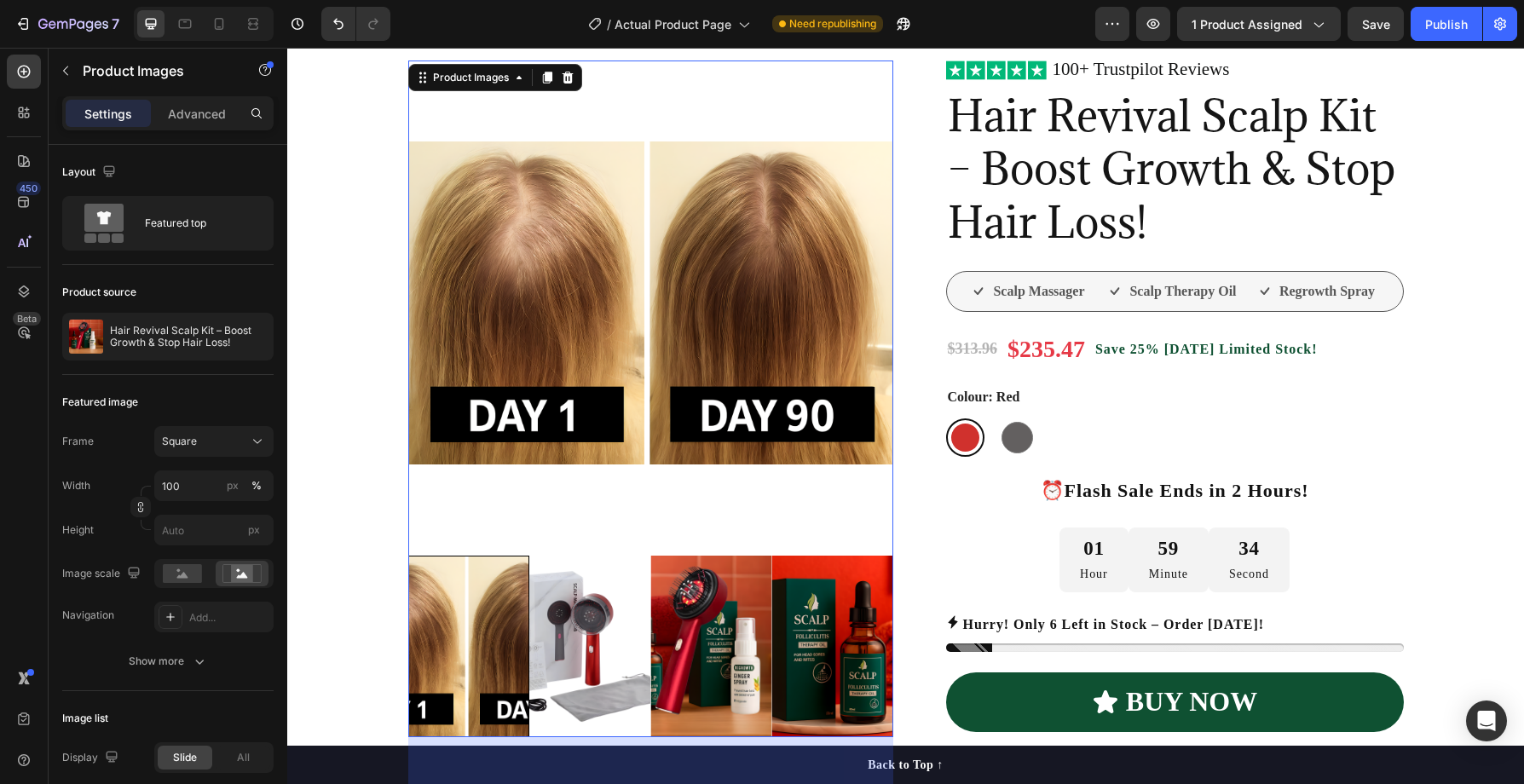
scroll to position [190, 0]
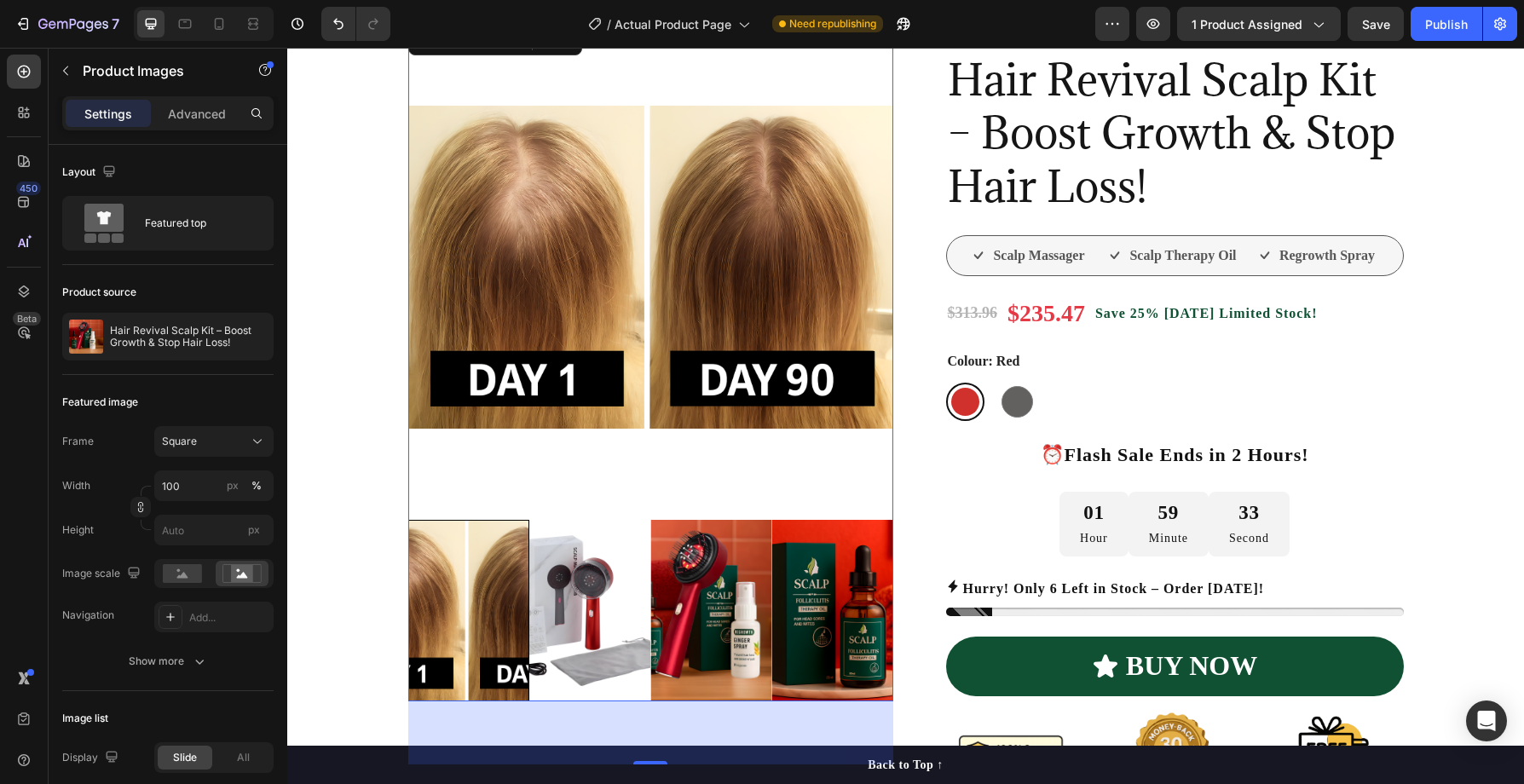
click at [594, 574] on img at bounding box center [590, 610] width 121 height 181
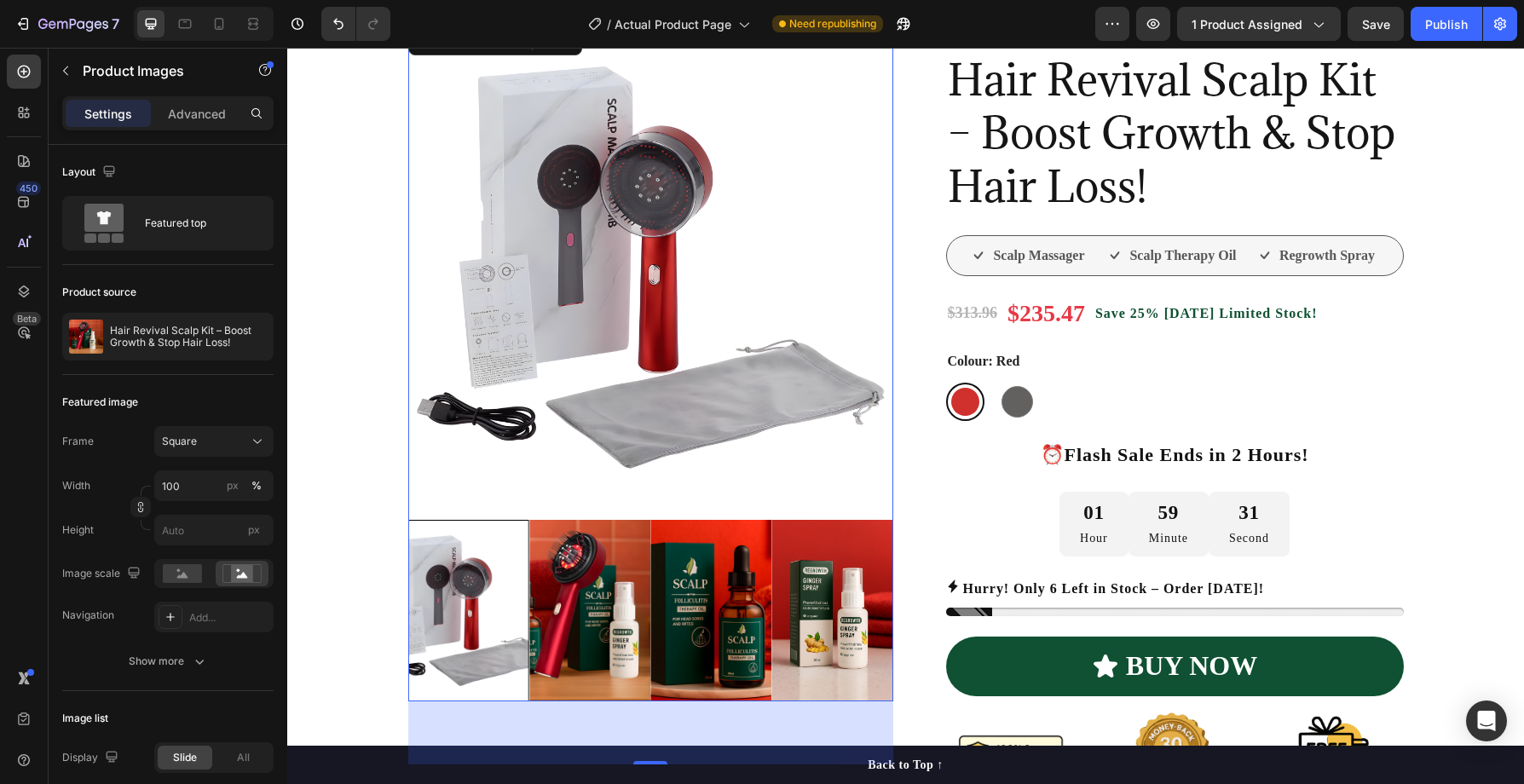
click at [613, 622] on img at bounding box center [590, 610] width 121 height 181
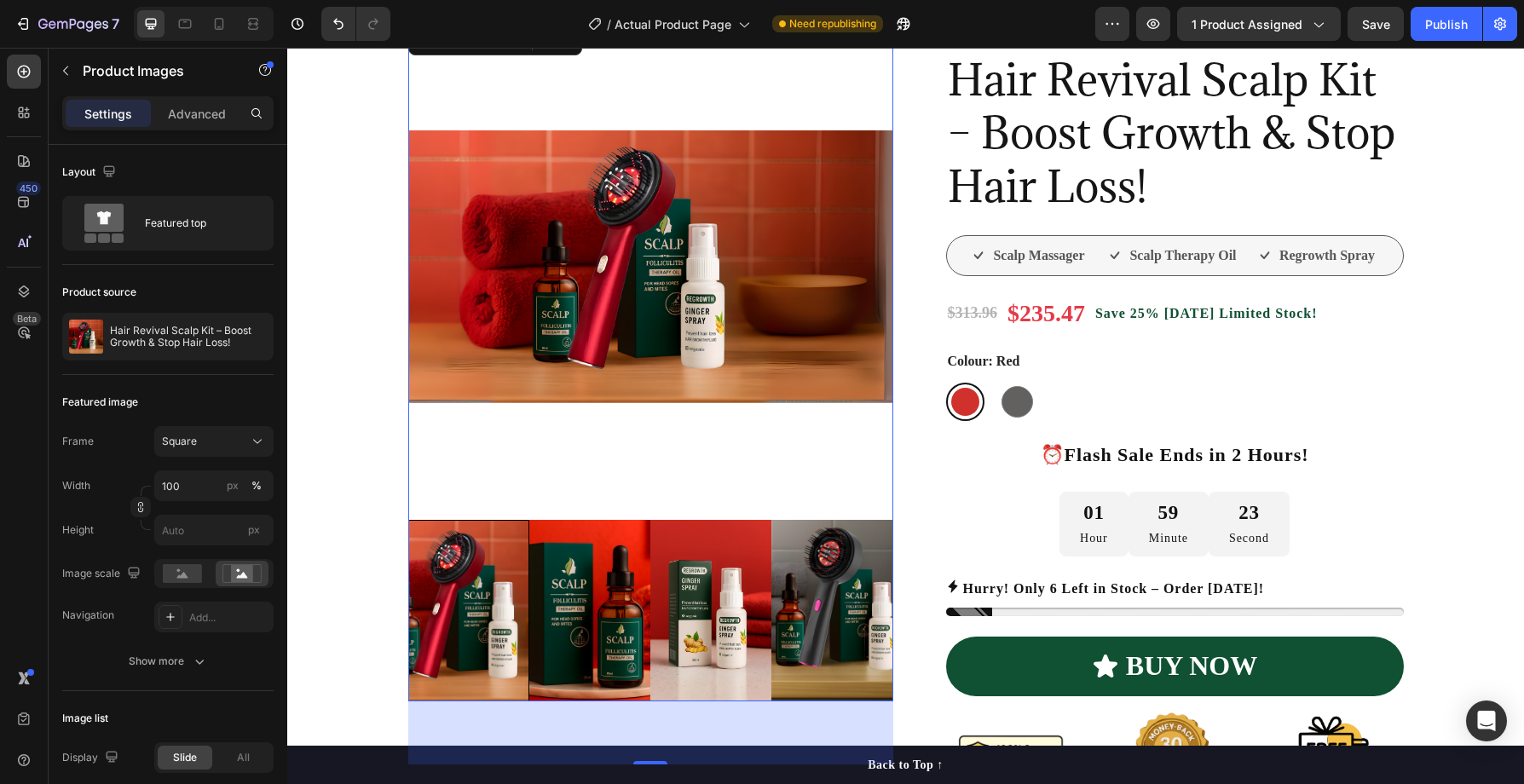
click at [610, 578] on img at bounding box center [590, 610] width 121 height 181
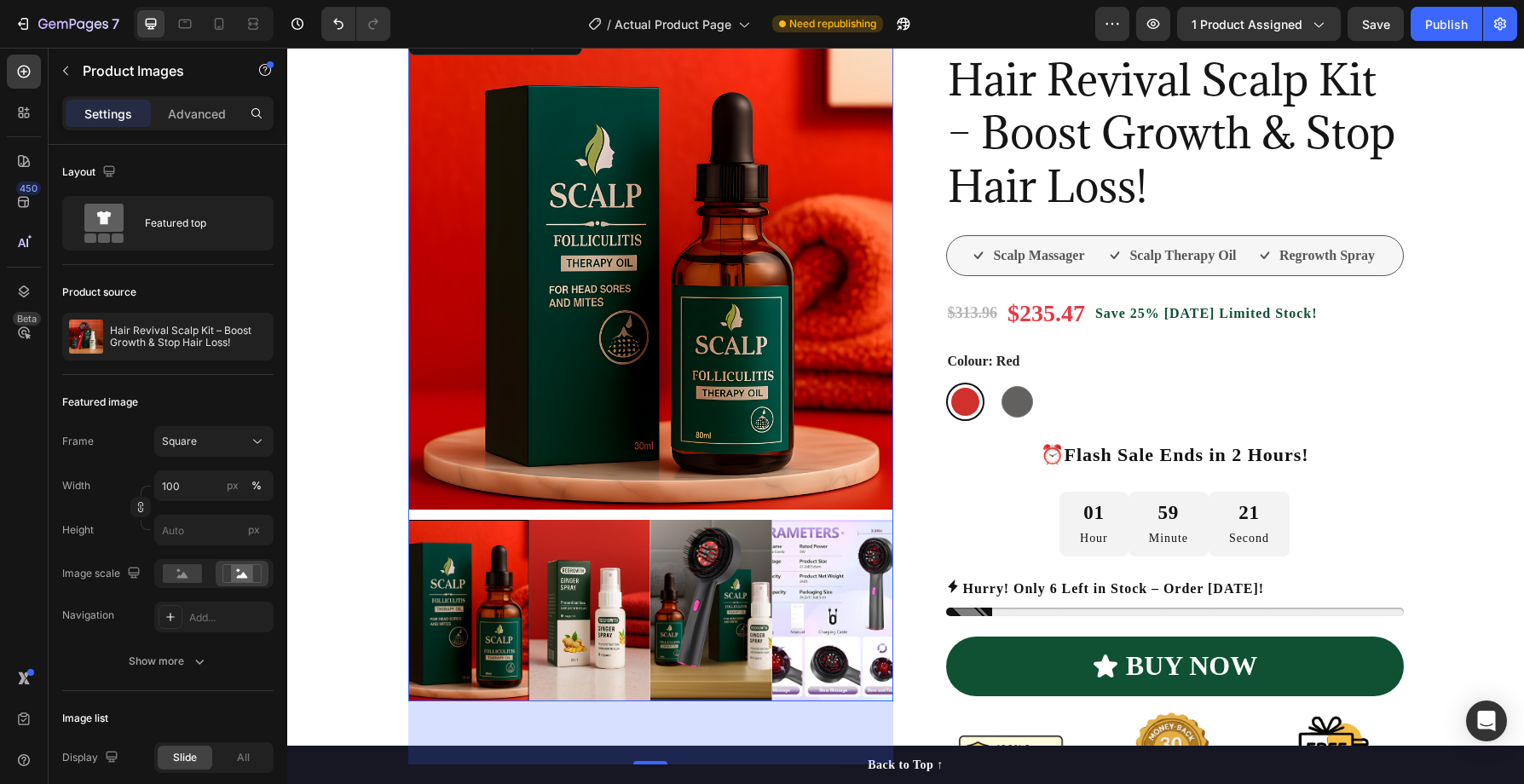
click at [693, 586] on img at bounding box center [710, 610] width 121 height 181
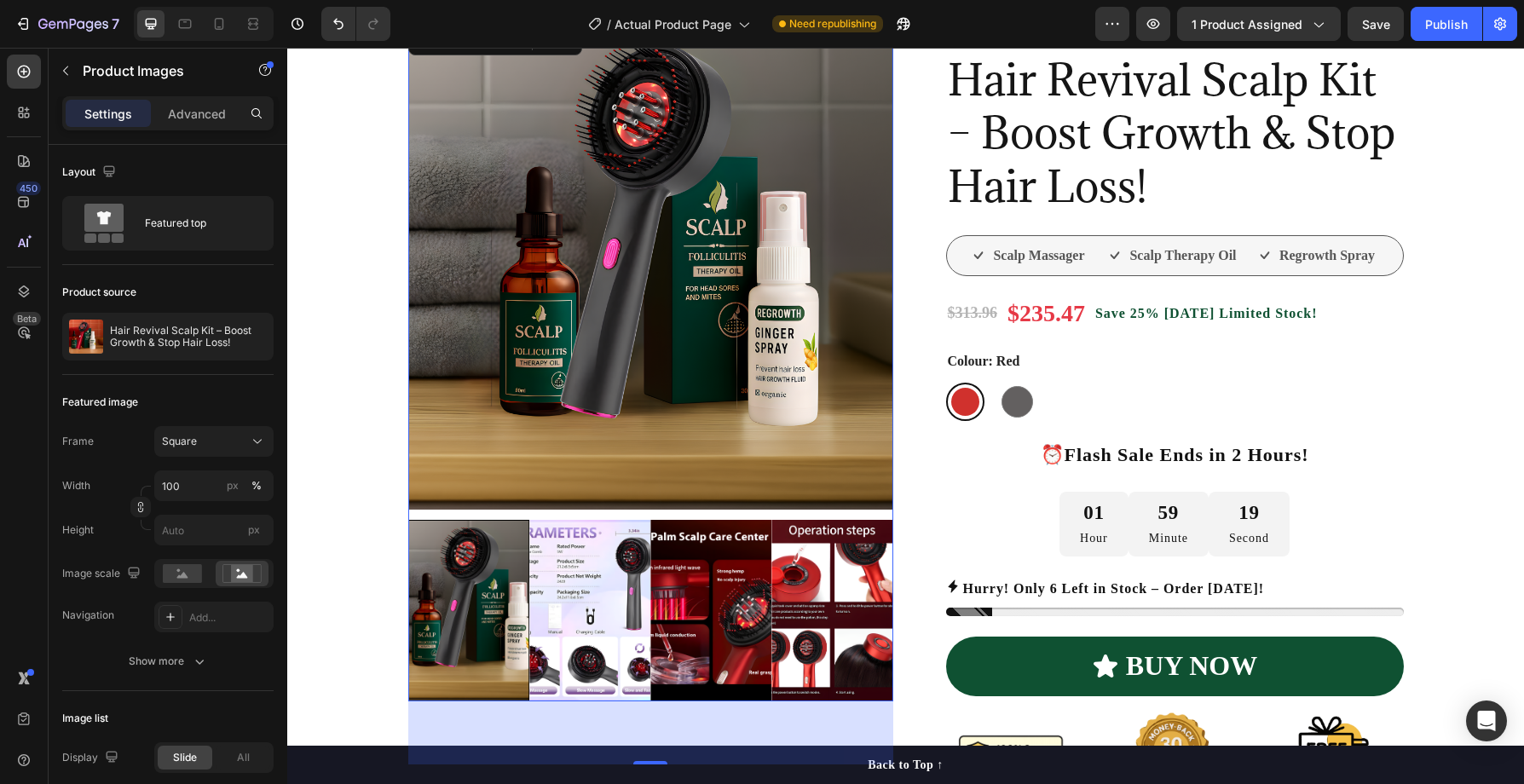
click at [557, 598] on img at bounding box center [590, 610] width 121 height 181
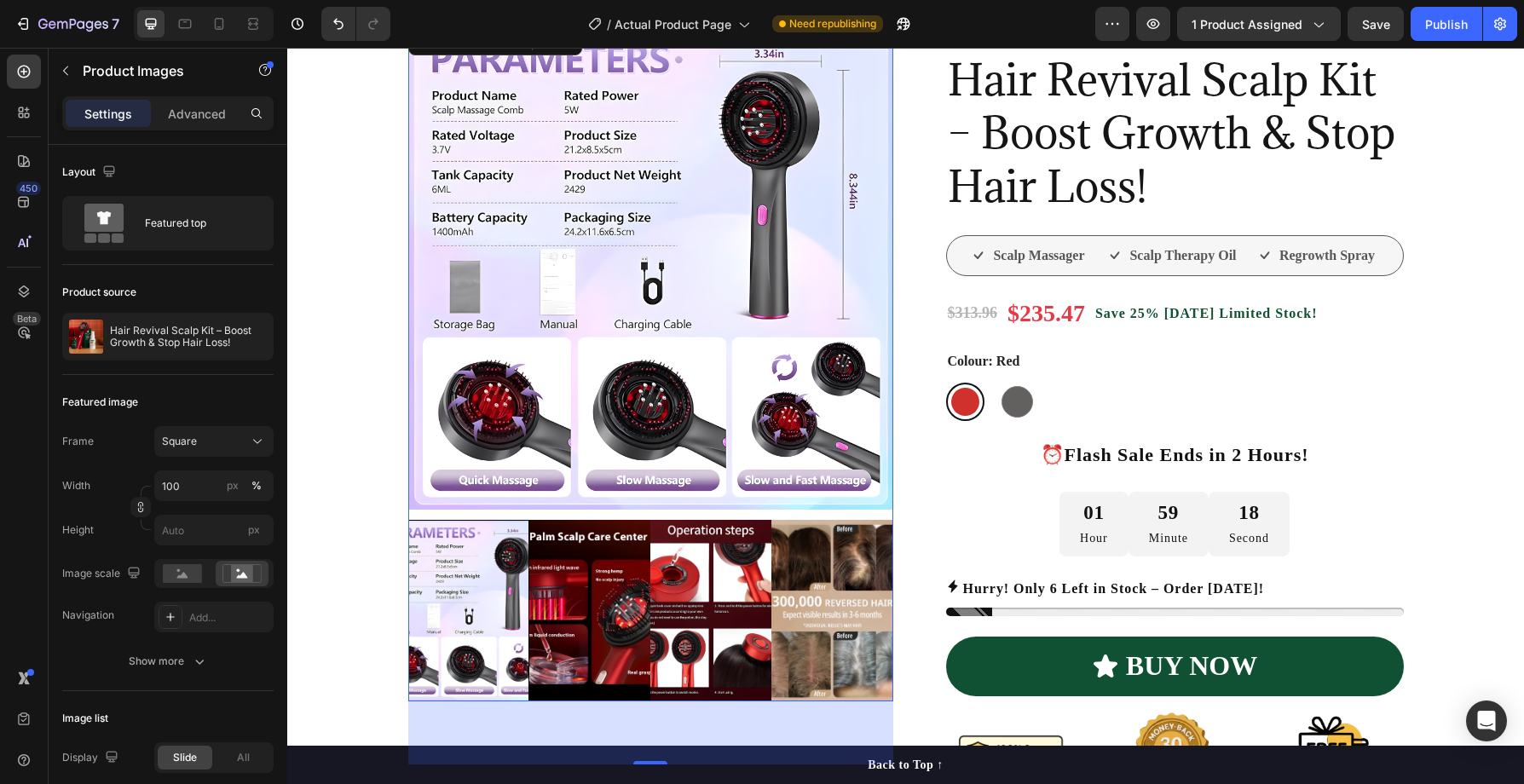
click at [637, 607] on img at bounding box center [590, 610] width 121 height 181
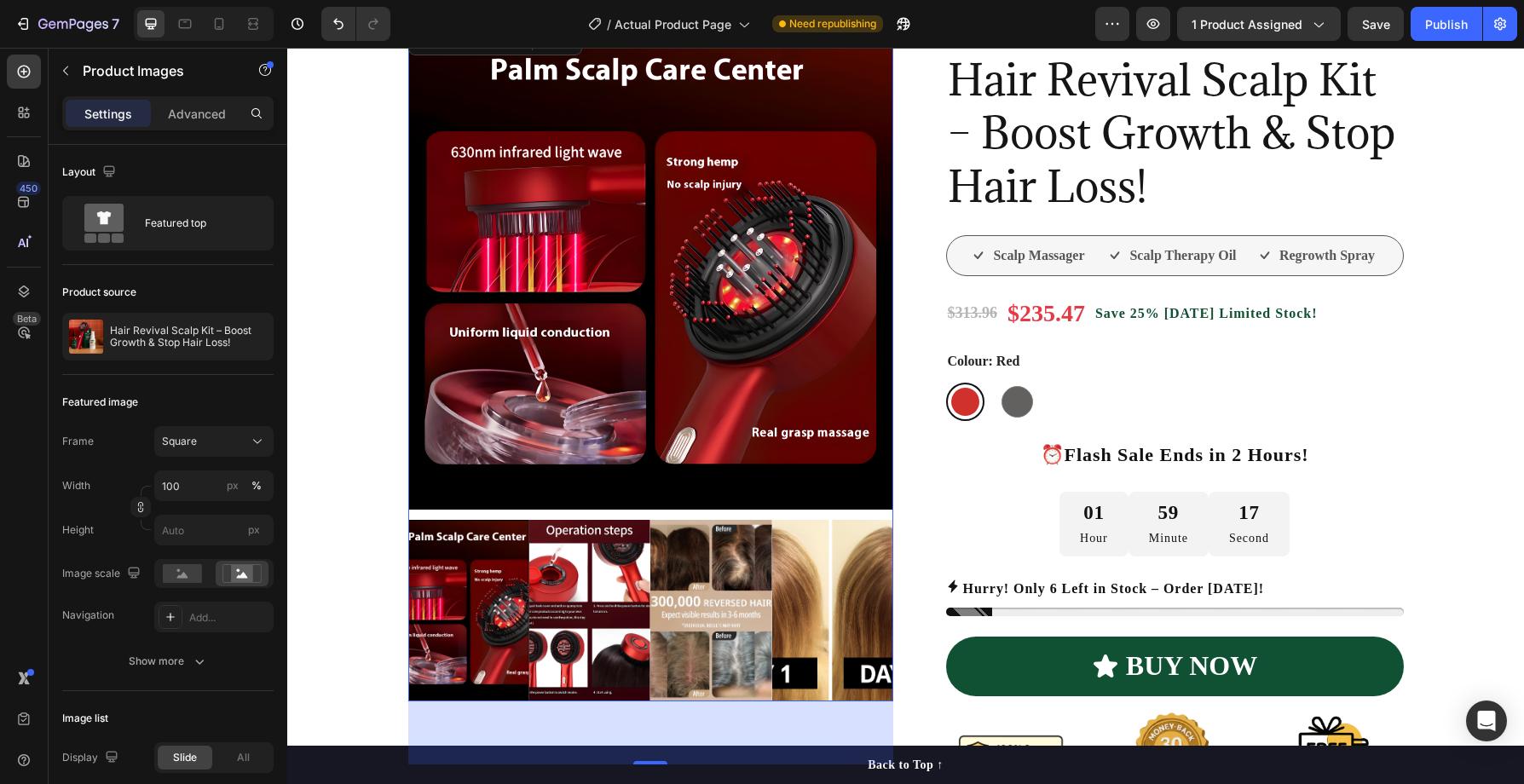
click at [610, 614] on img at bounding box center [590, 610] width 121 height 181
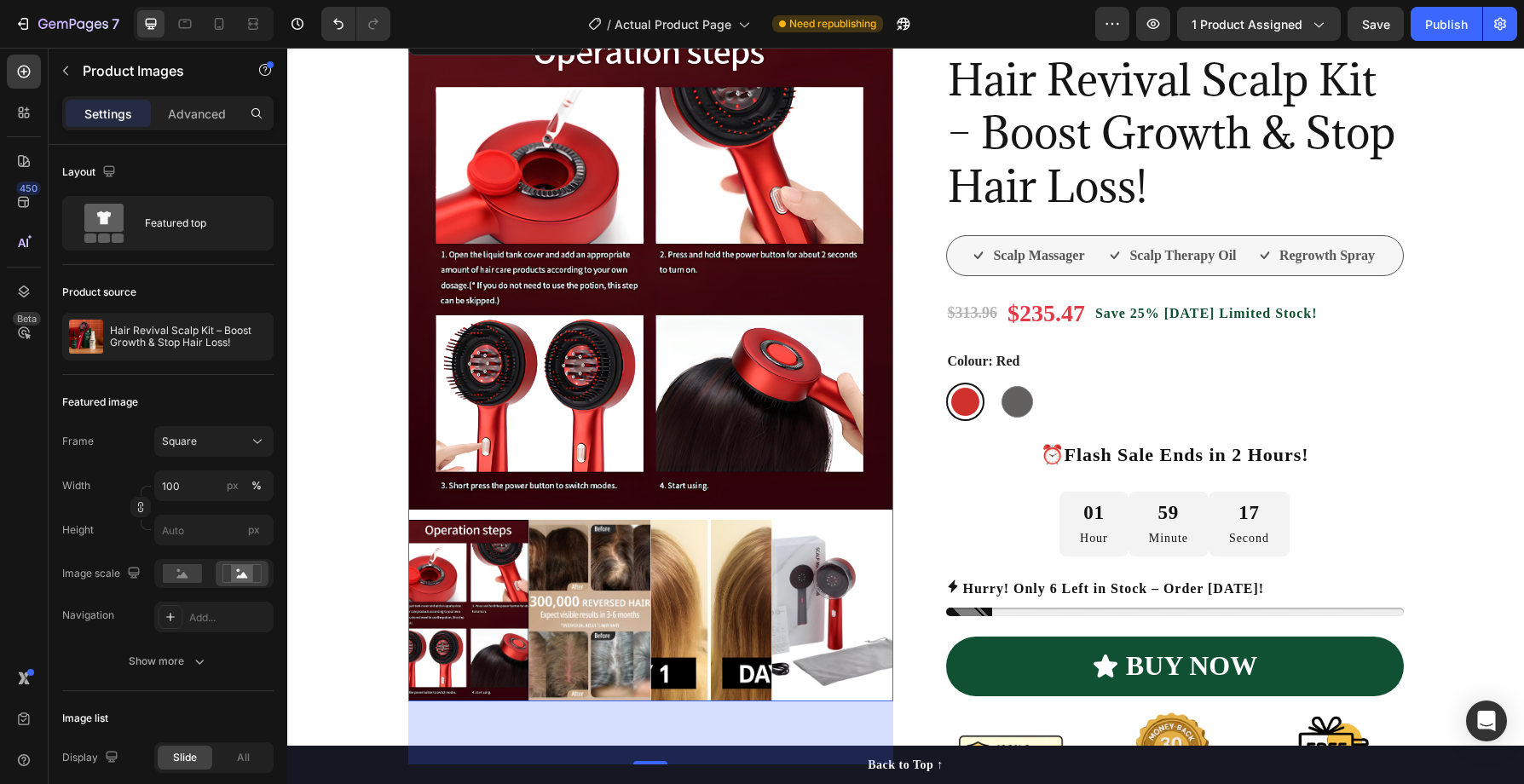
click at [644, 613] on div at bounding box center [650, 610] width 485 height 181
click at [685, 610] on img at bounding box center [710, 610] width 121 height 181
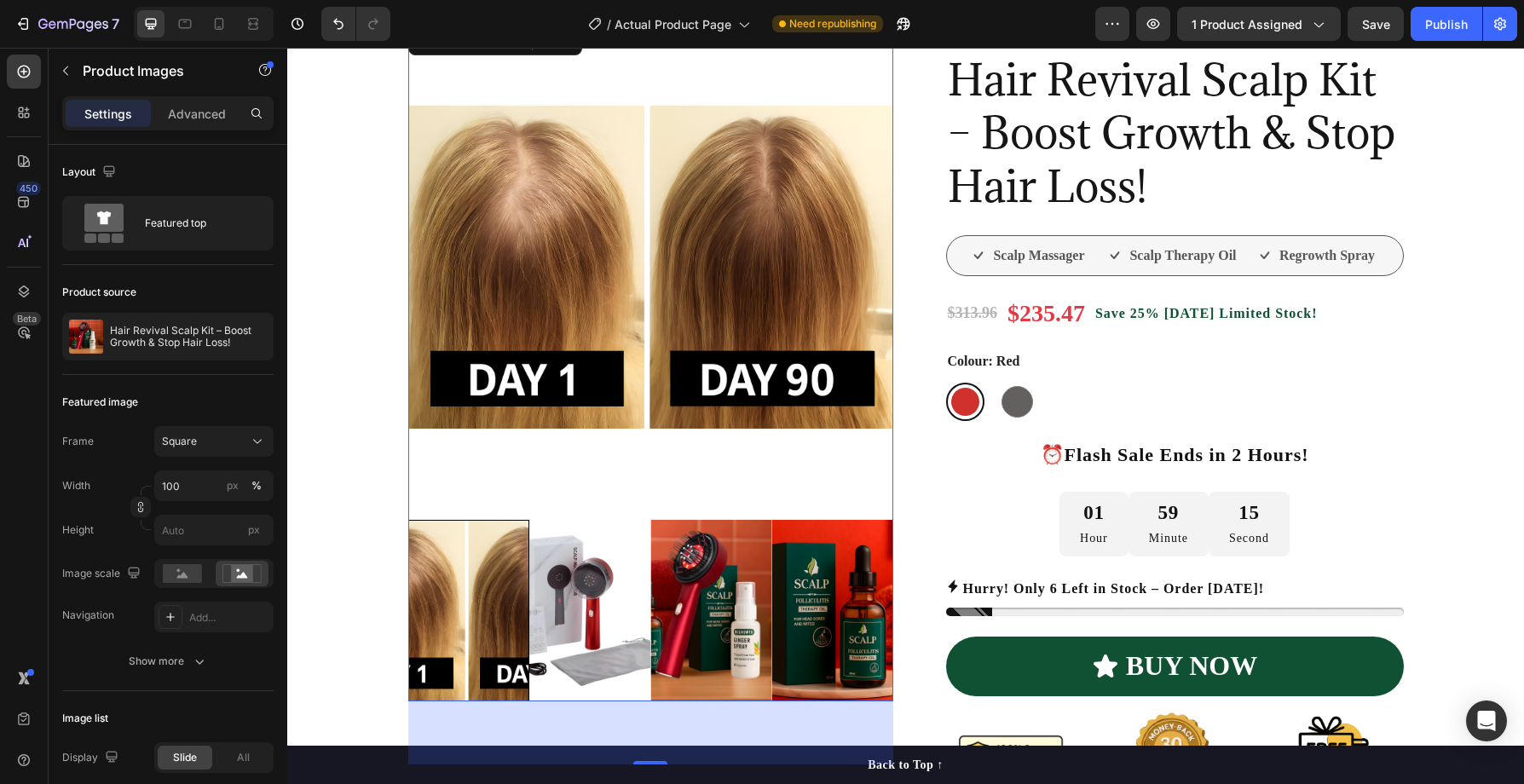
click at [615, 609] on img at bounding box center [590, 610] width 121 height 181
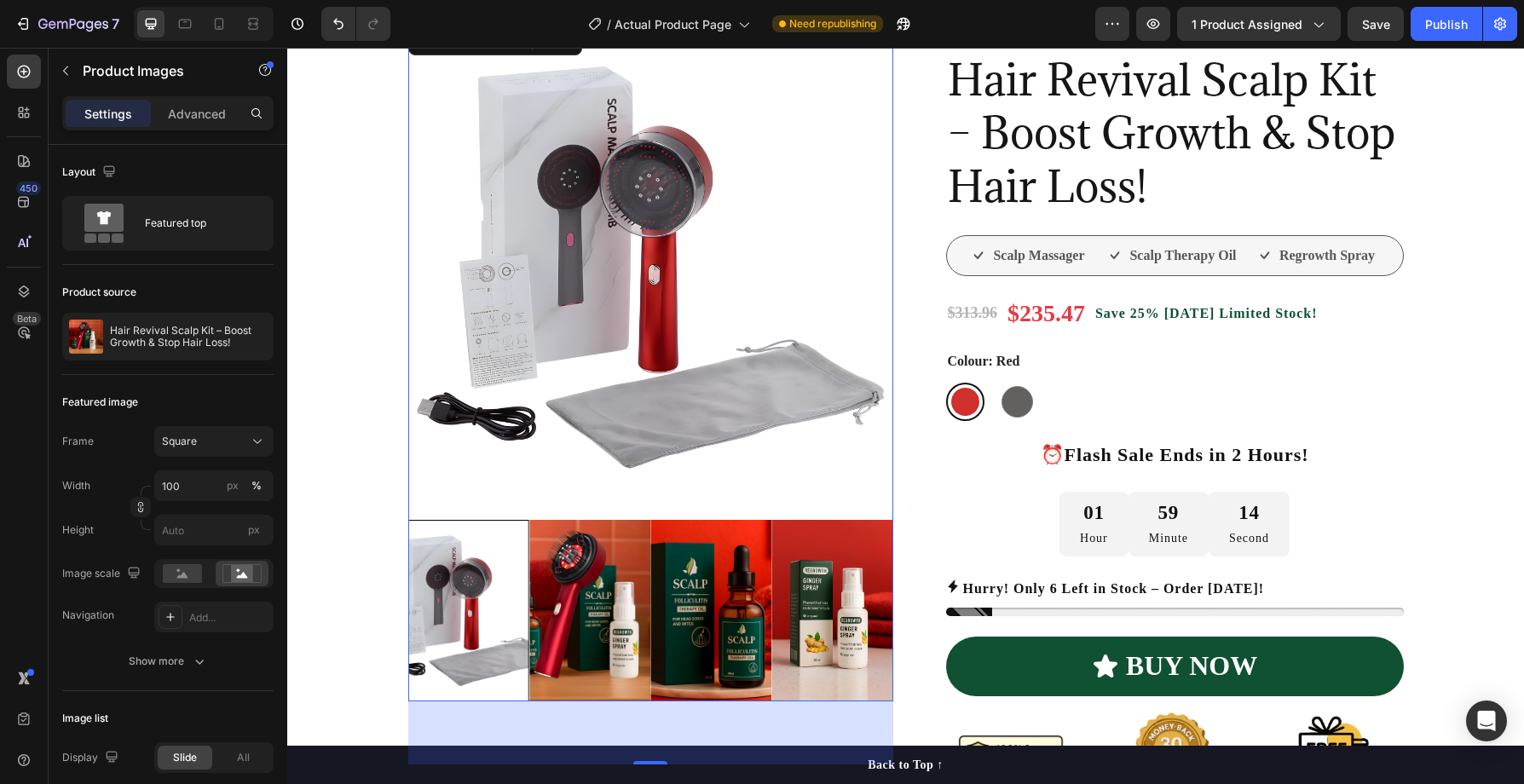
click at [614, 611] on img at bounding box center [590, 610] width 121 height 181
